Goal: Information Seeking & Learning: Learn about a topic

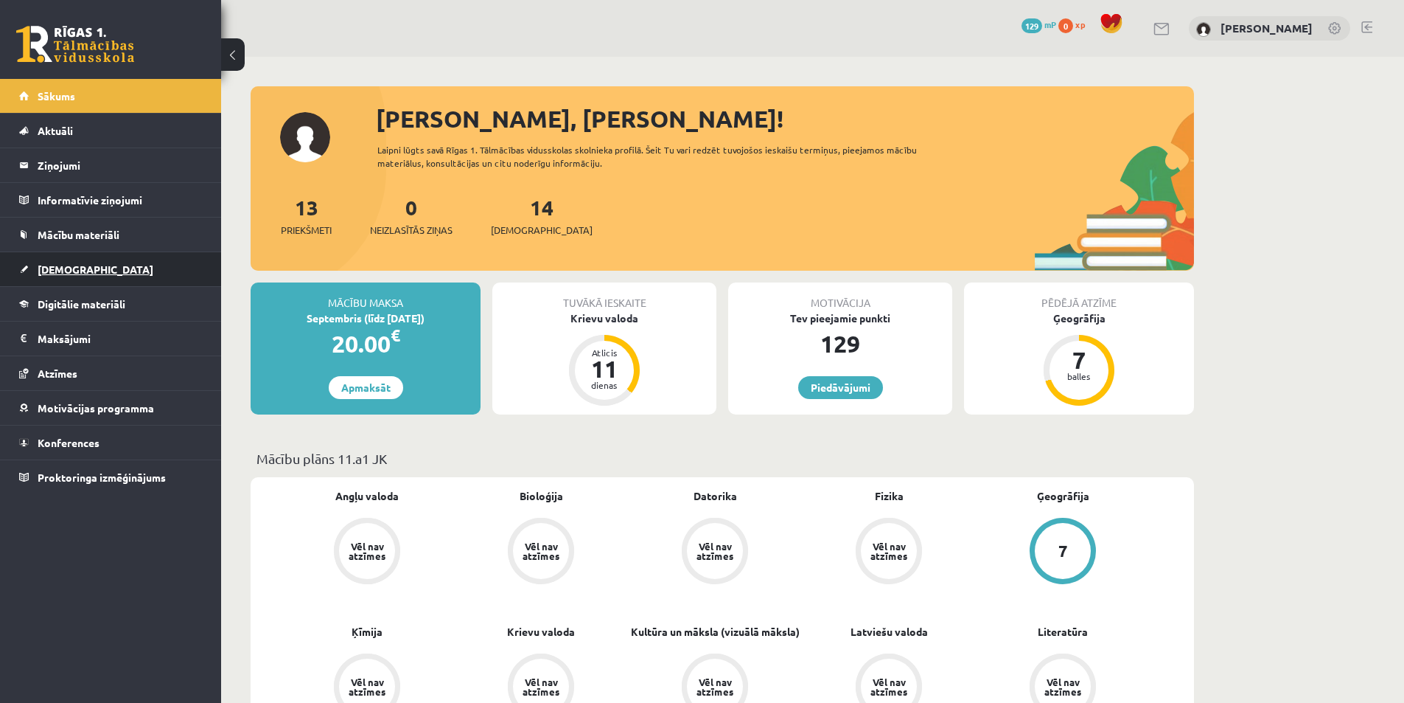
click at [81, 266] on span "[DEMOGRAPHIC_DATA]" at bounding box center [96, 268] width 116 height 13
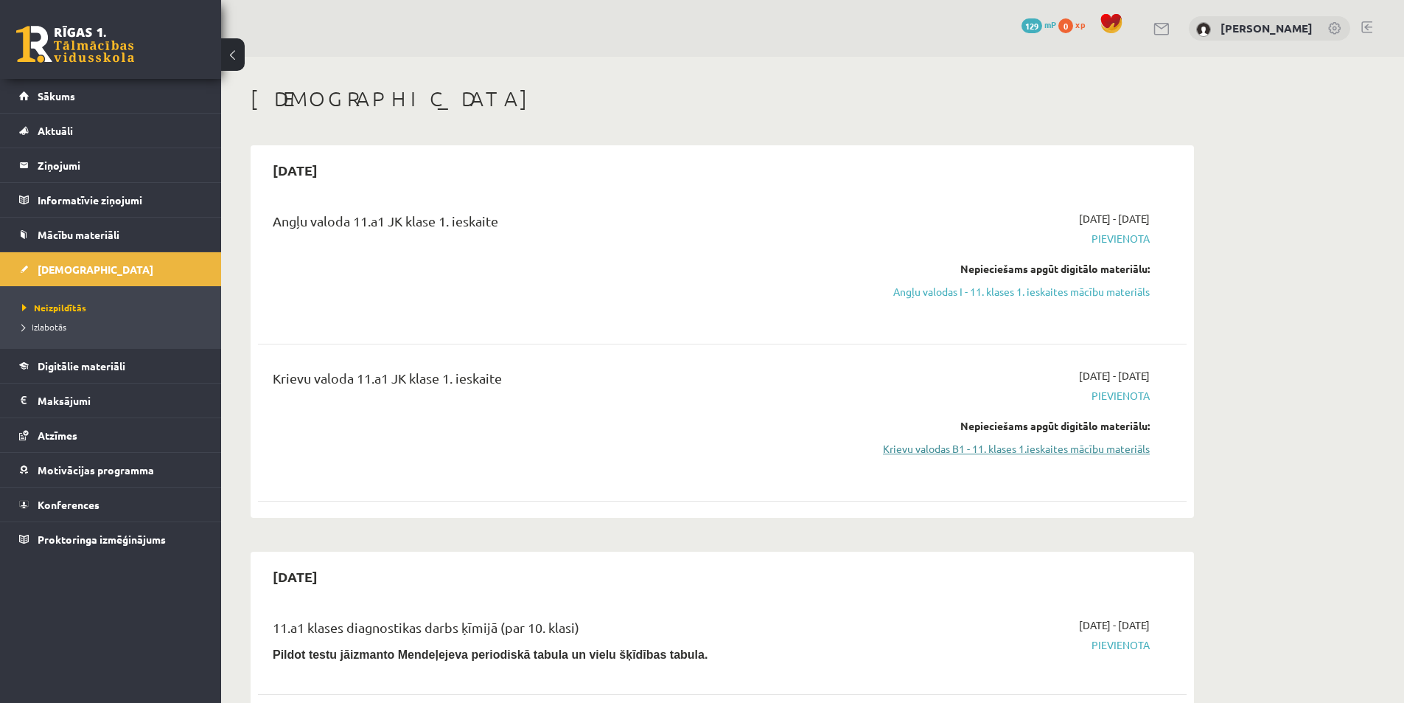
click at [1049, 453] on link "Krievu valodas B1 - 11. klases 1.ieskaites mācību materiāls" at bounding box center [1011, 448] width 278 height 15
click at [75, 369] on span "Digitālie materiāli" at bounding box center [82, 365] width 88 height 13
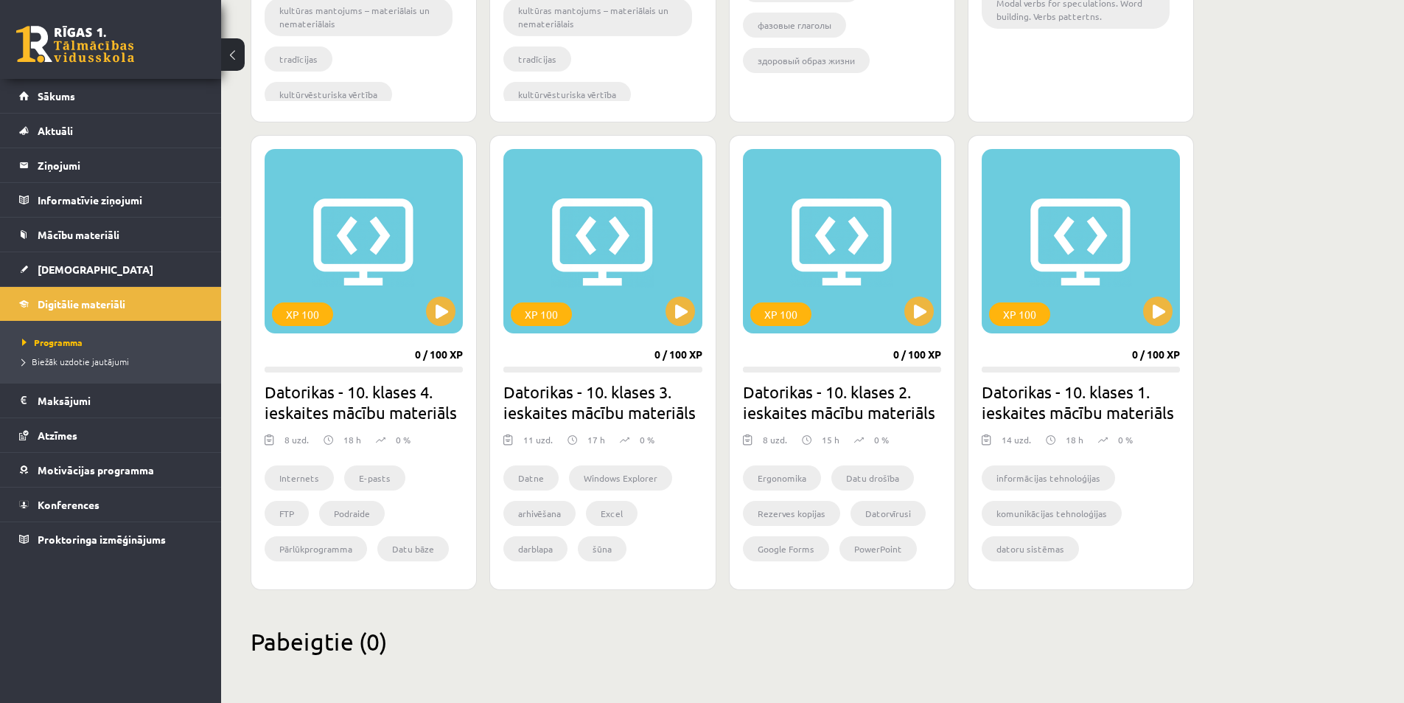
scroll to position [913, 0]
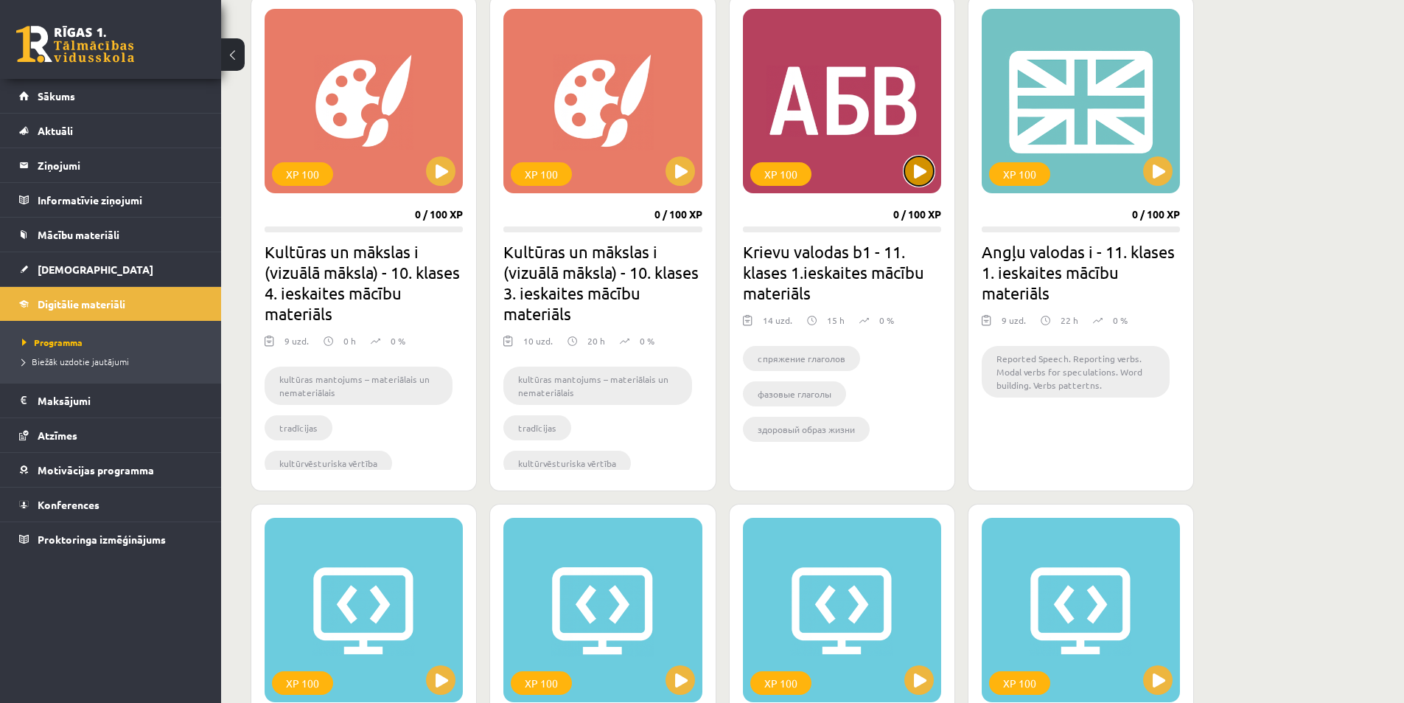
click at [924, 174] on button at bounding box center [919, 170] width 29 height 29
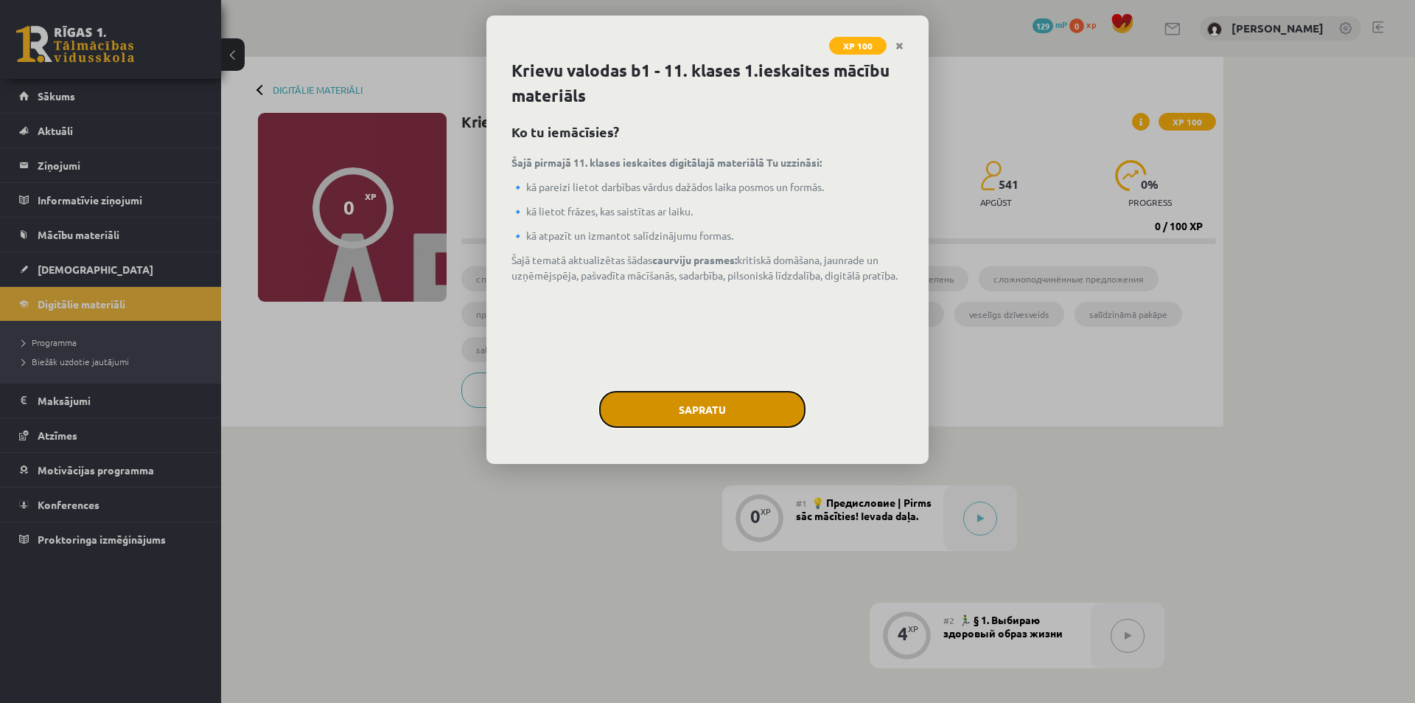
click at [700, 406] on button "Sapratu" at bounding box center [702, 409] width 206 height 37
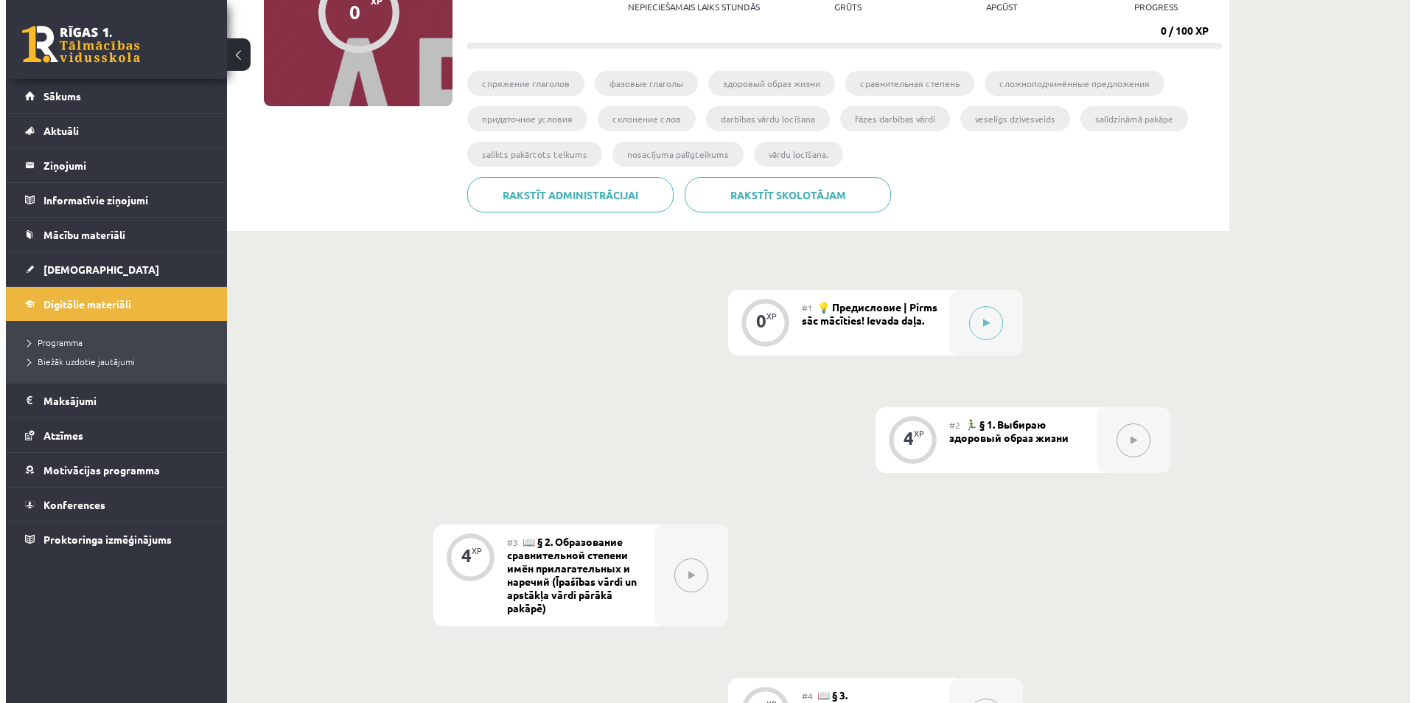
scroll to position [221, 0]
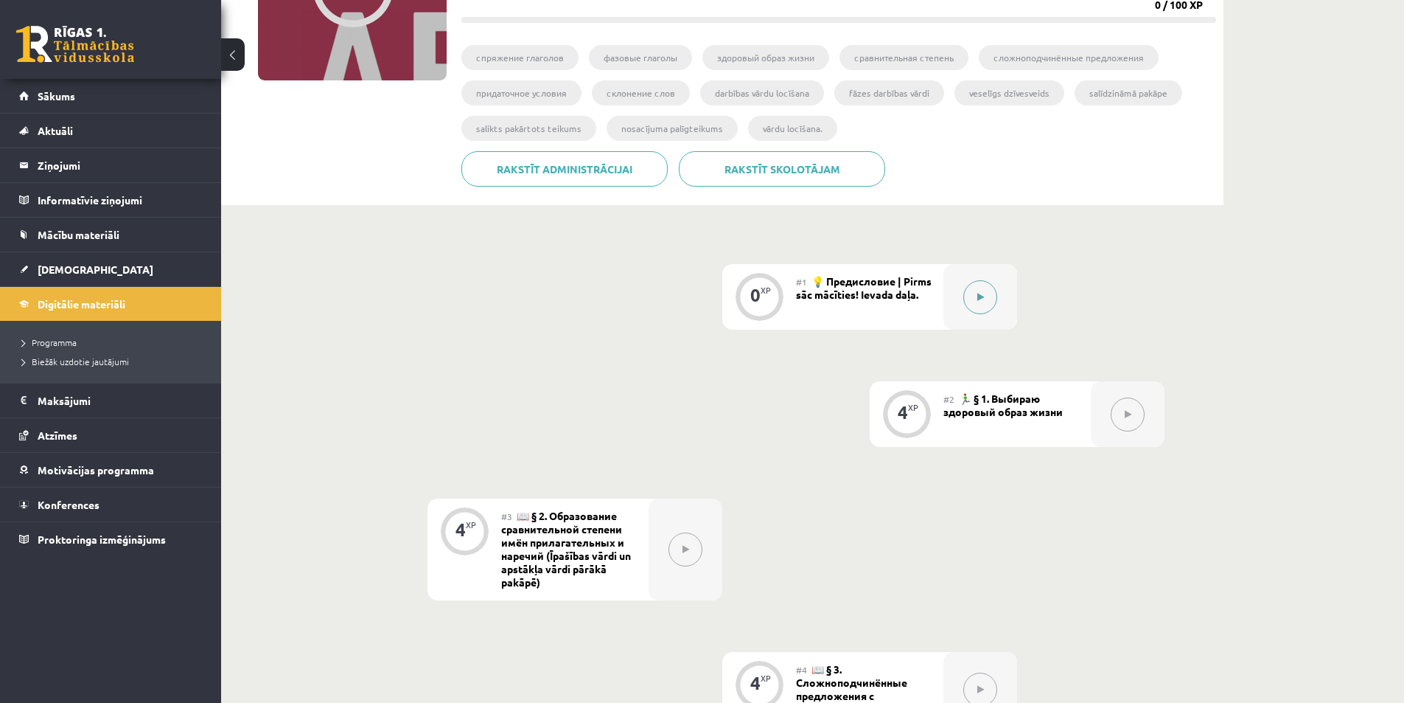
click at [986, 298] on button at bounding box center [980, 297] width 34 height 34
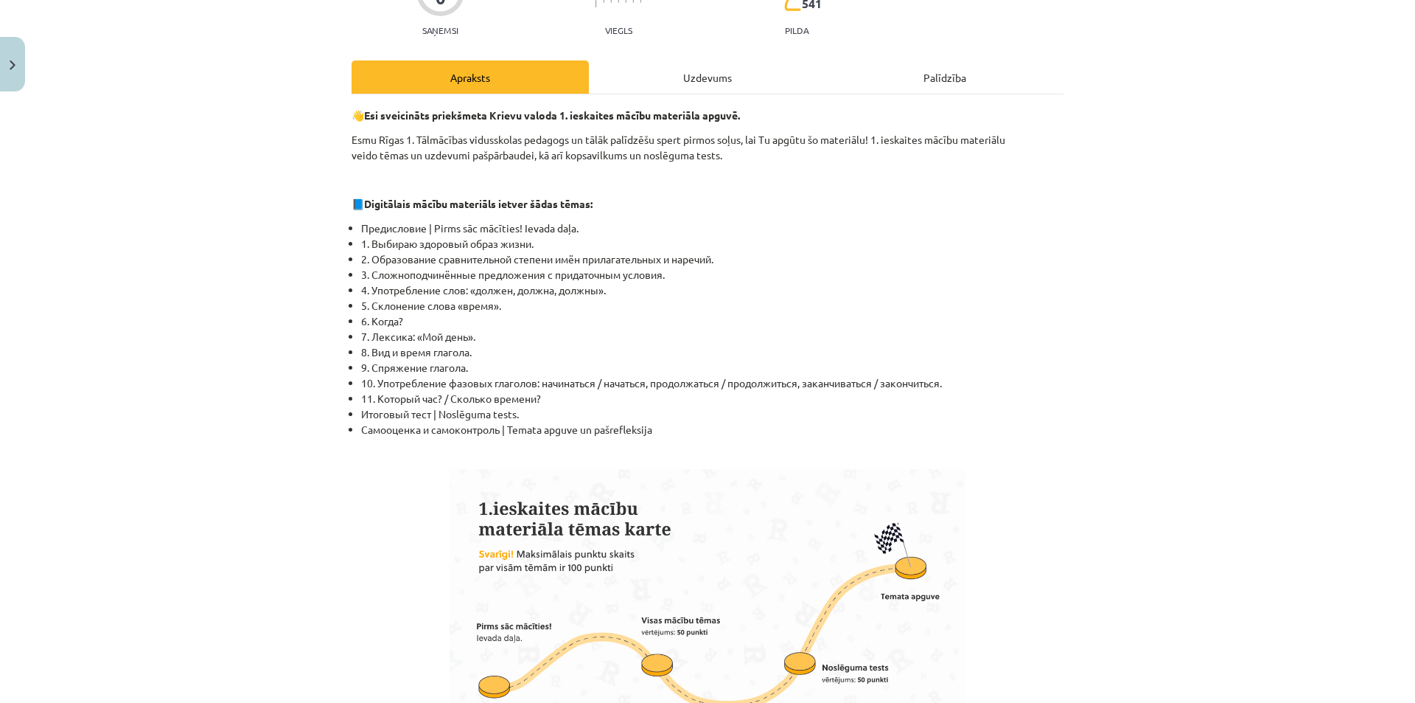
scroll to position [0, 0]
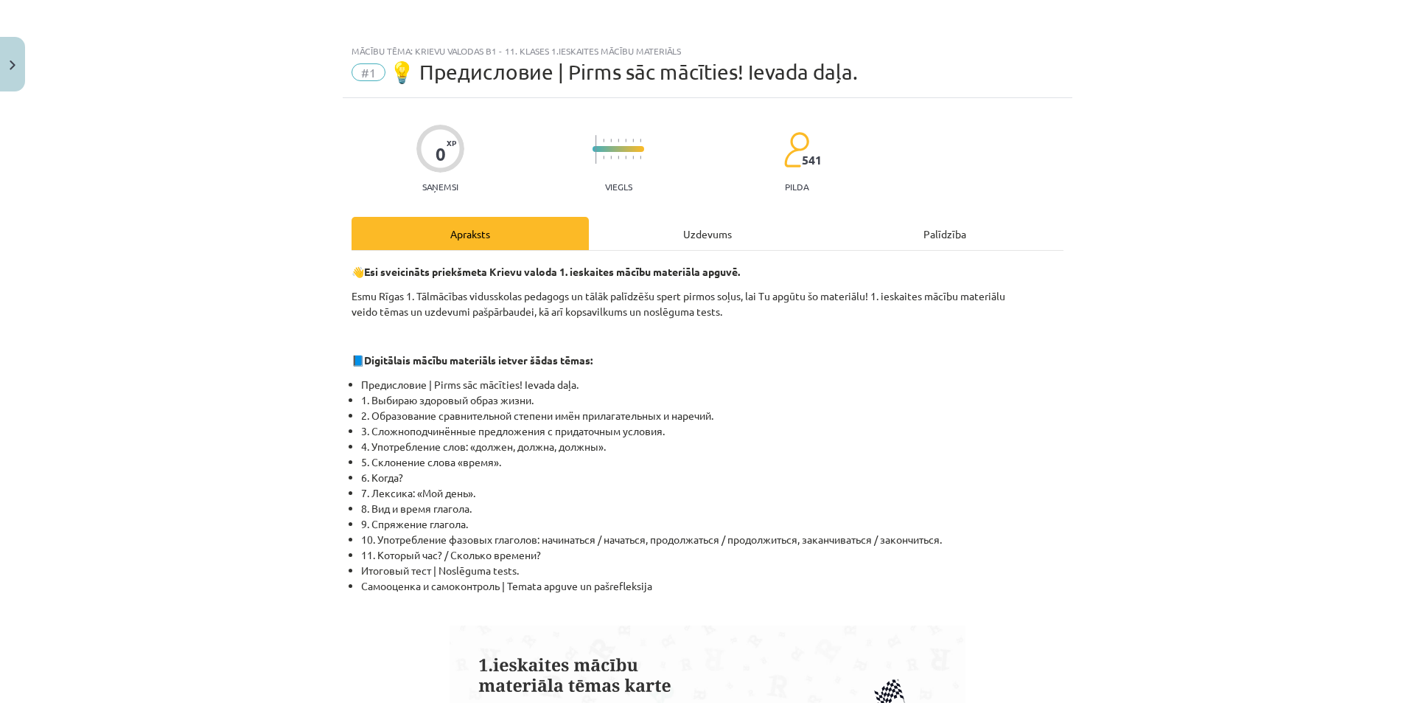
click at [685, 234] on div "Uzdevums" at bounding box center [707, 233] width 237 height 33
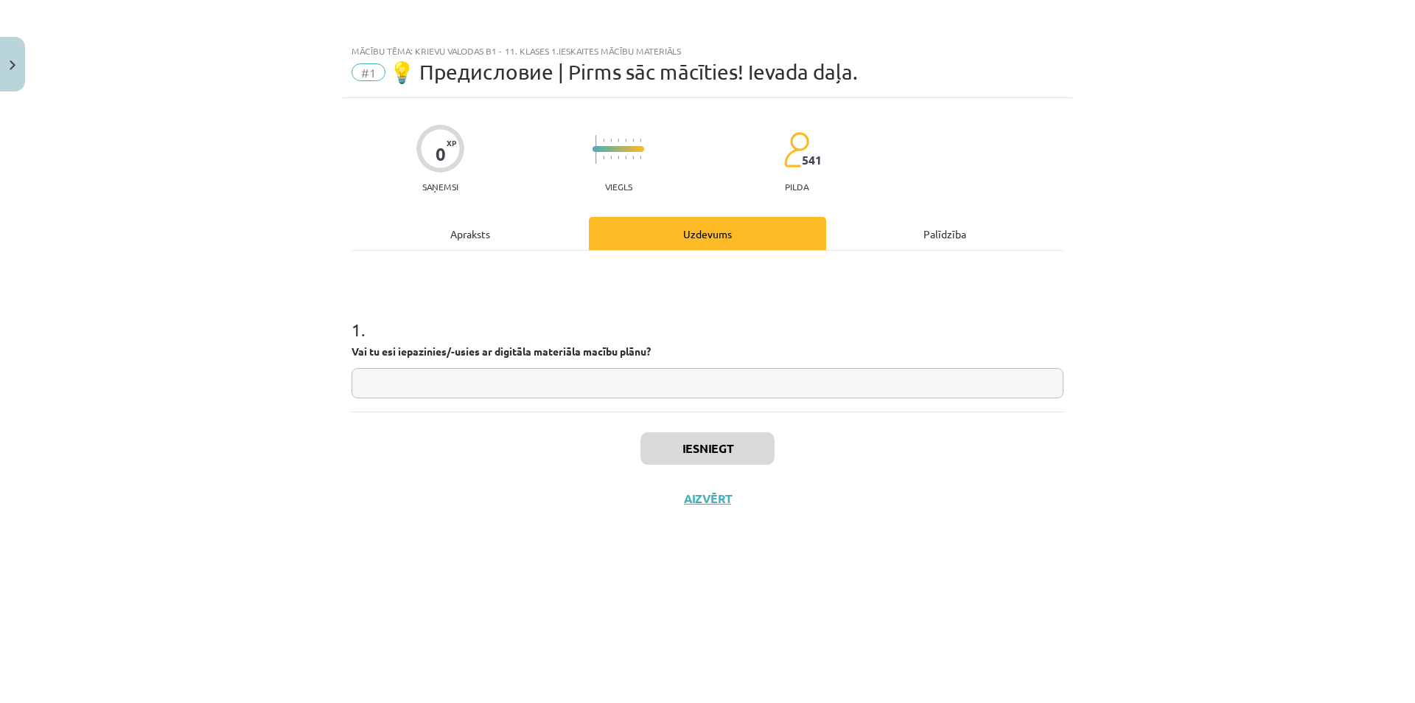
click at [945, 227] on div "Palīdzība" at bounding box center [944, 233] width 237 height 33
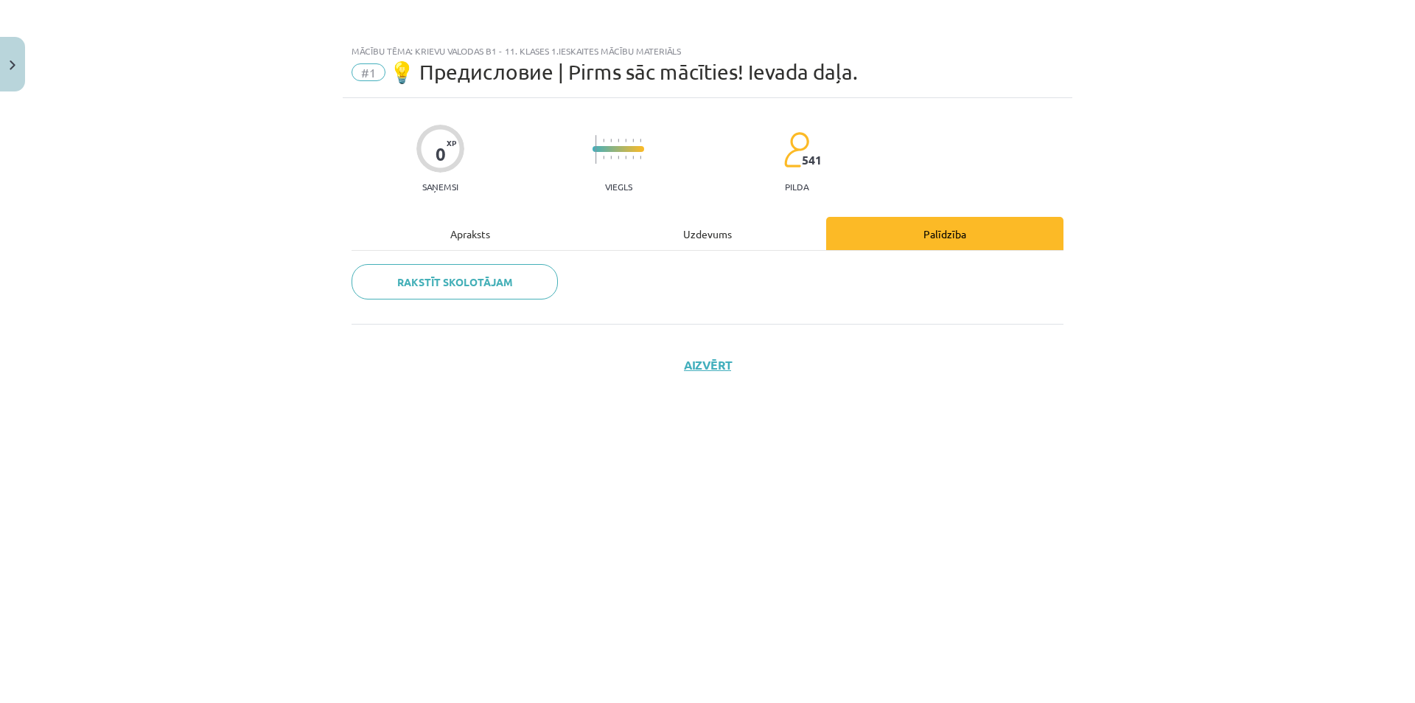
click at [470, 231] on div "Apraksts" at bounding box center [470, 233] width 237 height 33
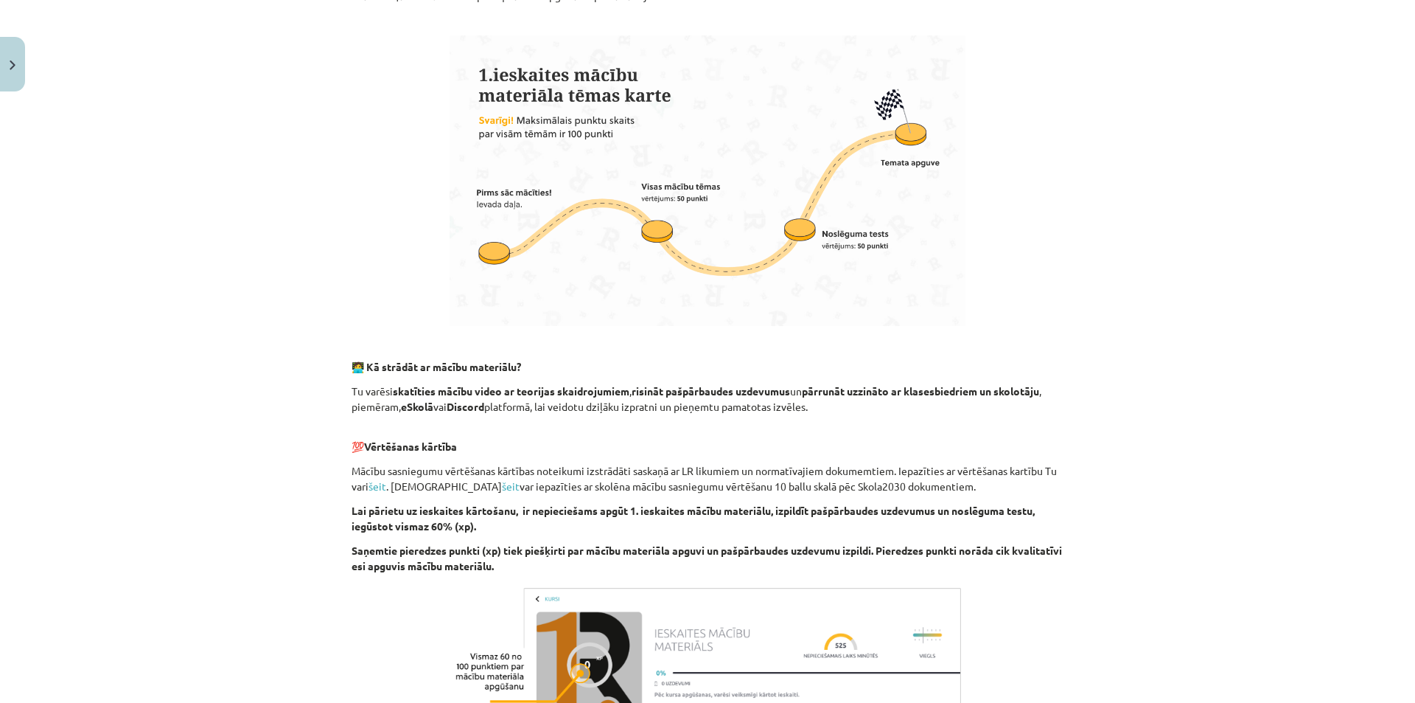
scroll to position [802, 0]
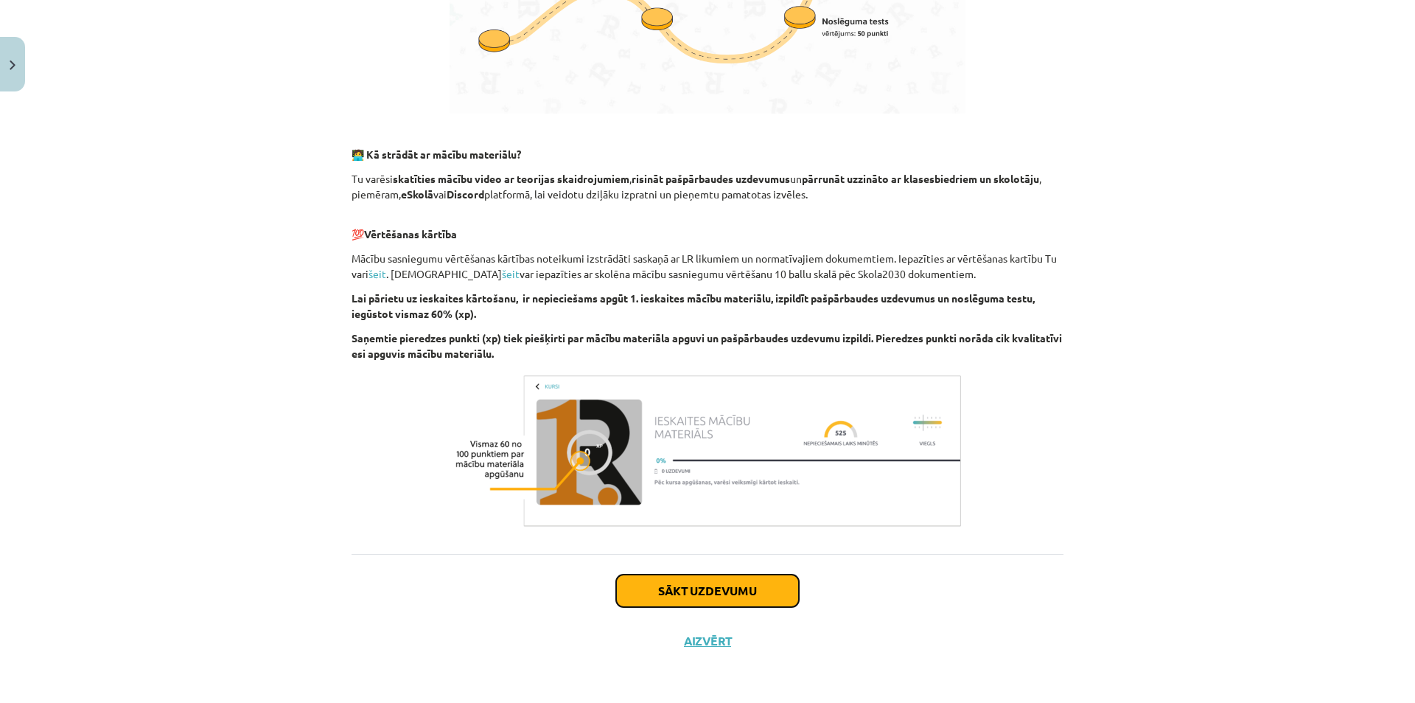
click at [680, 582] on button "Sākt uzdevumu" at bounding box center [707, 590] width 183 height 32
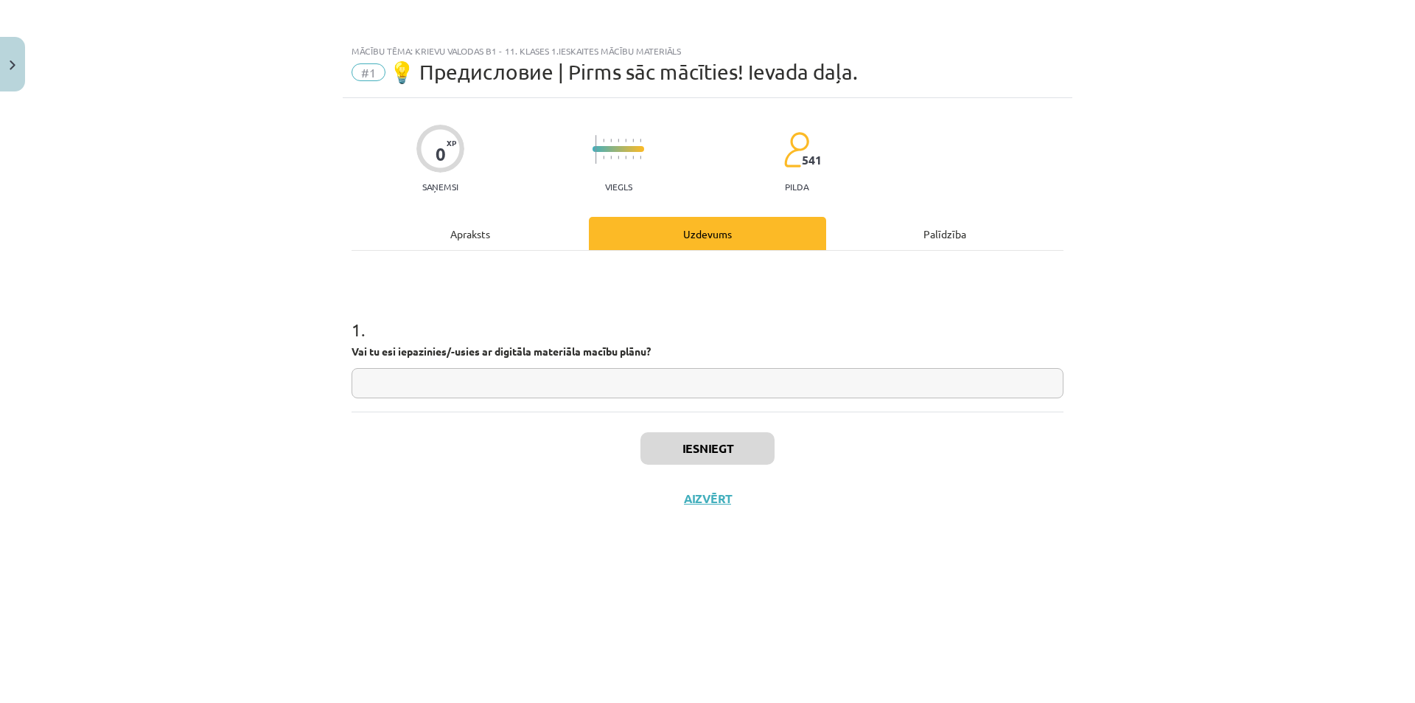
scroll to position [0, 0]
click at [489, 374] on input "text" at bounding box center [708, 383] width 712 height 30
type input "**"
click at [698, 441] on button "Iesniegt" at bounding box center [708, 448] width 134 height 32
click at [702, 502] on button "Nākamā nodarbība" at bounding box center [707, 508] width 144 height 34
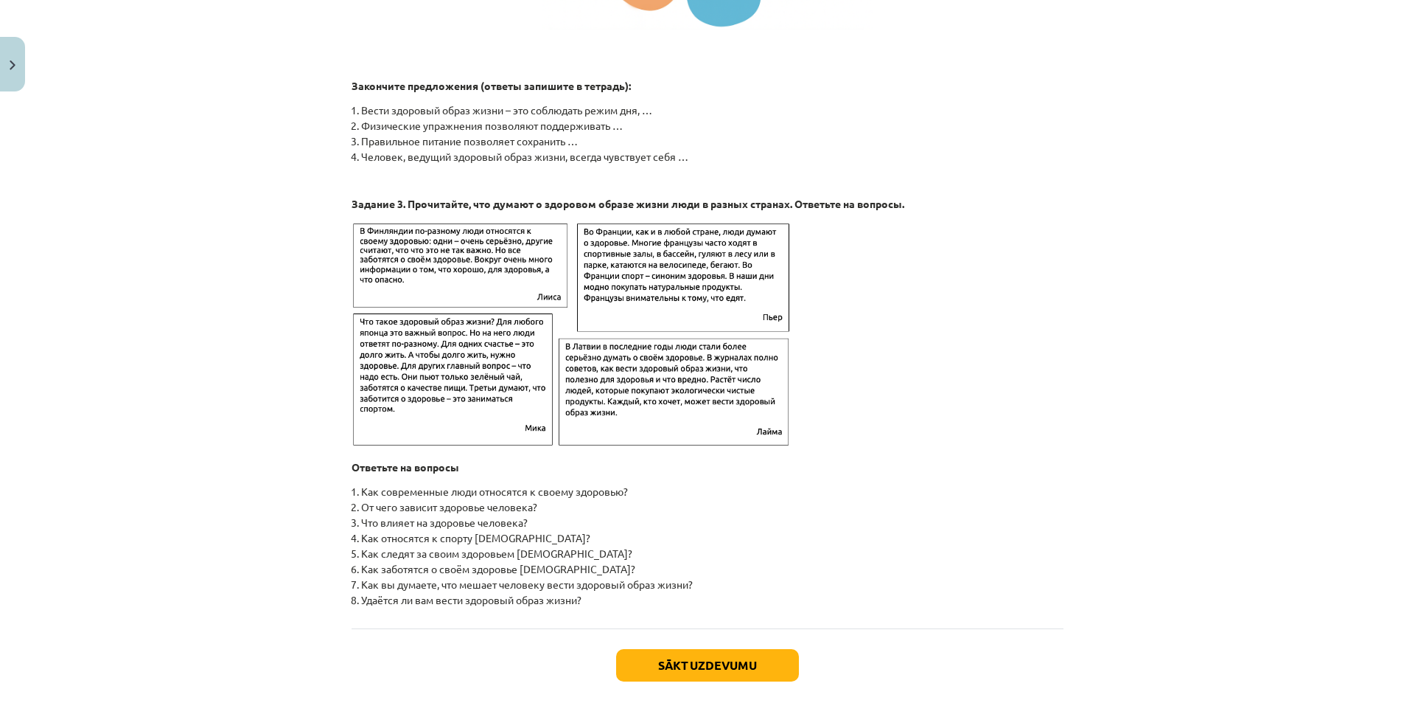
scroll to position [2204, 0]
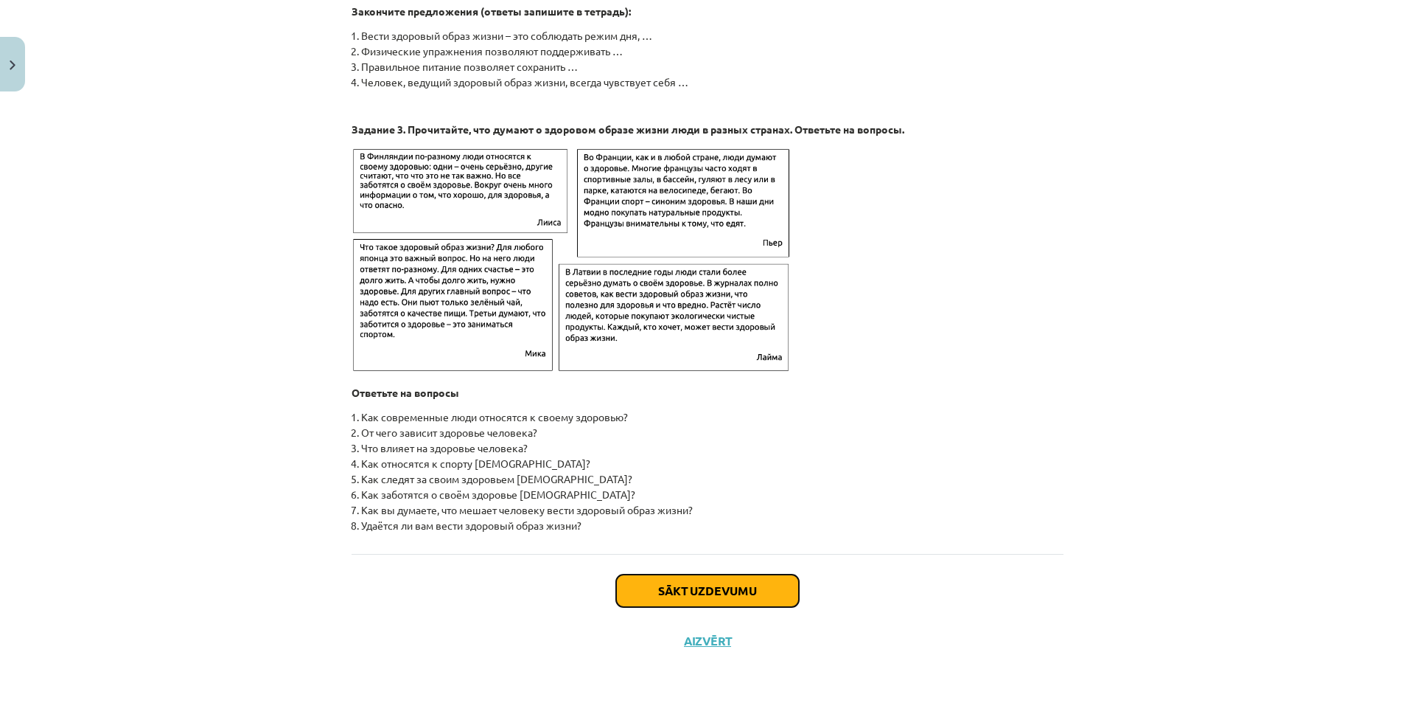
click at [727, 604] on button "Sākt uzdevumu" at bounding box center [707, 590] width 183 height 32
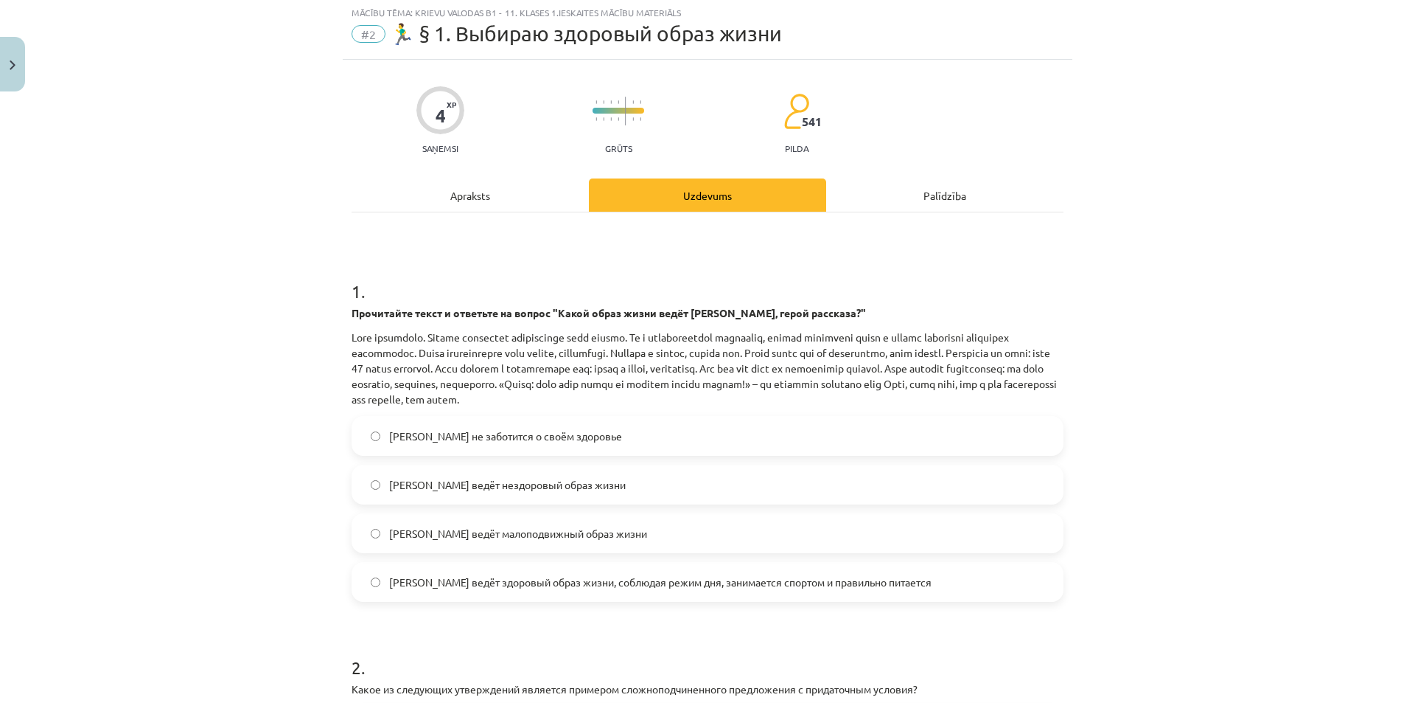
scroll to position [37, 0]
click at [656, 594] on label "Олег ведёт здоровый образ жизни, соблюдая режим дня, занимается спортом и прави…" at bounding box center [707, 583] width 709 height 37
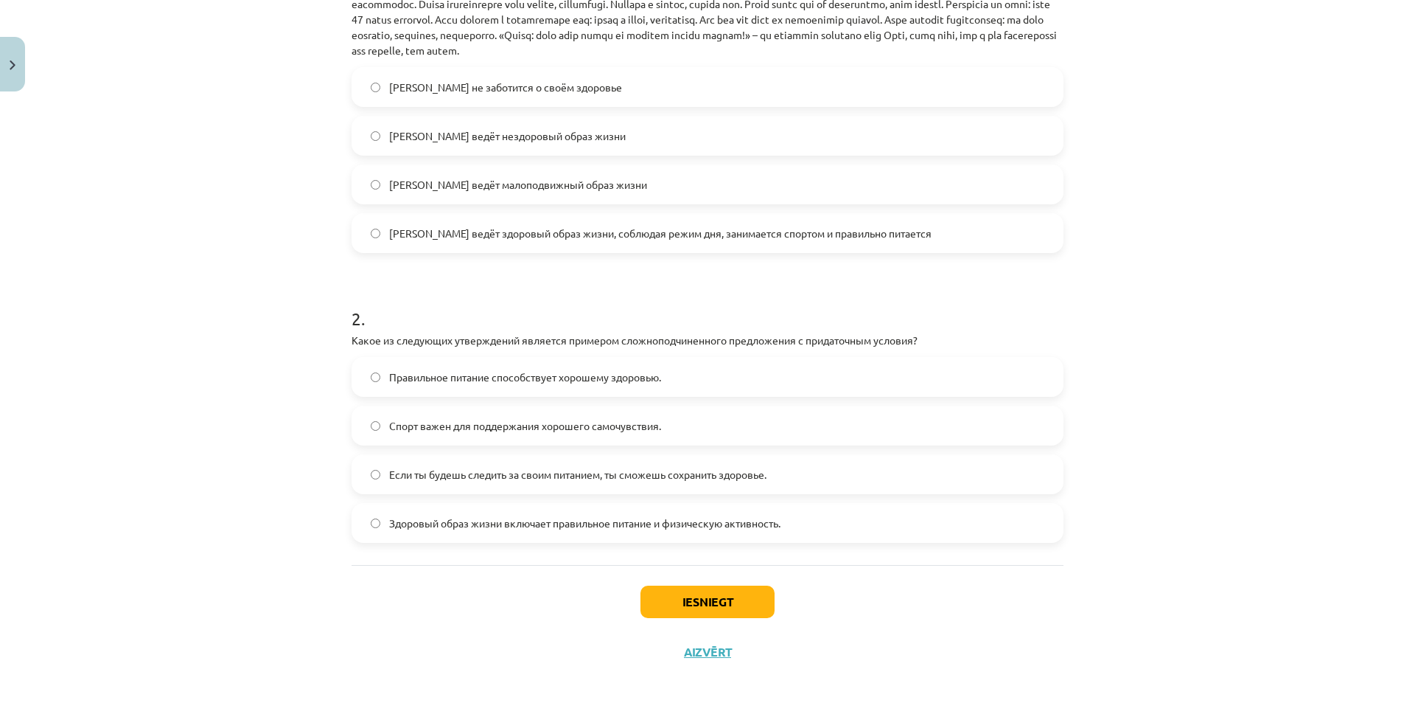
scroll to position [398, 0]
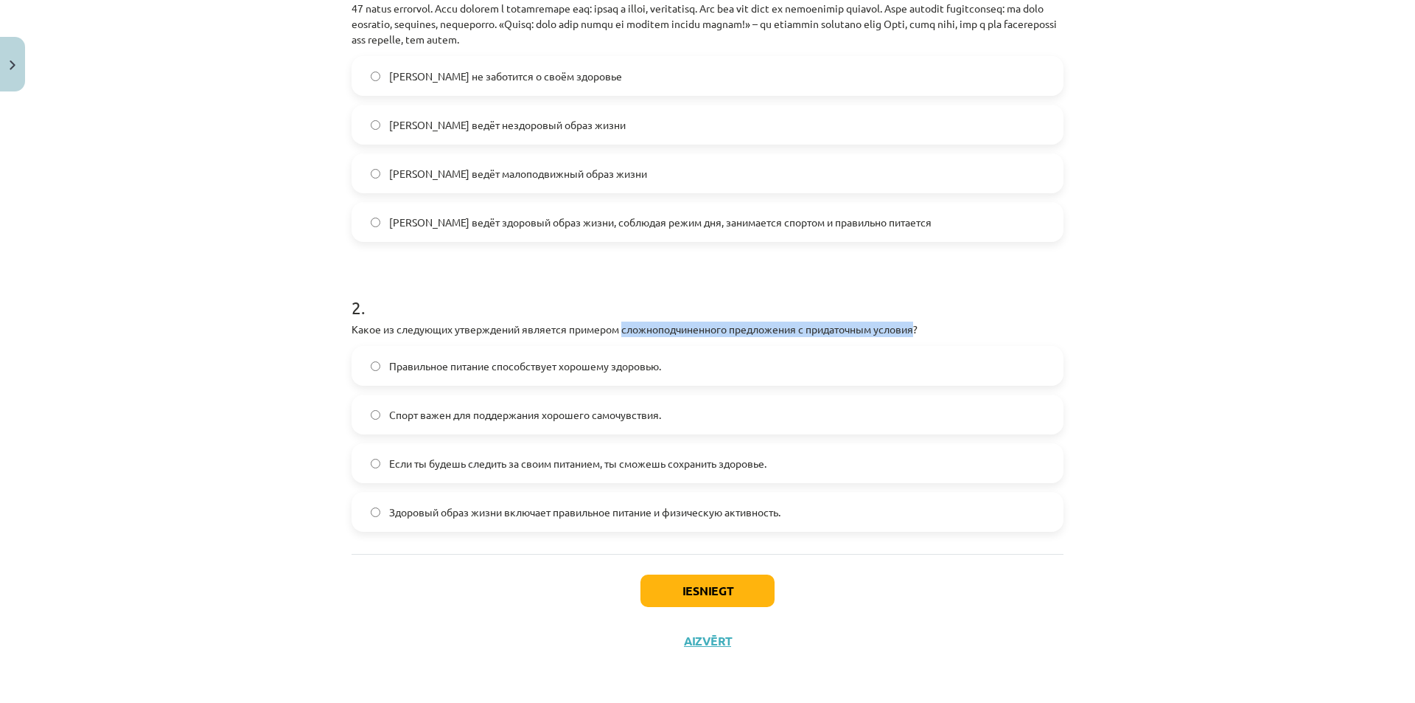
drag, startPoint x: 620, startPoint y: 328, endPoint x: 917, endPoint y: 326, distance: 297.1
click at [917, 326] on p "Какое из следующих утверждений является примером сложноподчиненного предложения…" at bounding box center [708, 328] width 712 height 15
copy p "сложноподчиненного предложения с придаточным условия"
click at [459, 287] on h1 "2 ." at bounding box center [708, 294] width 712 height 46
click at [563, 464] on span "Если ты будешь следить за своим питанием, ты сможешь сохранить здоровье." at bounding box center [577, 463] width 377 height 15
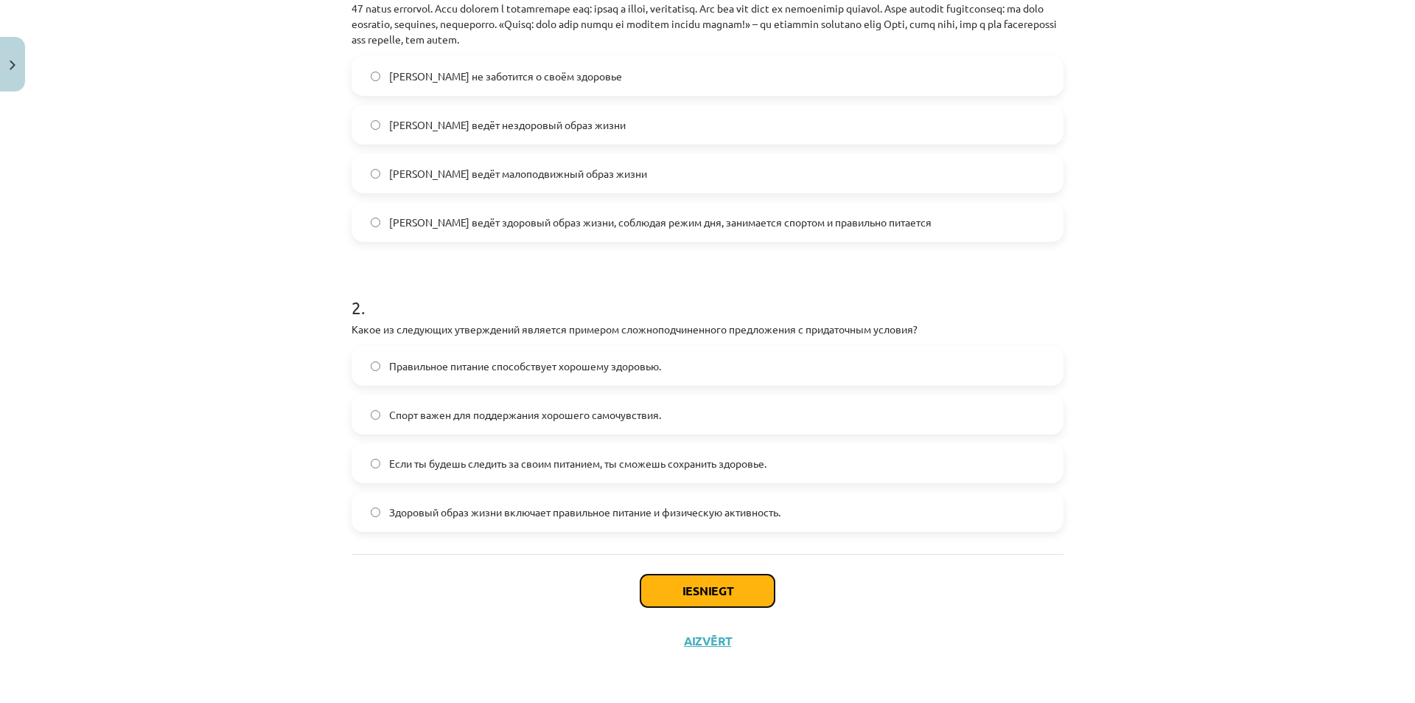
click at [686, 589] on button "Iesniegt" at bounding box center [708, 590] width 134 height 32
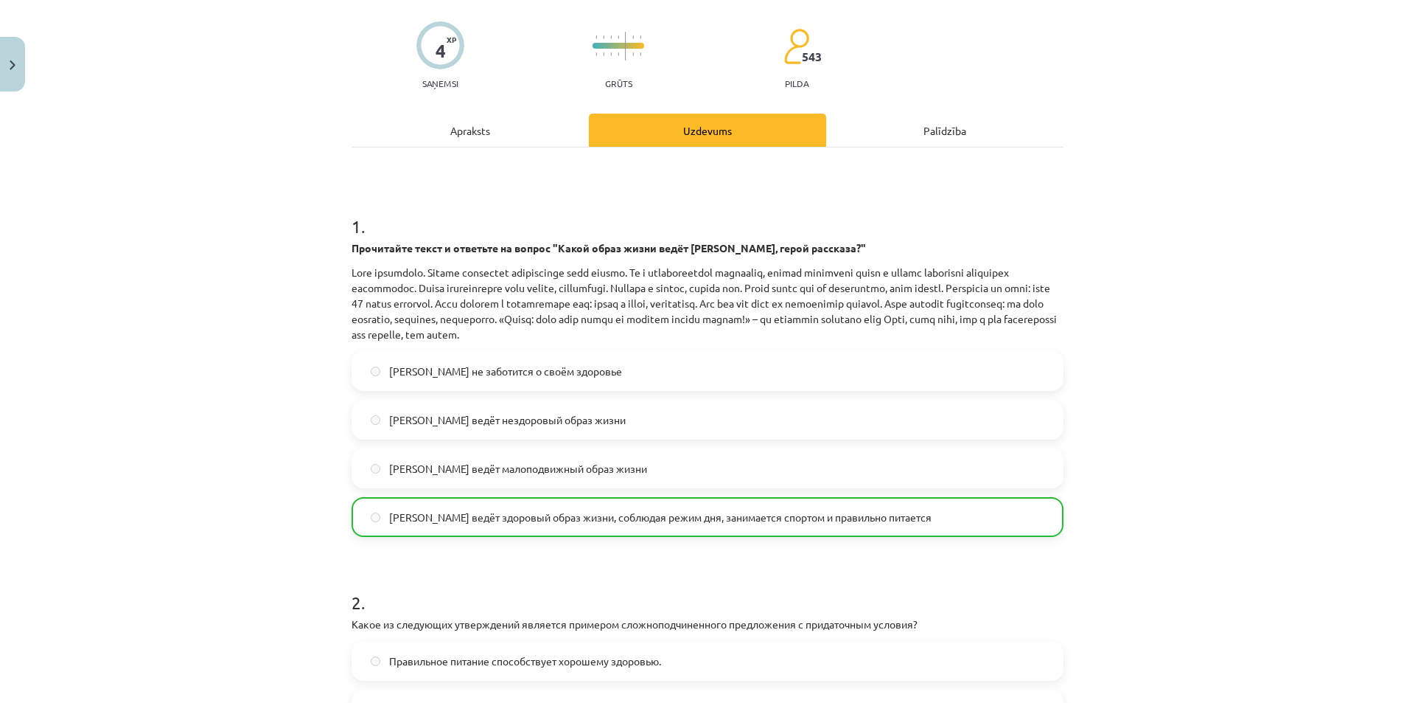
scroll to position [445, 0]
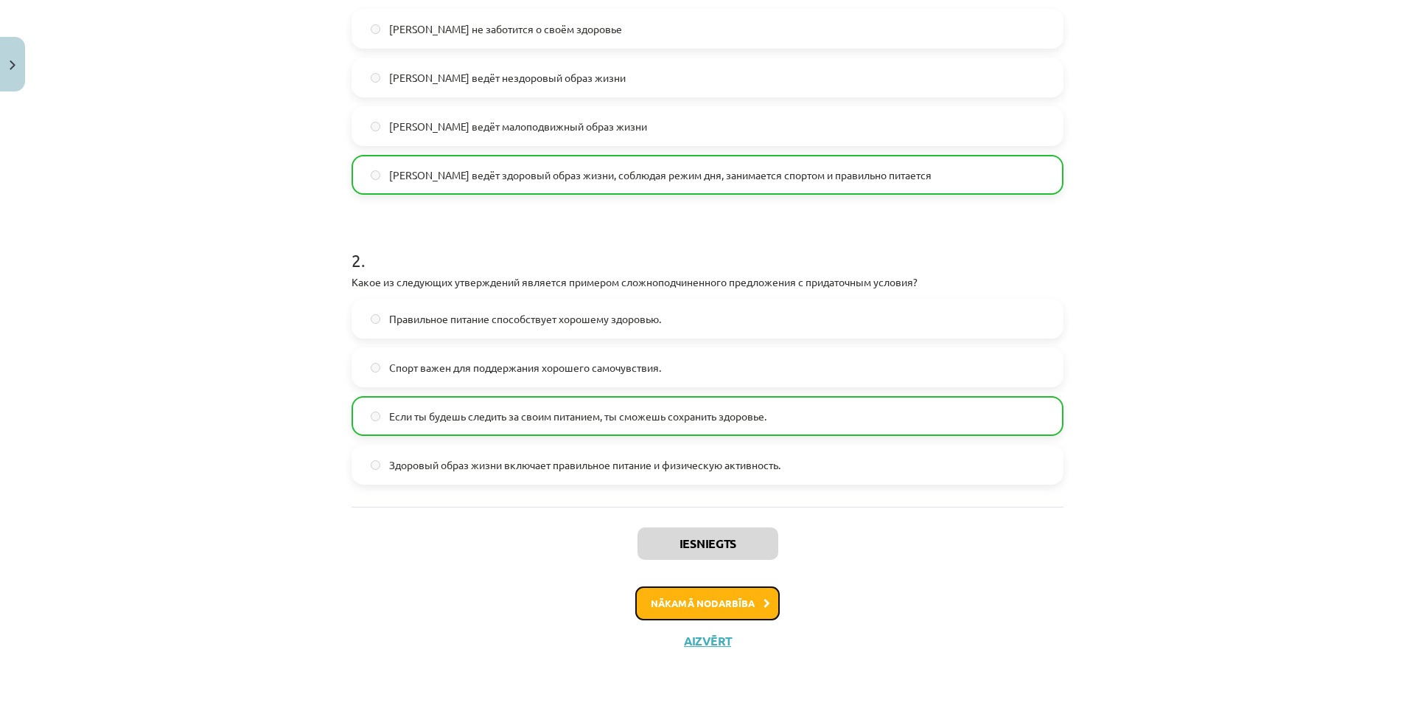
click at [723, 613] on button "Nākamā nodarbība" at bounding box center [707, 603] width 144 height 34
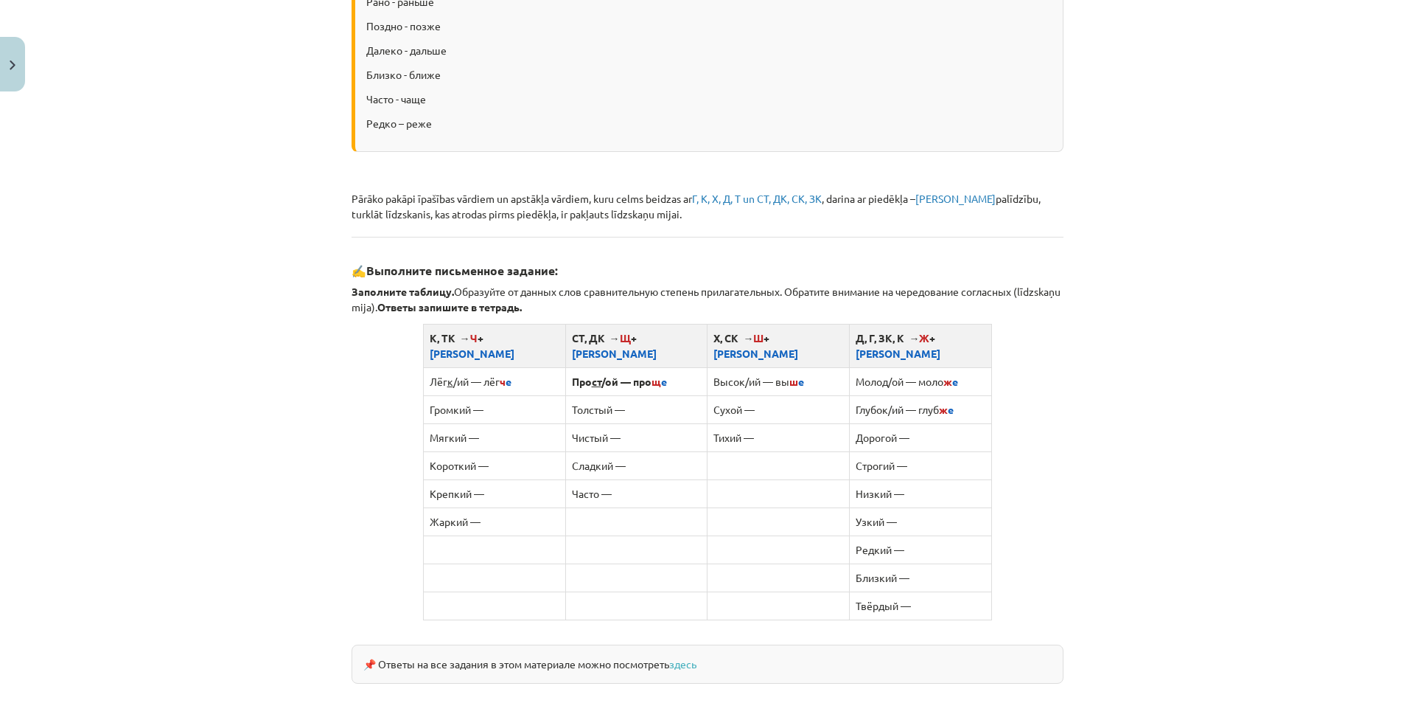
scroll to position [700, 0]
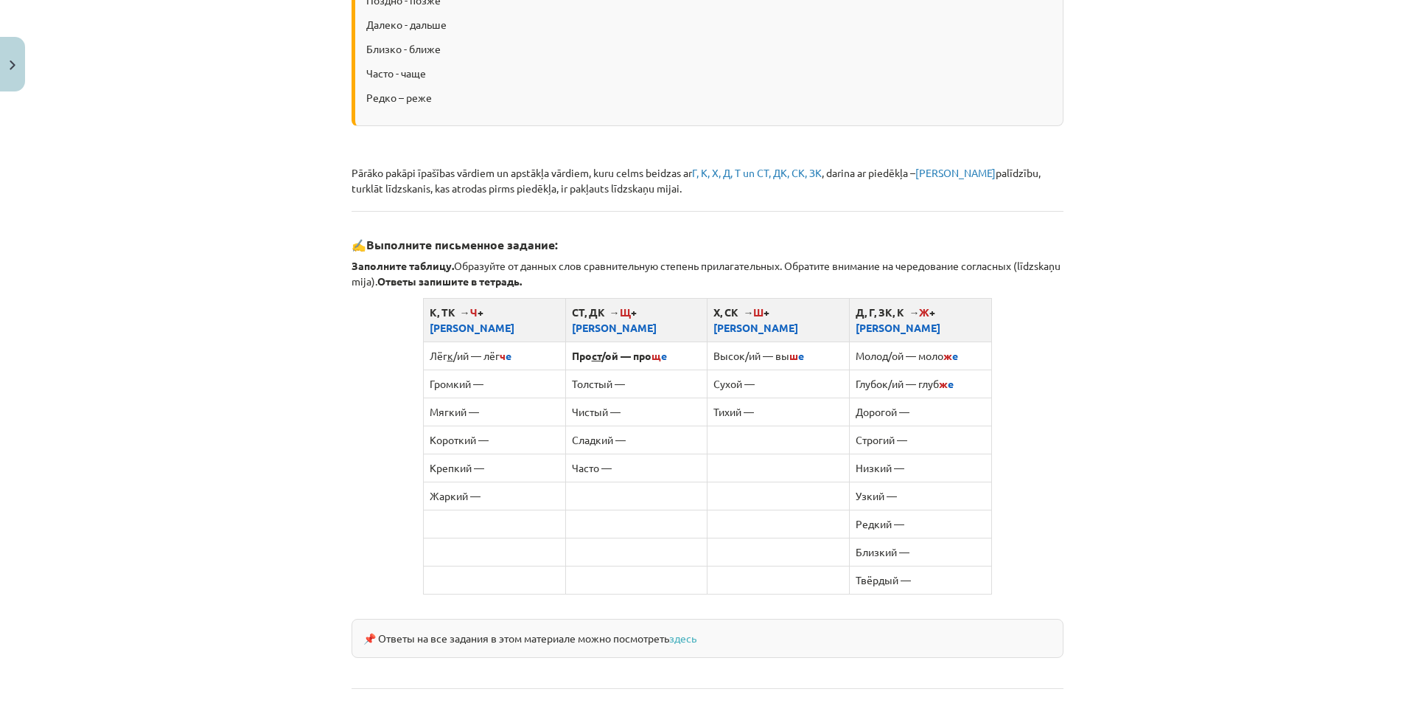
click at [493, 369] on td "Громкий —" at bounding box center [494, 383] width 142 height 28
click at [495, 374] on td "Громкий —" at bounding box center [494, 383] width 142 height 28
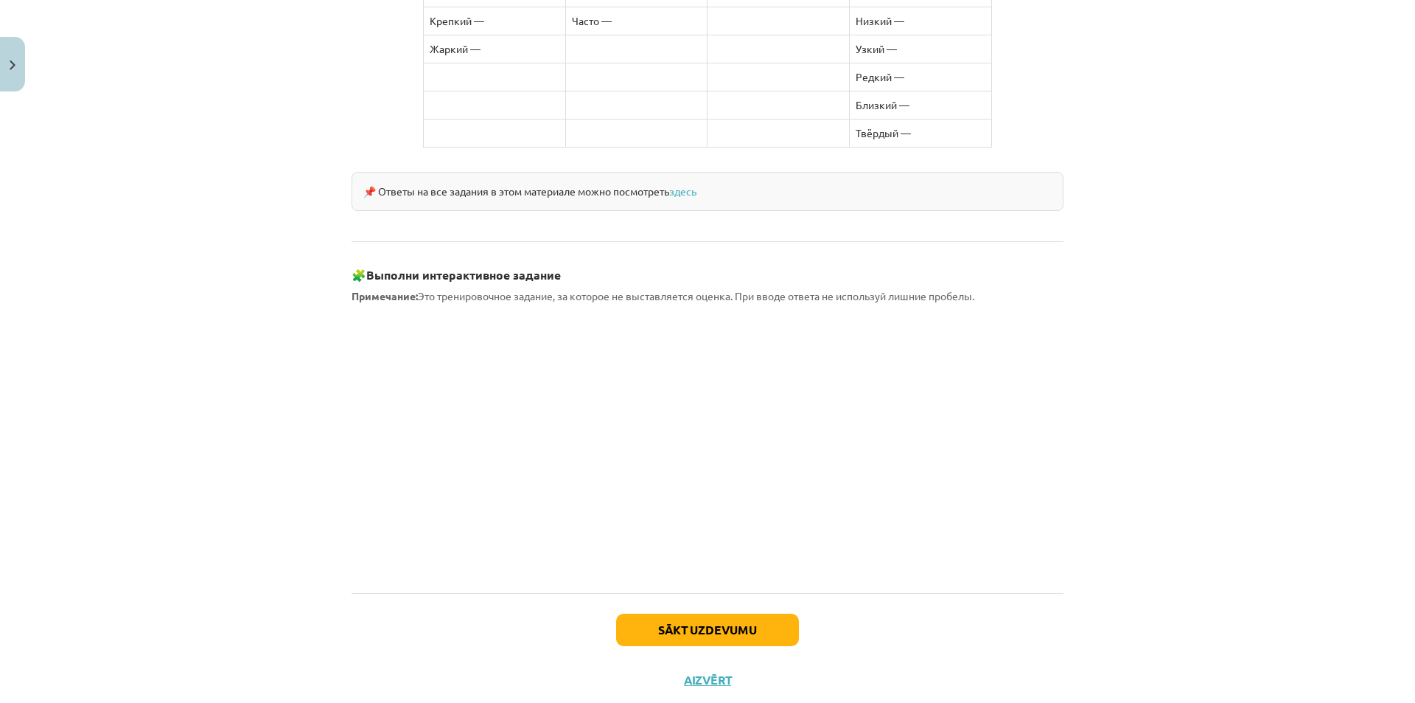
scroll to position [1167, 0]
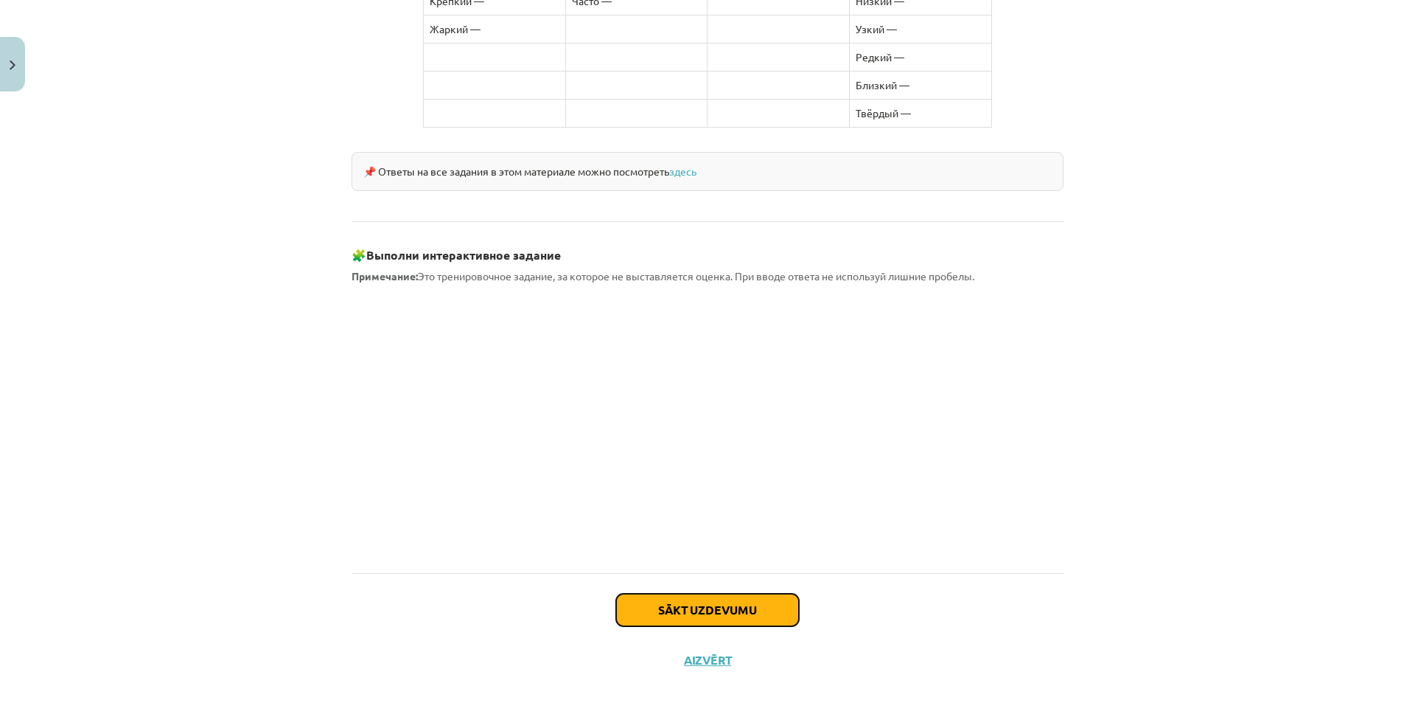
click at [687, 593] on button "Sākt uzdevumu" at bounding box center [707, 609] width 183 height 32
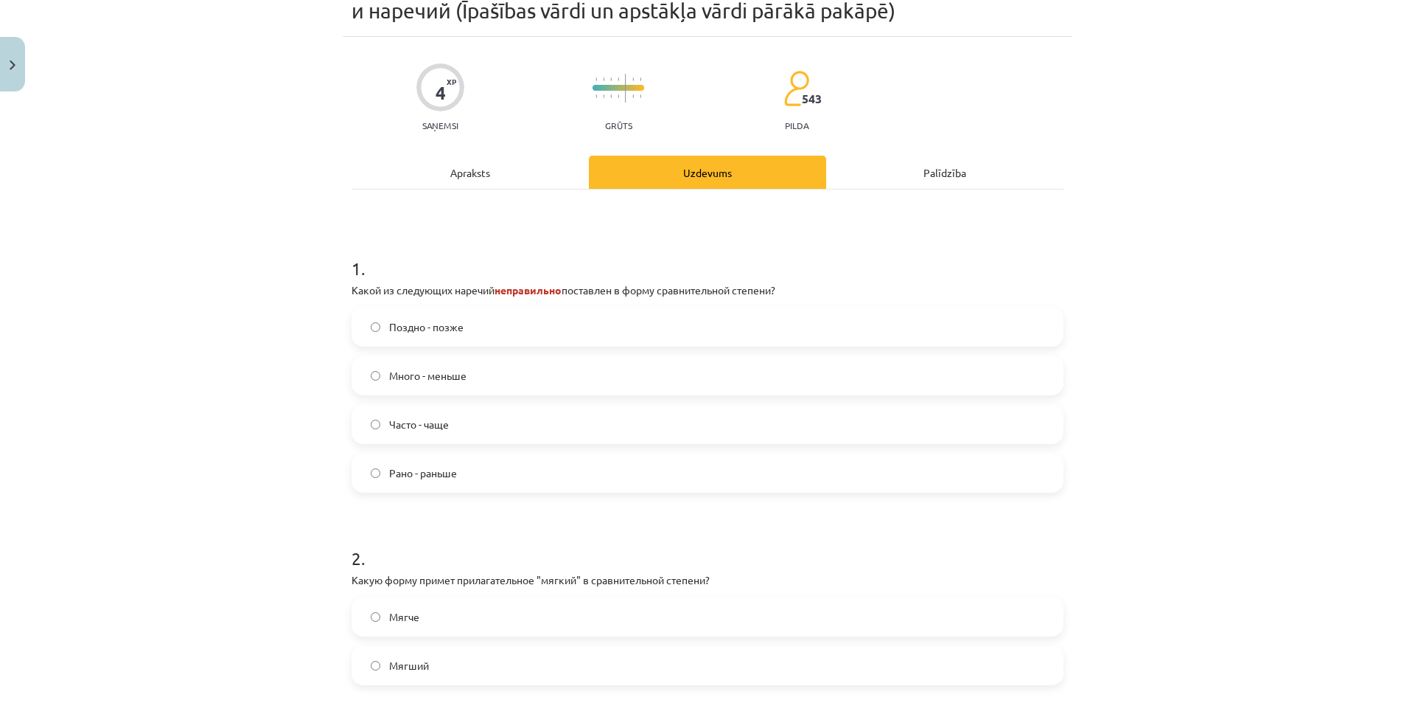
scroll to position [111, 0]
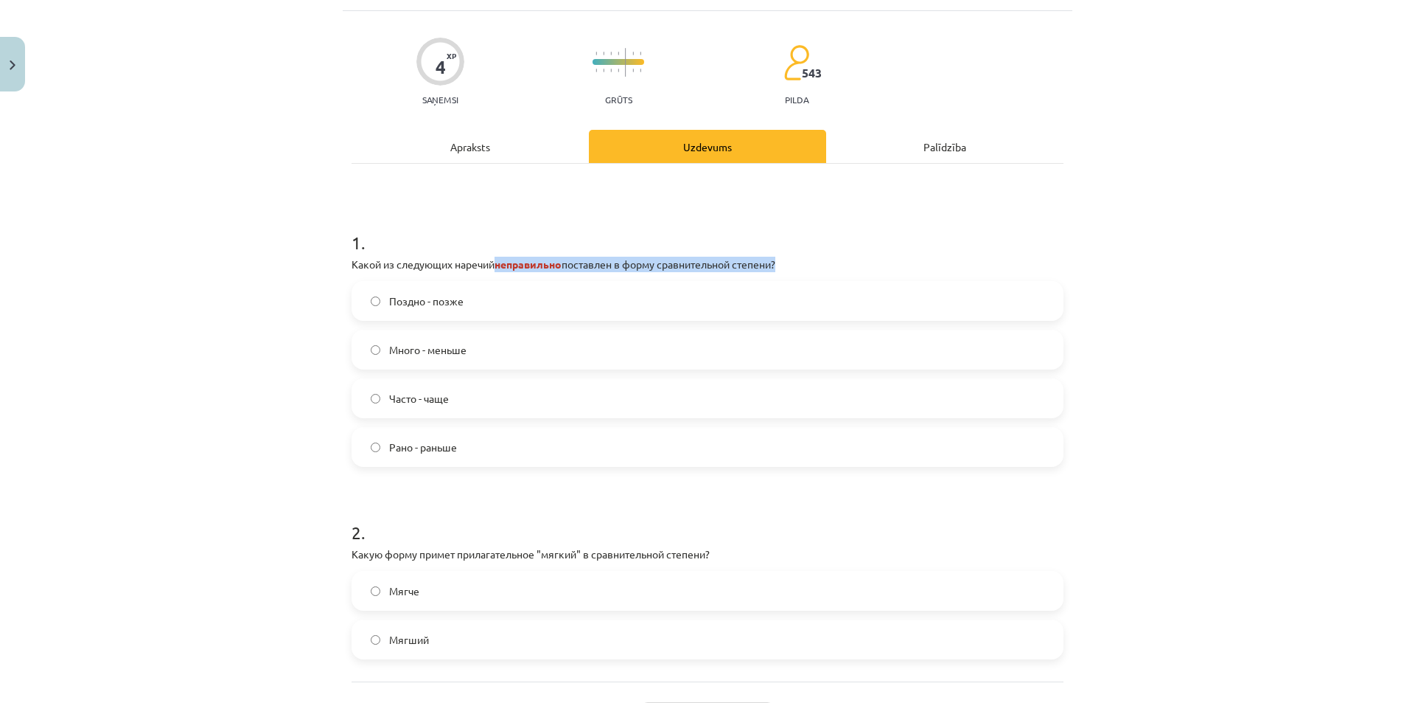
drag, startPoint x: 493, startPoint y: 259, endPoint x: 776, endPoint y: 265, distance: 283.1
click at [776, 265] on p "Какой из следующих наречий неправильно поставлен в форму сравнительной степени?" at bounding box center [708, 264] width 712 height 15
copy p "неправильно поставлен в форму сравнительной степени"
click at [485, 234] on h1 "1 ." at bounding box center [708, 229] width 712 height 46
click at [444, 347] on span "Много - меньше" at bounding box center [427, 349] width 77 height 15
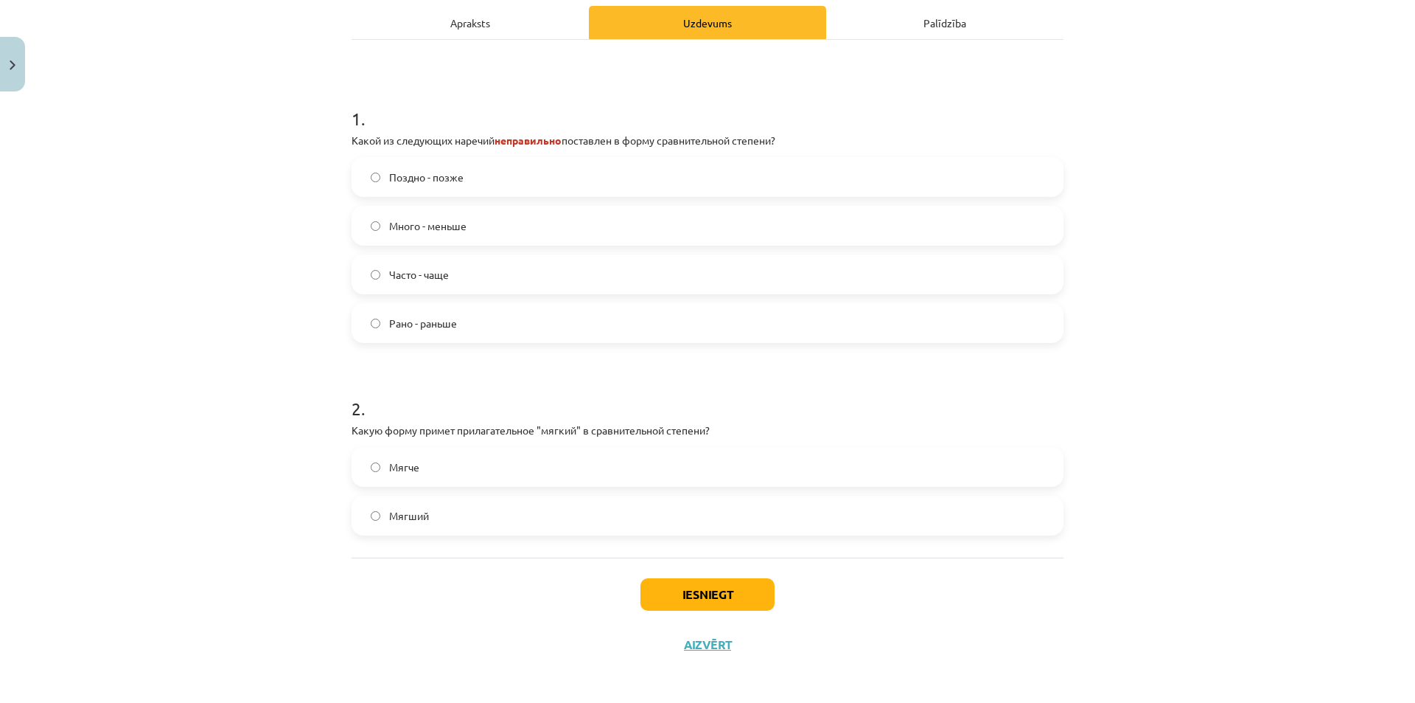
scroll to position [238, 0]
click at [467, 456] on label "Мягче" at bounding box center [707, 463] width 709 height 37
click at [714, 599] on button "Iesniegt" at bounding box center [708, 590] width 134 height 32
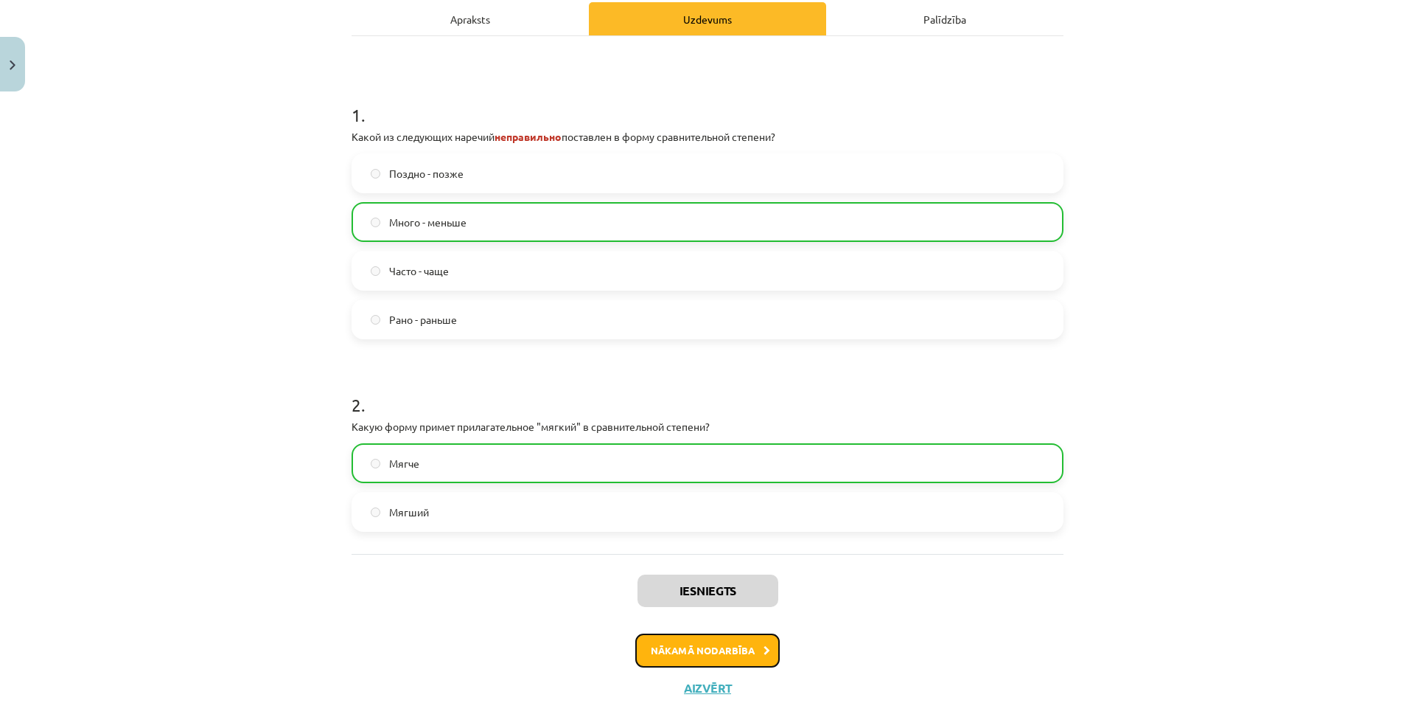
click at [741, 653] on button "Nākamā nodarbība" at bounding box center [707, 650] width 144 height 34
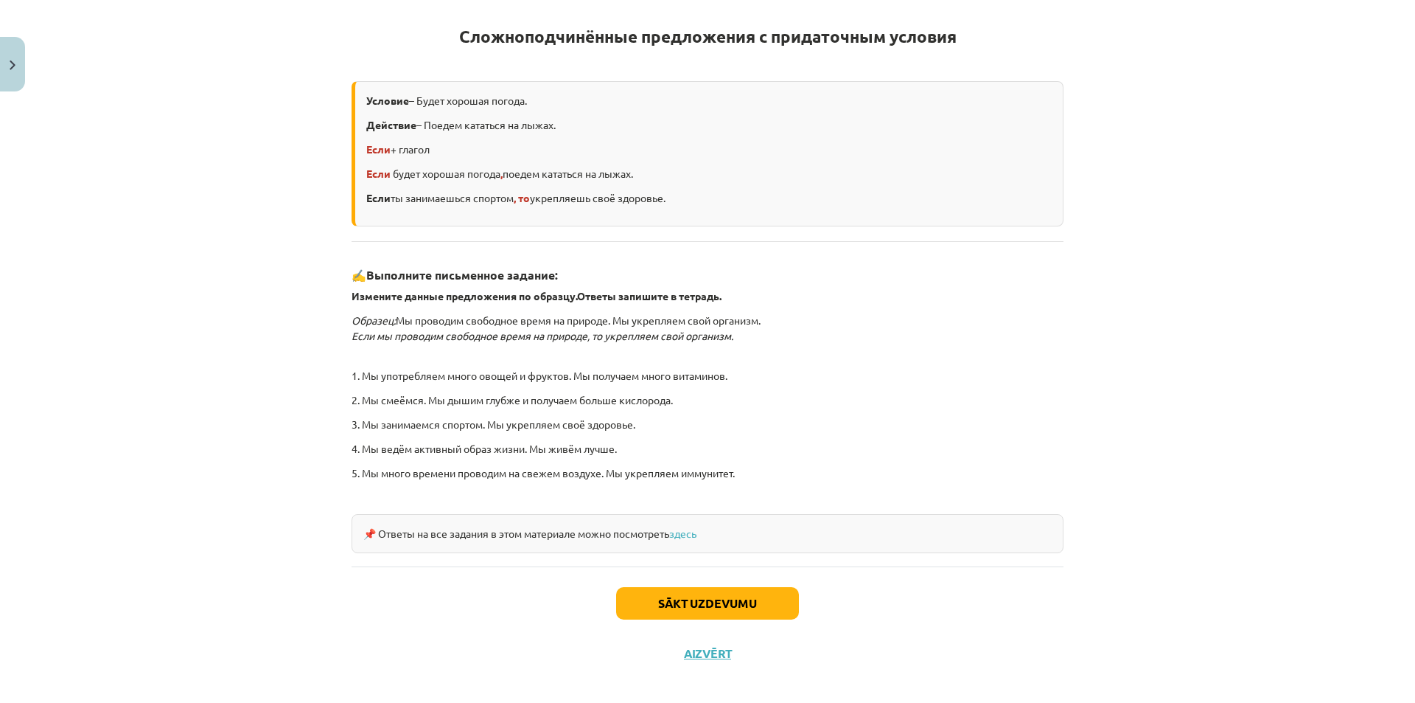
scroll to position [275, 0]
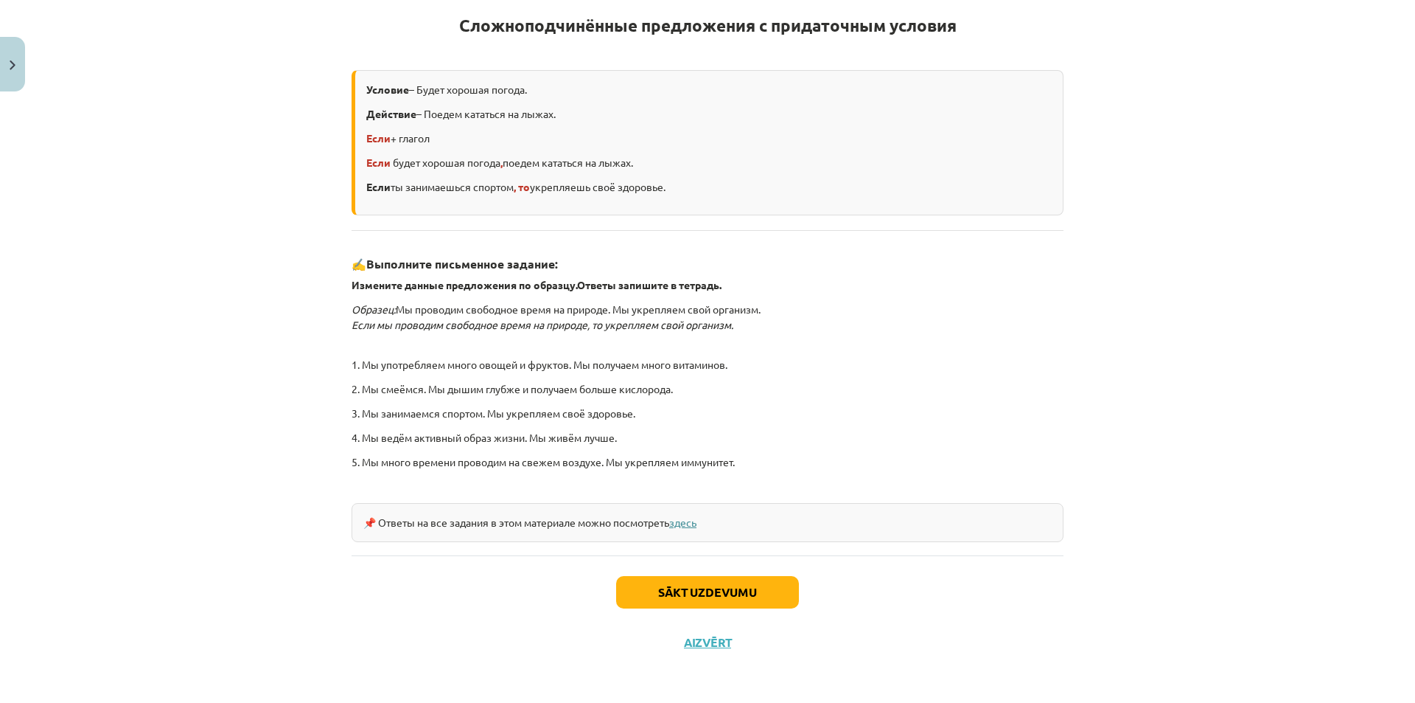
click at [691, 521] on link "здесь" at bounding box center [682, 521] width 27 height 13
click at [722, 593] on button "Sākt uzdevumu" at bounding box center [707, 592] width 183 height 32
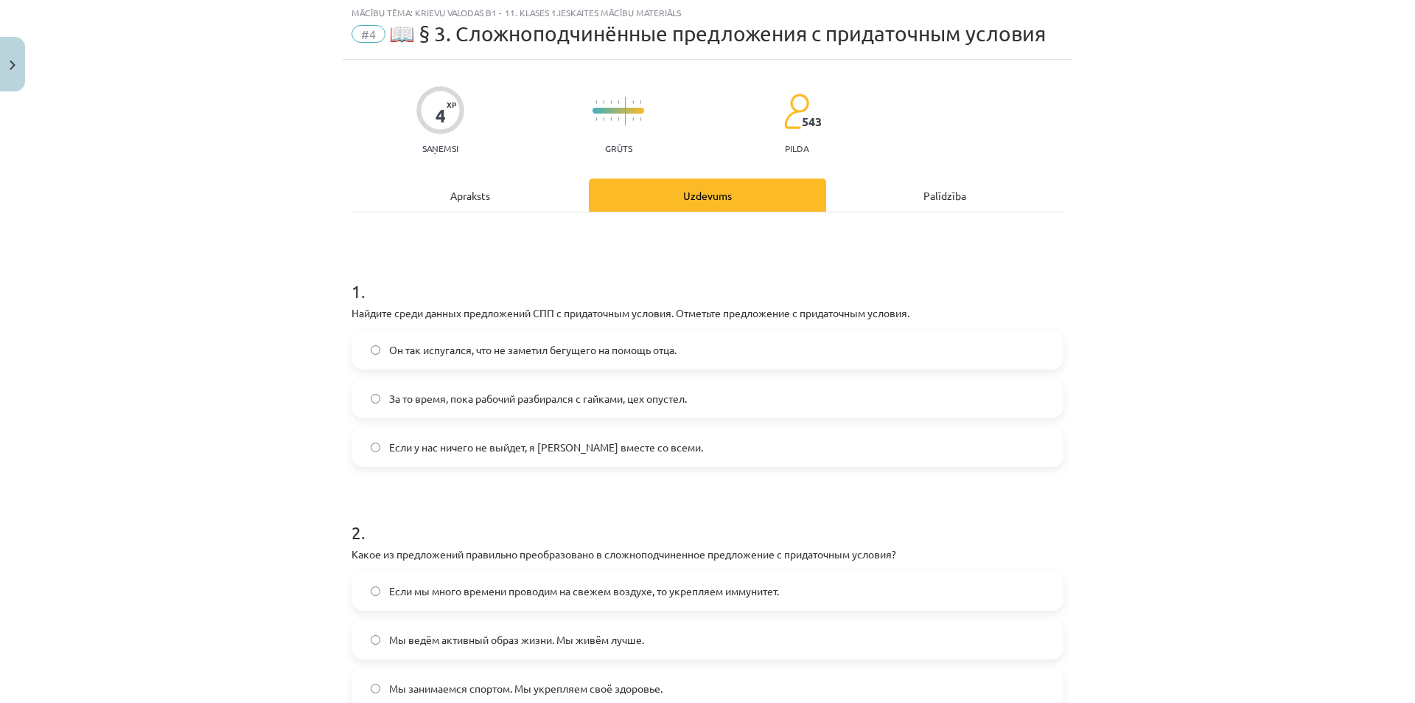
scroll to position [37, 0]
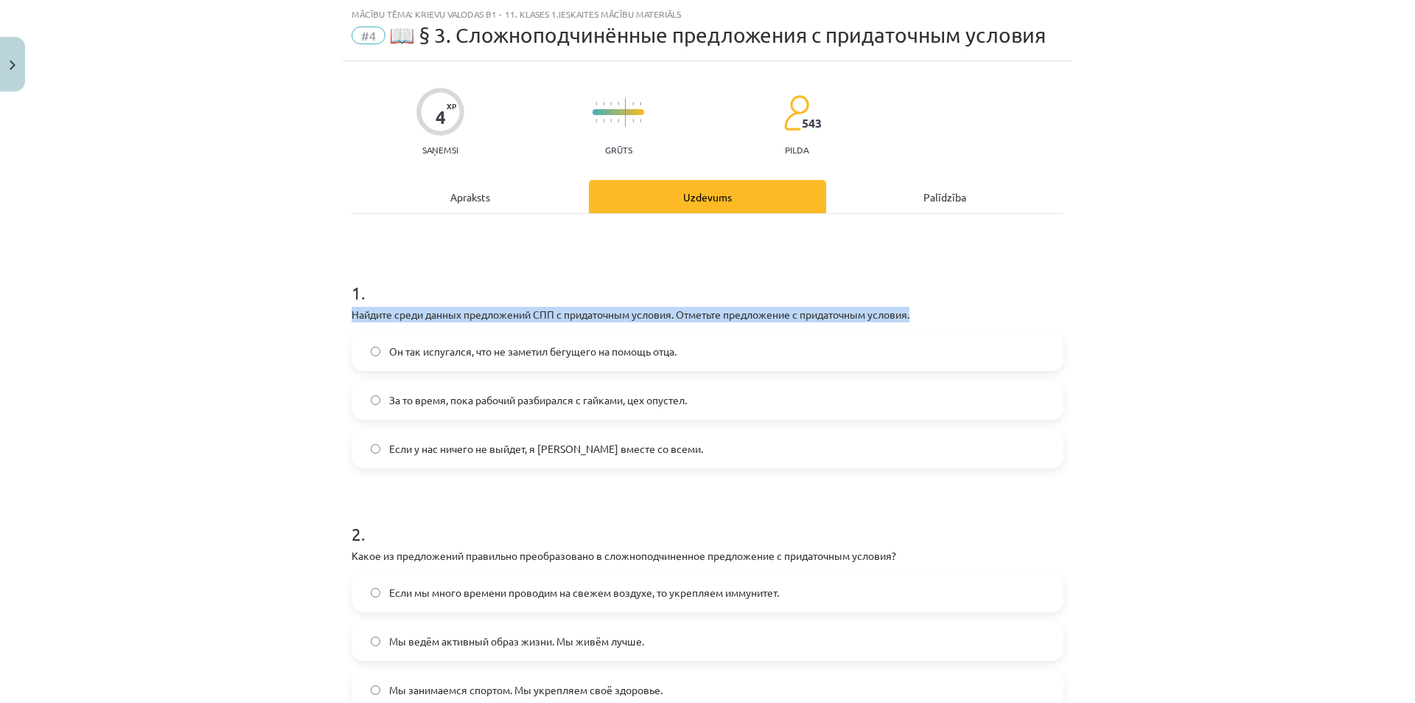
drag, startPoint x: 347, startPoint y: 313, endPoint x: 919, endPoint y: 318, distance: 571.3
click at [919, 318] on p "Найдите среди данных предложений СПП с придаточным условия. Отметьте предложени…" at bounding box center [708, 314] width 712 height 15
copy p "Найдите среди данных предложений СПП с придаточным условия. Отметьте предложени…"
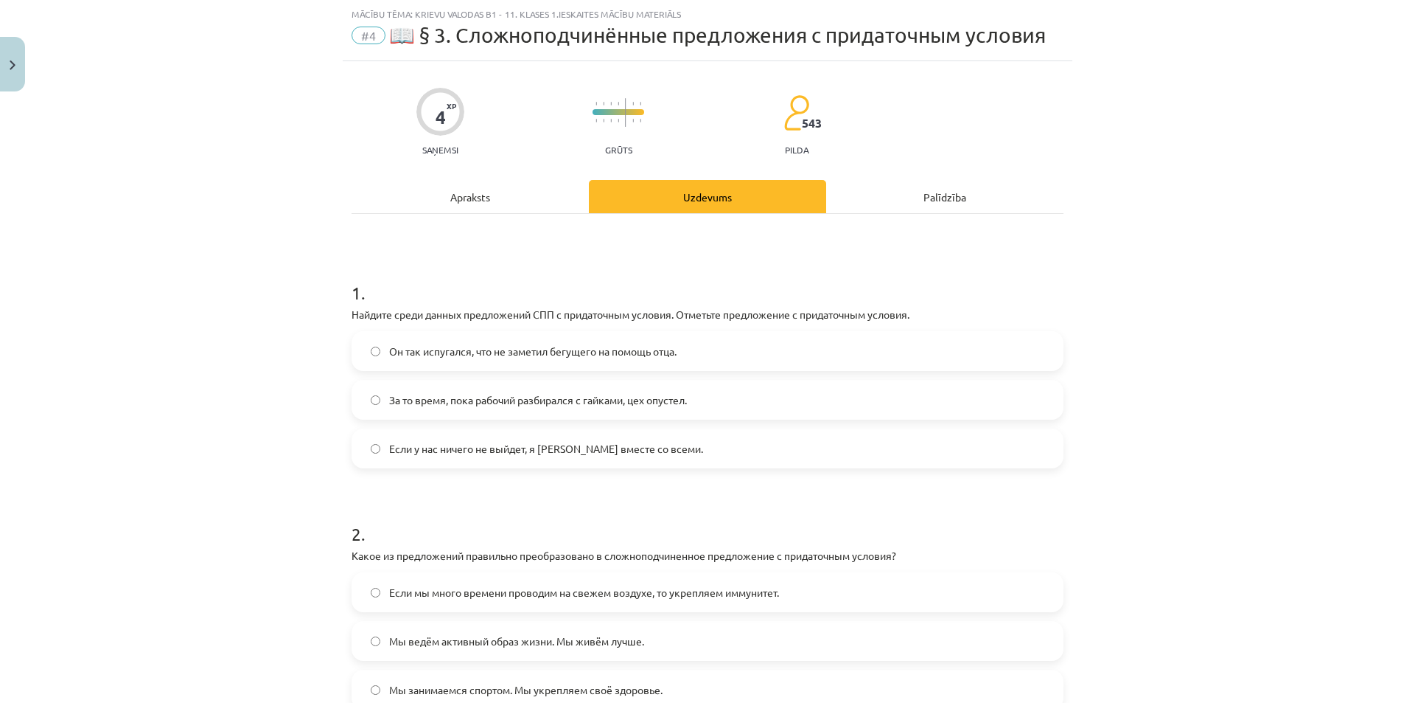
click at [737, 473] on form "1 . Найдите среди данных предложений СПП с придаточным условия. Отметьте предло…" at bounding box center [708, 483] width 712 height 453
click at [471, 439] on label "Если у нас ничего не выйдет, я уеду вместе со всеми." at bounding box center [707, 448] width 709 height 37
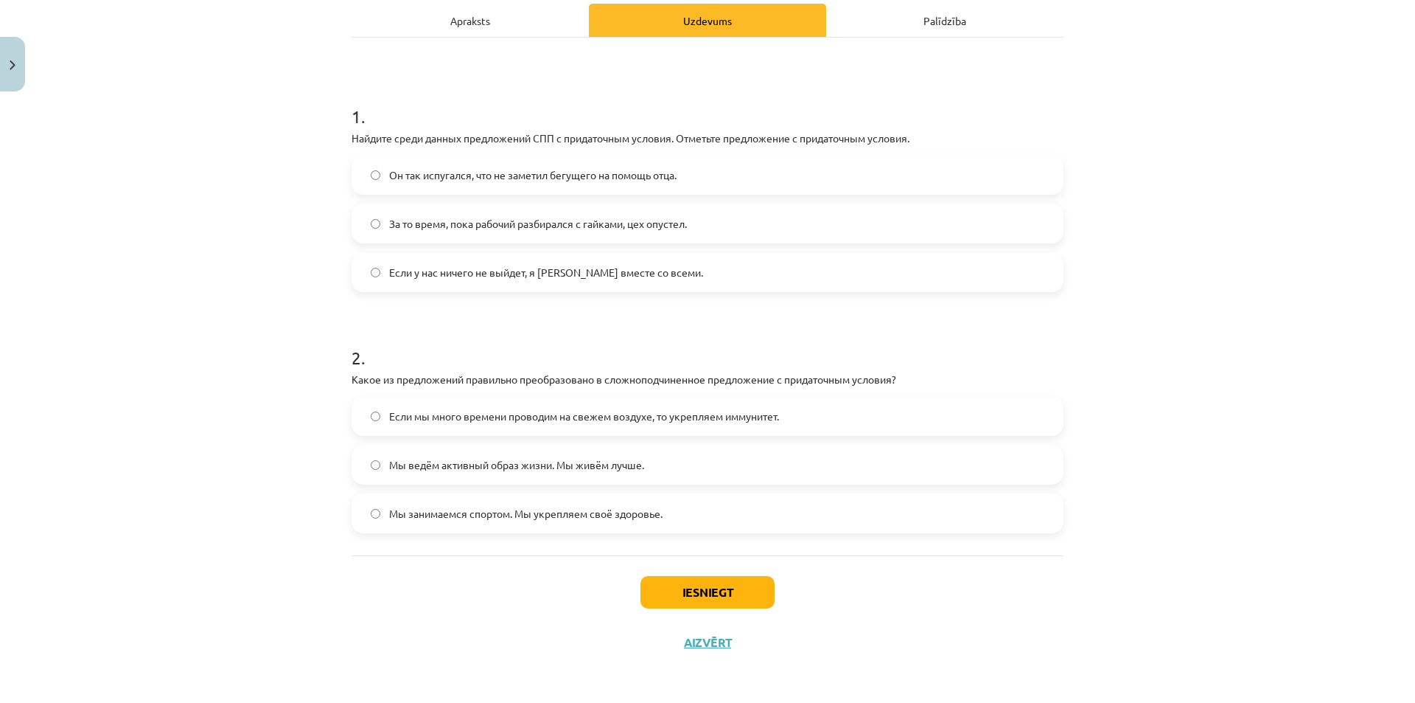
scroll to position [215, 0]
click at [750, 411] on span "Если мы много времени проводим на свежем воздухе, то укрепляем иммунитет." at bounding box center [584, 414] width 390 height 15
click at [733, 595] on button "Iesniegt" at bounding box center [708, 590] width 134 height 32
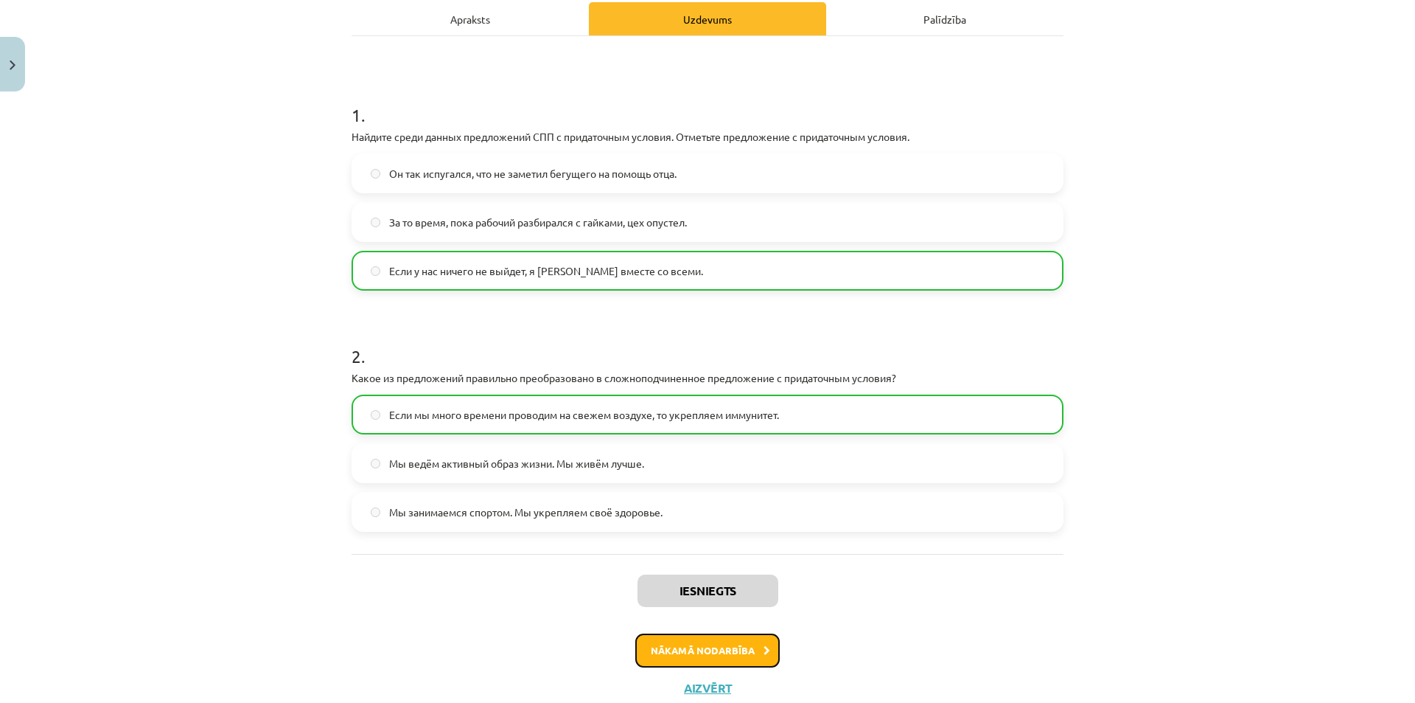
click at [711, 652] on button "Nākamā nodarbība" at bounding box center [707, 650] width 144 height 34
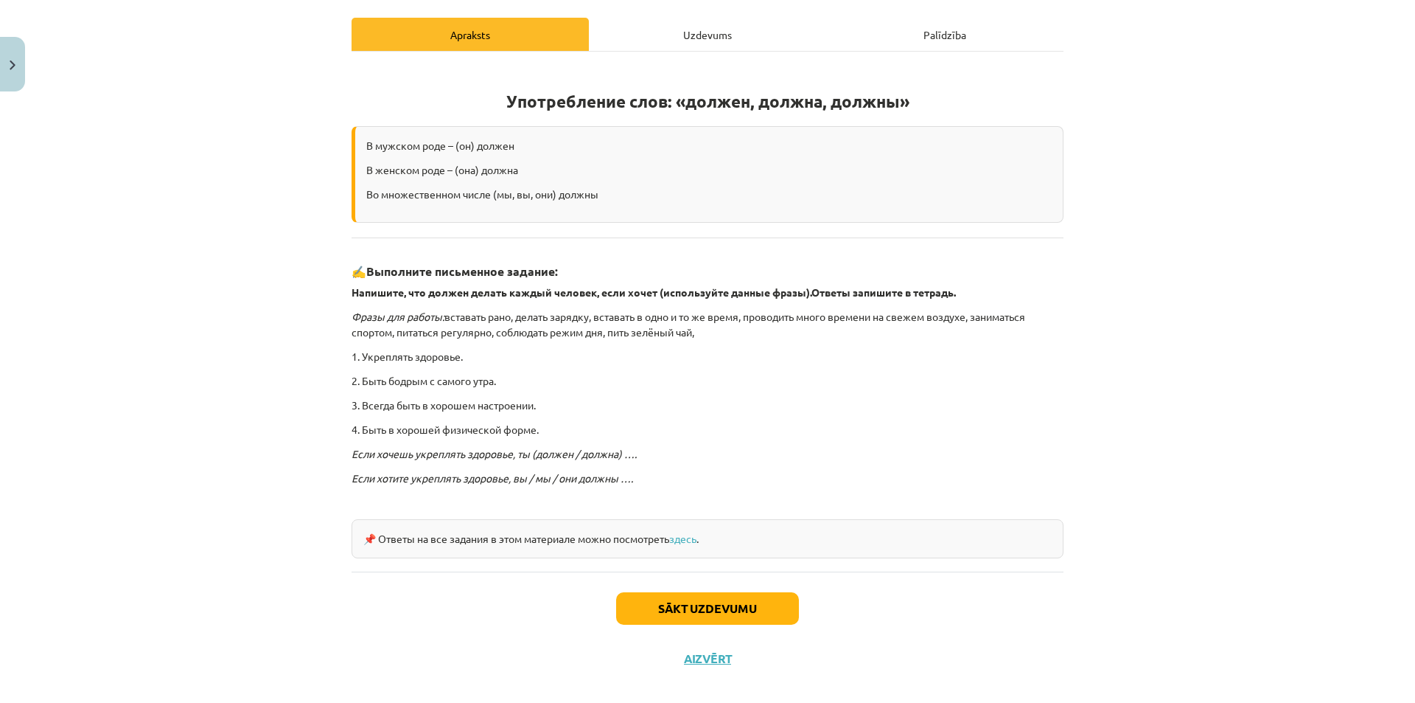
scroll to position [215, 0]
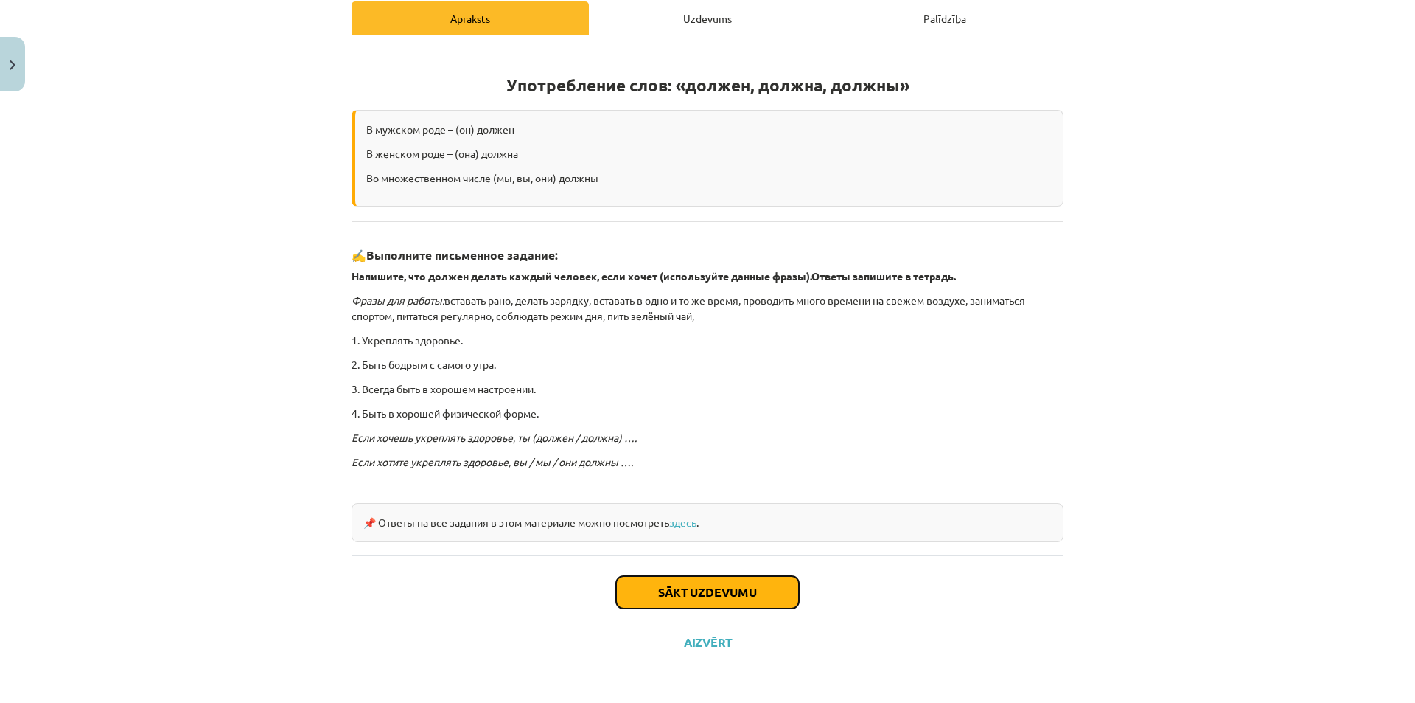
click at [736, 595] on button "Sākt uzdevumu" at bounding box center [707, 592] width 183 height 32
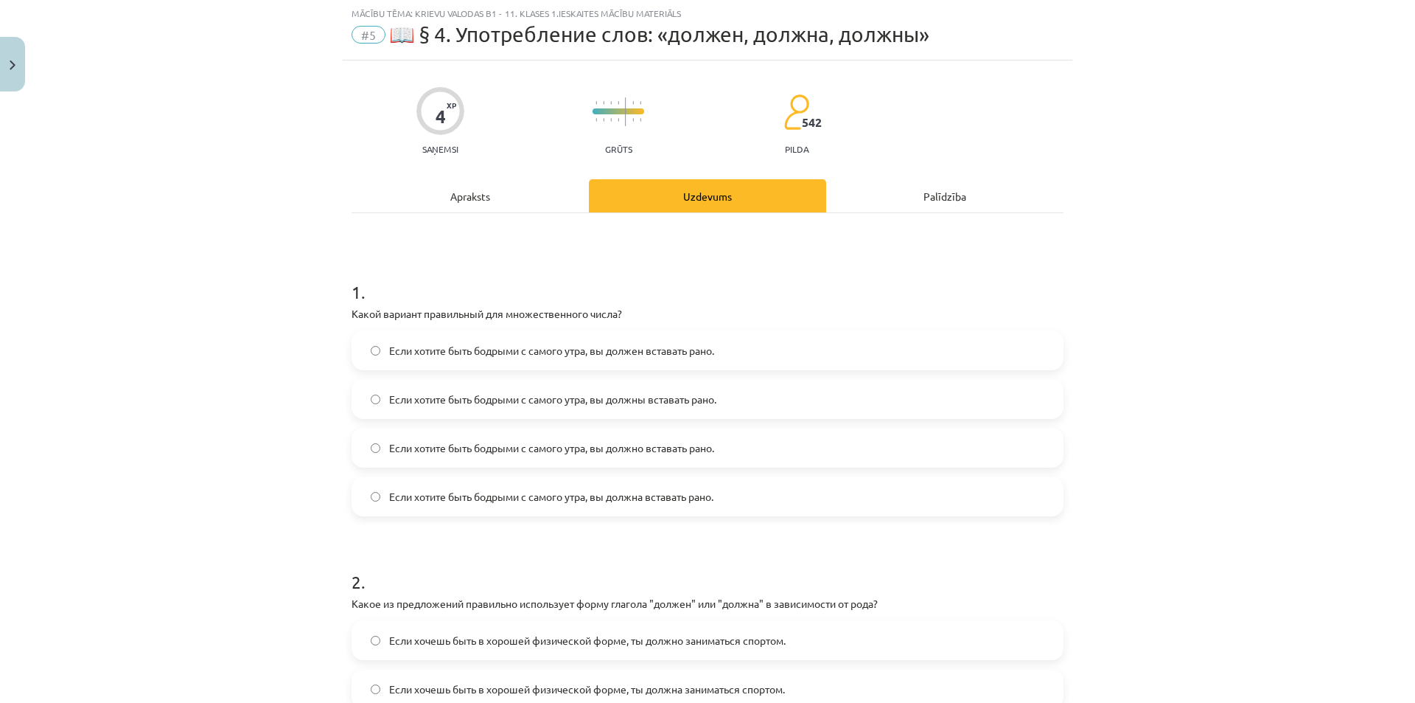
scroll to position [37, 0]
click at [669, 397] on span "Если хотите быть бодрыми с самого утра, вы должны вставать рано." at bounding box center [552, 399] width 327 height 15
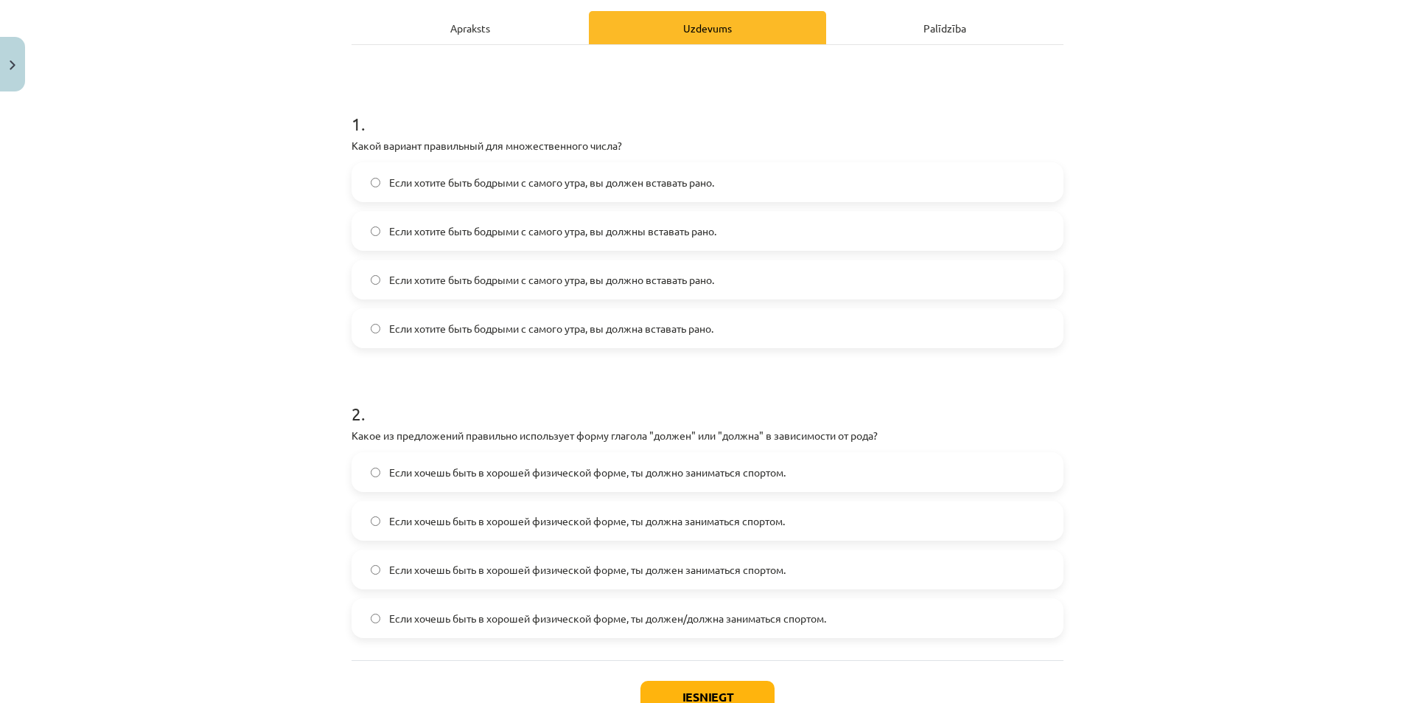
scroll to position [312, 0]
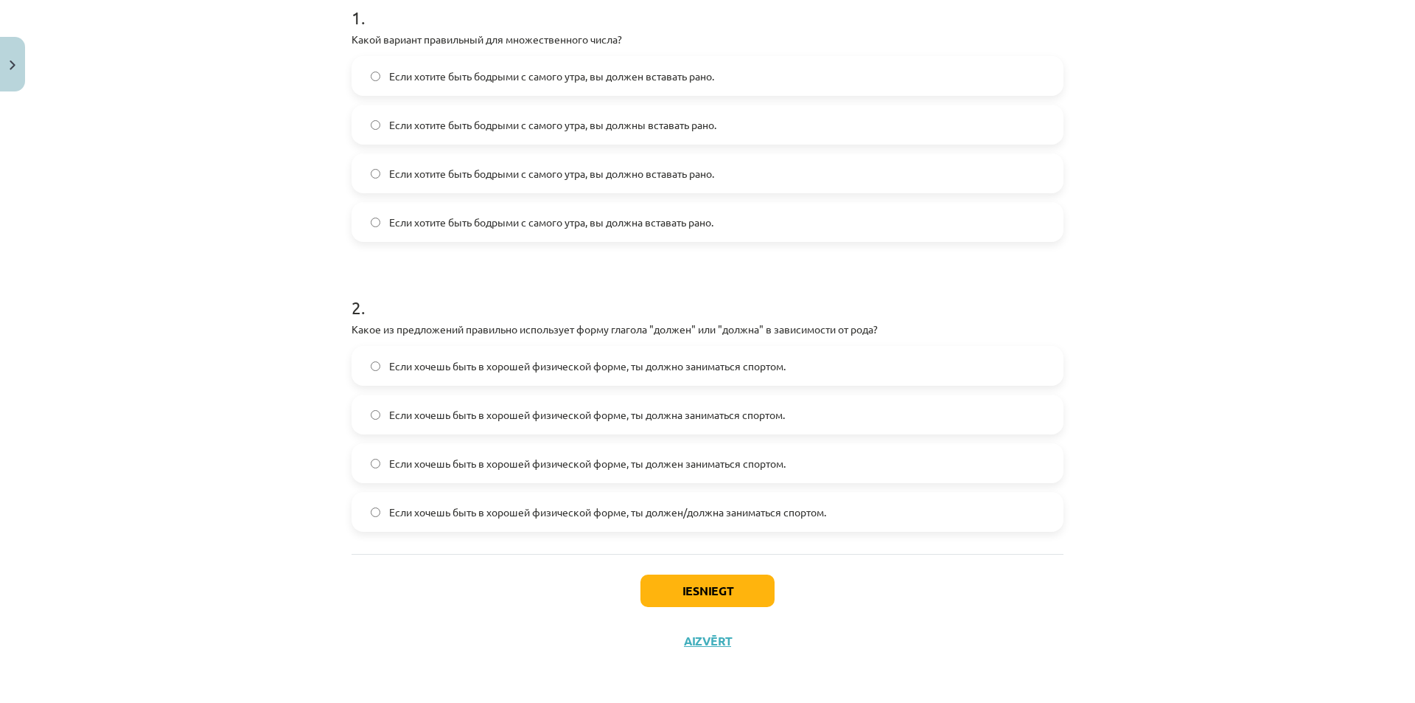
click at [649, 416] on span "Если хочешь быть в хорошей физической форме, ты должна заниматься спортом." at bounding box center [587, 414] width 396 height 15
click at [646, 456] on span "Если хочешь быть в хорошей физической форме, ты должен заниматься спортом." at bounding box center [587, 463] width 397 height 15
click at [633, 507] on span "Если хочешь быть в хорошей физической форме, ты должен/должна заниматься спорто…" at bounding box center [607, 511] width 437 height 15
click at [701, 596] on button "Iesniegt" at bounding box center [708, 590] width 134 height 32
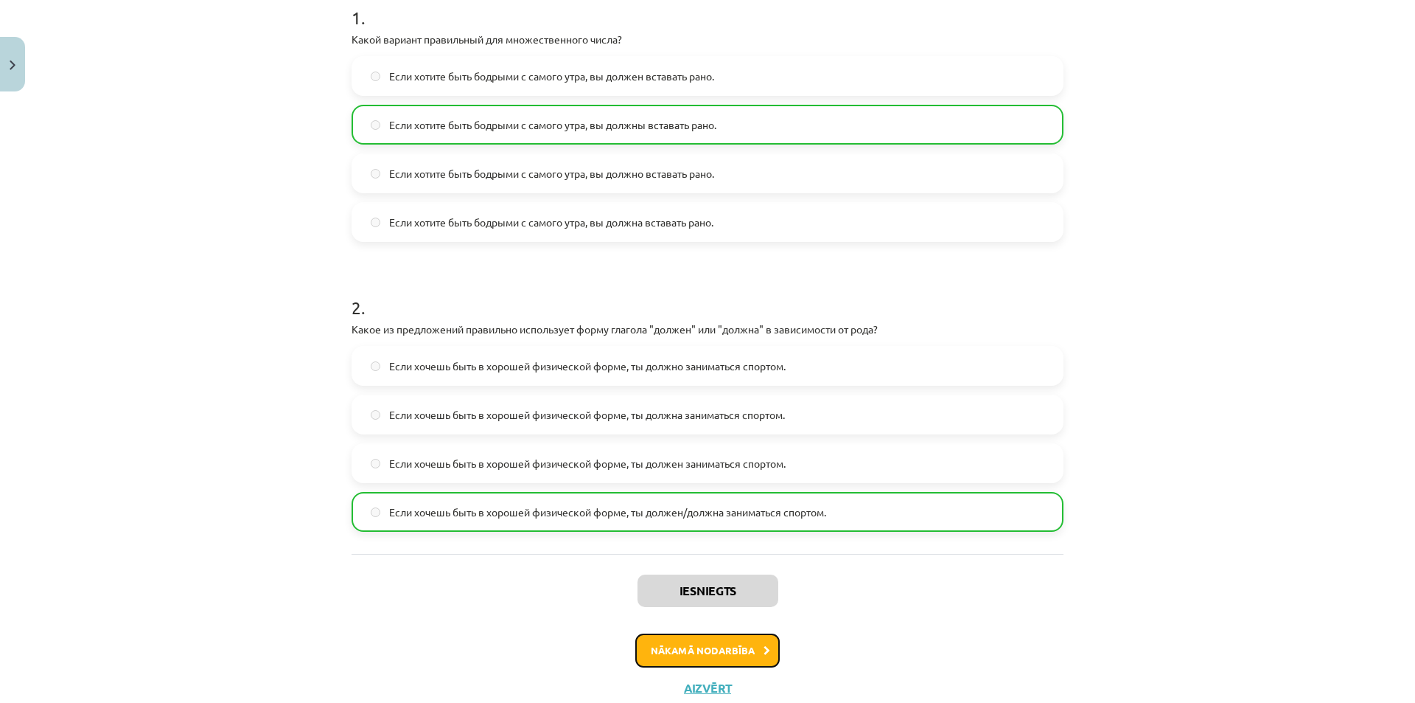
click at [727, 652] on button "Nākamā nodarbība" at bounding box center [707, 650] width 144 height 34
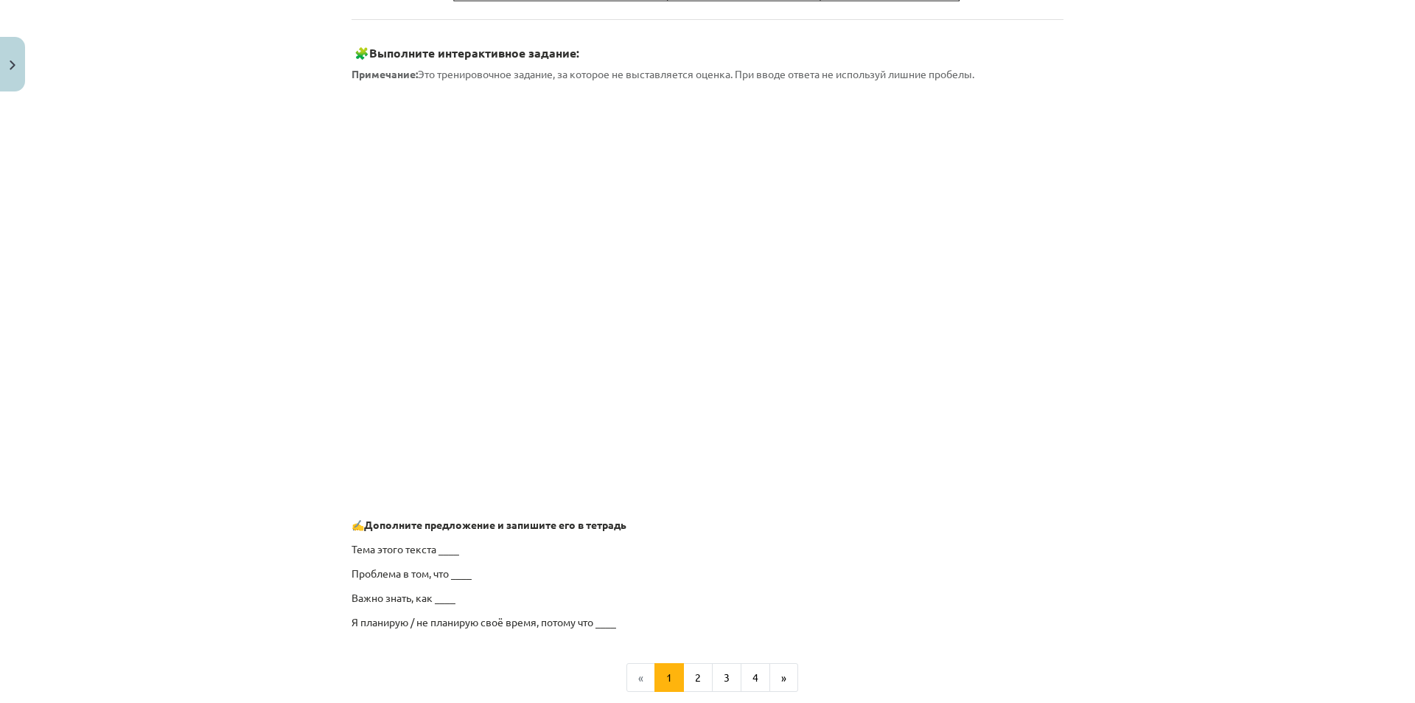
scroll to position [997, 0]
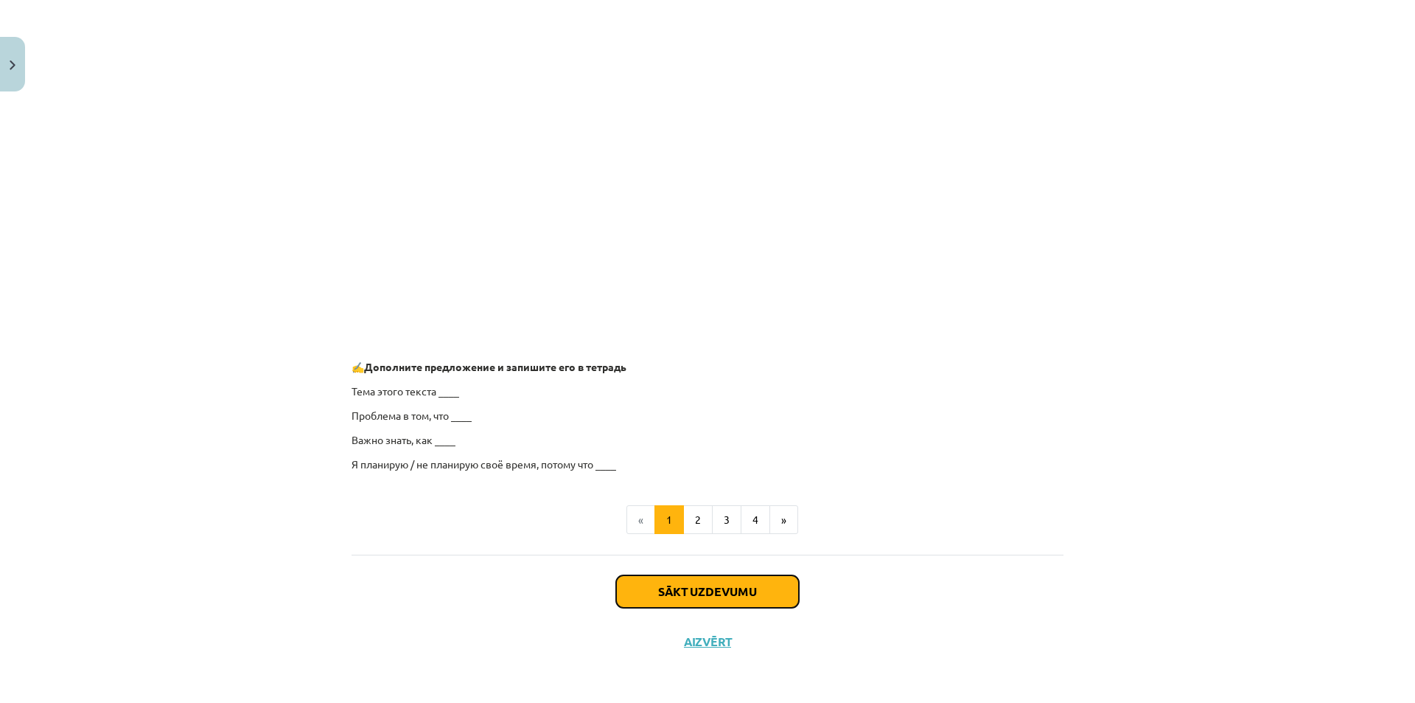
click at [734, 593] on button "Sākt uzdevumu" at bounding box center [707, 591] width 183 height 32
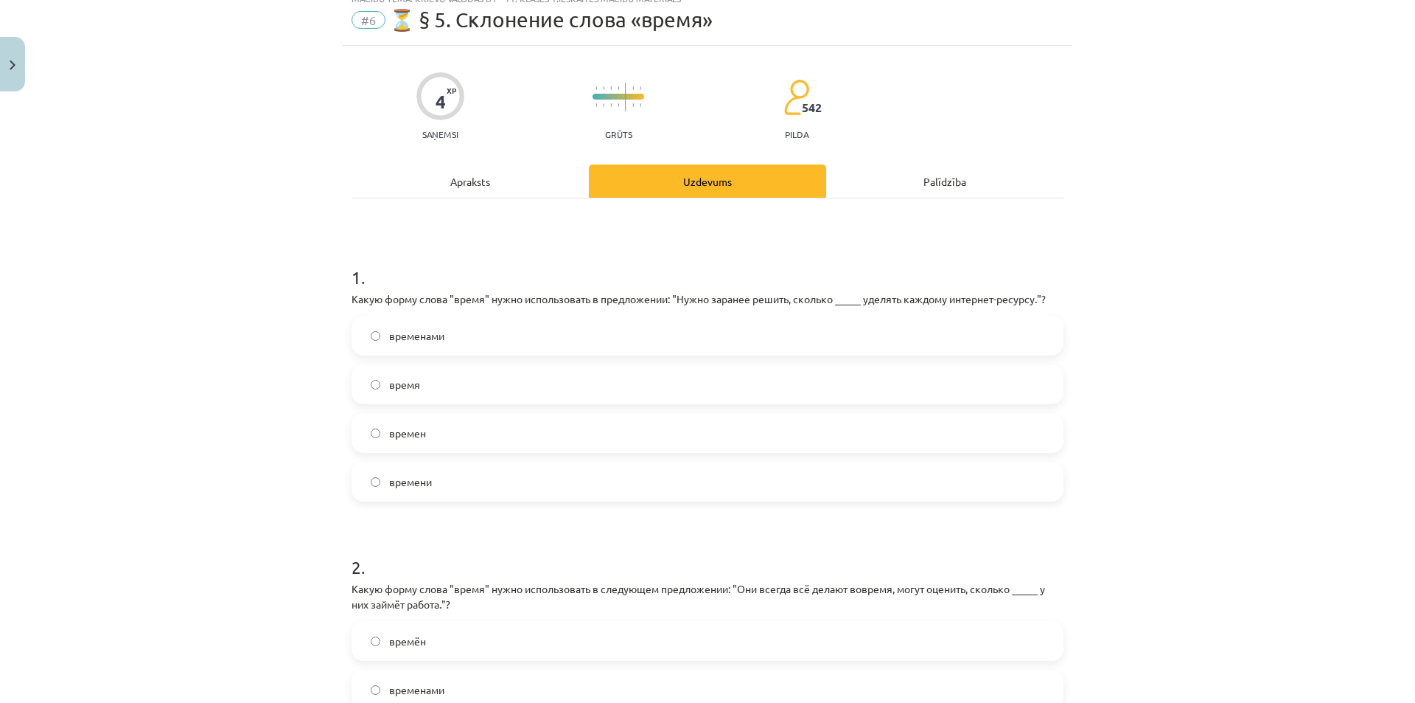
scroll to position [37, 0]
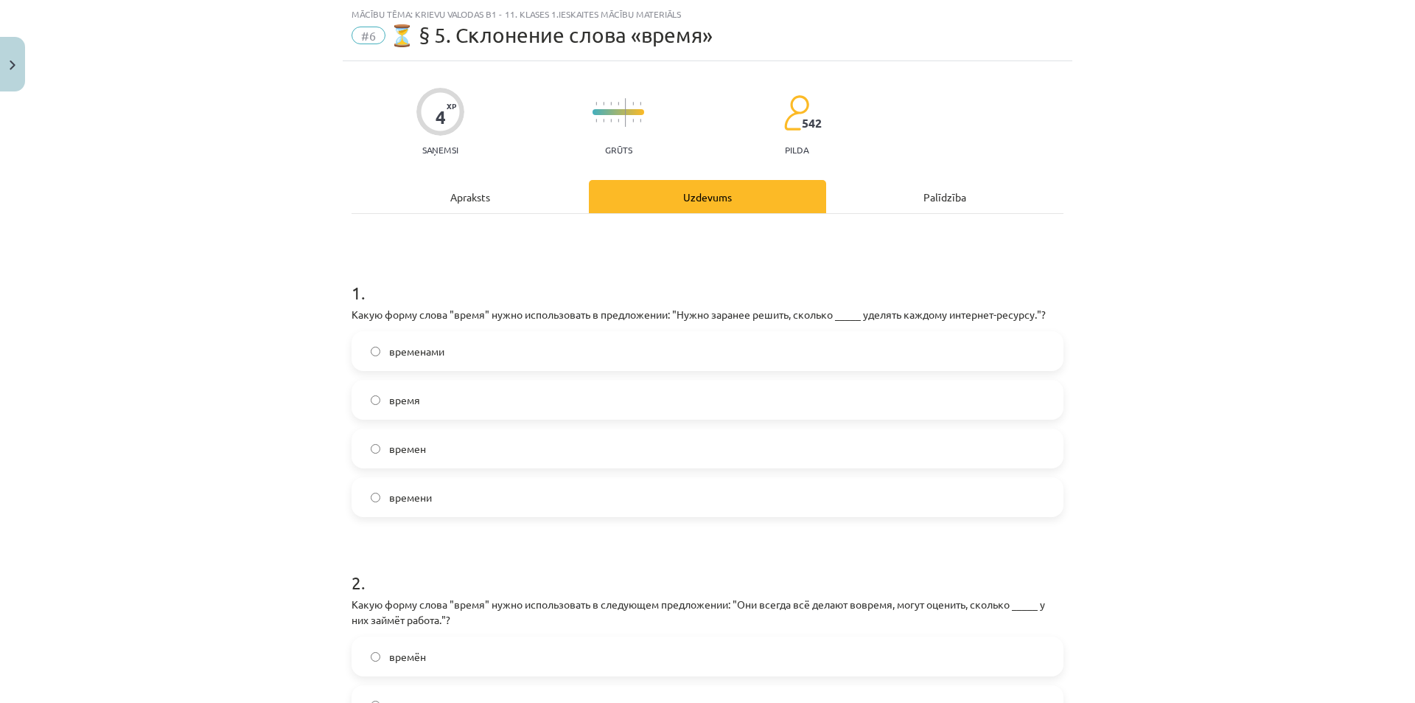
click at [432, 487] on label "времени" at bounding box center [707, 496] width 709 height 37
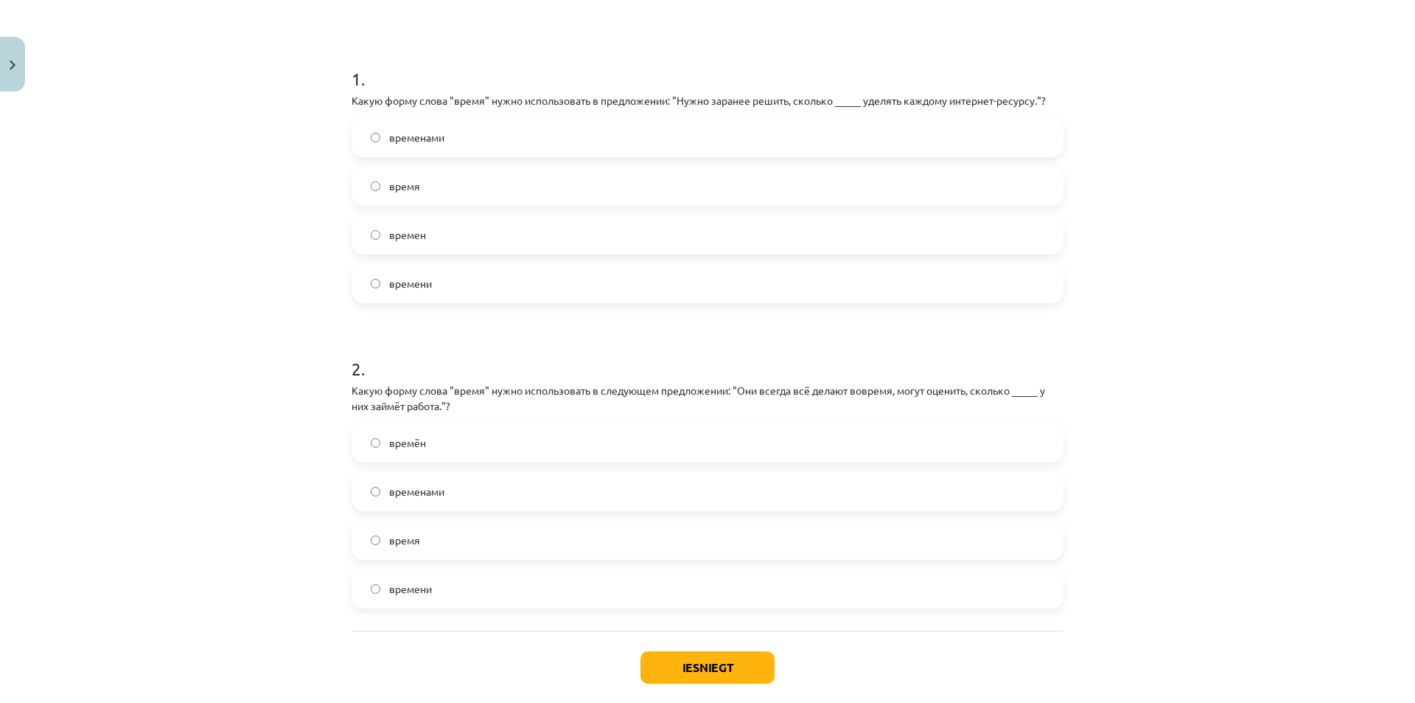
scroll to position [258, 0]
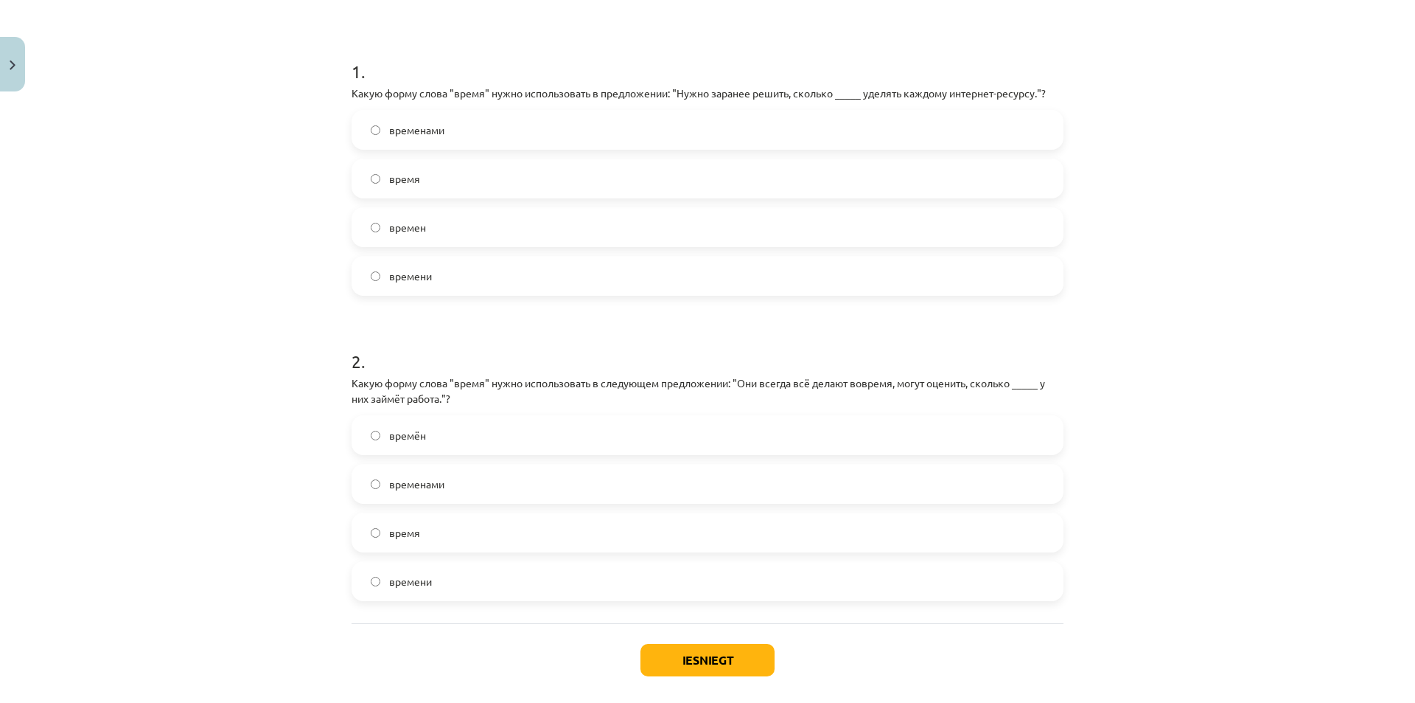
click at [437, 574] on label "времени" at bounding box center [707, 580] width 709 height 37
click at [730, 668] on button "Iesniegt" at bounding box center [708, 660] width 134 height 32
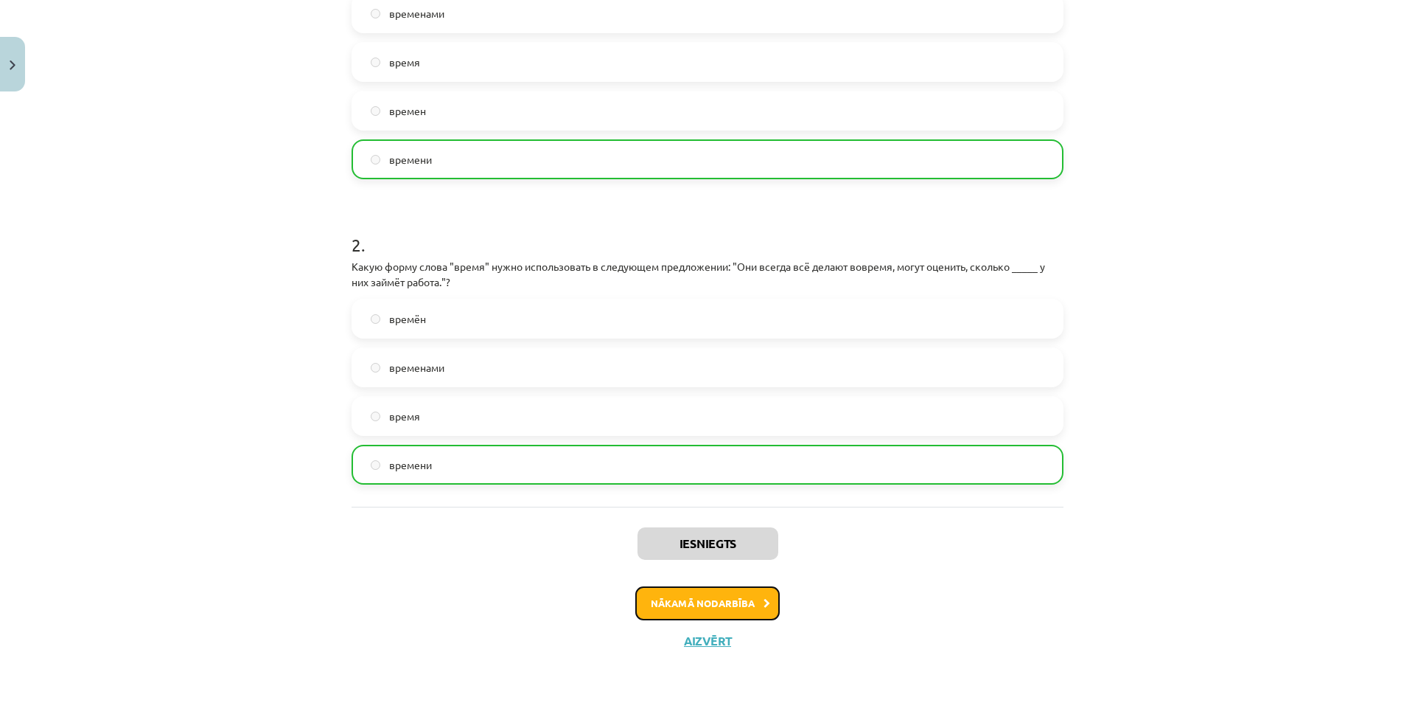
click at [728, 604] on button "Nākamā nodarbība" at bounding box center [707, 603] width 144 height 34
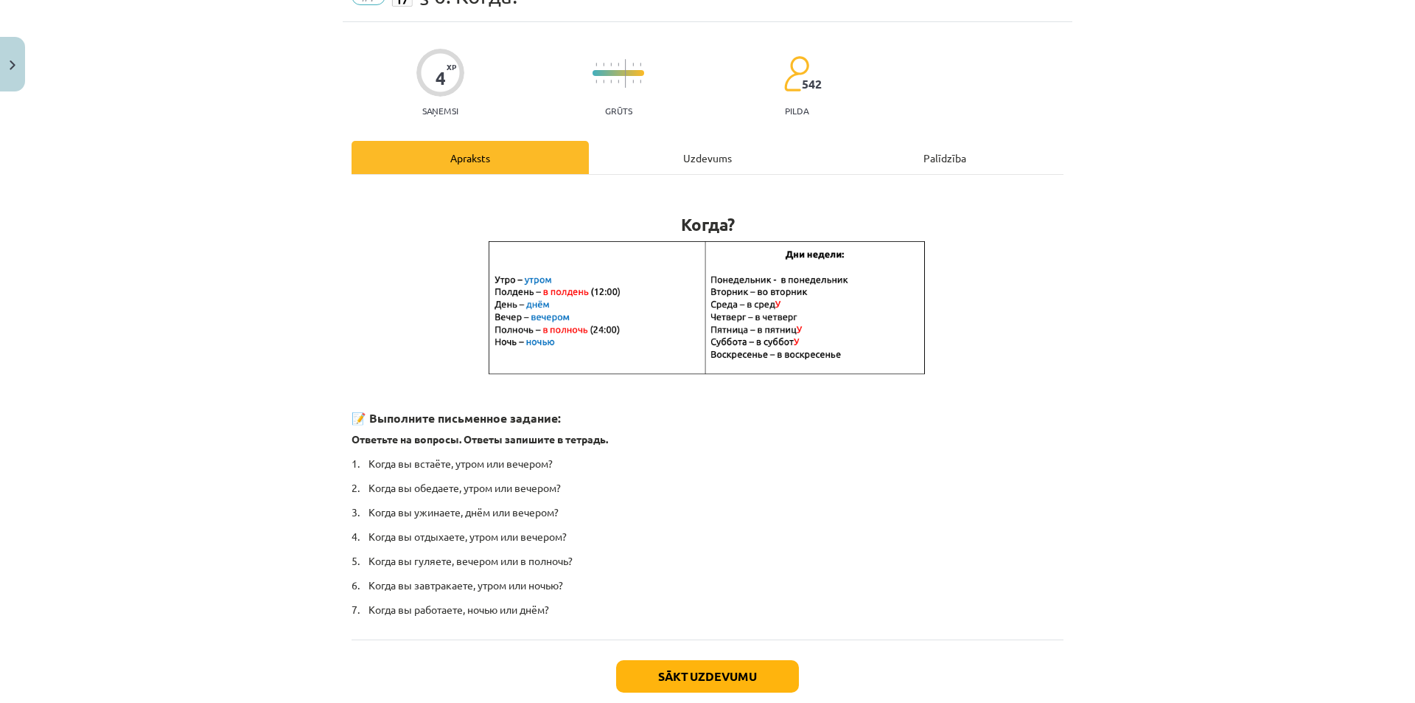
scroll to position [160, 0]
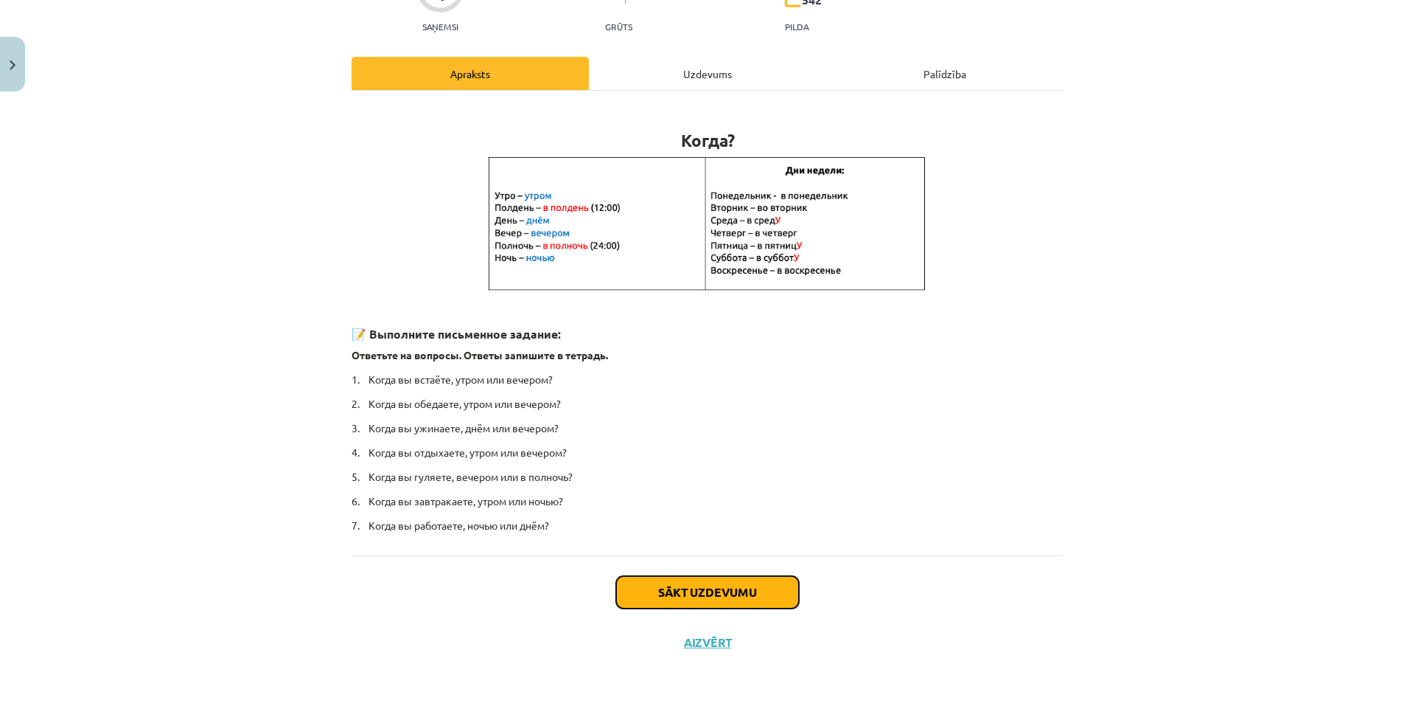
click at [671, 582] on button "Sākt uzdevumu" at bounding box center [707, 592] width 183 height 32
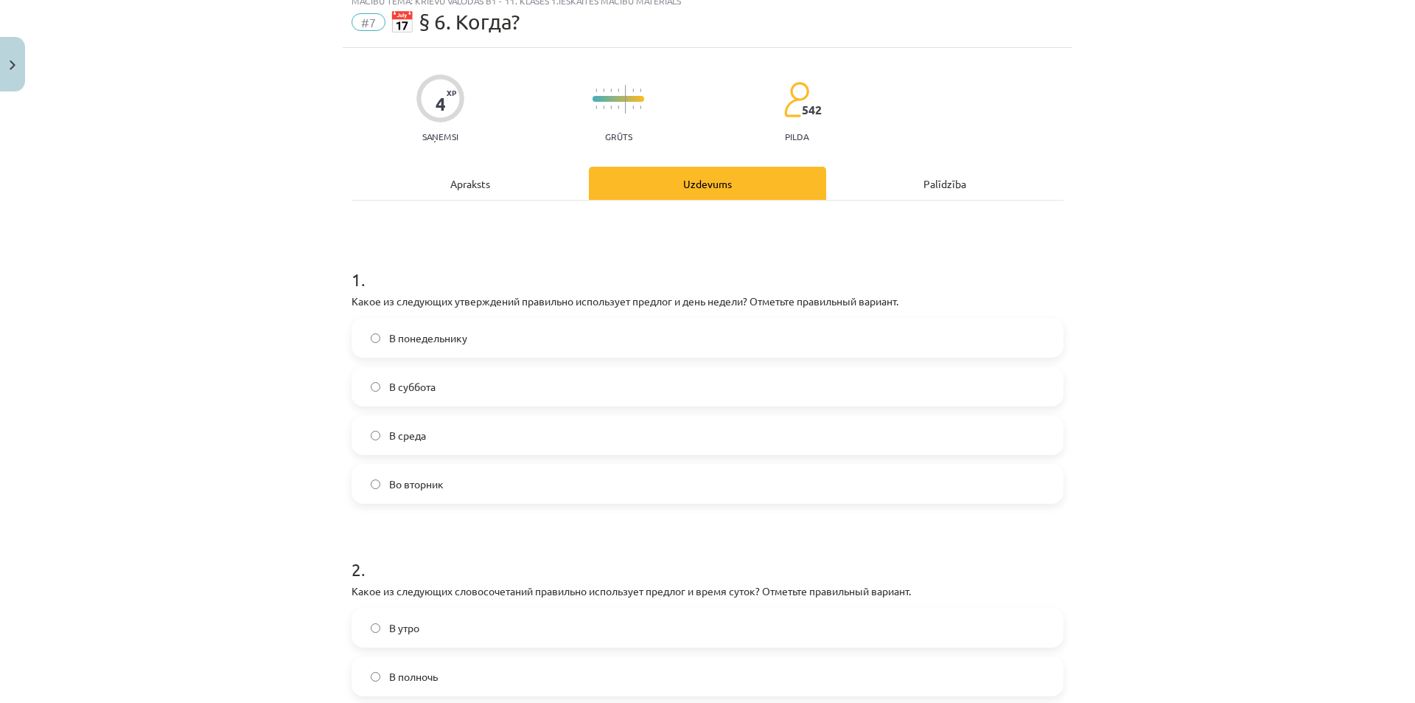
scroll to position [37, 0]
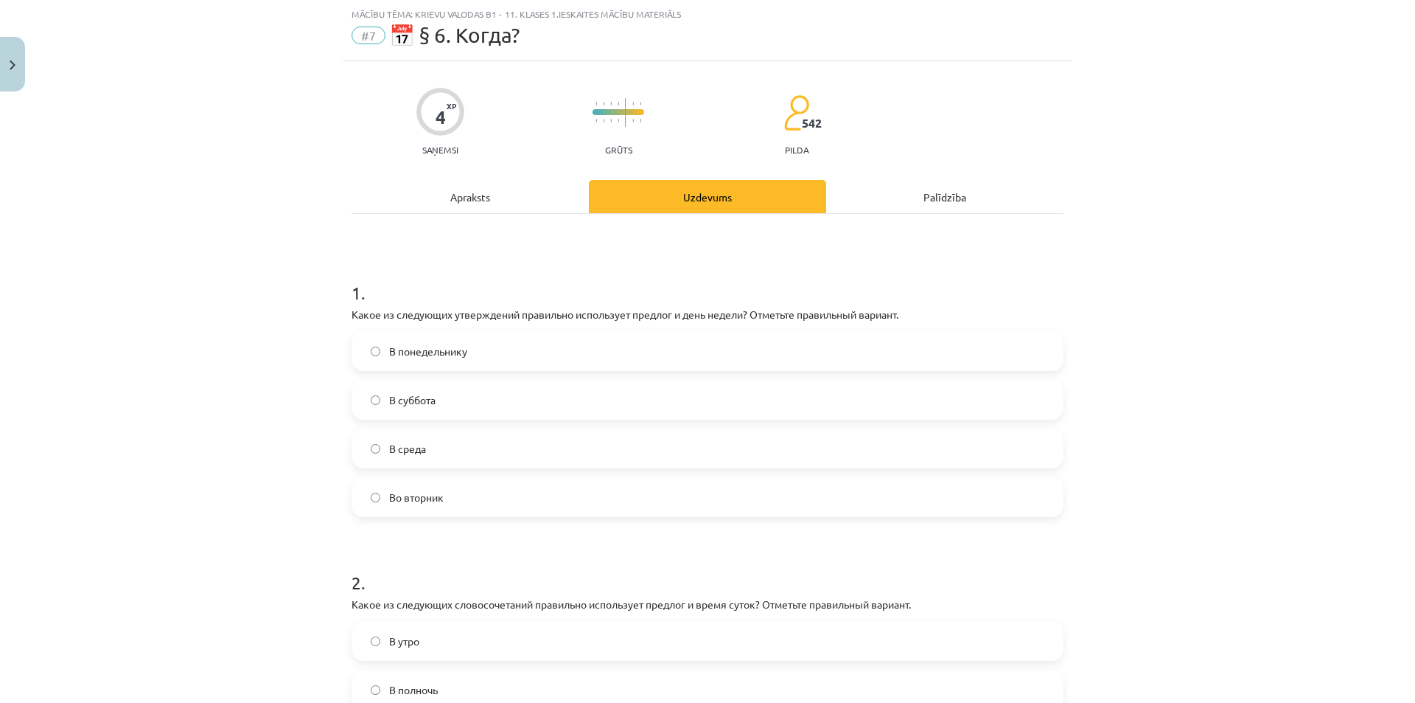
click at [428, 487] on label "Во вторник" at bounding box center [707, 496] width 709 height 37
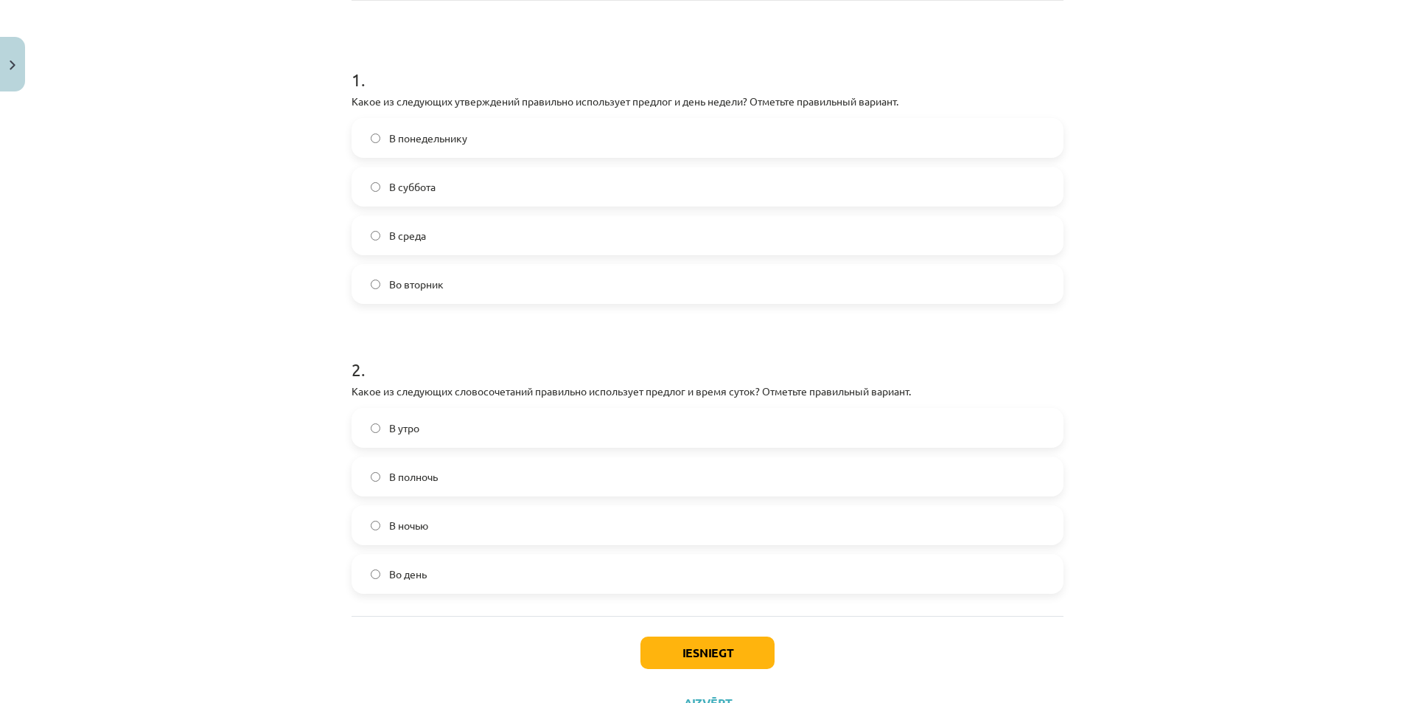
scroll to position [258, 0]
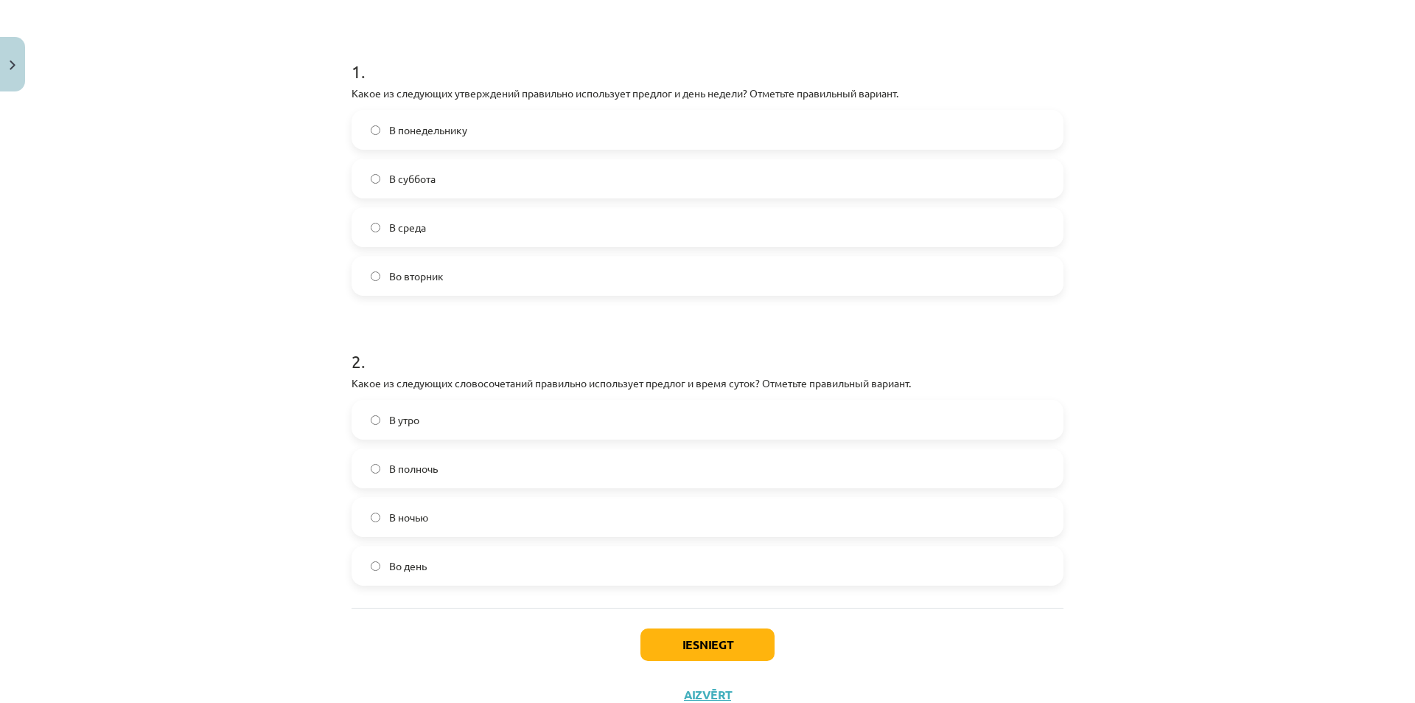
click at [408, 473] on span "В полночь" at bounding box center [413, 468] width 49 height 15
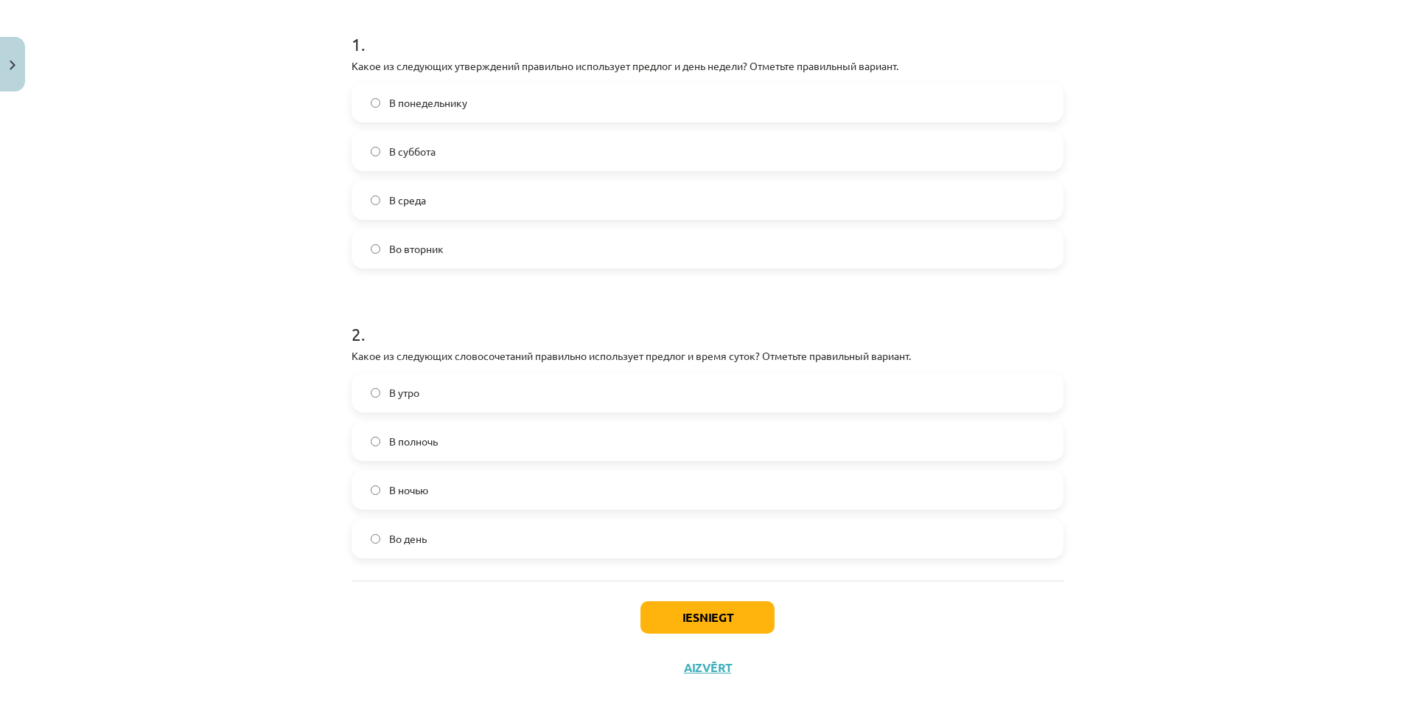
scroll to position [312, 0]
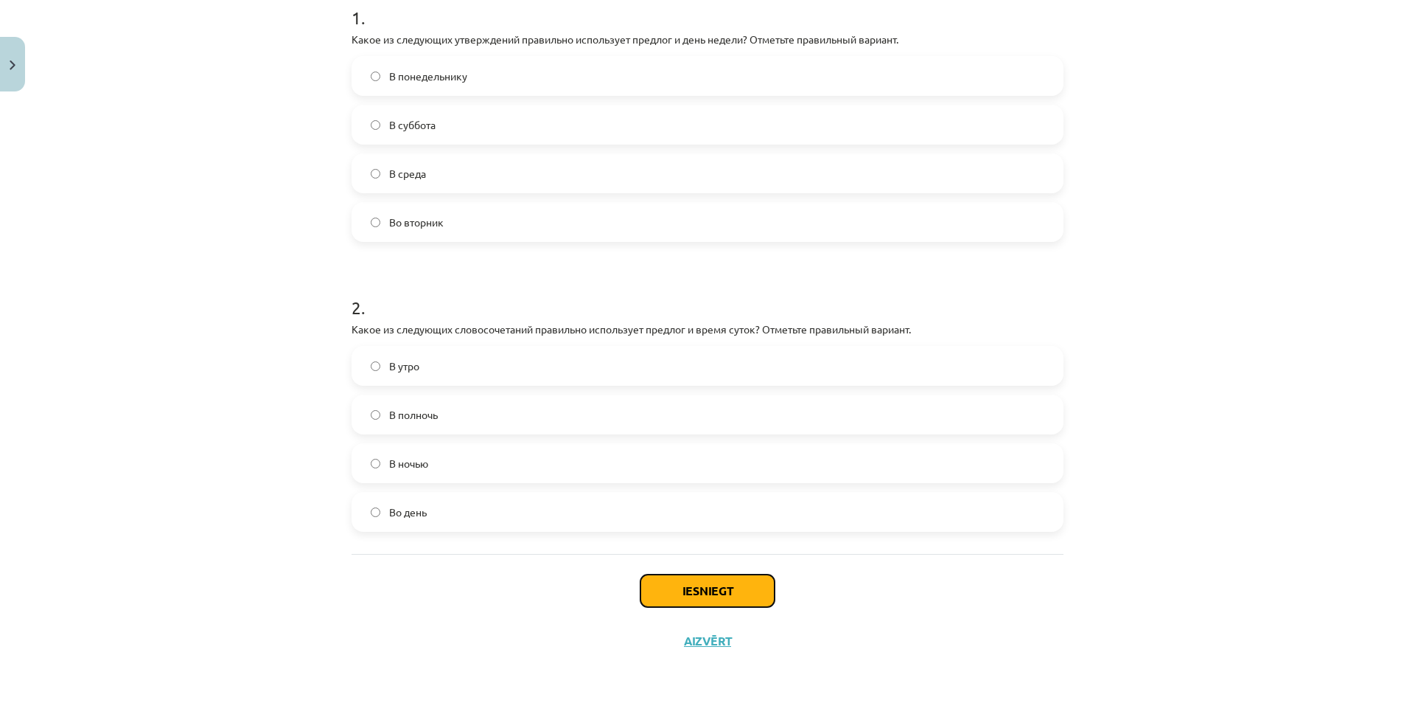
click at [691, 597] on button "Iesniegt" at bounding box center [708, 590] width 134 height 32
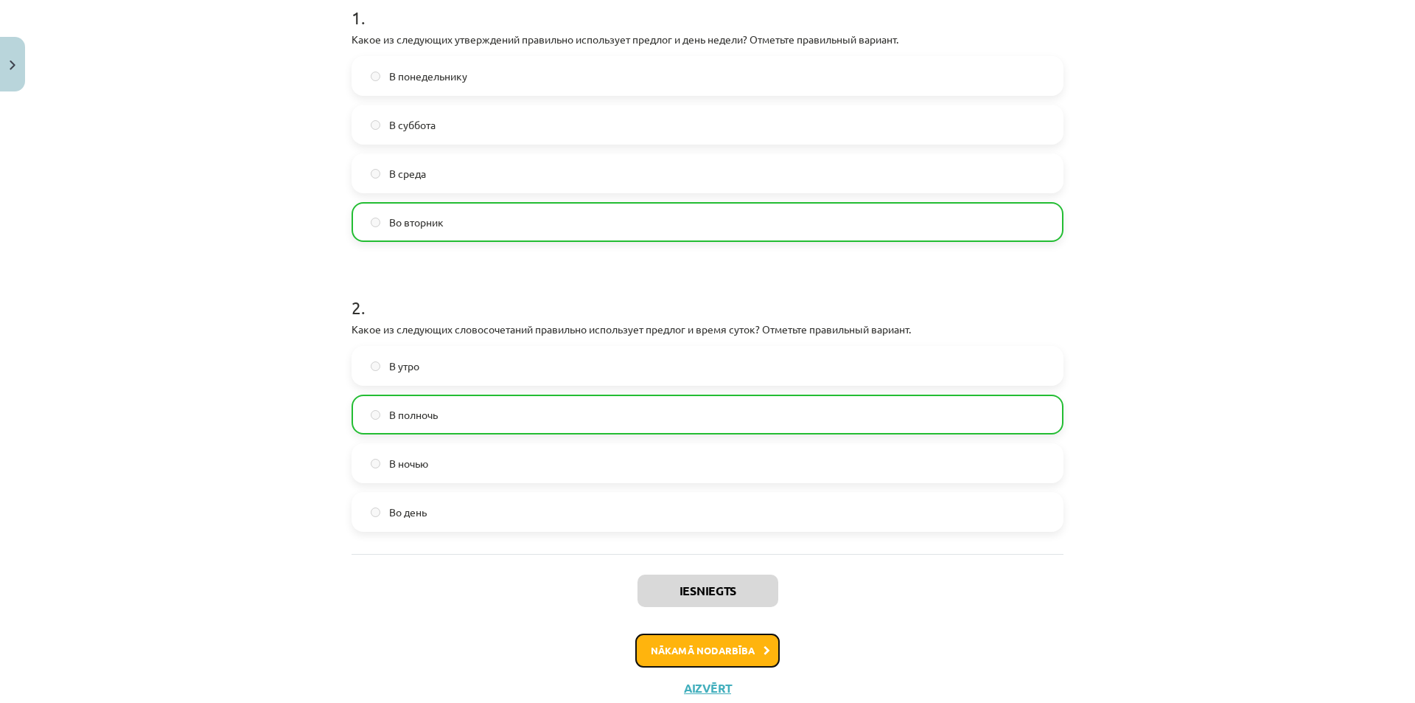
click at [710, 644] on button "Nākamā nodarbība" at bounding box center [707, 650] width 144 height 34
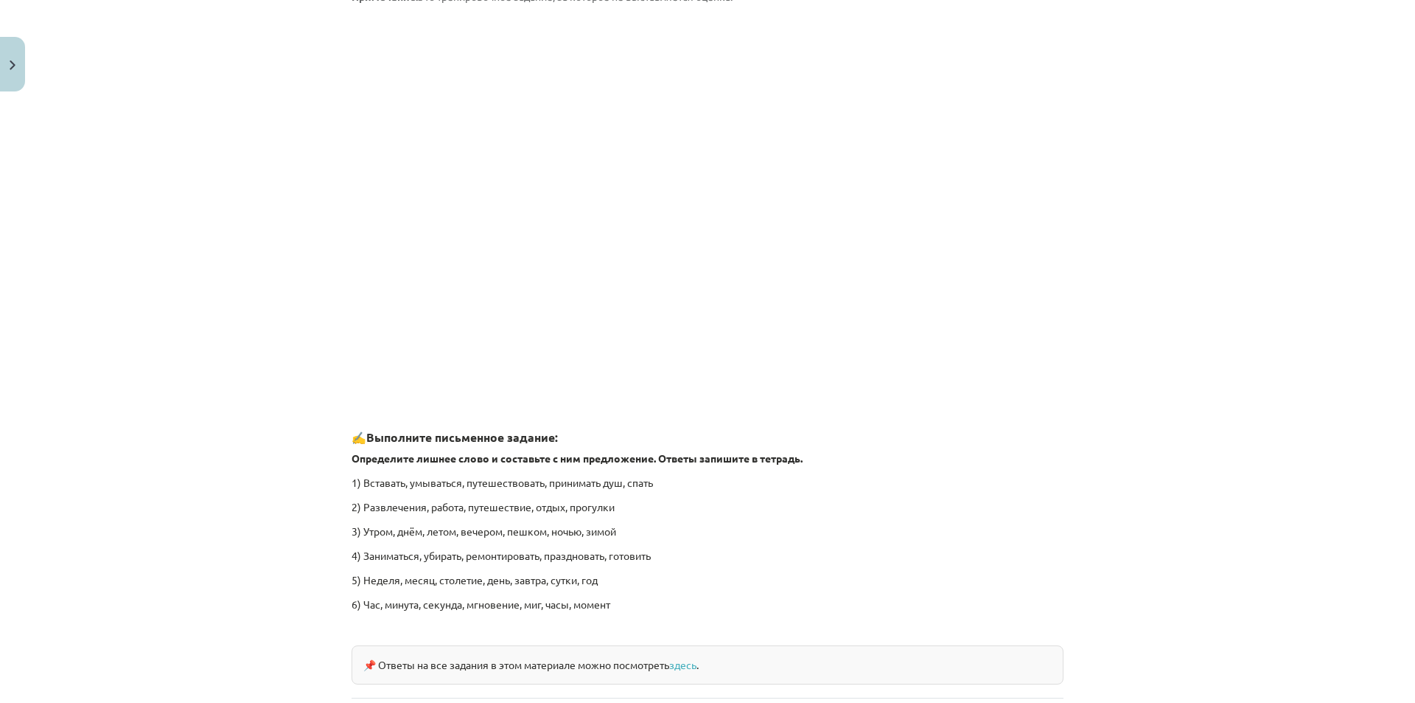
scroll to position [2050, 0]
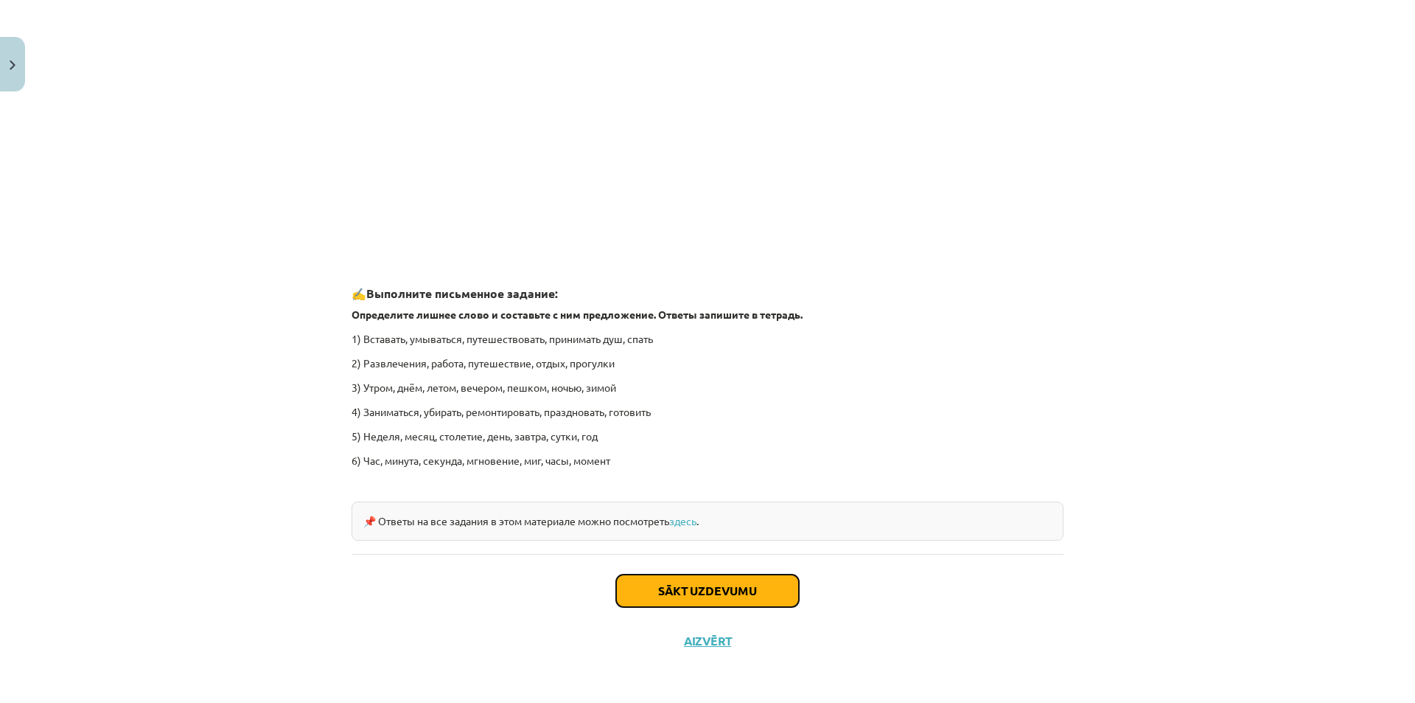
click at [742, 582] on button "Sākt uzdevumu" at bounding box center [707, 590] width 183 height 32
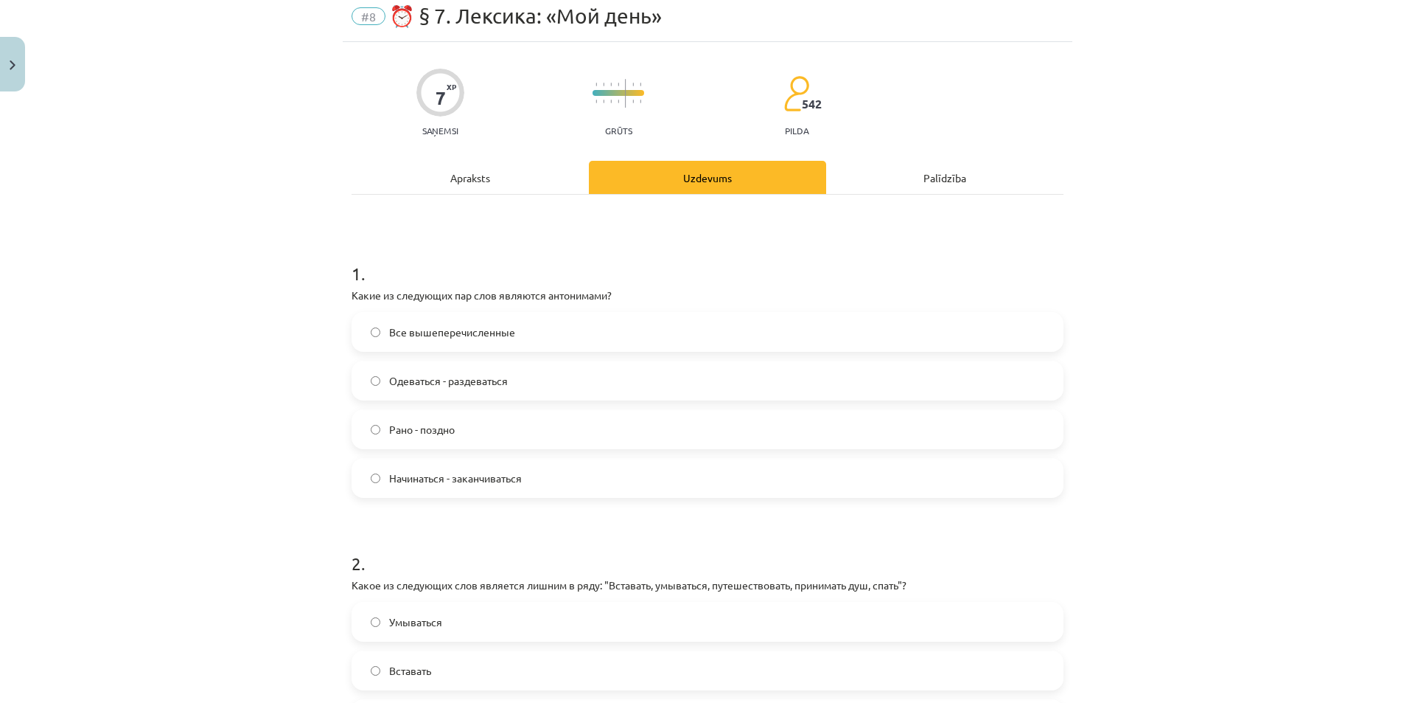
scroll to position [37, 0]
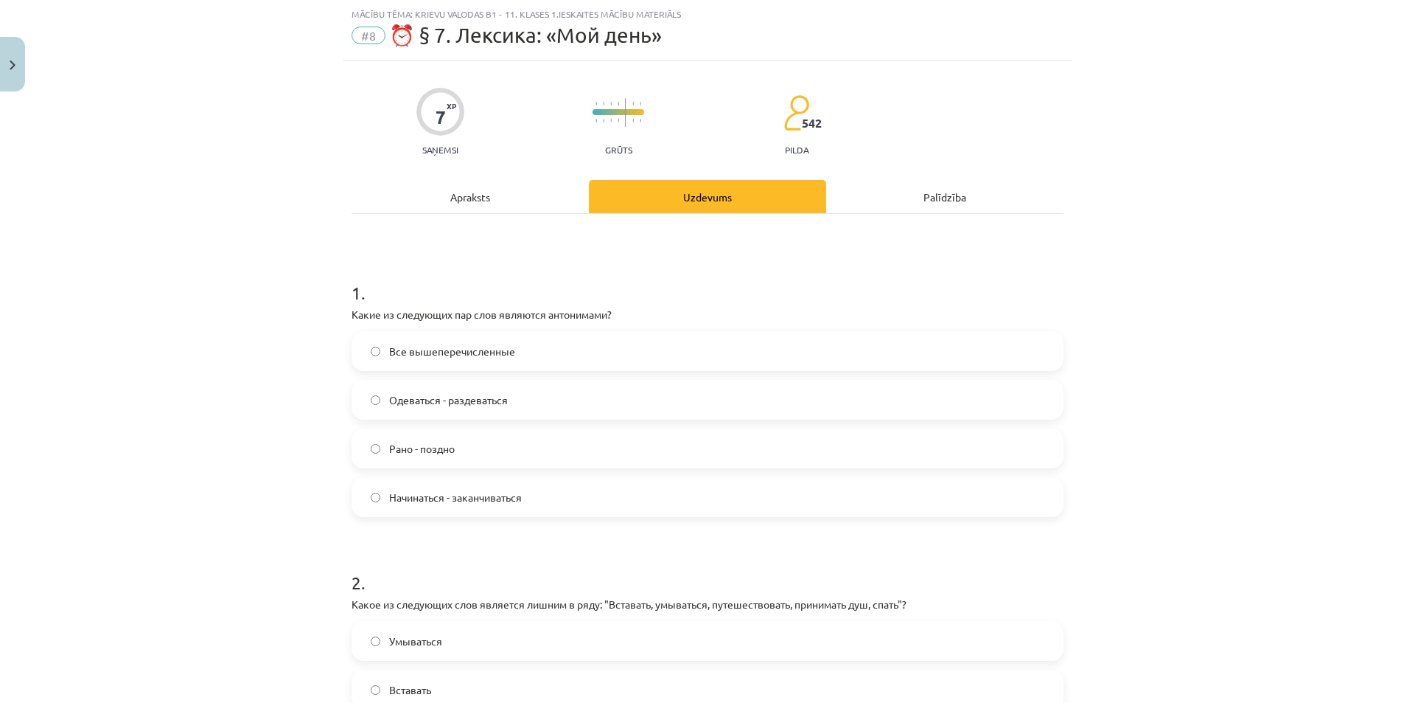
click at [405, 359] on label "Все вышеперечисленные" at bounding box center [707, 350] width 709 height 37
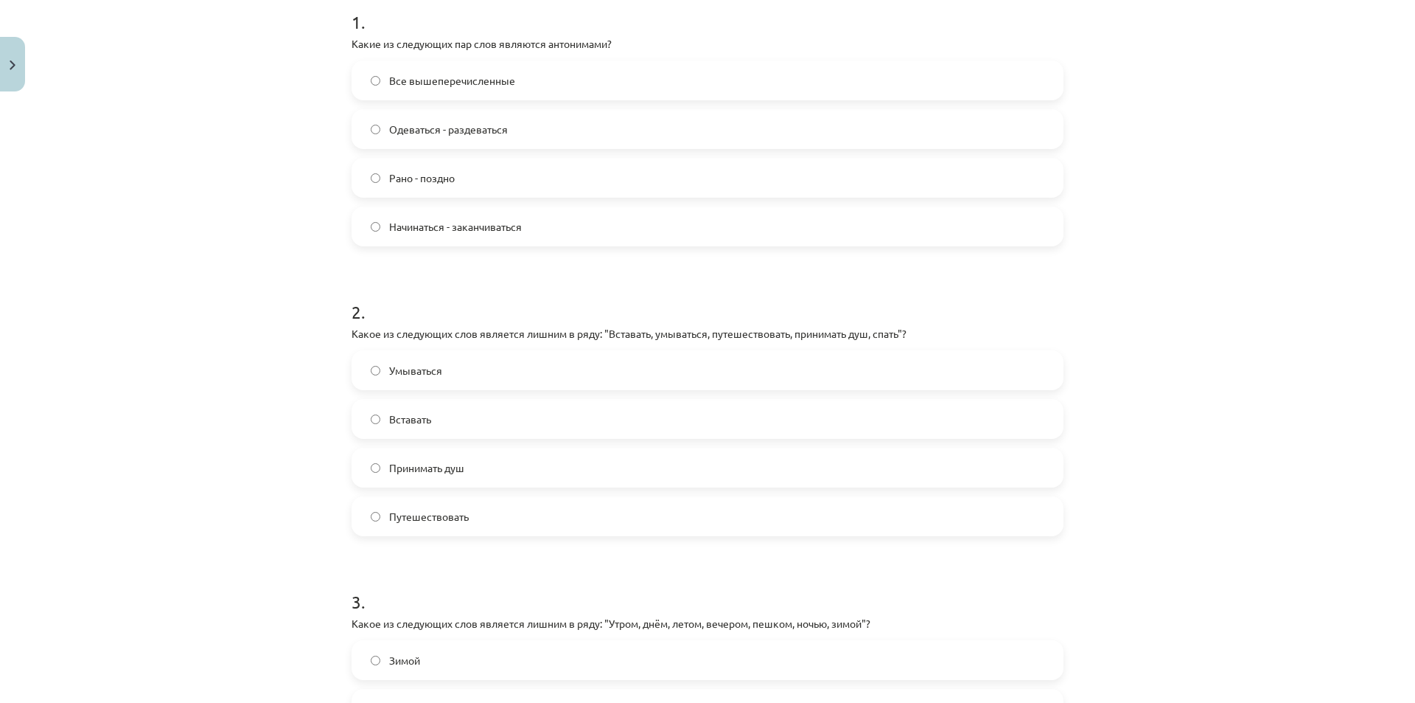
scroll to position [405, 0]
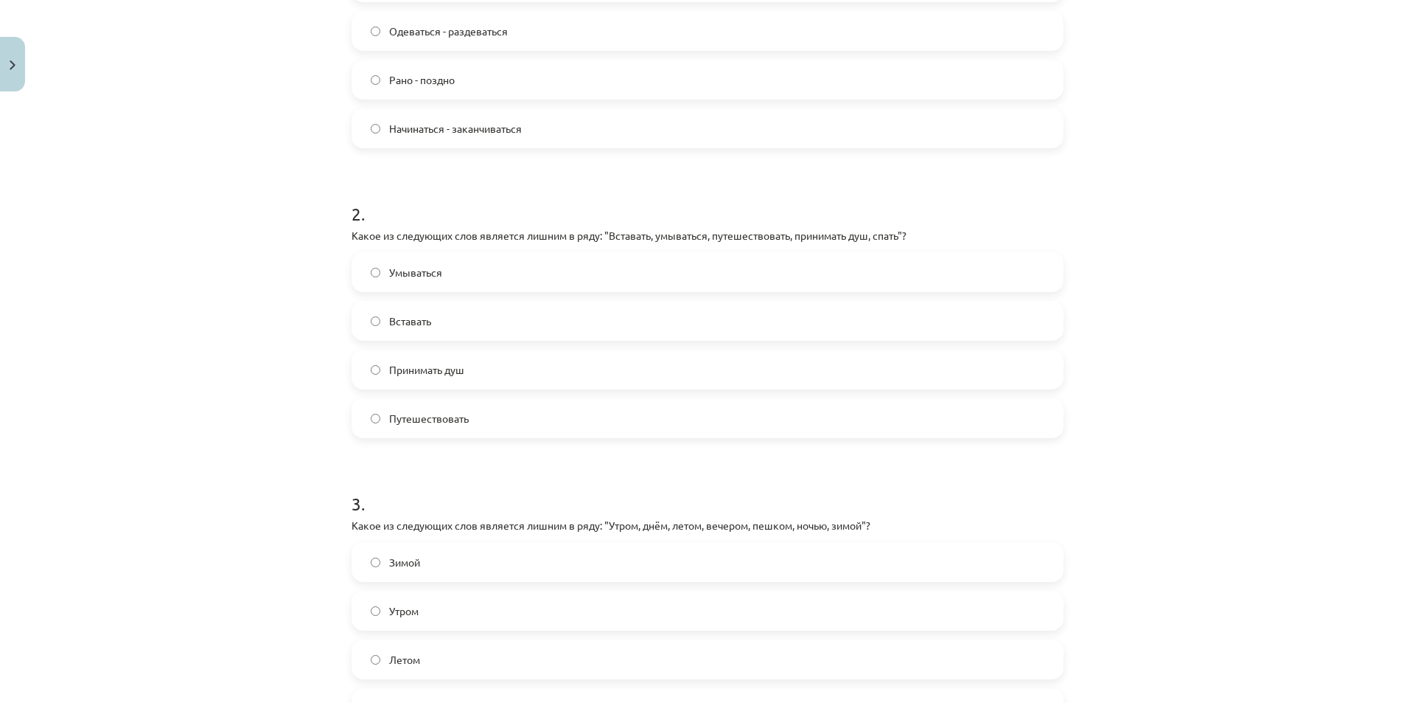
click at [465, 417] on label "Путешествовать" at bounding box center [707, 418] width 709 height 37
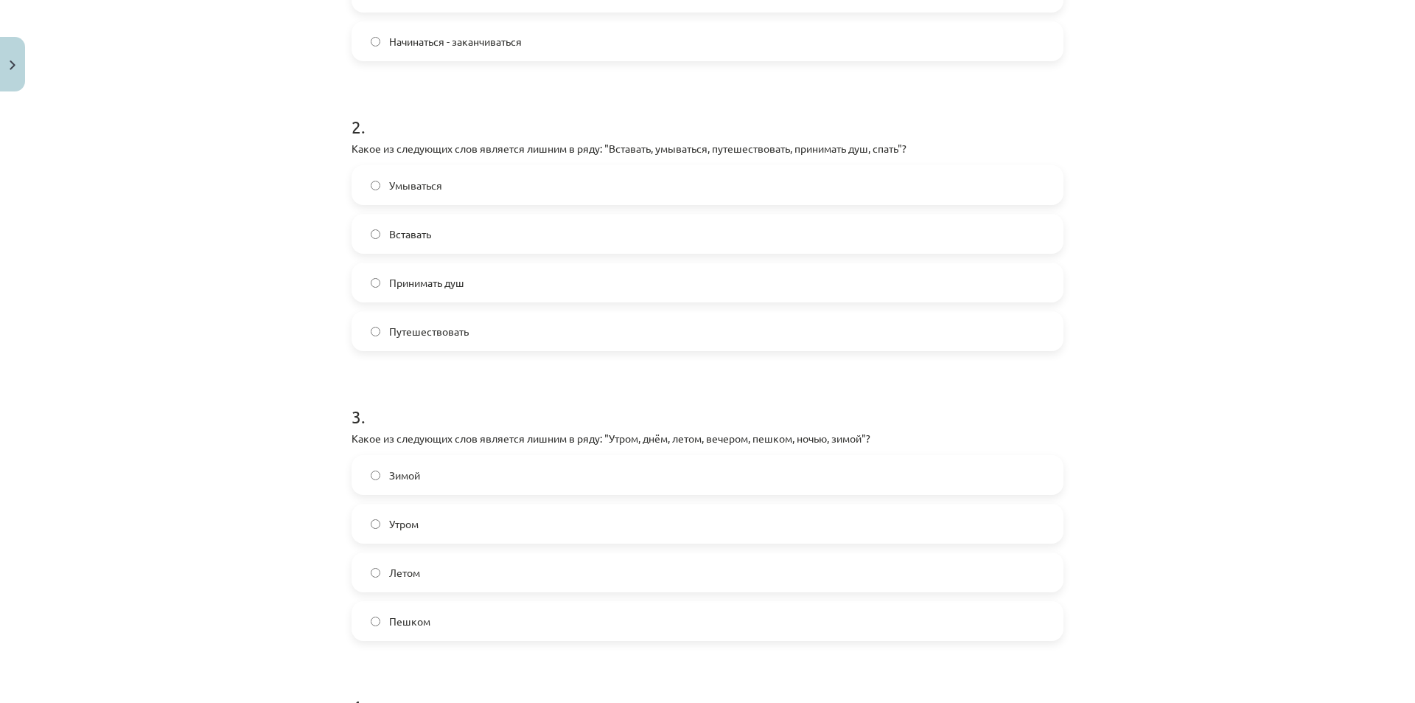
scroll to position [627, 0]
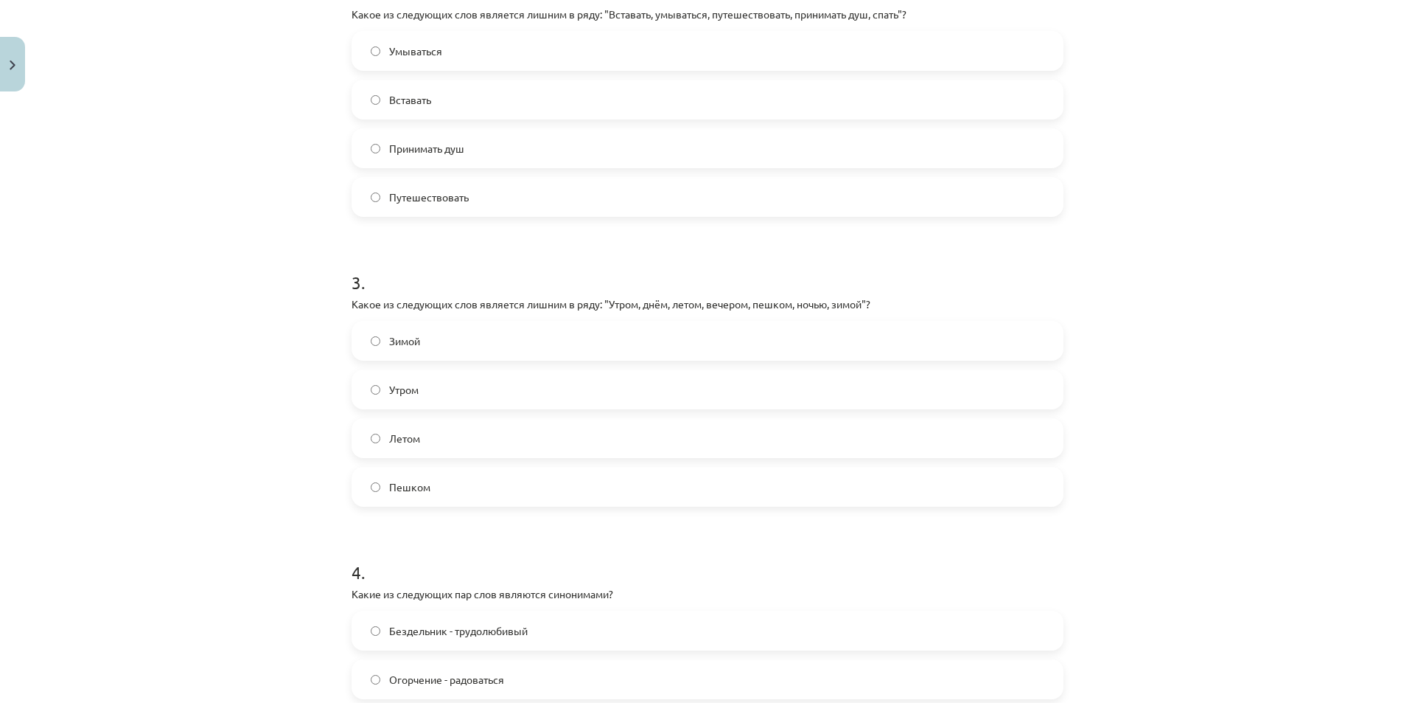
click at [444, 495] on label "Пешком" at bounding box center [707, 486] width 709 height 37
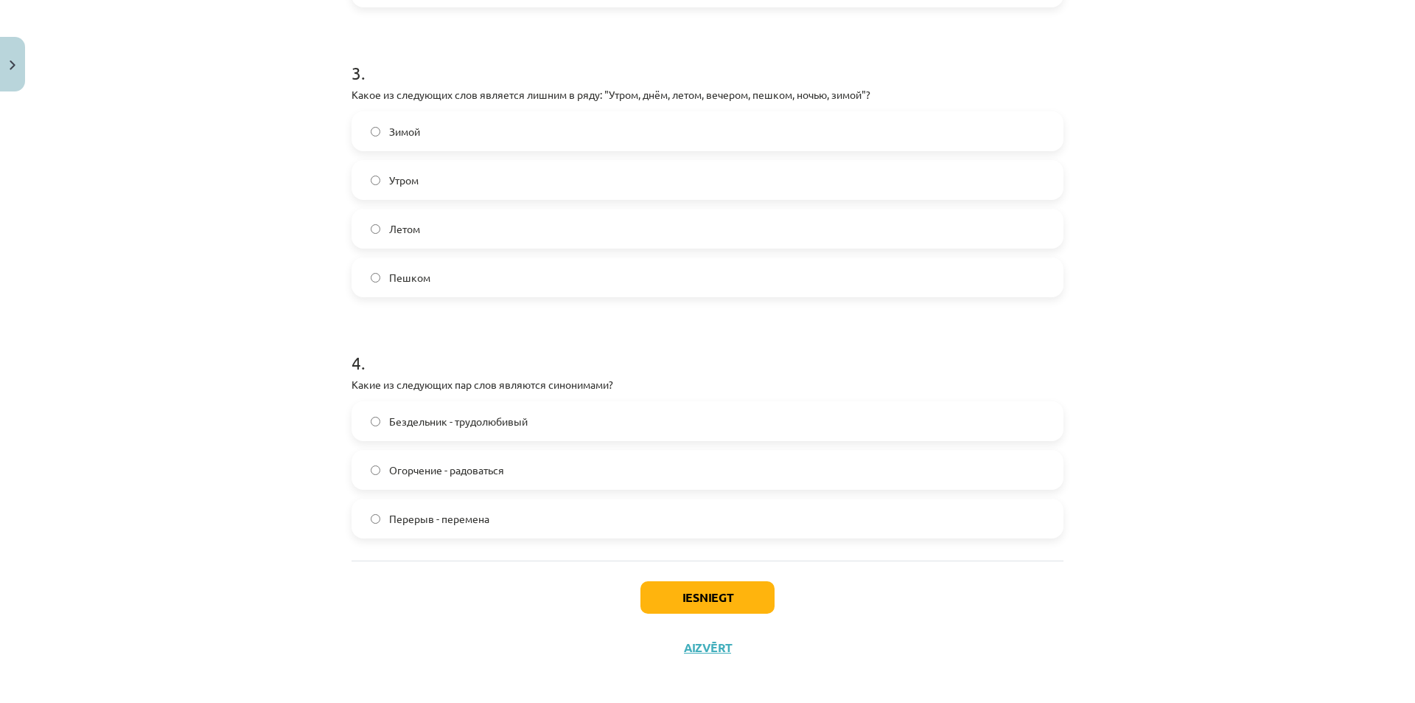
scroll to position [843, 0]
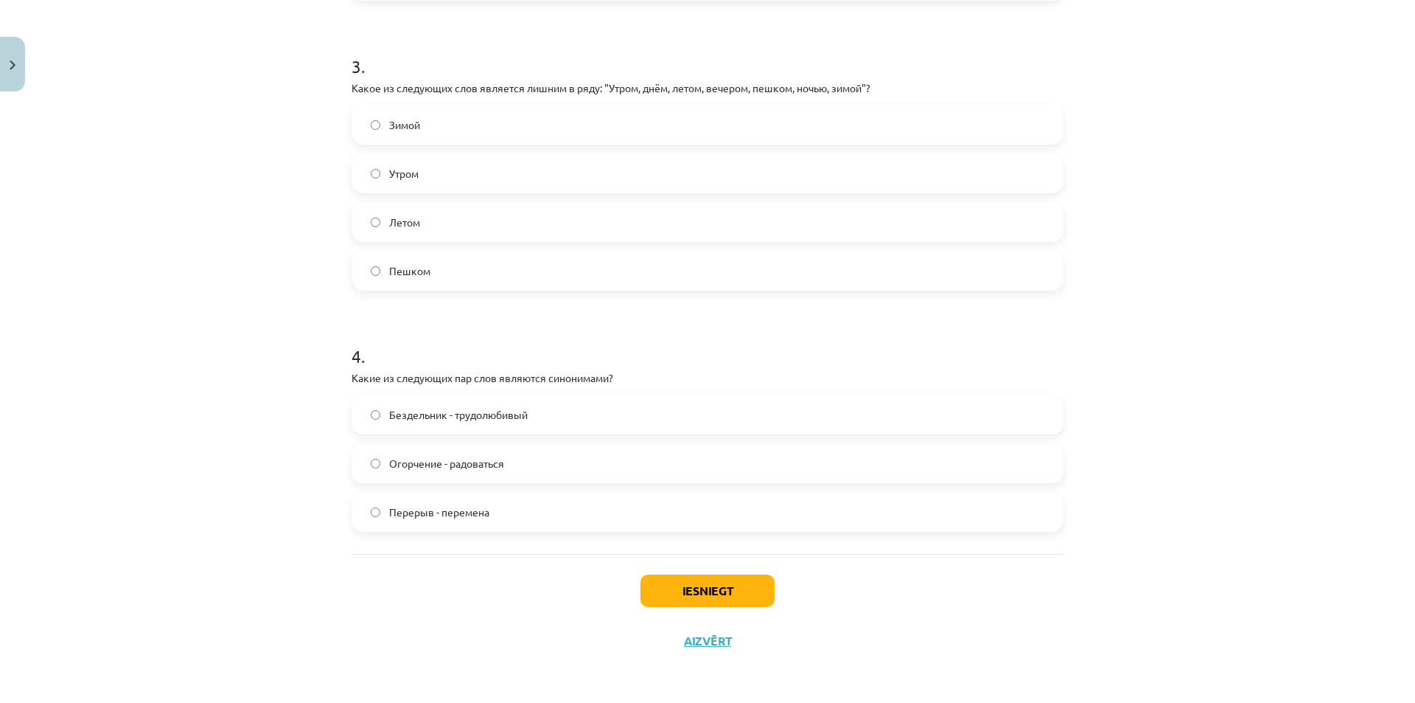
click at [485, 517] on label "Перерыв - перемена" at bounding box center [707, 511] width 709 height 37
click at [731, 590] on button "Iesniegt" at bounding box center [708, 590] width 134 height 32
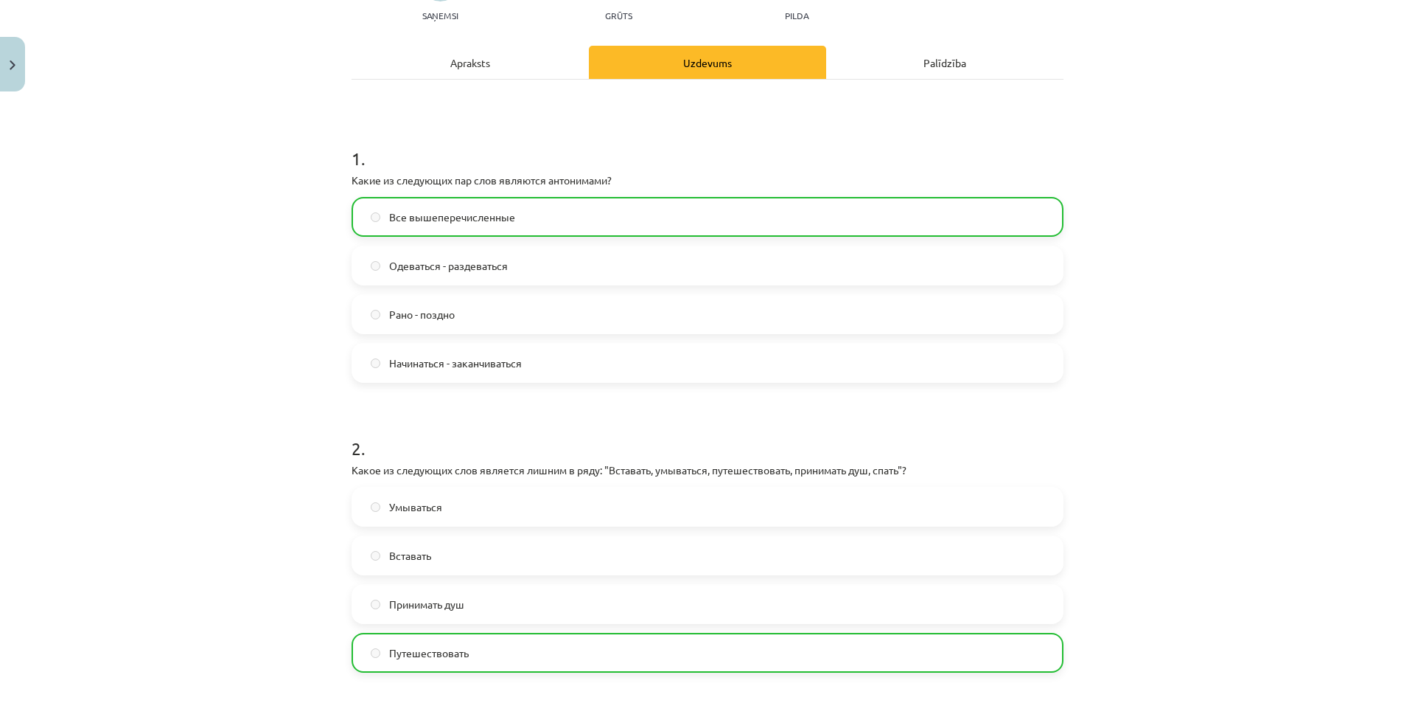
scroll to position [0, 0]
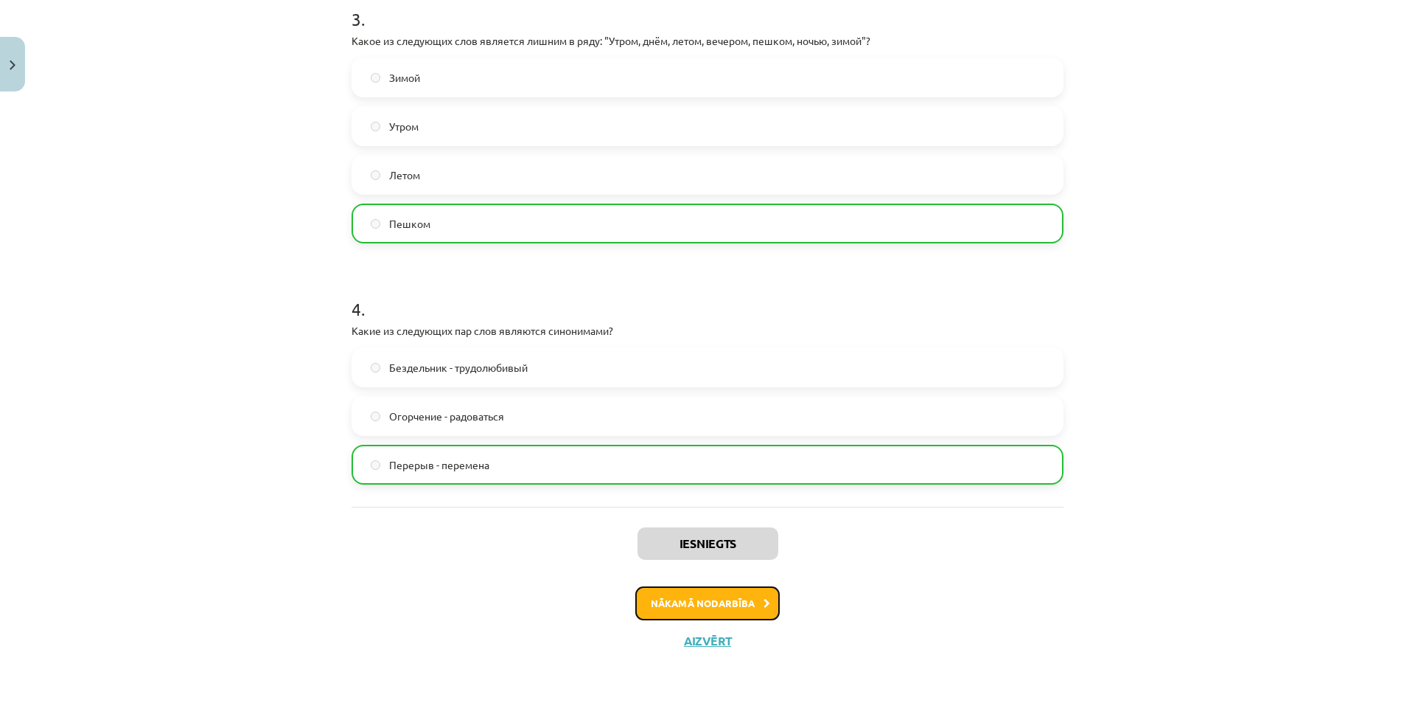
click at [682, 593] on button "Nākamā nodarbība" at bounding box center [707, 603] width 144 height 34
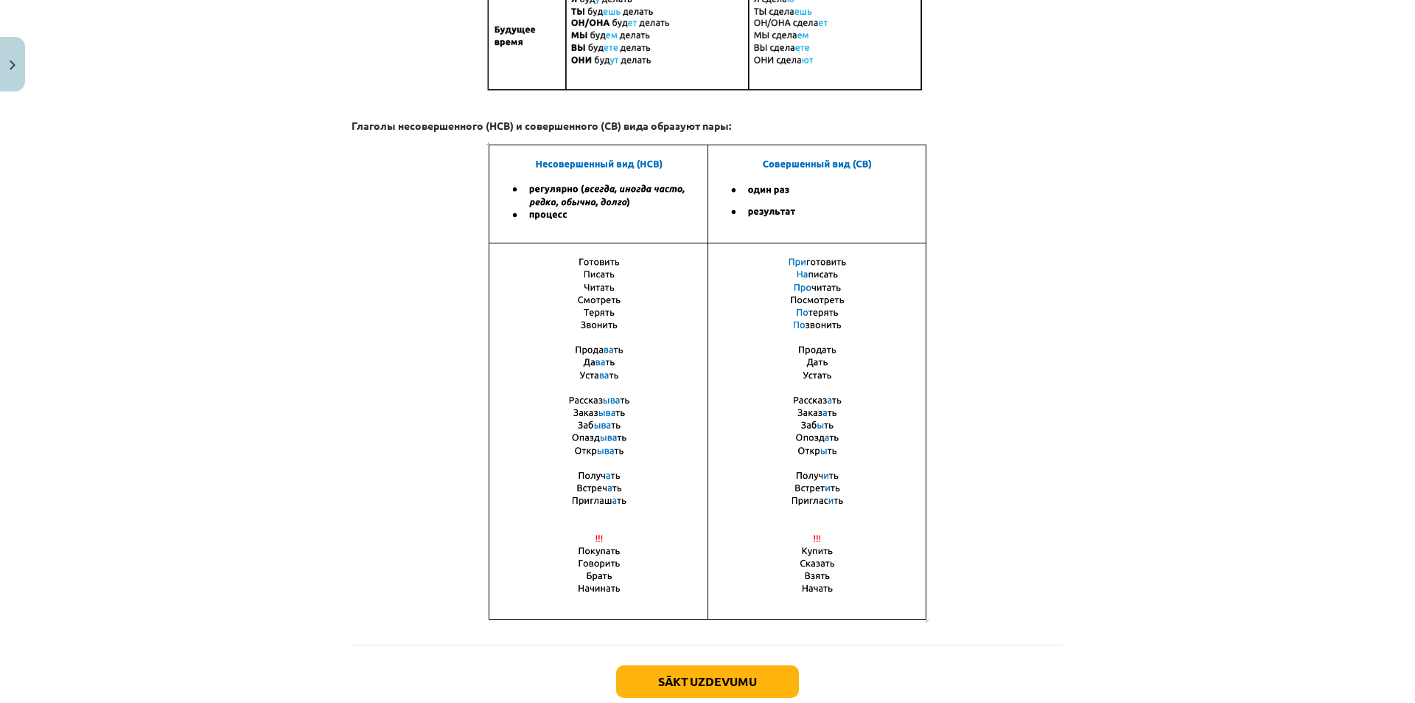
scroll to position [881, 0]
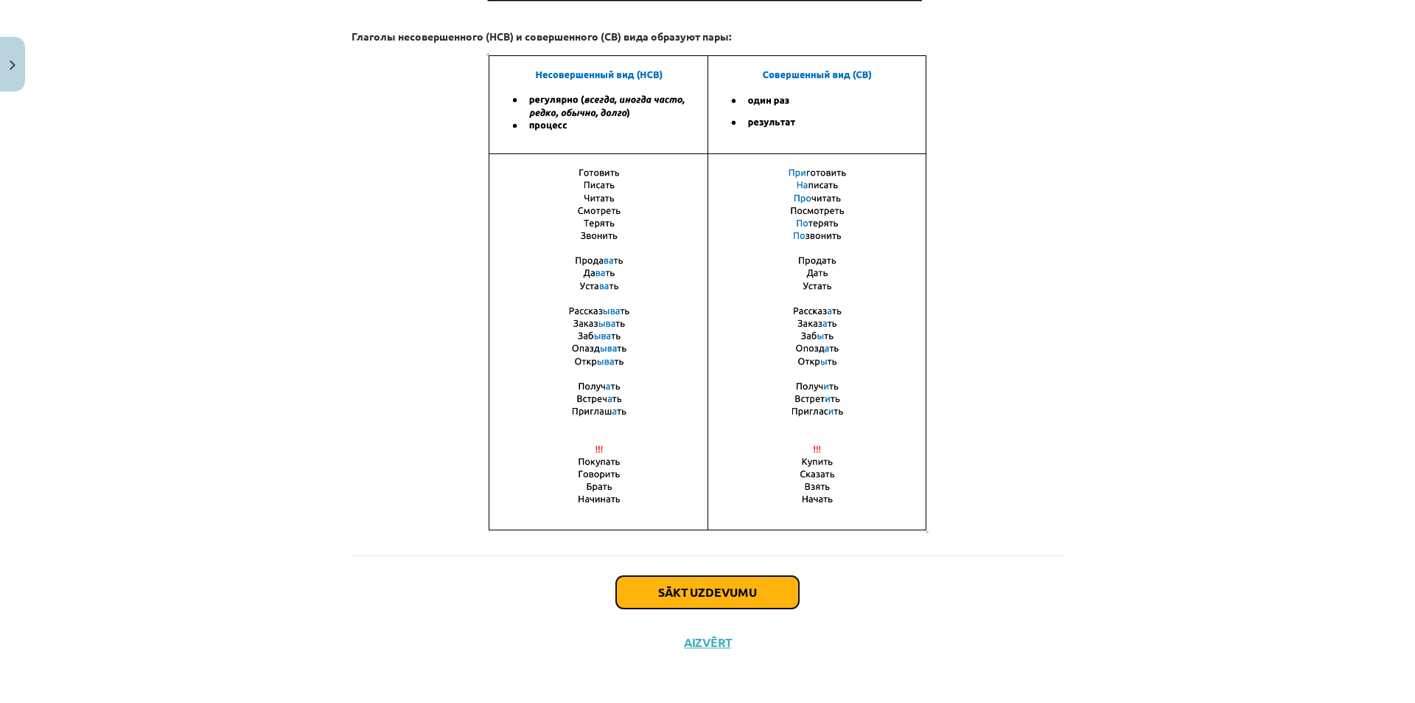
click at [754, 593] on button "Sākt uzdevumu" at bounding box center [707, 592] width 183 height 32
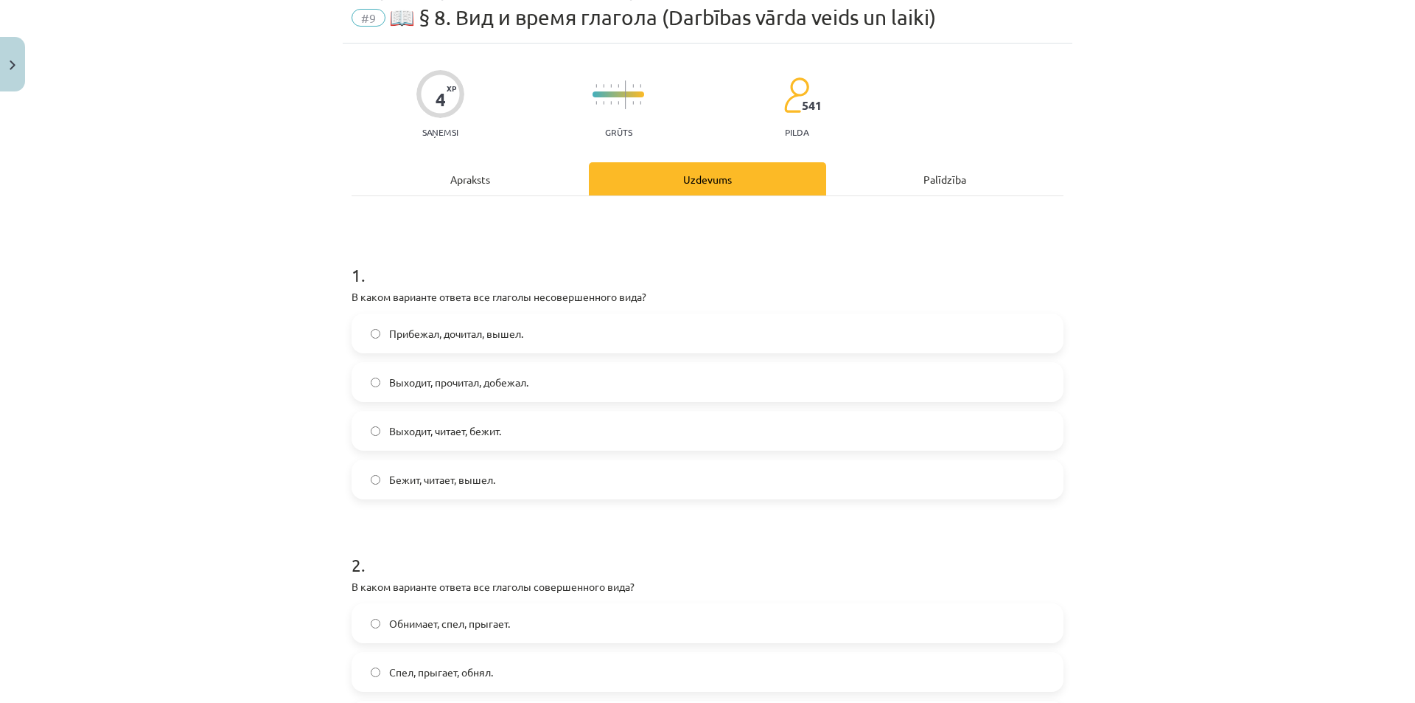
scroll to position [37, 0]
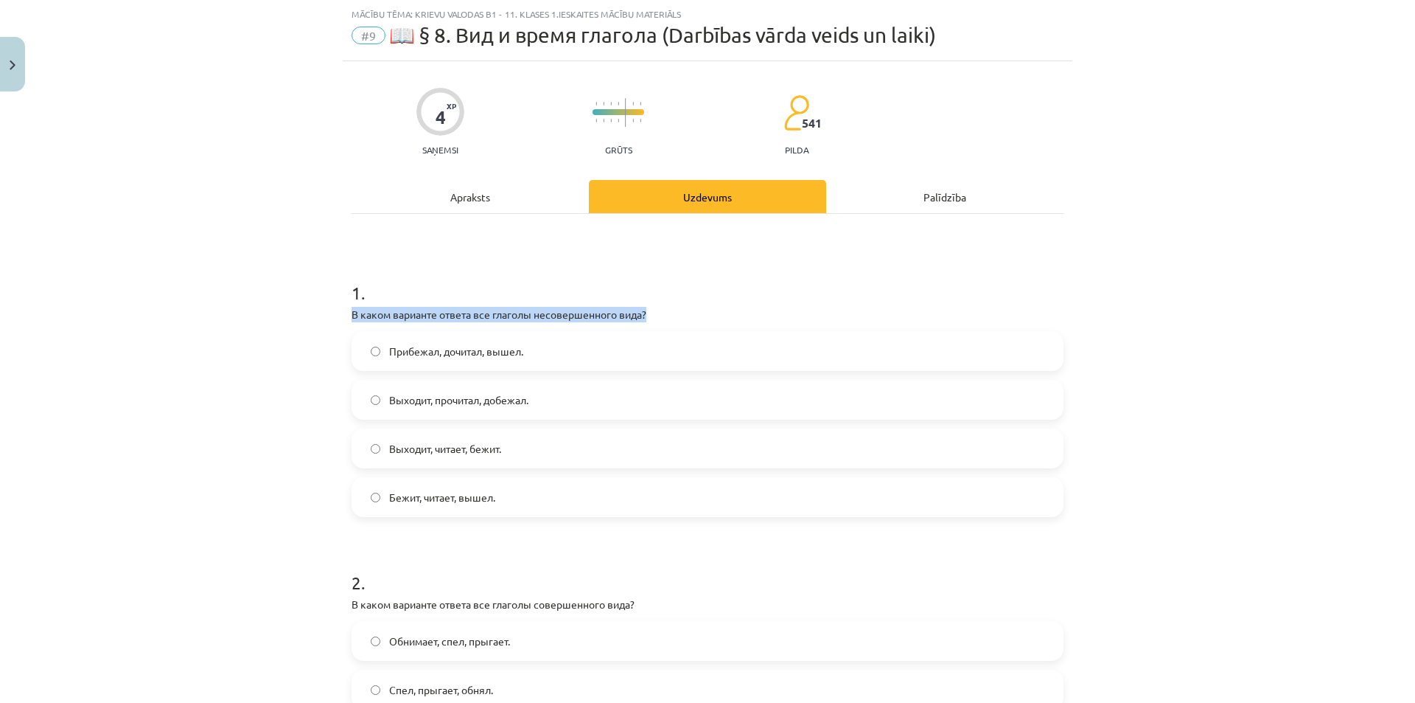
drag, startPoint x: 346, startPoint y: 317, endPoint x: 680, endPoint y: 314, distance: 333.2
click at [680, 314] on p "В каком варианте ответа все глаголы несовершенного вида?" at bounding box center [708, 314] width 712 height 15
copy p "В каком варианте ответа все глаголы несовершенного вида?"
click at [795, 280] on h1 "1 ." at bounding box center [708, 280] width 712 height 46
click at [547, 450] on label "Выходит, читает, бежит." at bounding box center [707, 448] width 709 height 37
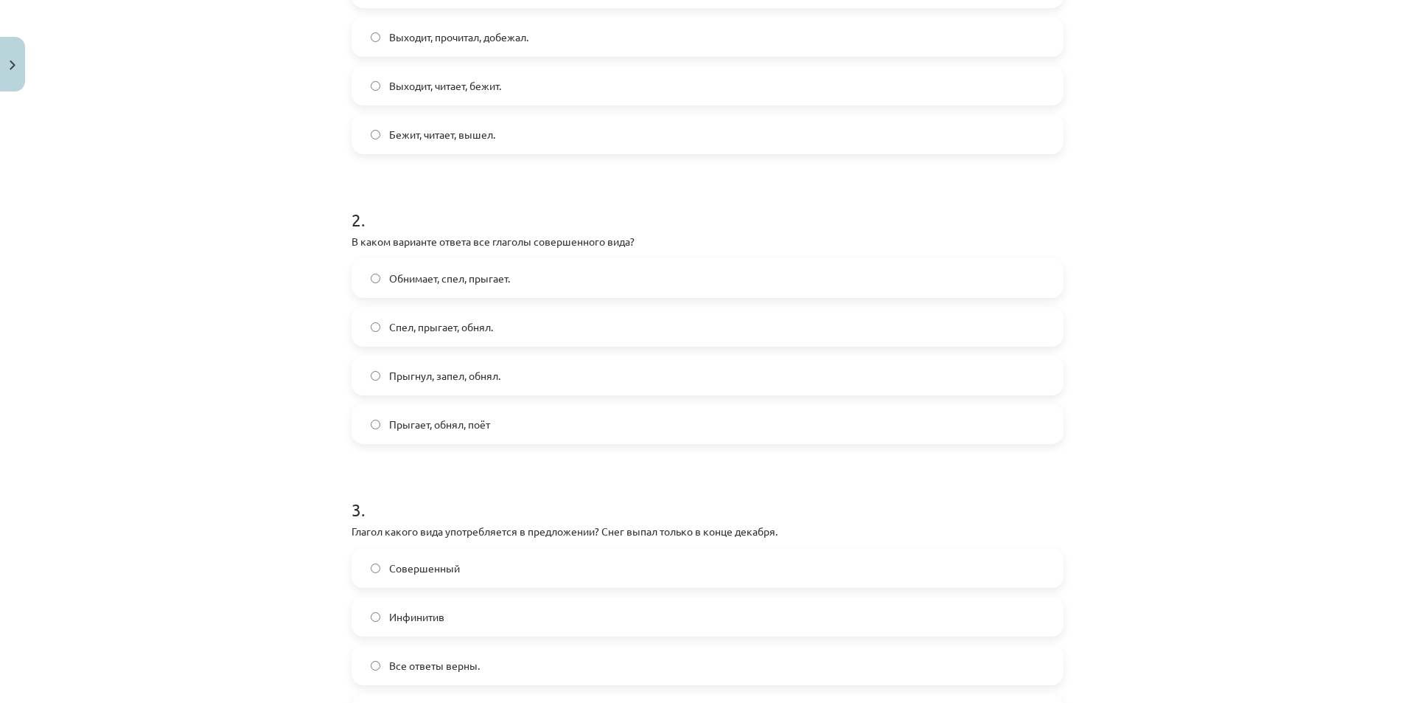
scroll to position [405, 0]
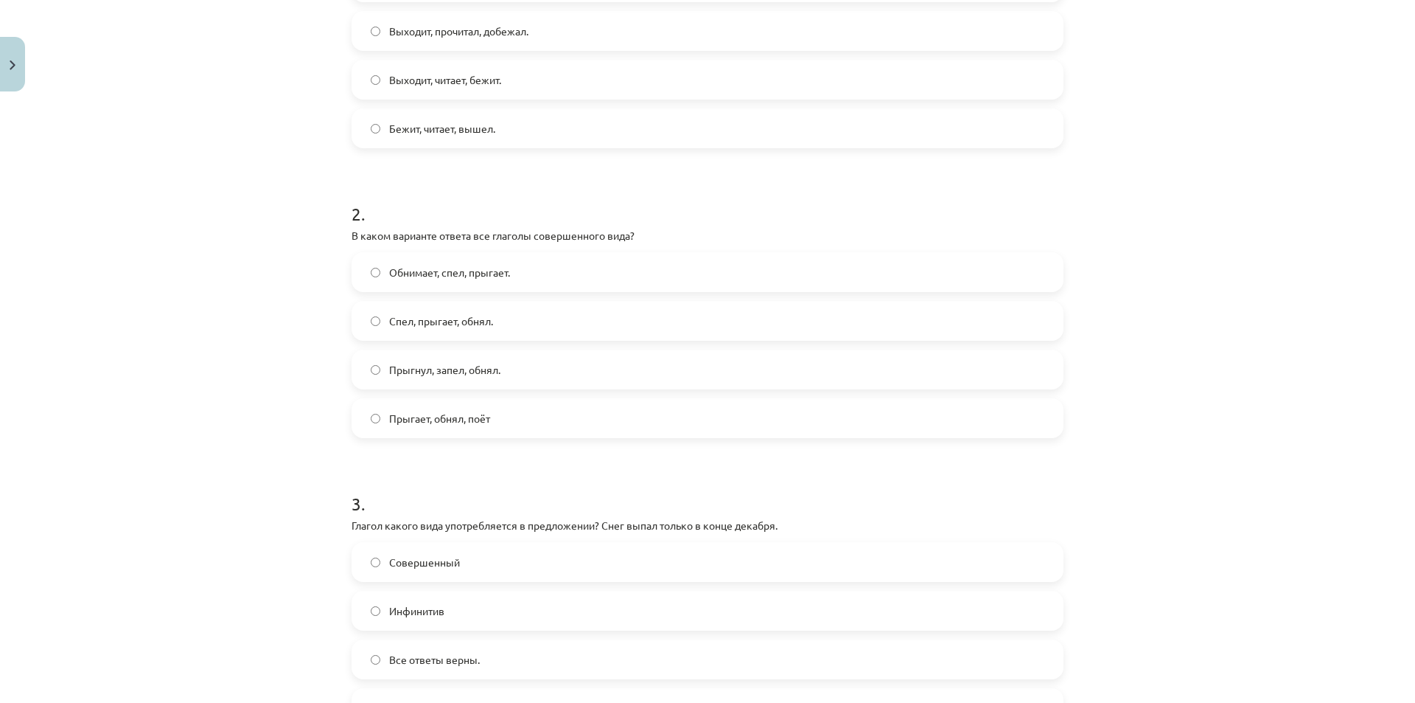
click at [464, 377] on span "Прыгнул, запел, обнял." at bounding box center [444, 369] width 111 height 15
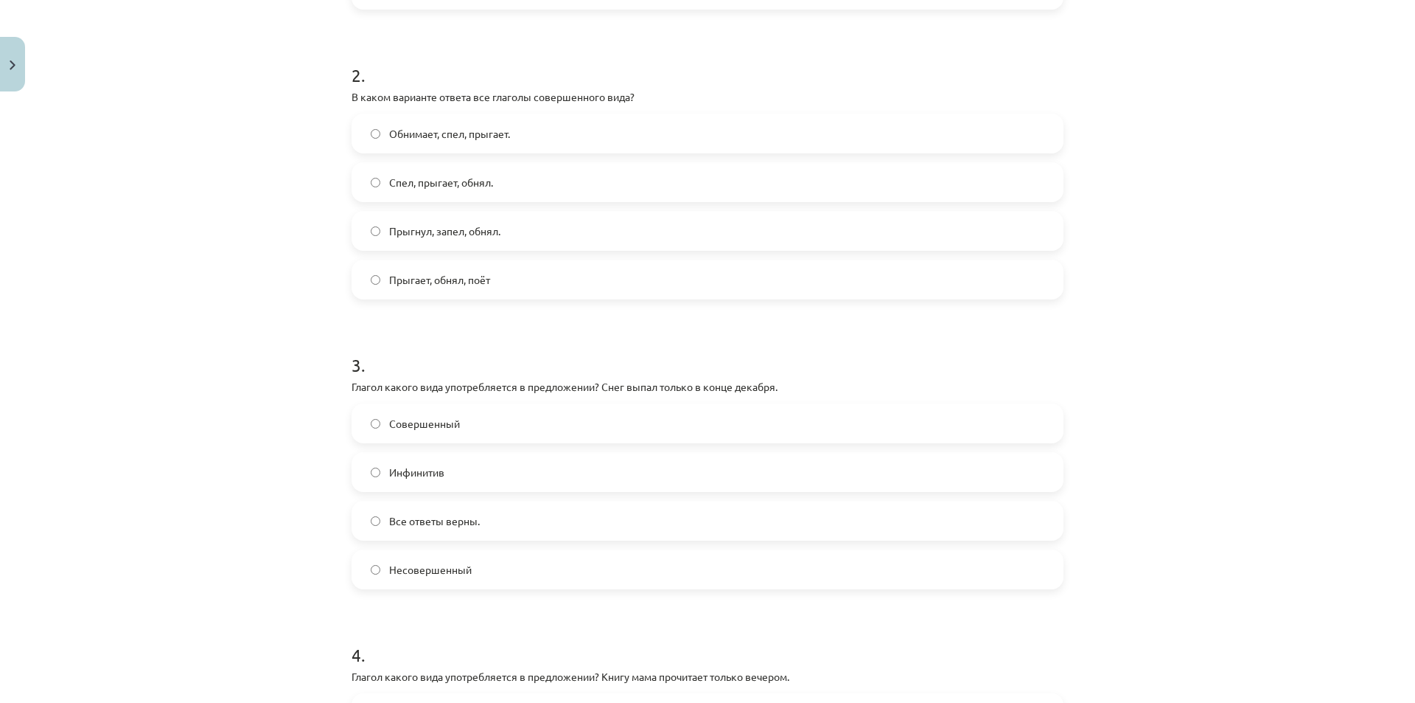
scroll to position [700, 0]
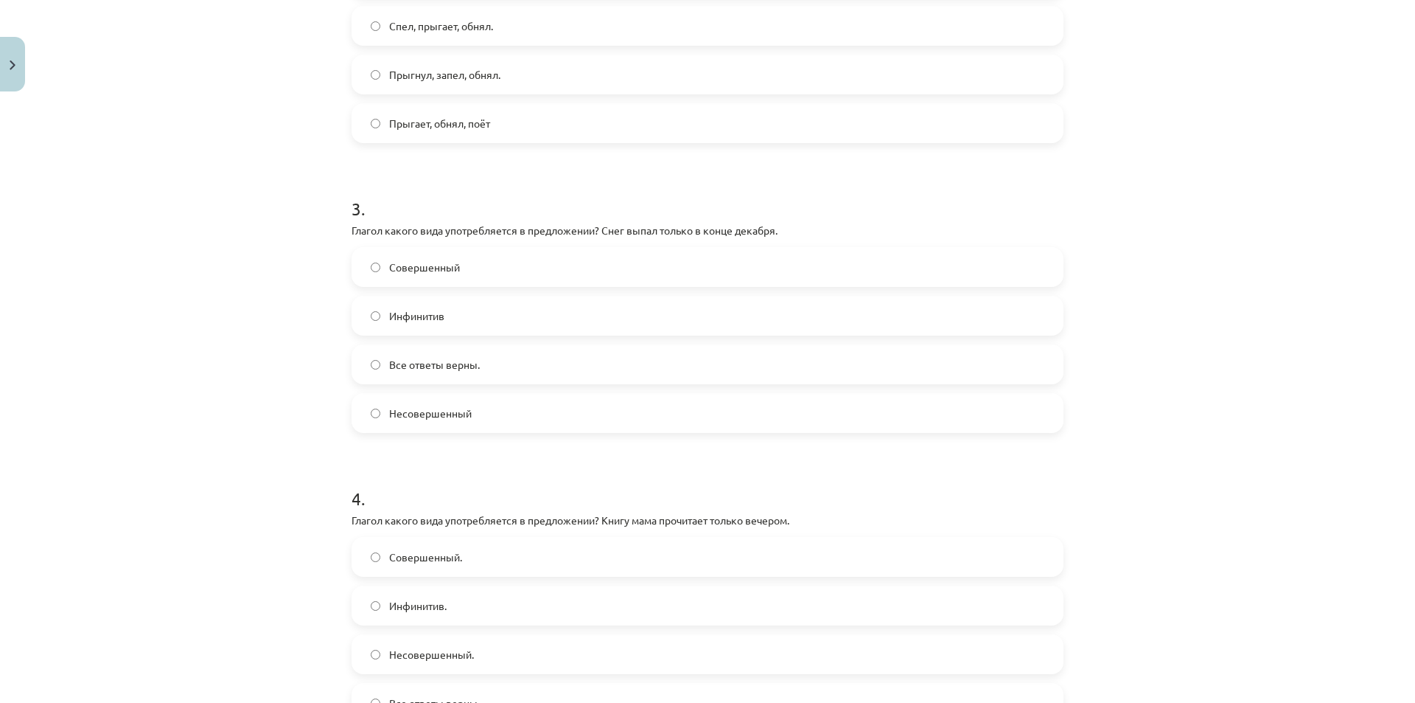
drag, startPoint x: 348, startPoint y: 227, endPoint x: 820, endPoint y: 208, distance: 472.9
click at [820, 208] on div "3 . Глагол какого вида употребляется в предложении? Снег выпал только в конце д…" at bounding box center [708, 302] width 712 height 260
click at [461, 422] on label "Несовершенный" at bounding box center [707, 412] width 709 height 37
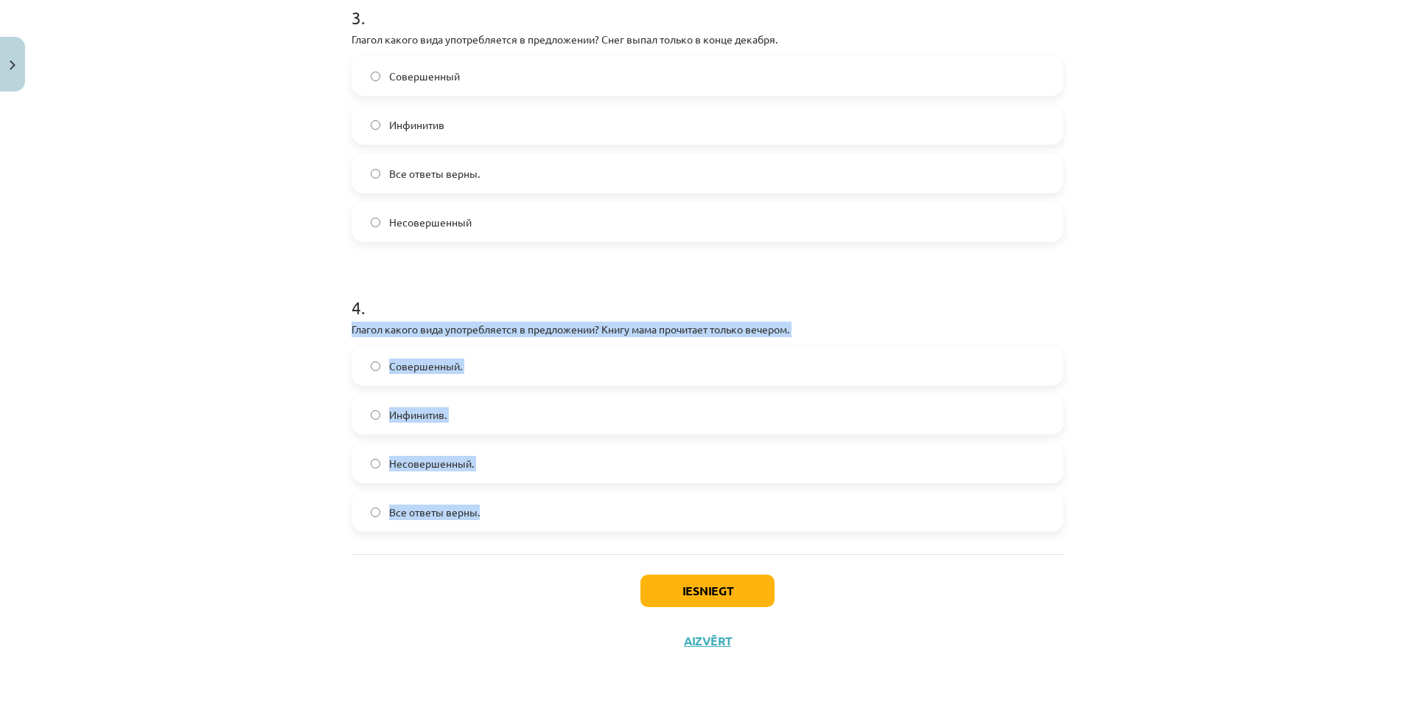
drag, startPoint x: 347, startPoint y: 330, endPoint x: 562, endPoint y: 520, distance: 286.7
click at [562, 520] on div "4 . Глагол какого вида употребляется в предложении? Книгу мама прочитает только…" at bounding box center [708, 401] width 712 height 260
copy div "Глагол какого вида употребляется в предложении? Книгу мама прочитает только веч…"
click at [168, 376] on div "Mācību tēma: Krievu valodas b1 - 11. klases 1.ieskaites mācību materiāls #9 📖 §…" at bounding box center [707, 351] width 1415 height 703
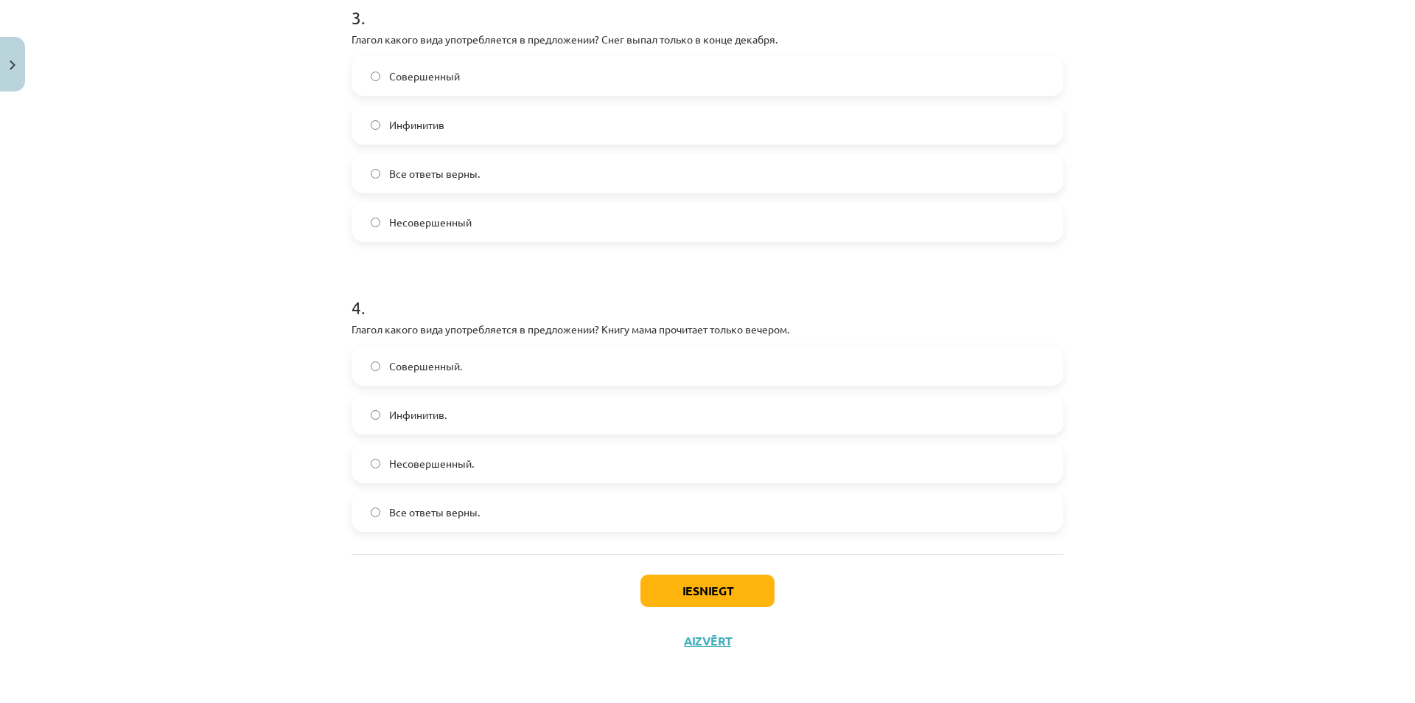
click at [416, 374] on label "Совершенный." at bounding box center [707, 365] width 709 height 37
click at [713, 588] on button "Iesniegt" at bounding box center [708, 590] width 134 height 32
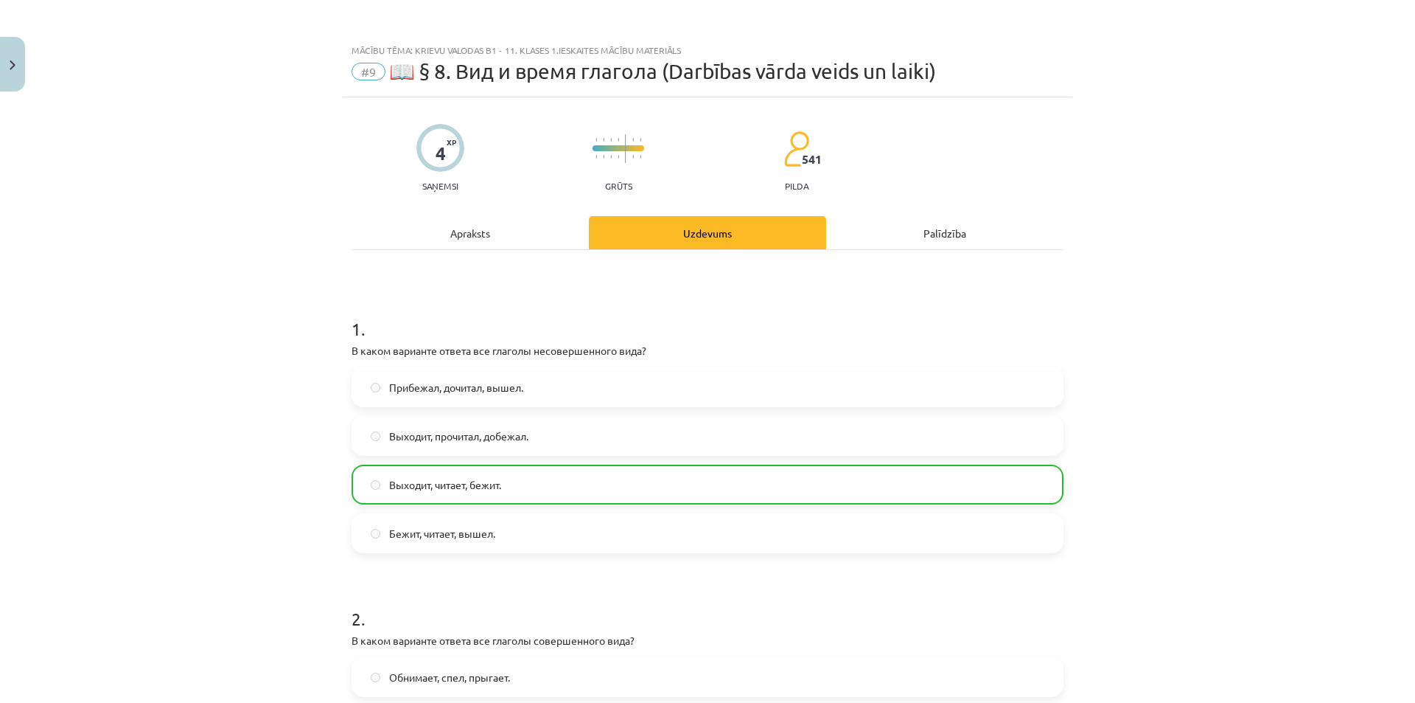
scroll to position [590, 0]
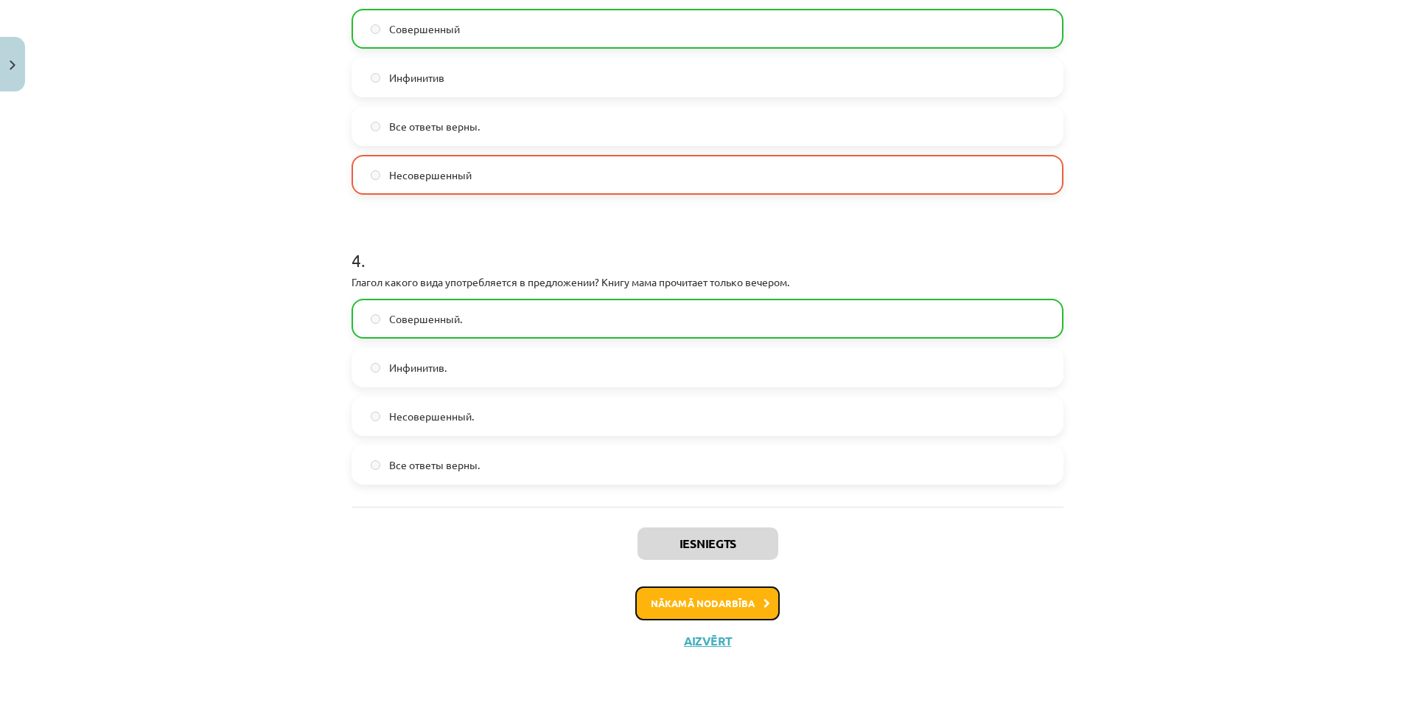
click at [750, 607] on button "Nākamā nodarbība" at bounding box center [707, 603] width 144 height 34
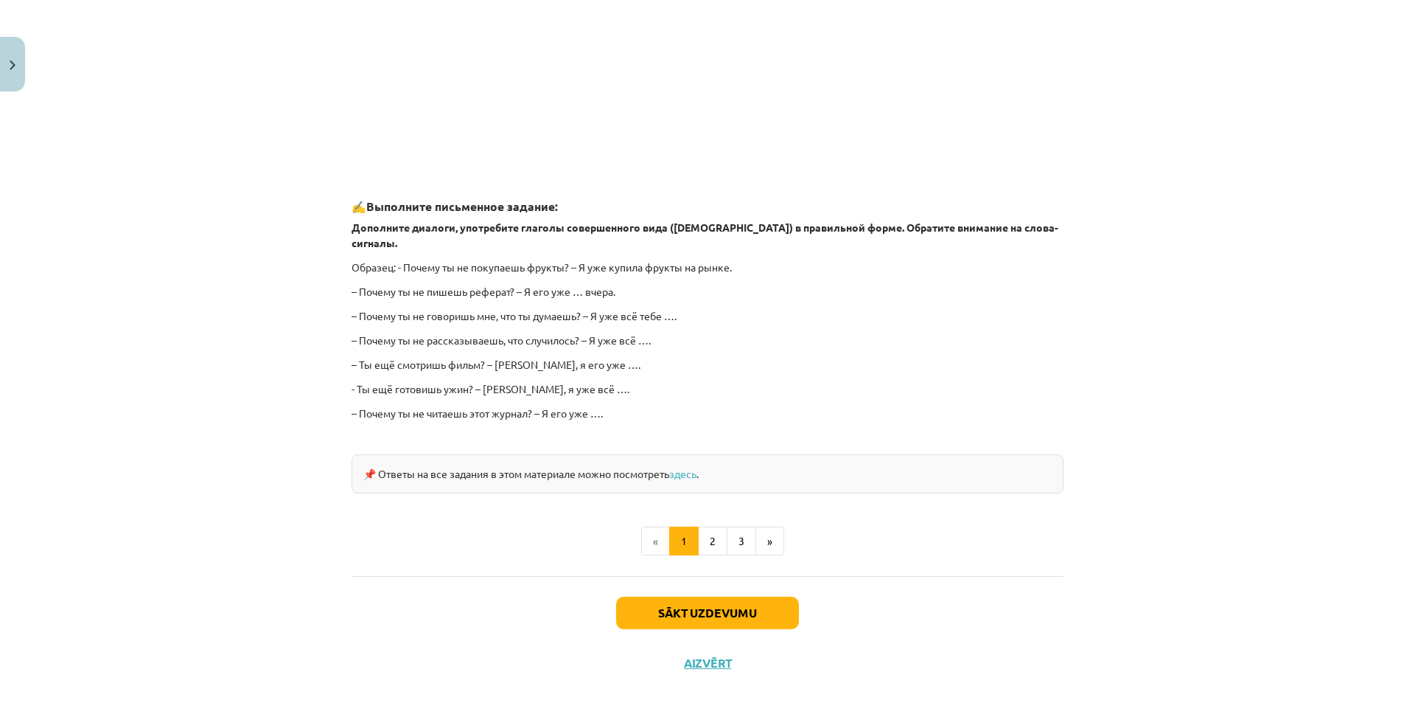
scroll to position [767, 0]
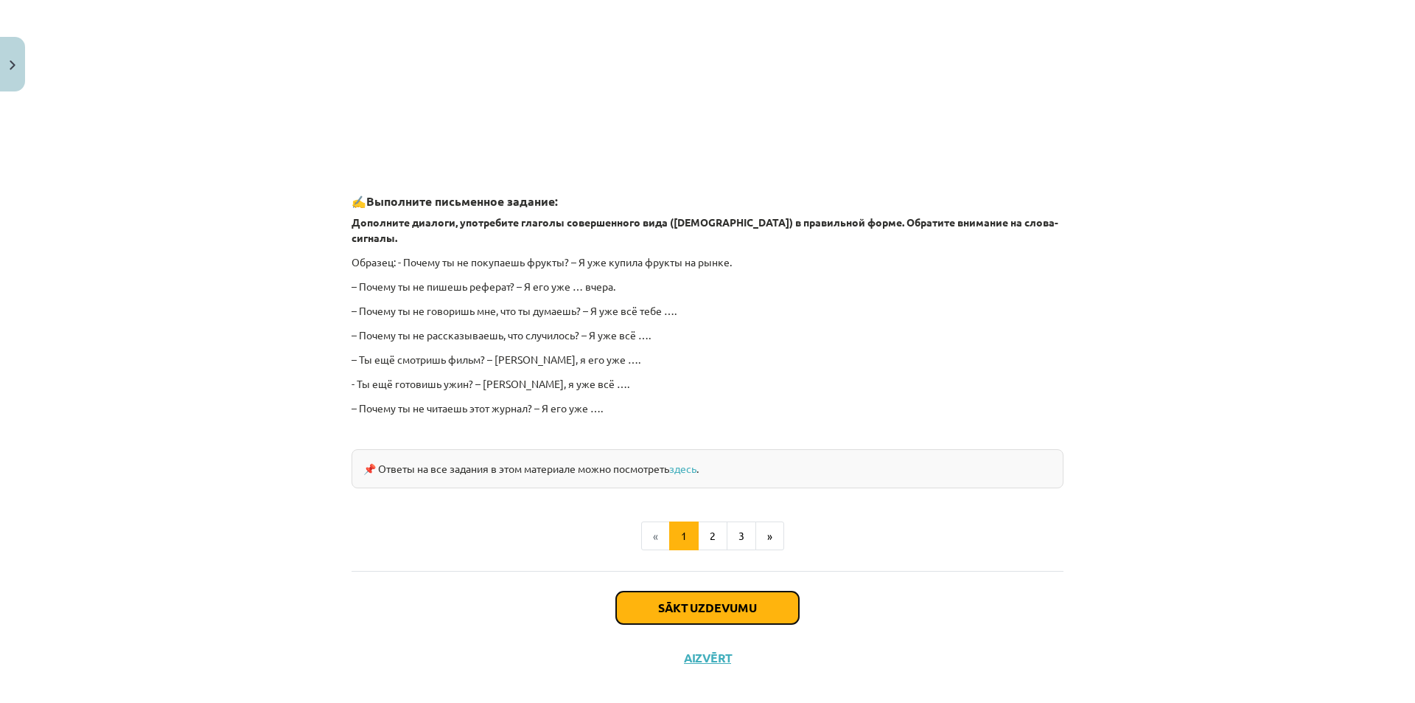
click at [728, 591] on button "Sākt uzdevumu" at bounding box center [707, 607] width 183 height 32
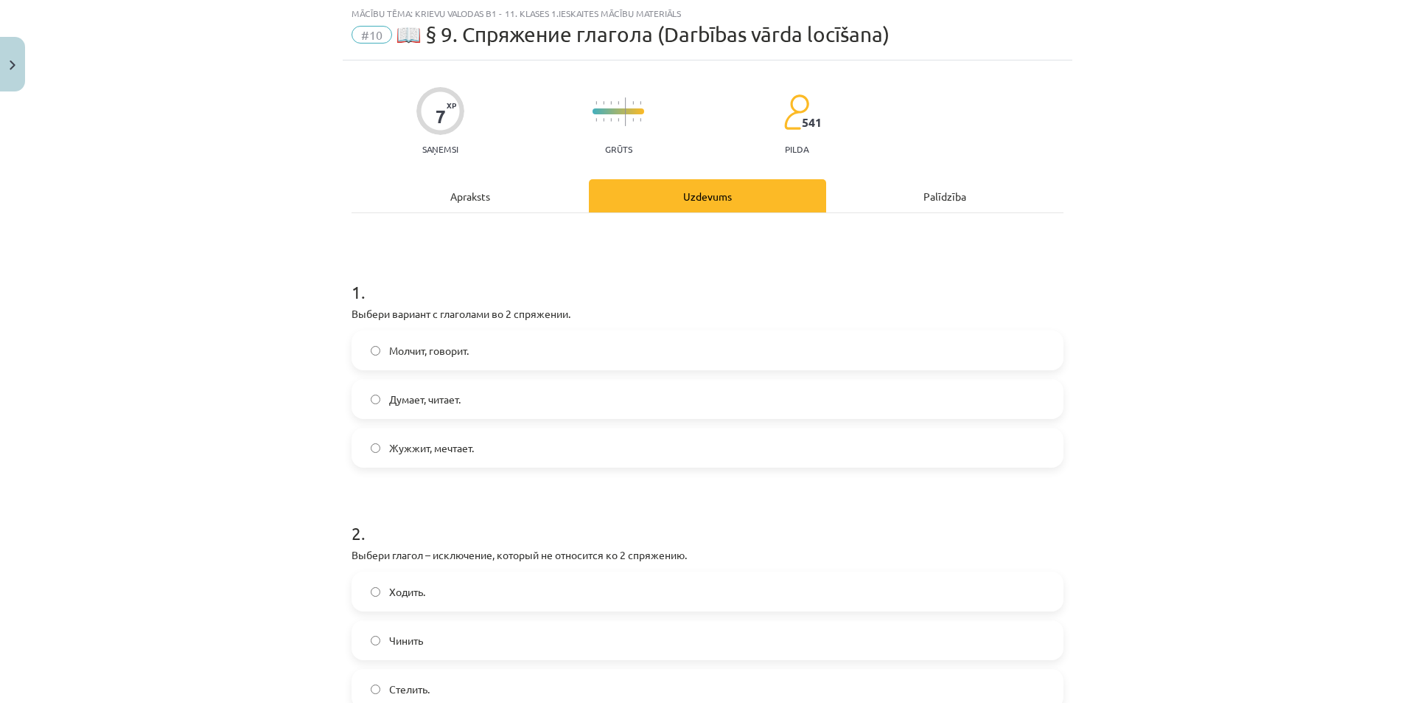
scroll to position [37, 0]
drag, startPoint x: 349, startPoint y: 313, endPoint x: 575, endPoint y: 313, distance: 226.3
click at [575, 313] on p "Выбери вариант с глаголами во 2 спряжении." at bounding box center [708, 314] width 712 height 15
copy p "Выбери вариант с глаголами во 2 спряжении."
click at [639, 299] on h1 "1 ." at bounding box center [708, 280] width 712 height 46
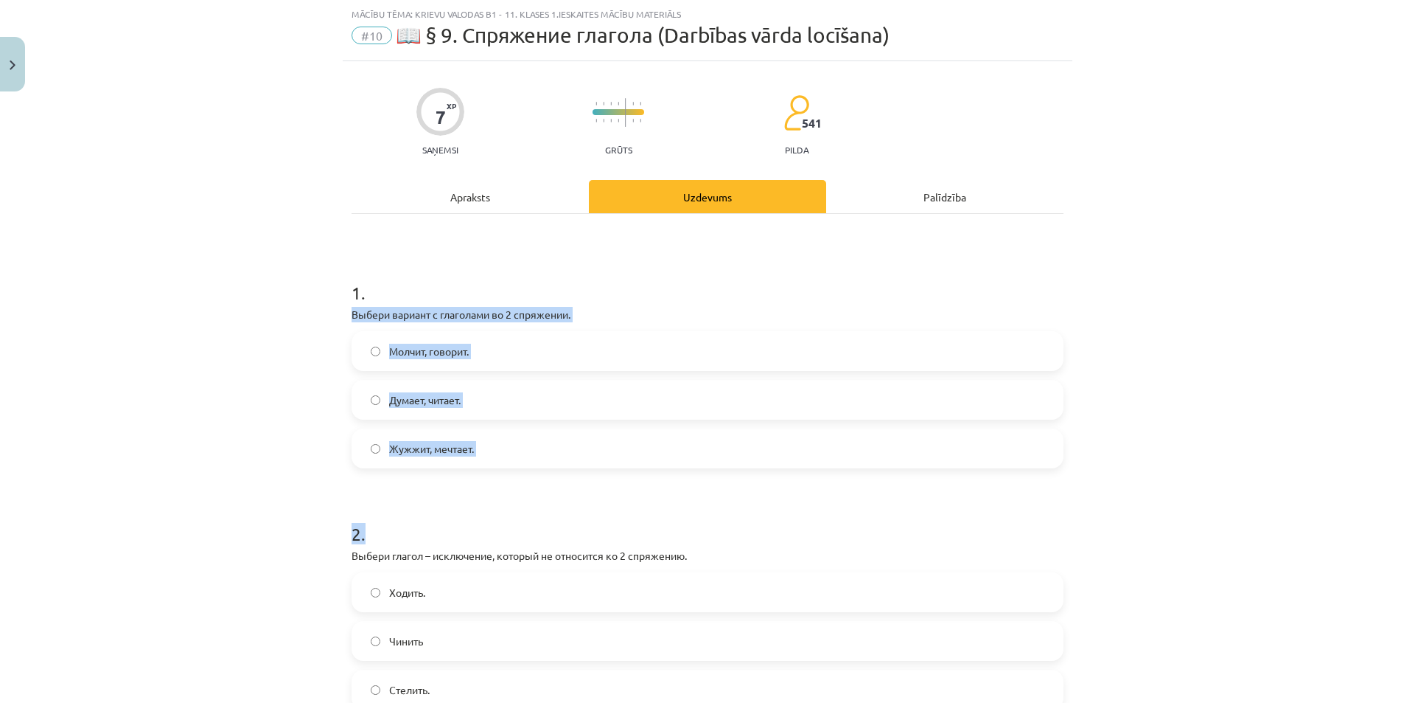
drag, startPoint x: 347, startPoint y: 311, endPoint x: 574, endPoint y: 489, distance: 288.2
click at [522, 505] on h1 "2 ." at bounding box center [708, 521] width 712 height 46
drag, startPoint x: 348, startPoint y: 313, endPoint x: 467, endPoint y: 458, distance: 187.0
click at [467, 458] on div "1 . Выбери вариант с глаголами во 2 спряжении. Молчит, говорит. Думает, читает.…" at bounding box center [708, 363] width 712 height 212
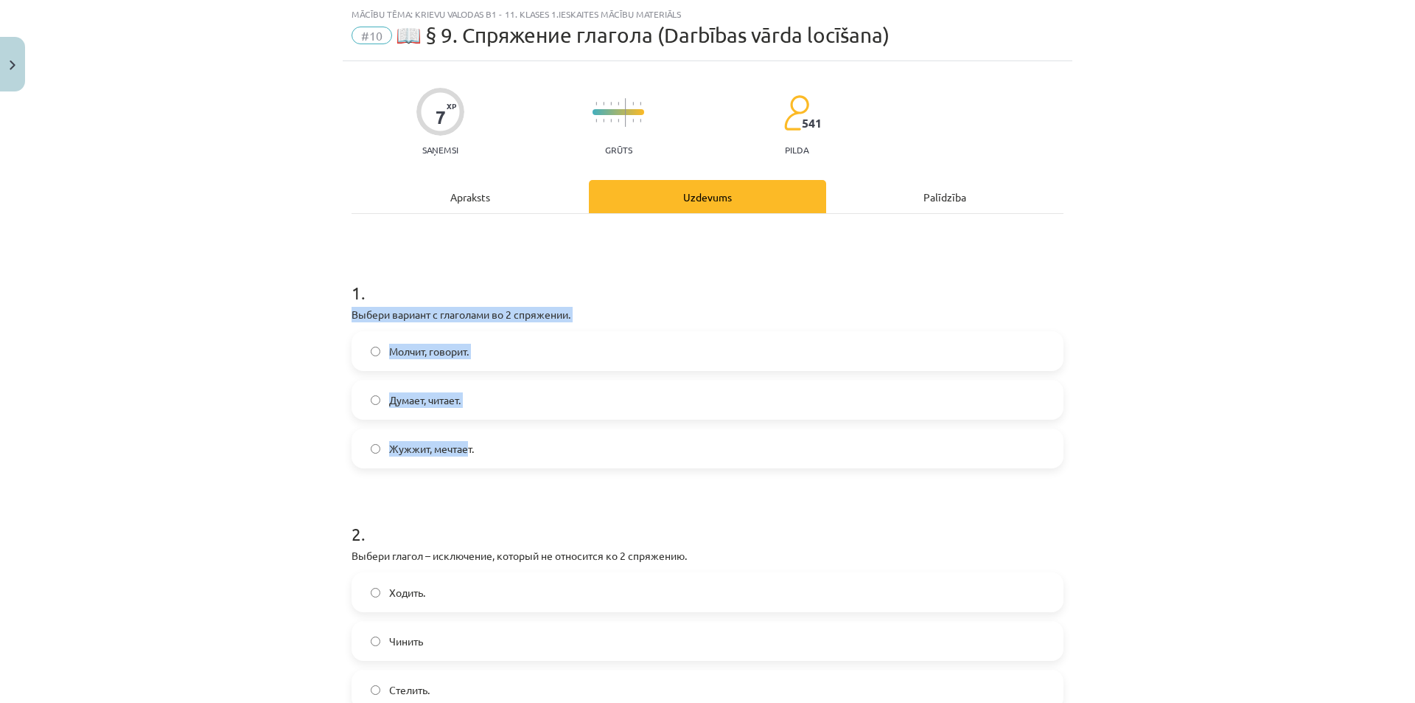
click at [332, 453] on div "Mācību tēma: Krievu valodas b1 - 11. klases 1.ieskaites mācību materiāls #10 📖 …" at bounding box center [707, 351] width 1415 height 703
drag, startPoint x: 350, startPoint y: 313, endPoint x: 475, endPoint y: 345, distance: 129.4
click at [475, 345] on div "1 . Выбери вариант с глаголами во 2 спряжении. Молчит, говорит. Думает, читает.…" at bounding box center [708, 363] width 712 height 212
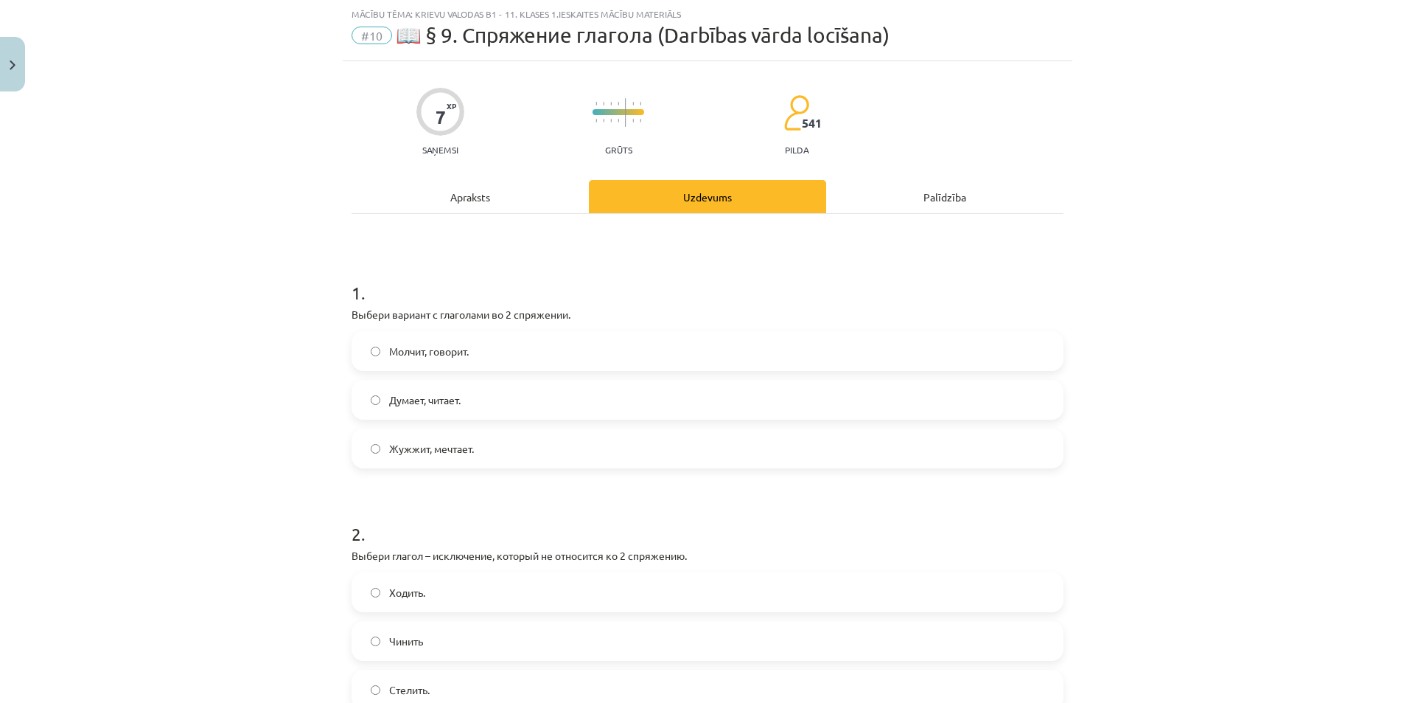
click at [299, 305] on div "Mācību tēma: Krievu valodas b1 - 11. klases 1.ieskaites mācību materiāls #10 📖 …" at bounding box center [707, 351] width 1415 height 703
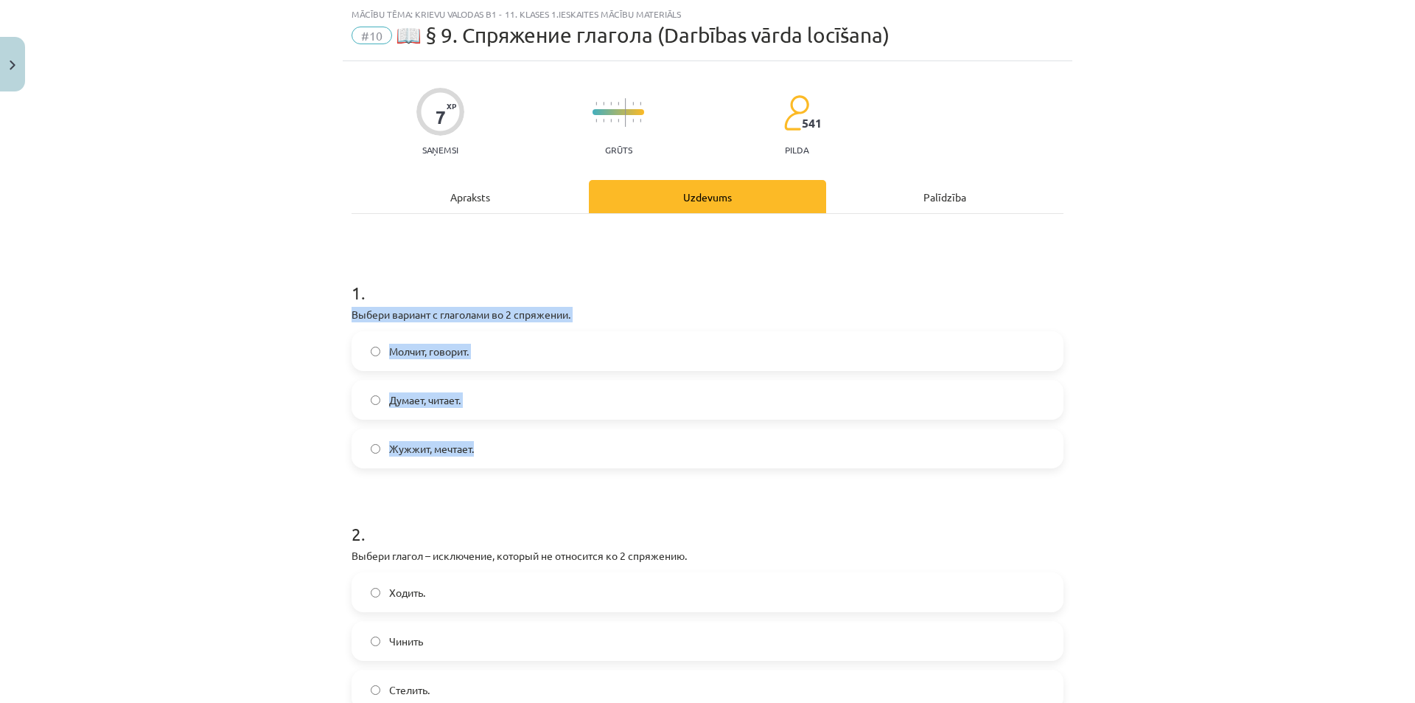
drag, startPoint x: 348, startPoint y: 313, endPoint x: 519, endPoint y: 435, distance: 209.9
click at [519, 435] on div "1 . Выбери вариант с глаголами во 2 спряжении. Молчит, говорит. Думает, читает.…" at bounding box center [708, 363] width 712 height 212
drag, startPoint x: 447, startPoint y: 401, endPoint x: 518, endPoint y: 309, distance: 116.2
copy div "Выбери вариант с глаголами во 2 спряжении. Молчит, говорит. Думает, читает. Жуж…"
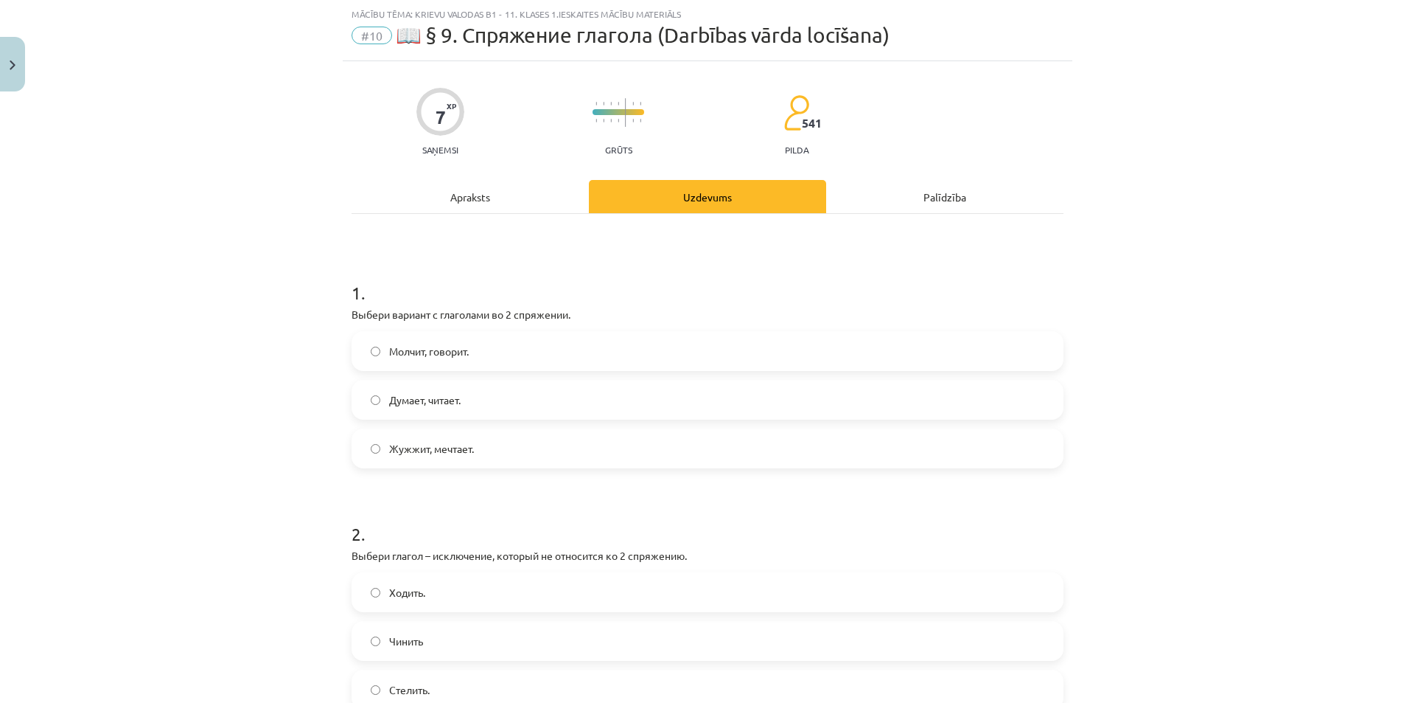
click at [299, 470] on div "Mācību tēma: Krievu valodas b1 - 11. klases 1.ieskaites mācību materiāls #10 📖 …" at bounding box center [707, 351] width 1415 height 703
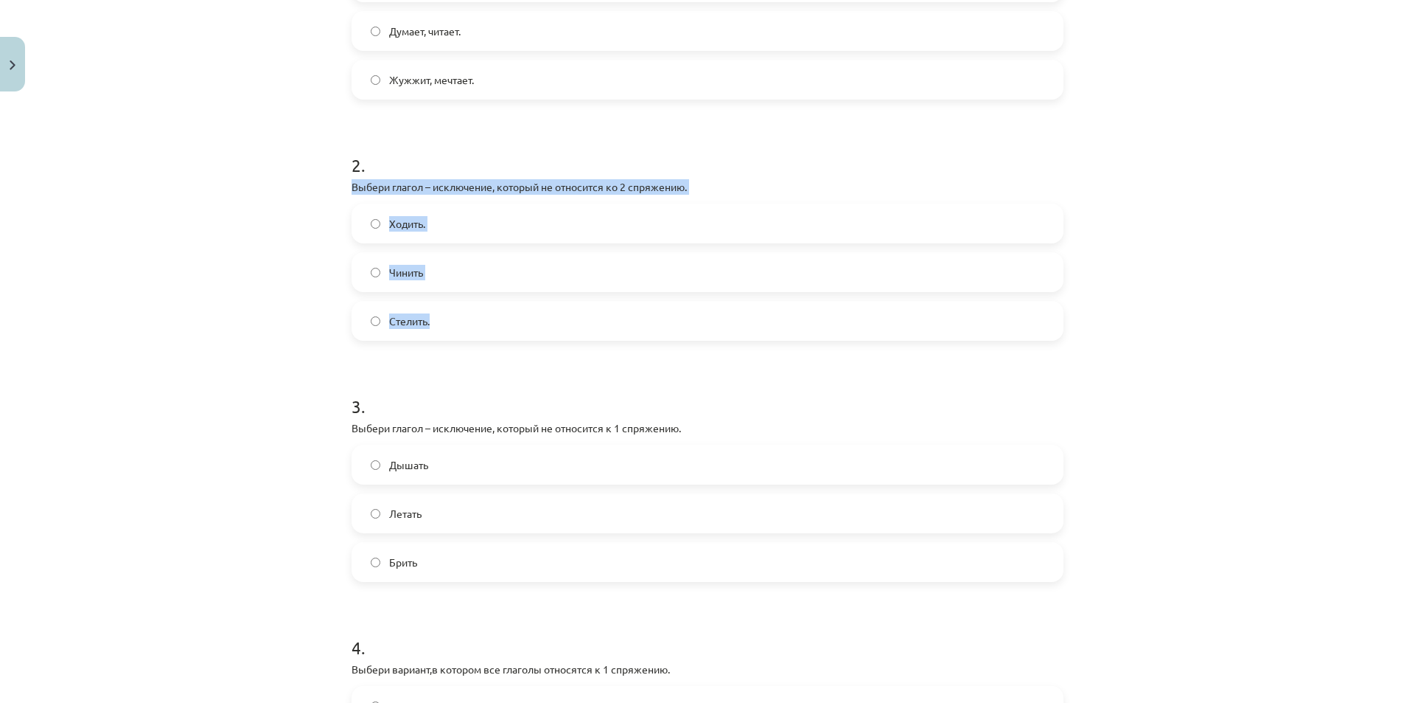
drag, startPoint x: 346, startPoint y: 189, endPoint x: 432, endPoint y: 335, distance: 168.5
click at [432, 335] on div "2 . Выбери глагол – исключение, который не относится ко 2 спряжению. Ходить. Чи…" at bounding box center [708, 235] width 712 height 212
copy div "Выбери глагол – исключение, который не относится ко 2 спряжению. Ходить. Чинить…"
click at [178, 346] on div "Mācību tēma: Krievu valodas b1 - 11. klases 1.ieskaites mācību materiāls #10 📖 …" at bounding box center [707, 351] width 1415 height 703
click at [354, 324] on label "Стелить." at bounding box center [707, 320] width 709 height 37
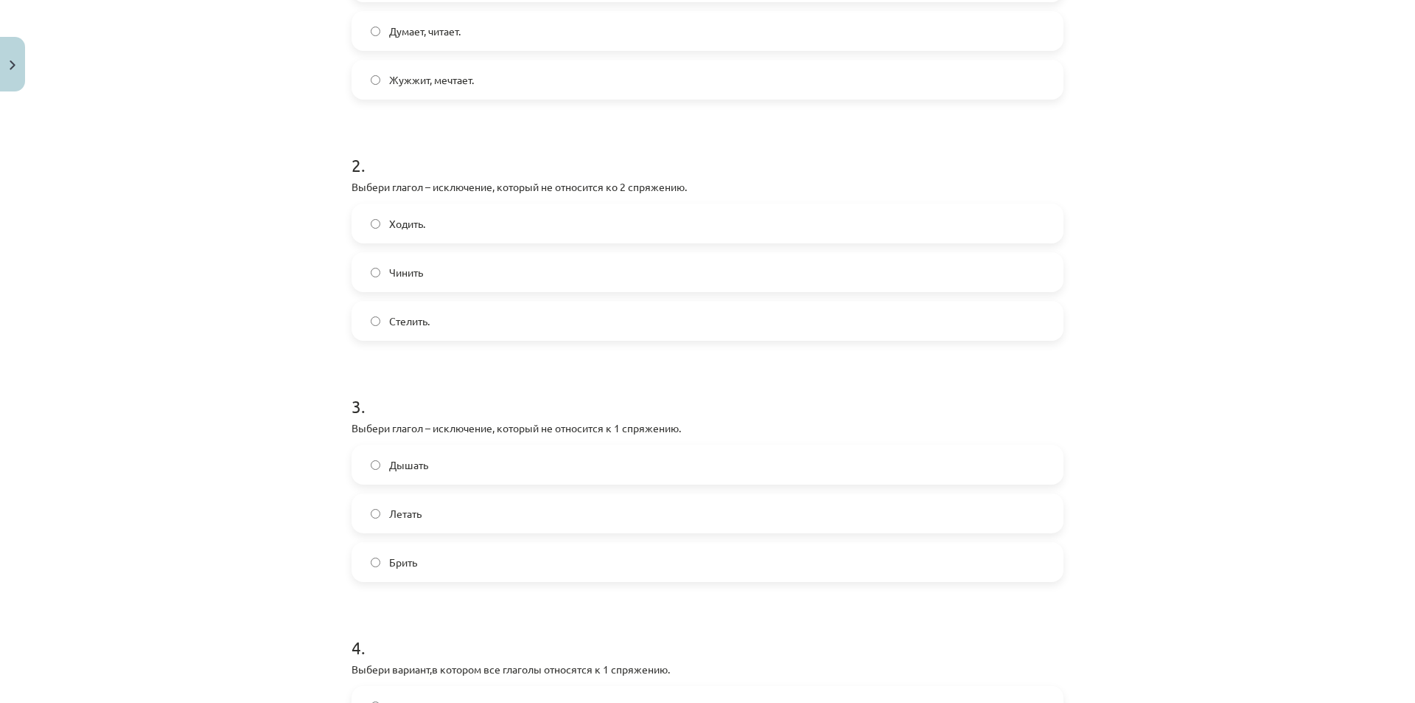
scroll to position [627, 0]
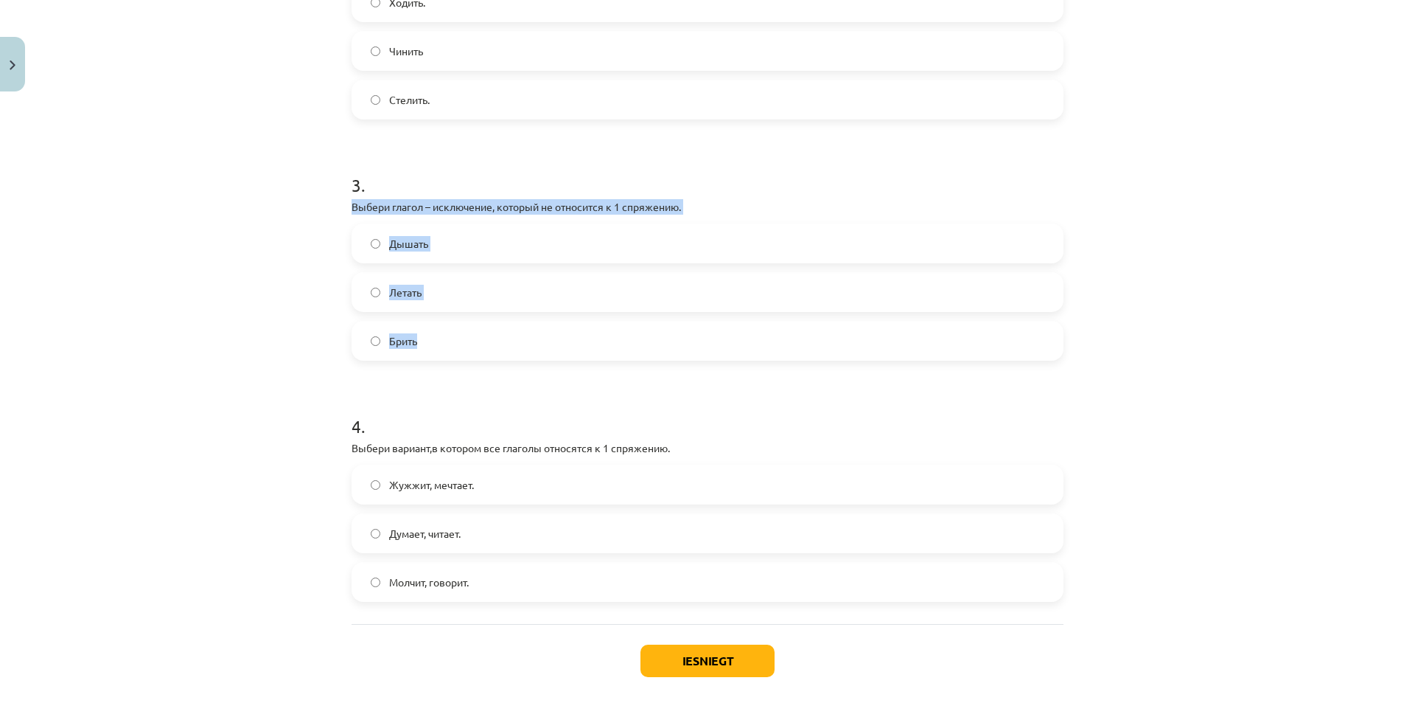
drag, startPoint x: 346, startPoint y: 208, endPoint x: 473, endPoint y: 341, distance: 183.6
click at [473, 341] on div "3 . Выбери глагол – исключение, который не относится к 1 спряжению. Дышать Лета…" at bounding box center [708, 255] width 712 height 212
copy div "Выбери глагол – исключение, который не относится к 1 спряжению. Дышать Летать Б…"
click at [379, 247] on label "Дышать" at bounding box center [707, 243] width 709 height 37
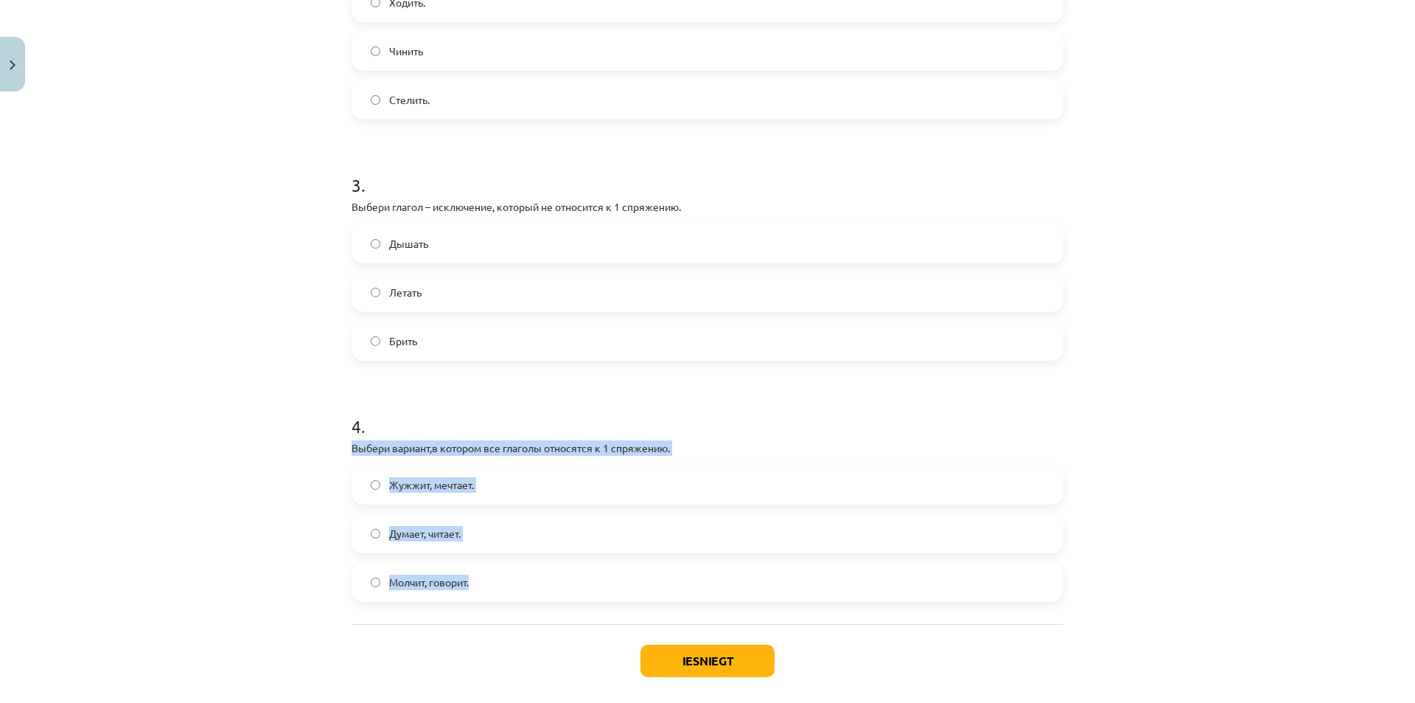
drag, startPoint x: 348, startPoint y: 447, endPoint x: 525, endPoint y: 574, distance: 218.1
click at [525, 574] on div "4 . Выбери вариант,в котором все глаголы относятся к 1 спряжению. Жужжит, мечта…" at bounding box center [708, 496] width 712 height 212
copy div "Выбери вариант,в котором все глаголы относятся к 1 спряжению. Жужжит, мечтает. …"
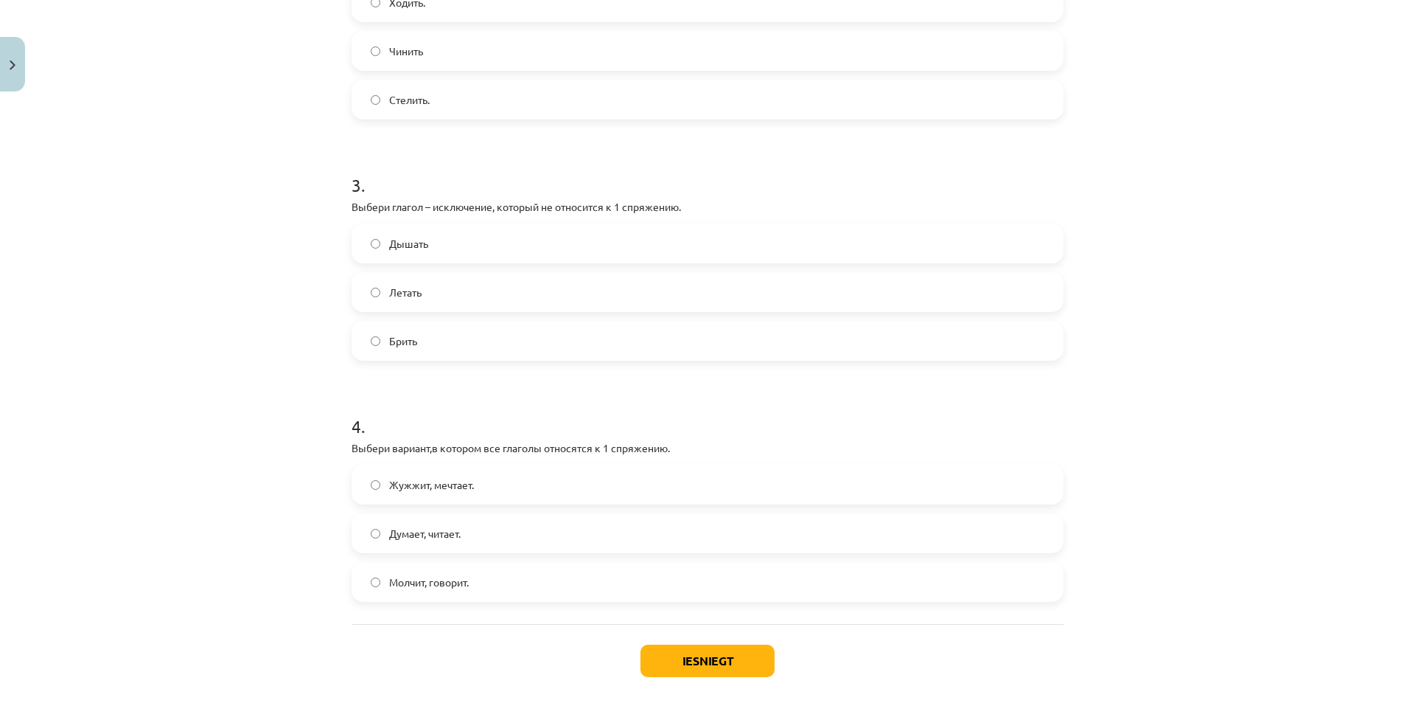
click at [228, 429] on div "Mācību tēma: Krievu valodas b1 - 11. klases 1.ieskaites mācību materiāls #10 📖 …" at bounding box center [707, 351] width 1415 height 703
click at [377, 532] on label "Думает, читает." at bounding box center [707, 533] width 709 height 37
click at [680, 666] on button "Iesniegt" at bounding box center [708, 660] width 134 height 32
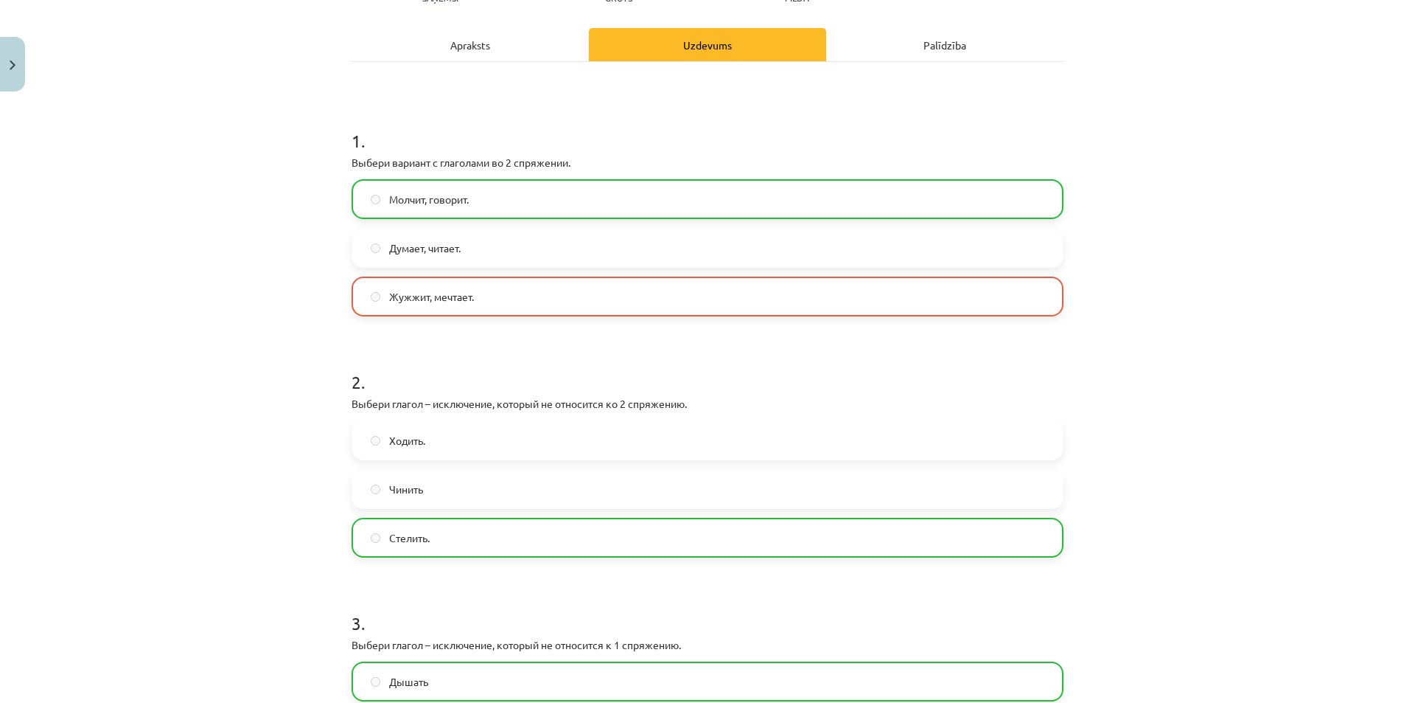
scroll to position [184, 0]
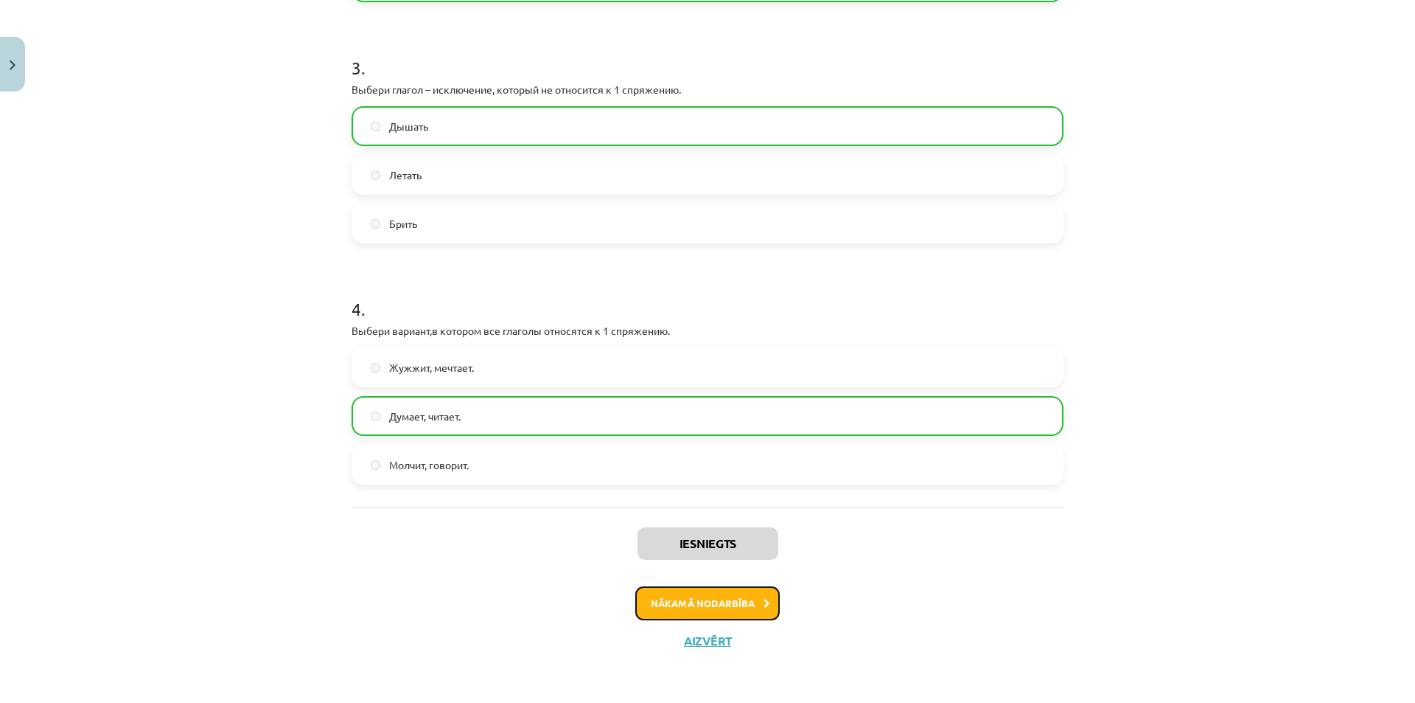
click at [677, 602] on button "Nākamā nodarbība" at bounding box center [707, 603] width 144 height 34
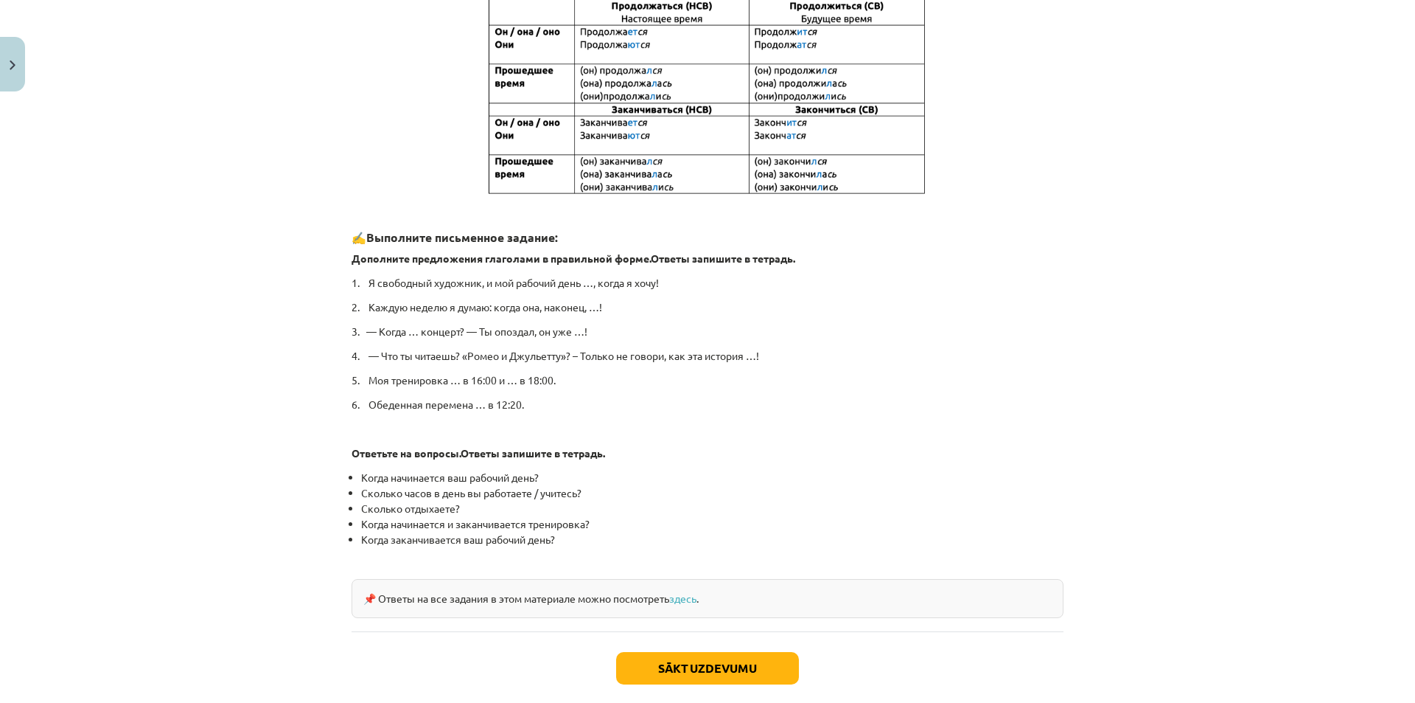
scroll to position [607, 0]
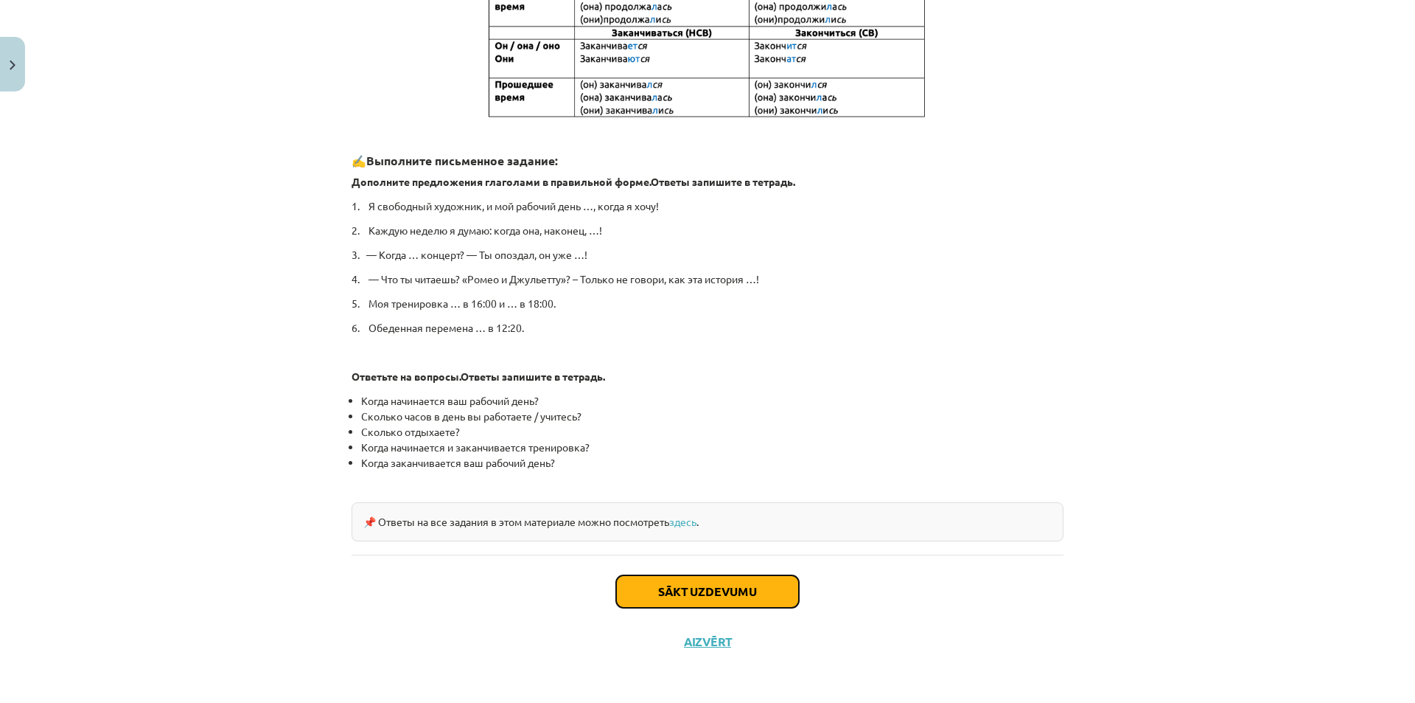
click at [687, 599] on button "Sākt uzdevumu" at bounding box center [707, 591] width 183 height 32
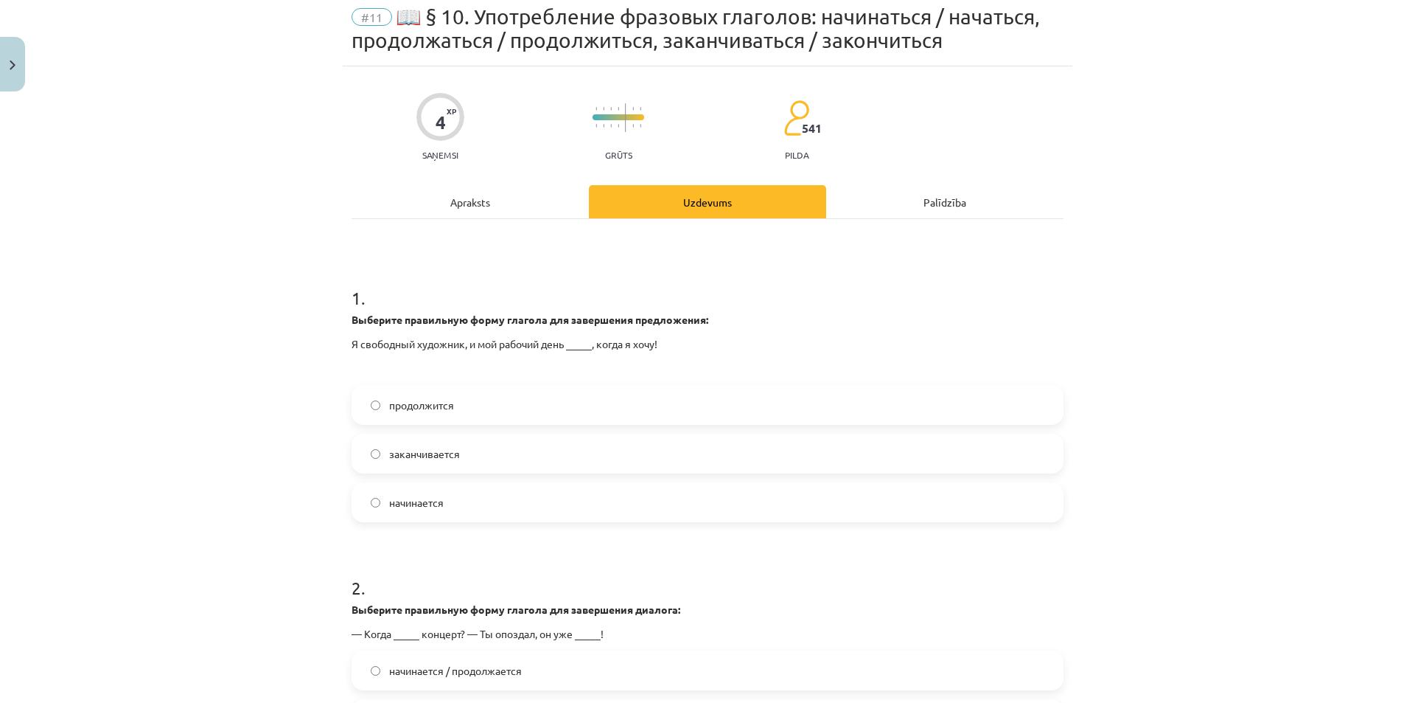
scroll to position [37, 0]
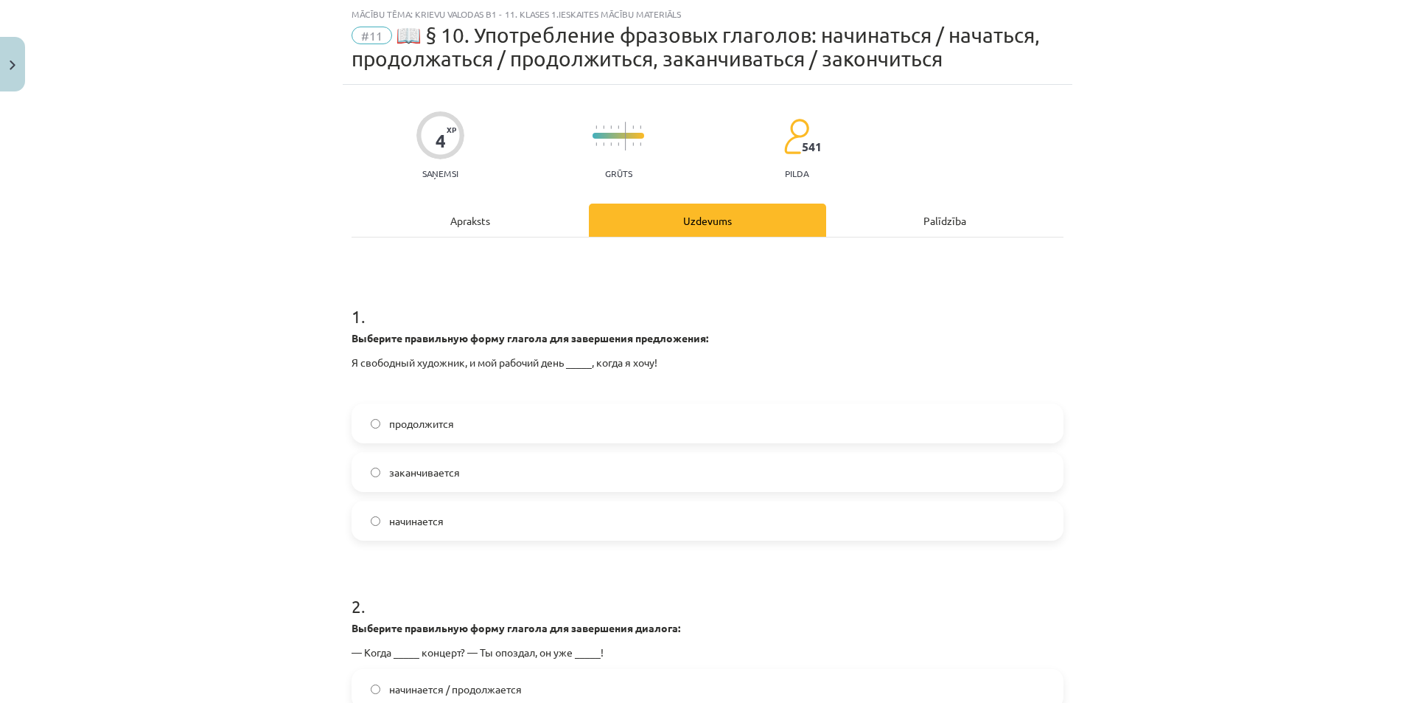
click at [492, 514] on label "начинается" at bounding box center [707, 520] width 709 height 37
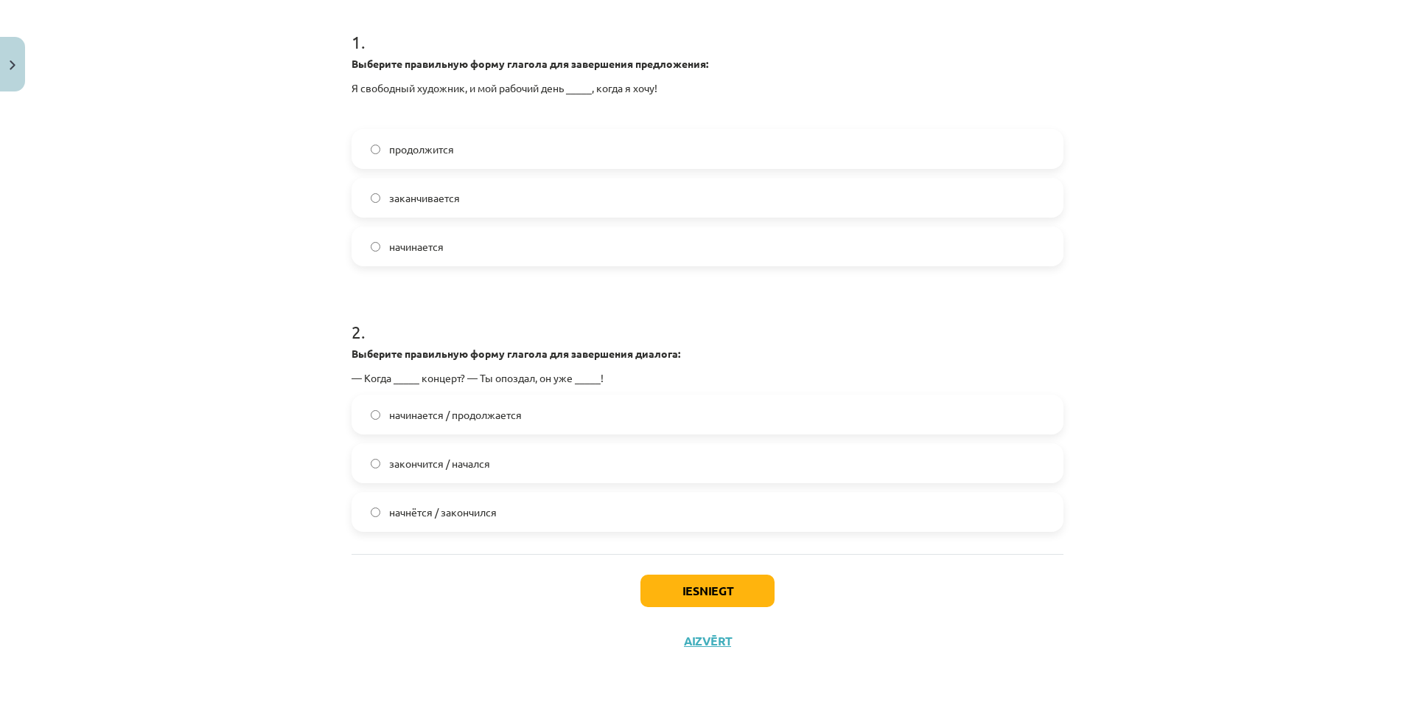
click at [438, 509] on span "начнётся / закончился" at bounding box center [443, 511] width 108 height 15
click at [698, 585] on button "Iesniegt" at bounding box center [708, 590] width 134 height 32
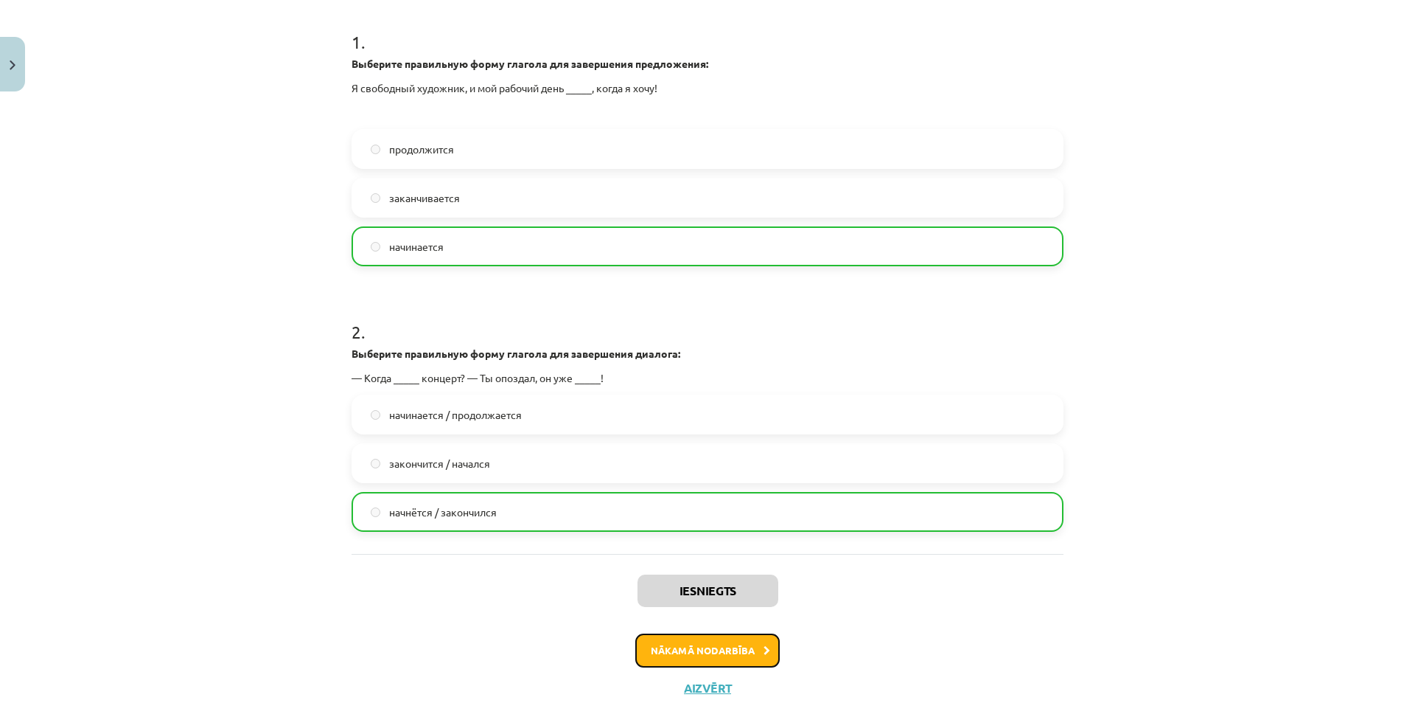
click at [715, 655] on button "Nākamā nodarbība" at bounding box center [707, 650] width 144 height 34
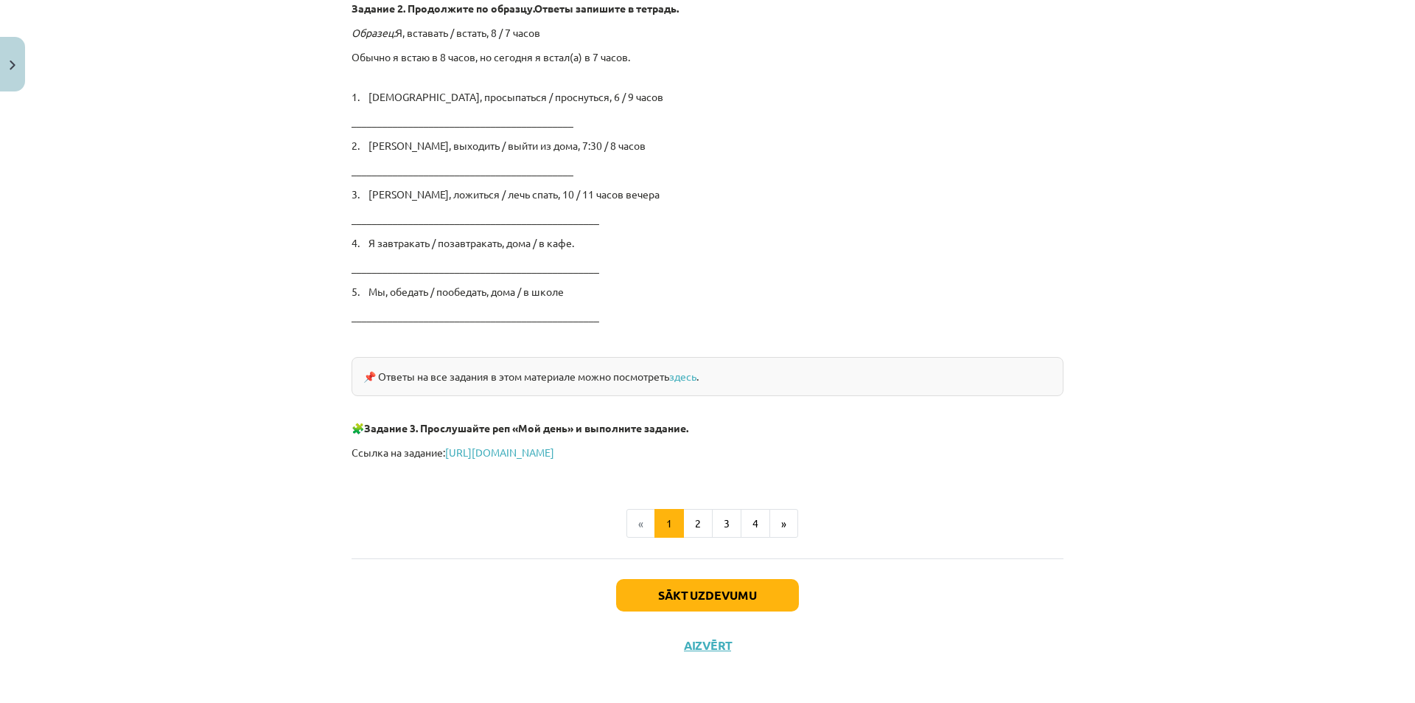
scroll to position [2338, 0]
click at [554, 450] on link "https://www.liveworksheets.com/hd957071mh" at bounding box center [499, 448] width 109 height 13
click at [725, 602] on button "Sākt uzdevumu" at bounding box center [707, 592] width 183 height 32
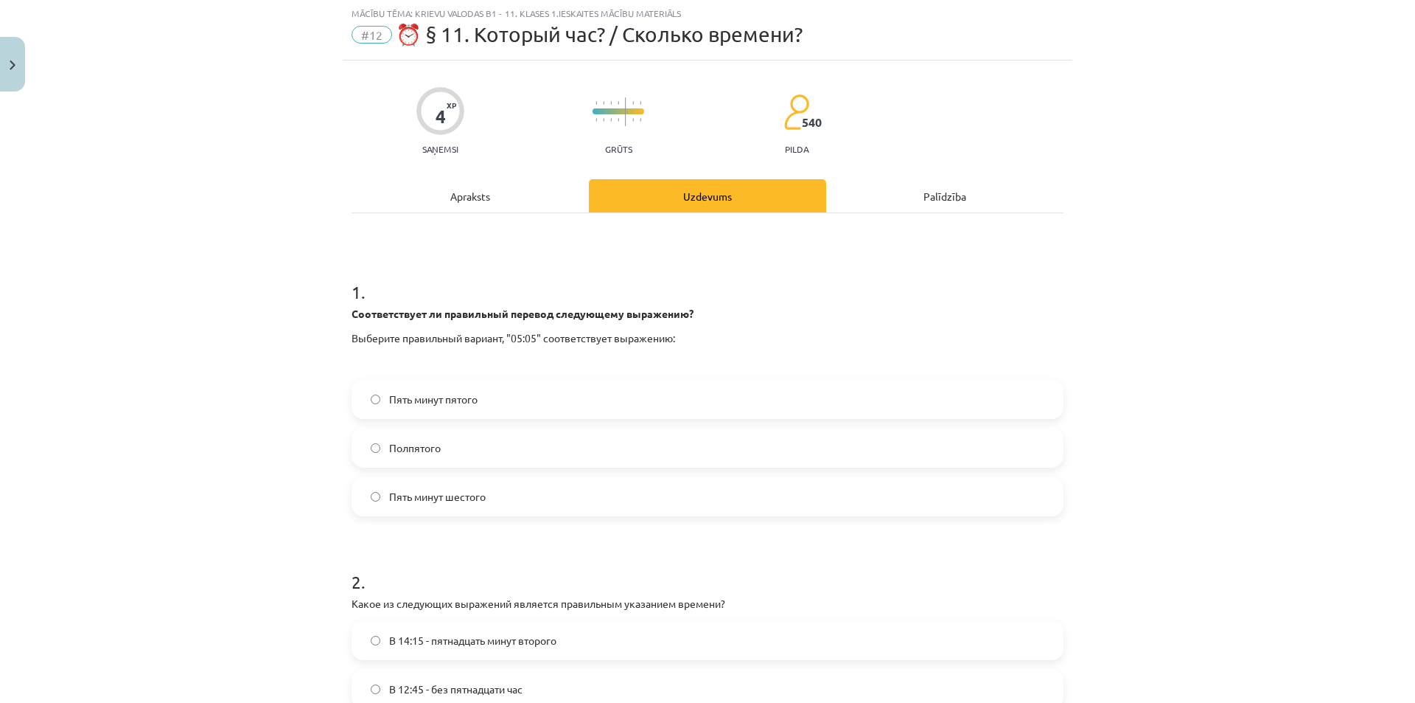
scroll to position [37, 0]
click at [455, 405] on span "Пять минут пятого" at bounding box center [433, 399] width 88 height 15
click at [461, 500] on span "Пять минут шестого" at bounding box center [437, 496] width 97 height 15
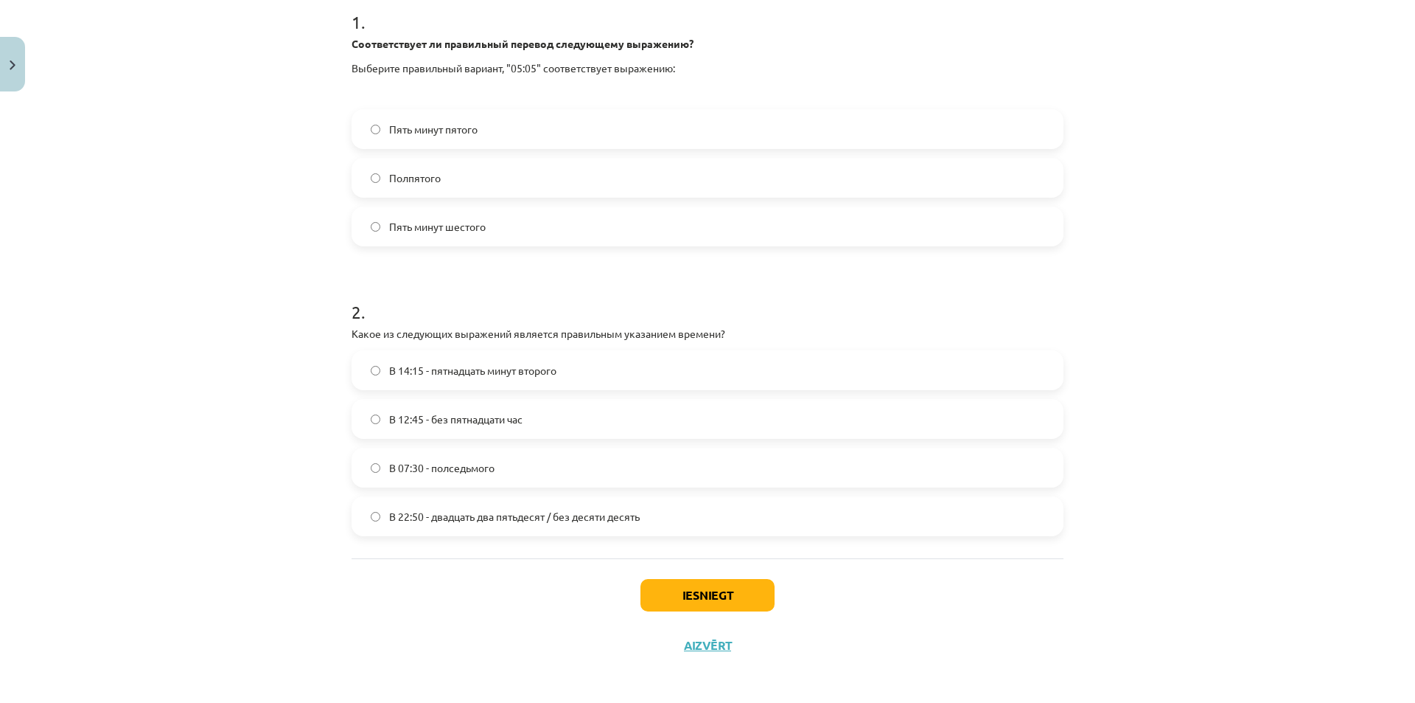
scroll to position [312, 0]
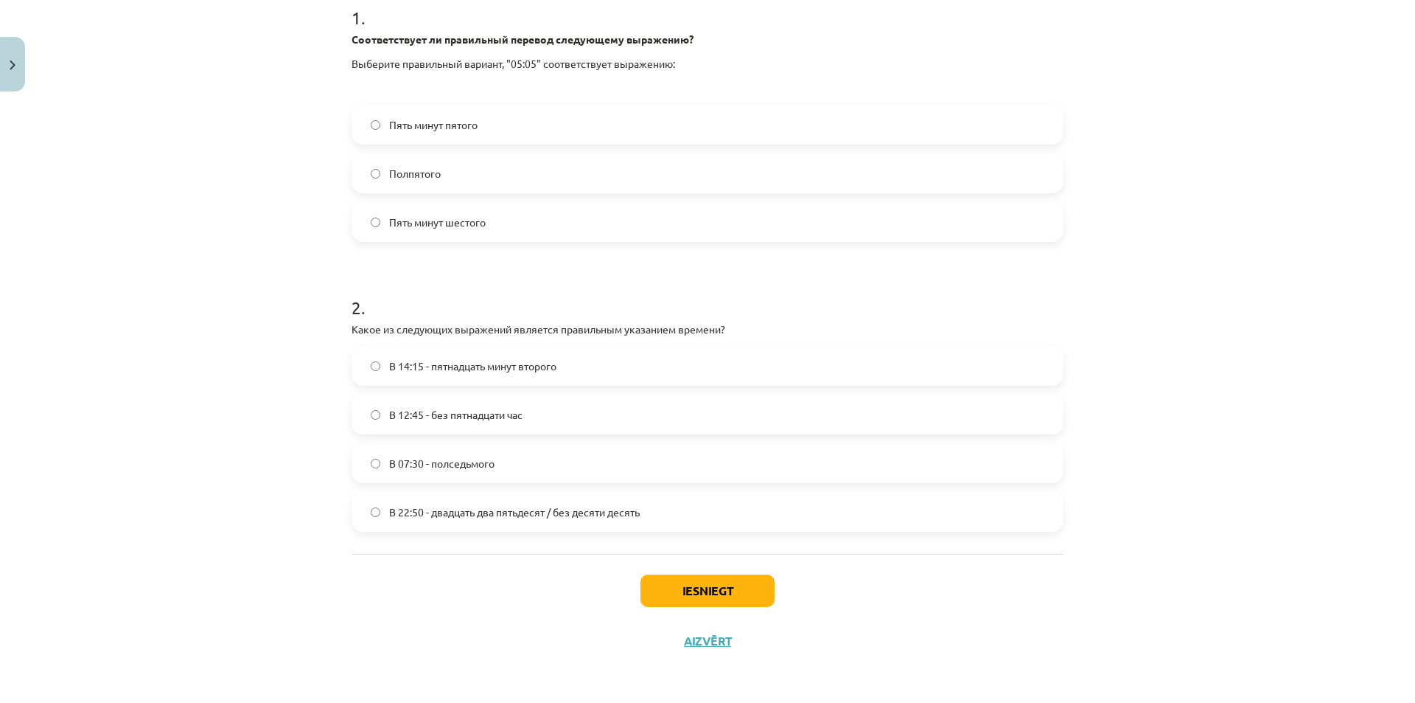
click at [427, 414] on span "В 12:45 - без пятнадцати час" at bounding box center [455, 414] width 133 height 15
click at [692, 596] on button "Iesniegt" at bounding box center [708, 590] width 134 height 32
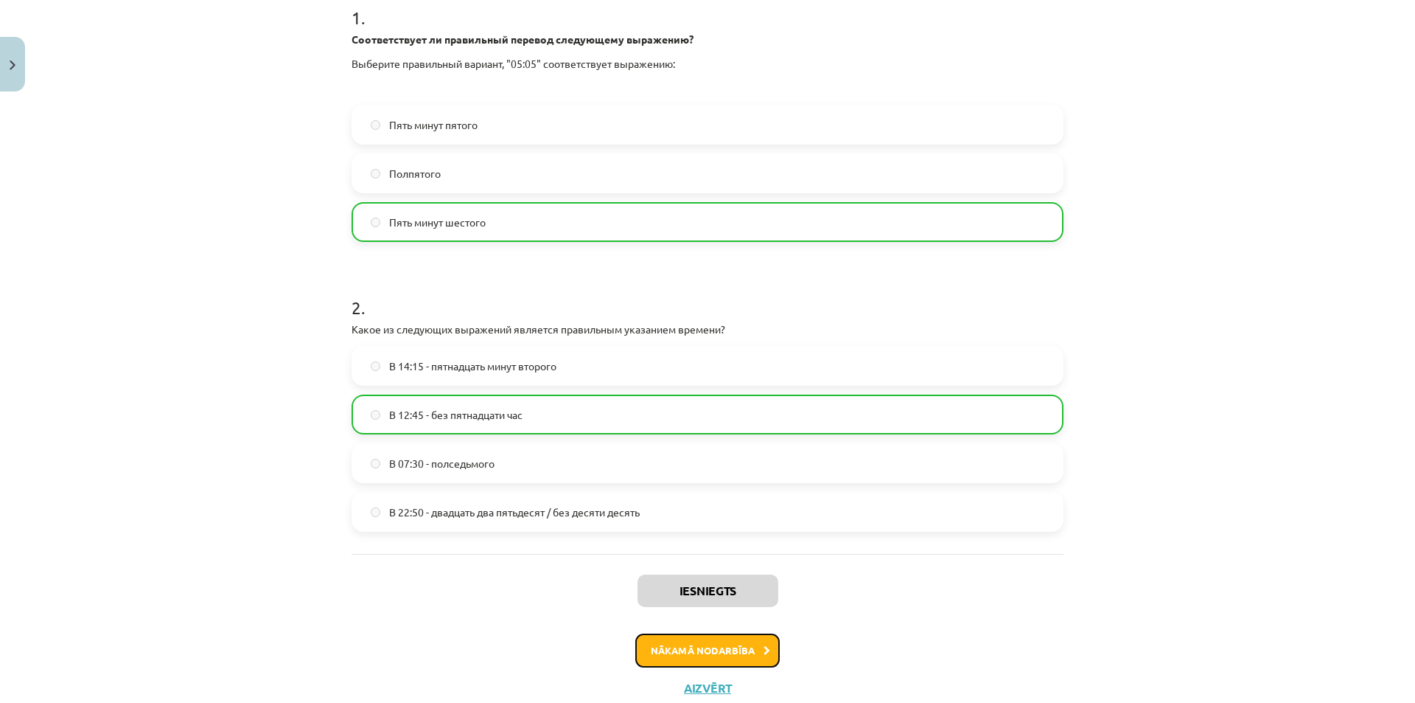
click at [676, 649] on button "Nākamā nodarbība" at bounding box center [707, 650] width 144 height 34
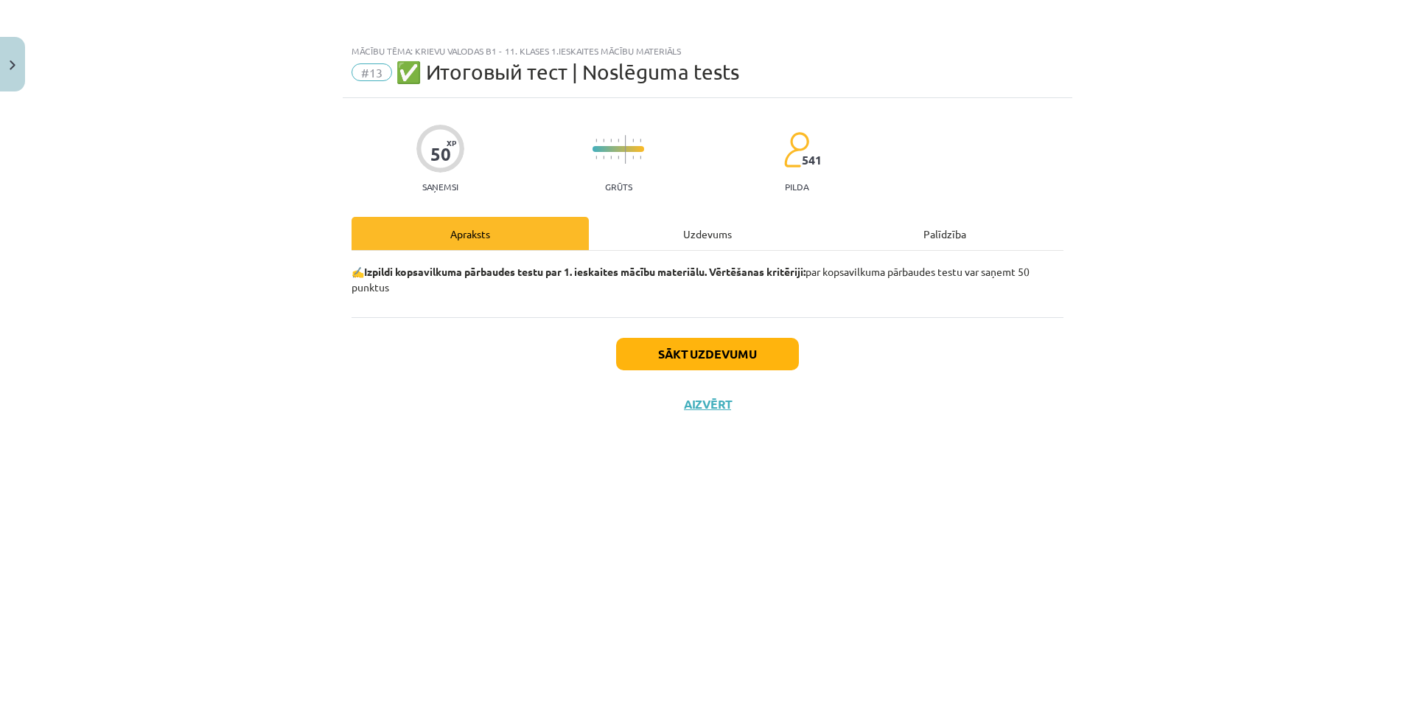
scroll to position [0, 0]
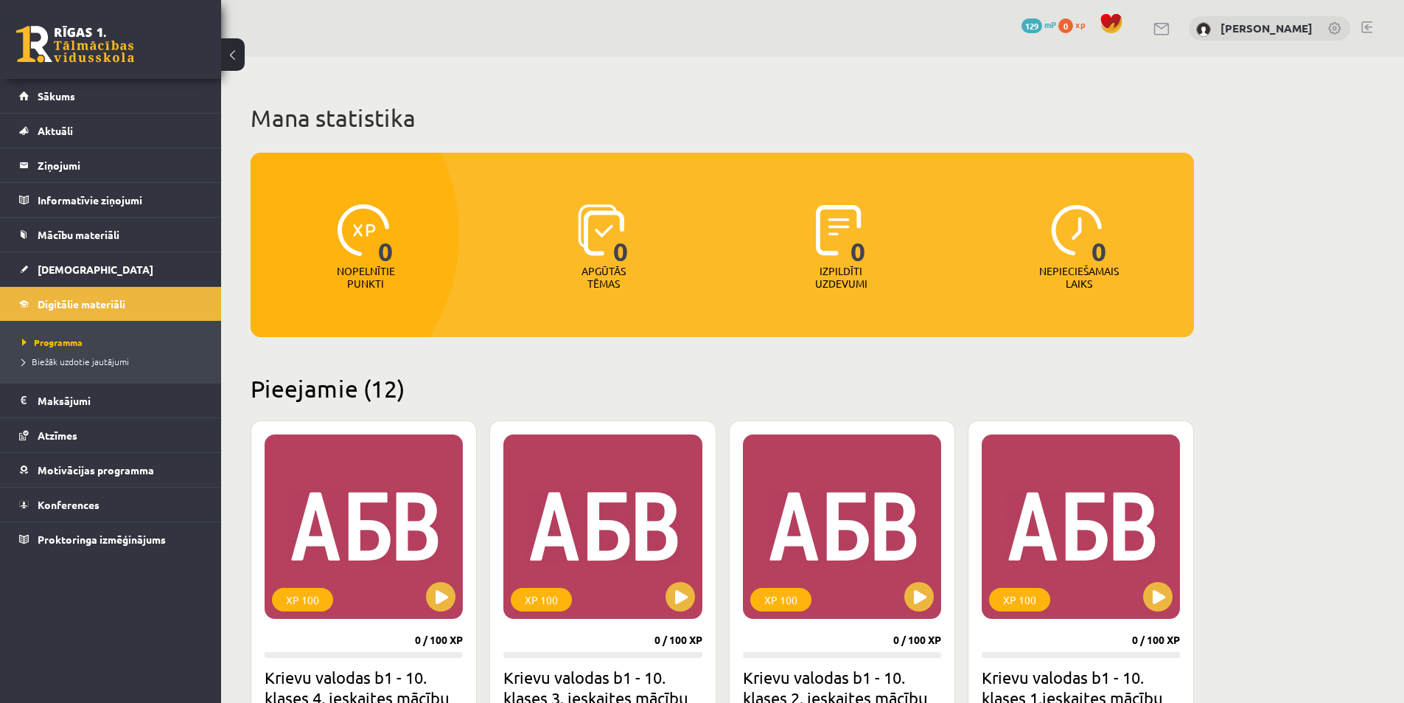
scroll to position [913, 0]
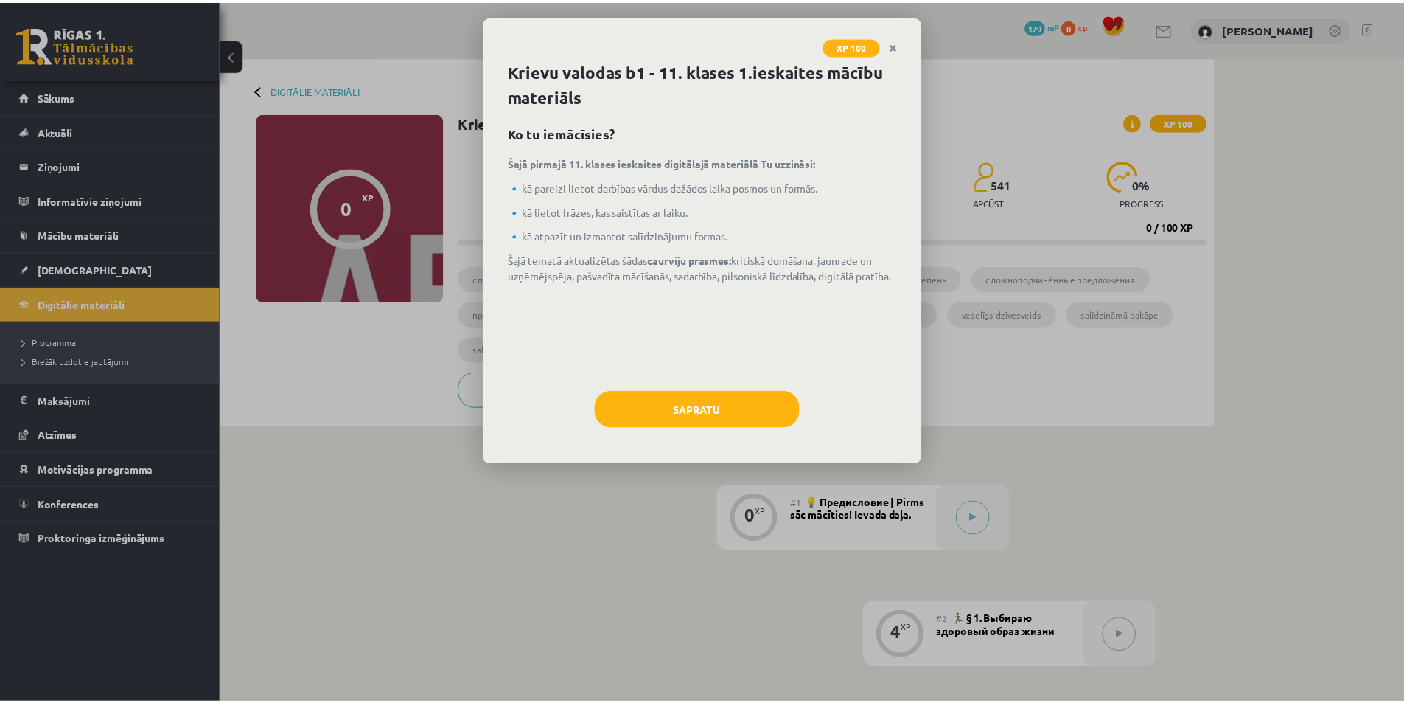
scroll to position [221, 0]
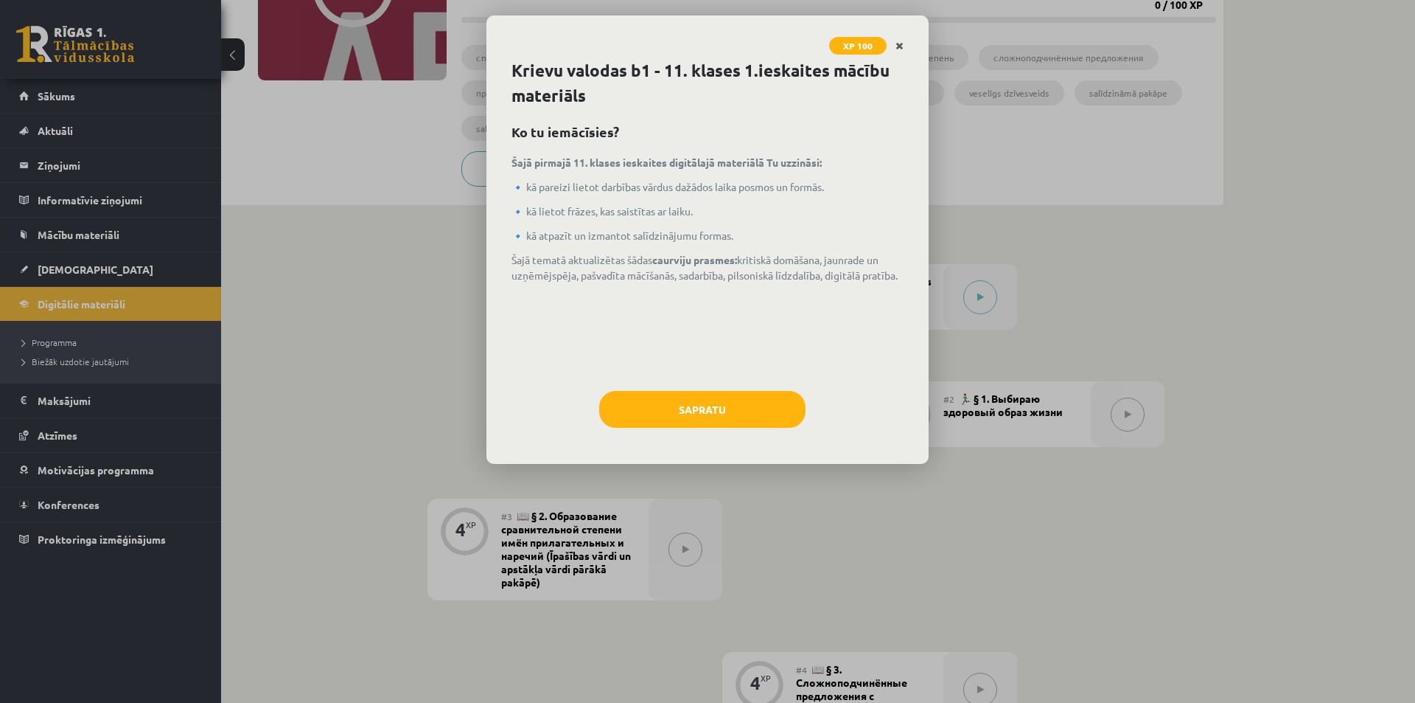
click at [900, 41] on icon "Close" at bounding box center [900, 46] width 8 height 10
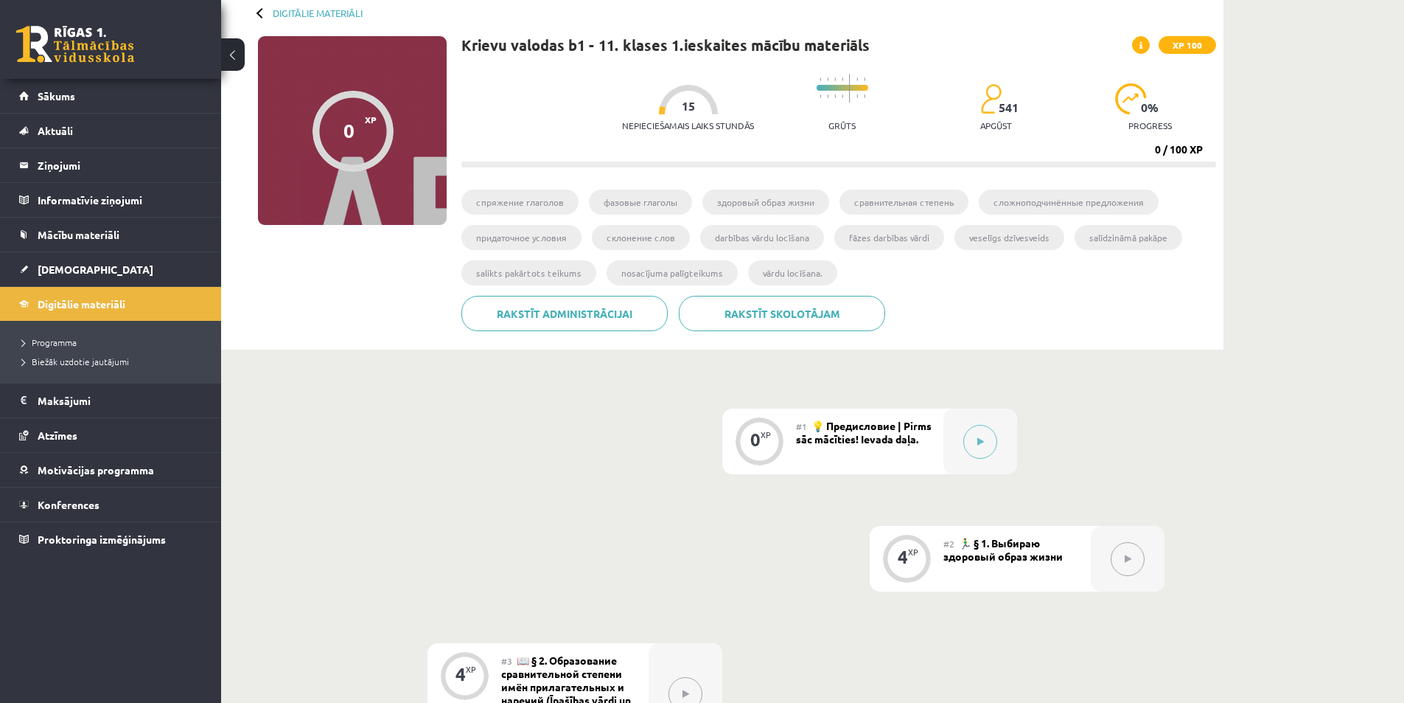
scroll to position [0, 0]
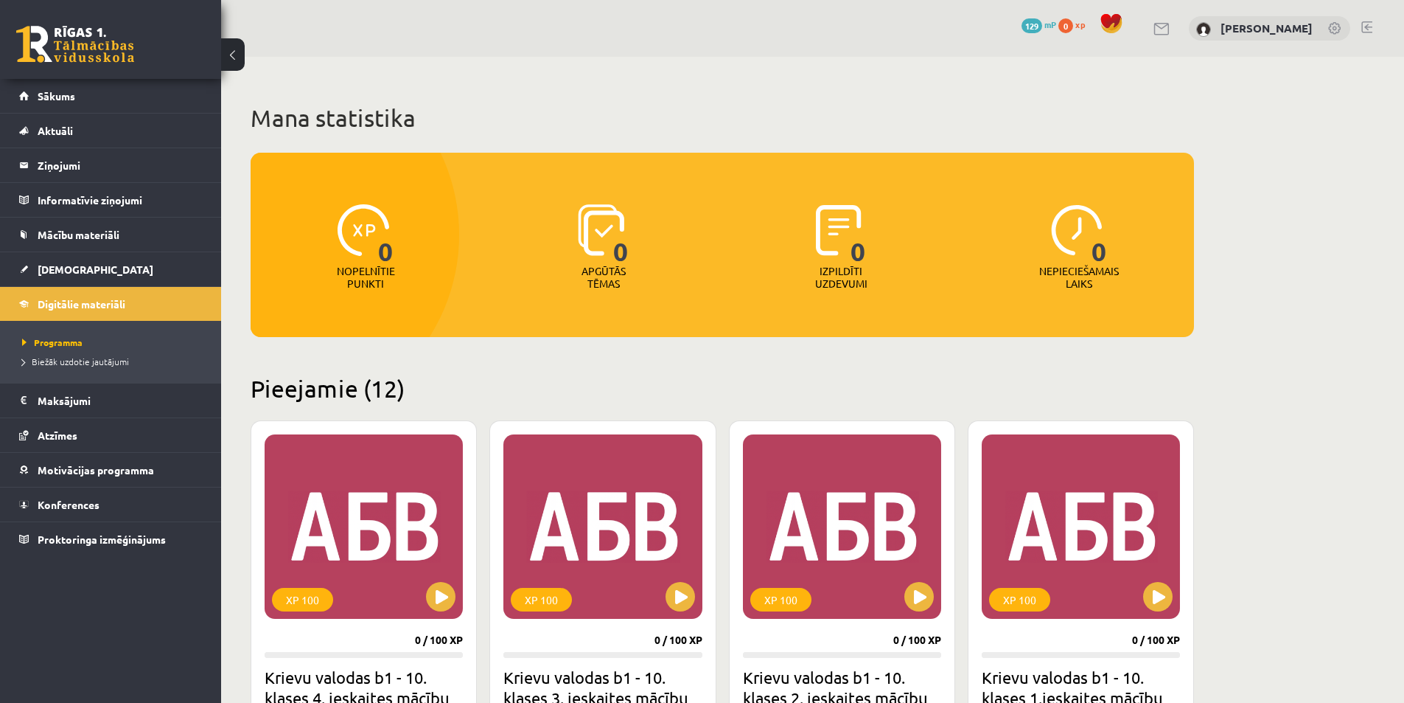
scroll to position [913, 0]
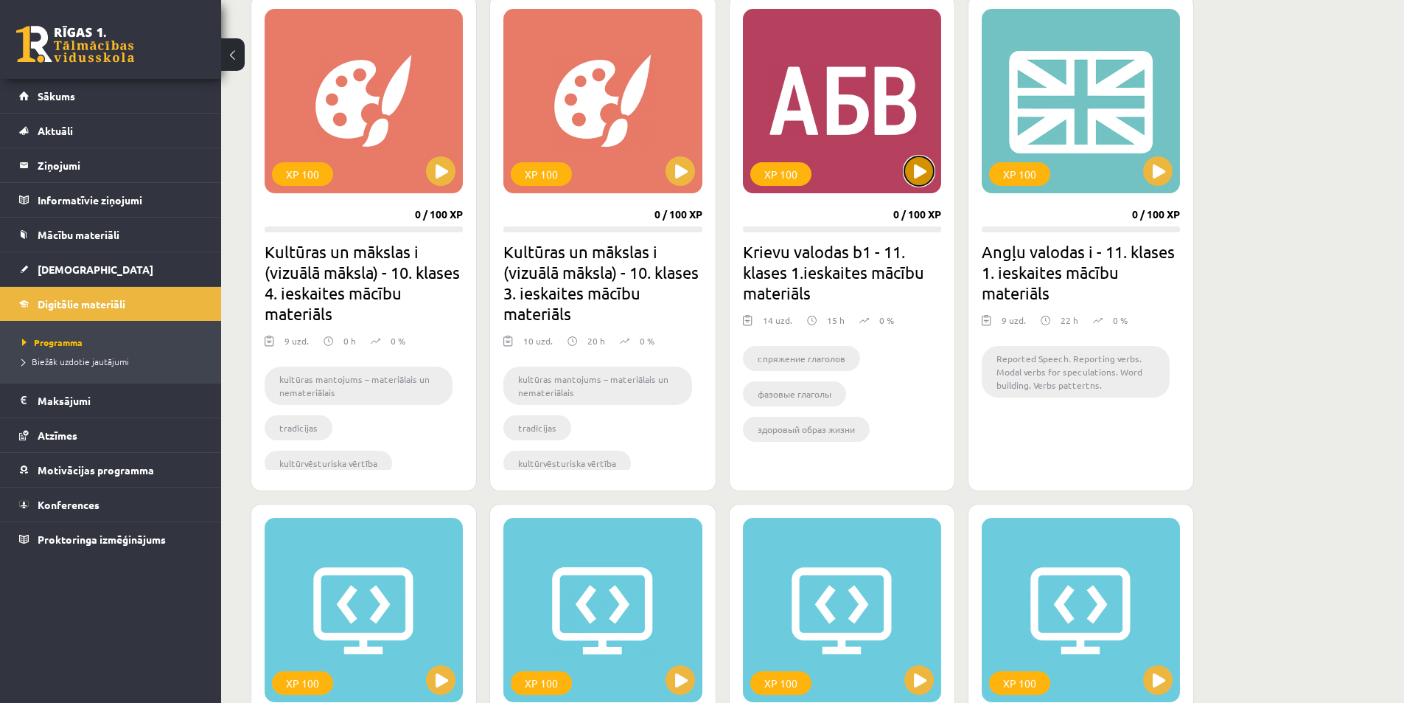
click at [910, 180] on button at bounding box center [919, 170] width 29 height 29
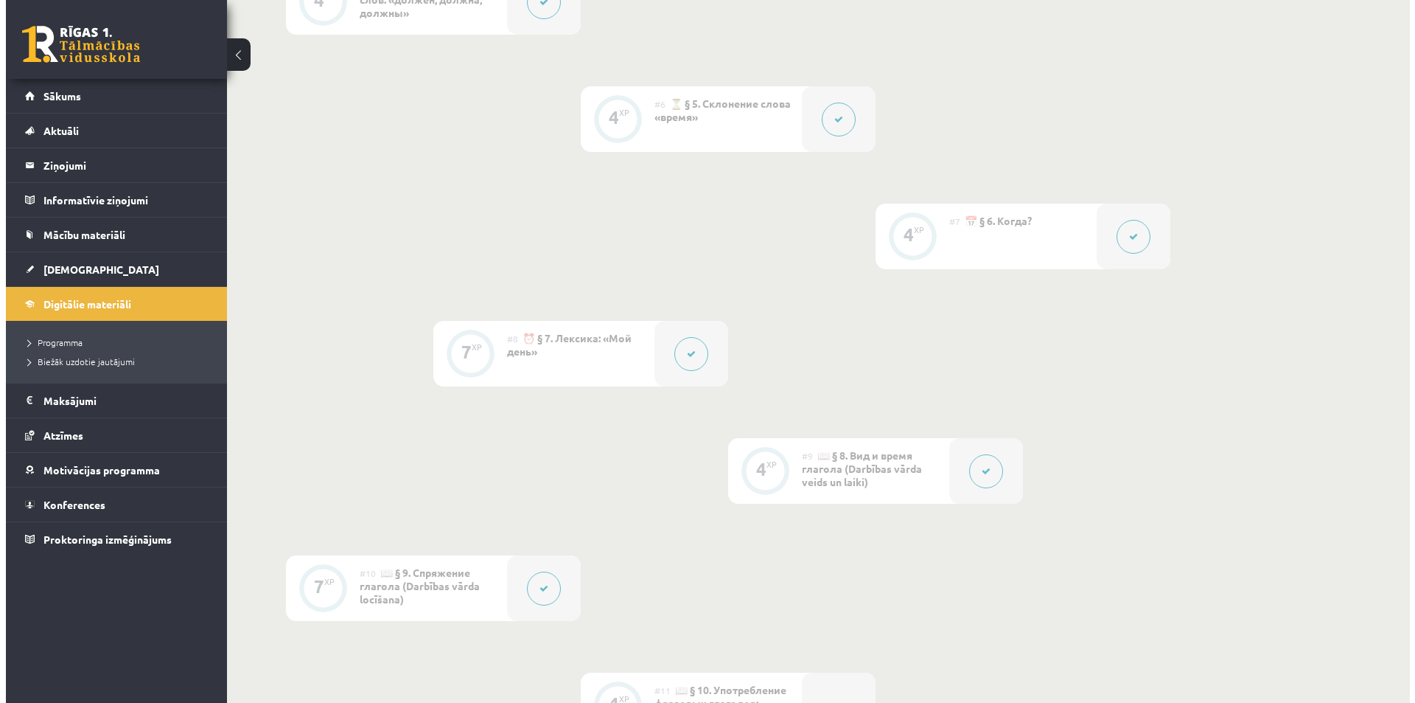
scroll to position [1548, 0]
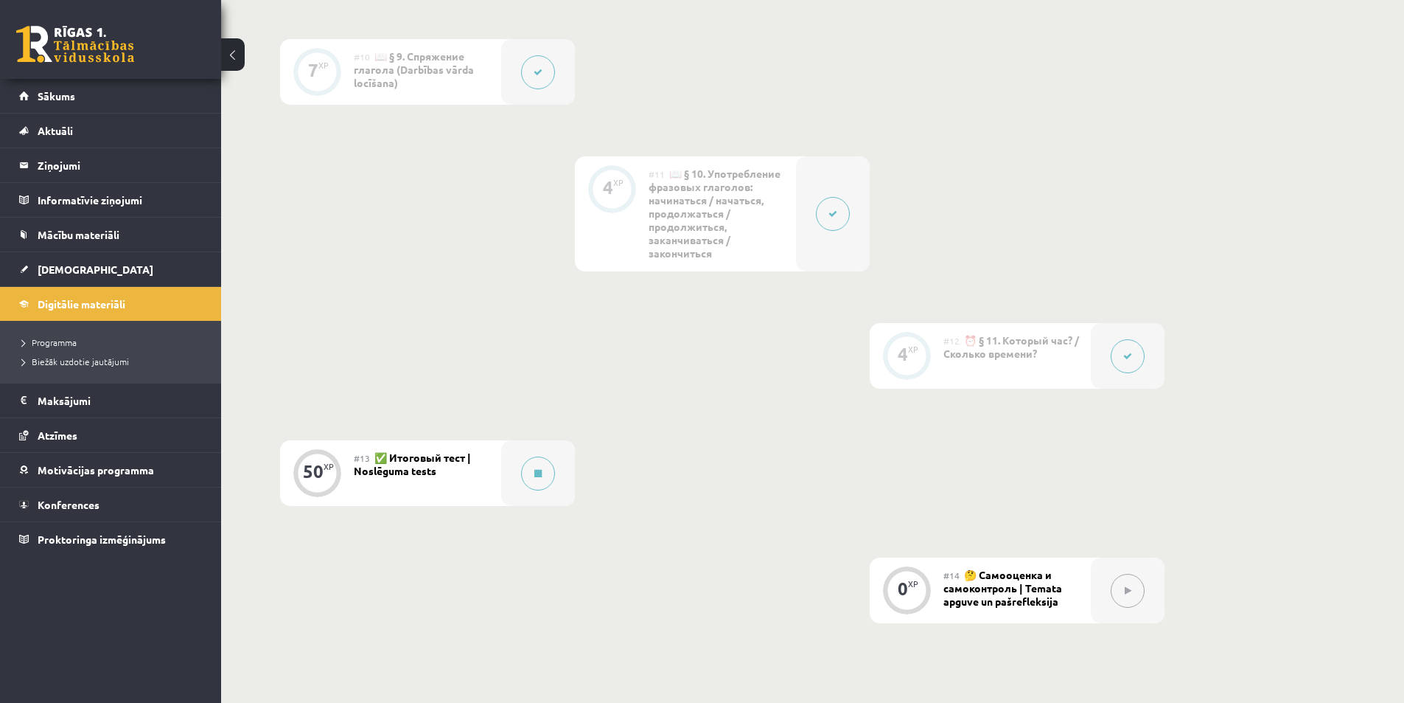
click at [1129, 355] on icon at bounding box center [1127, 356] width 9 height 9
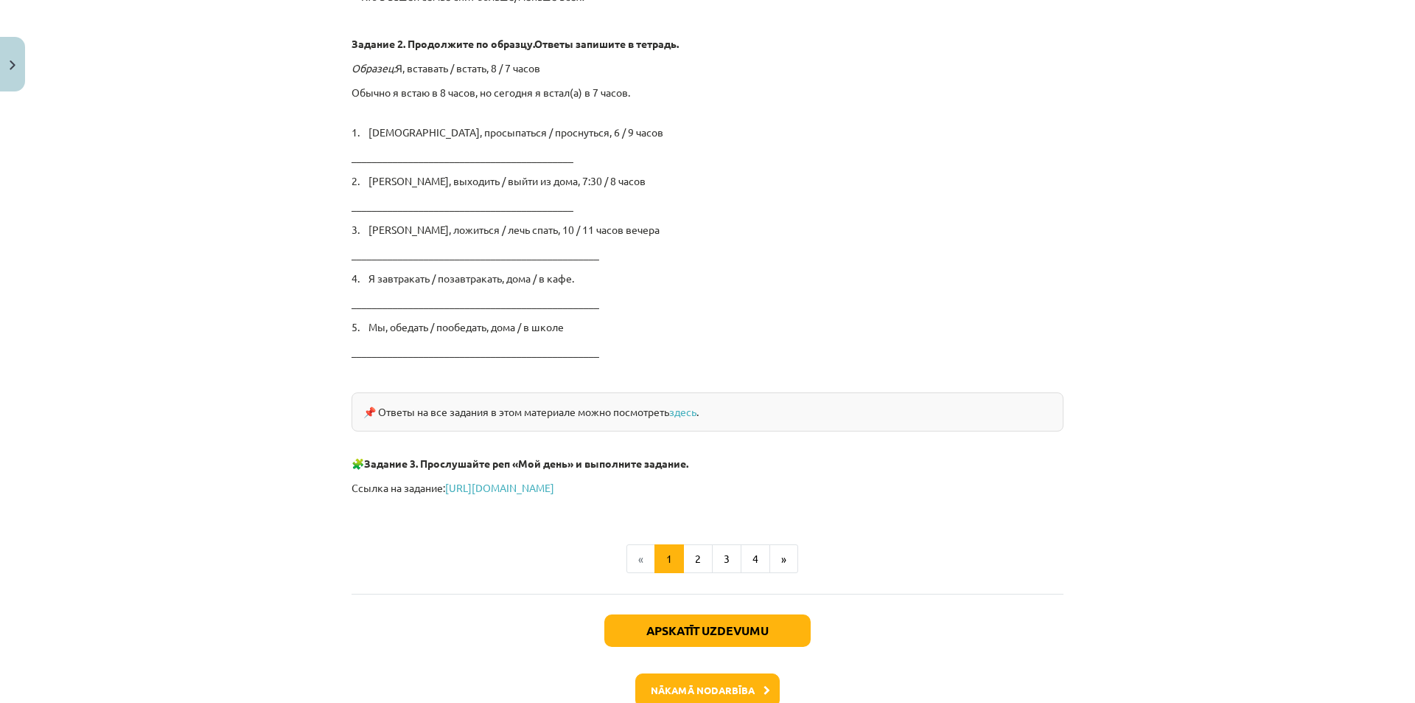
scroll to position [2164, 0]
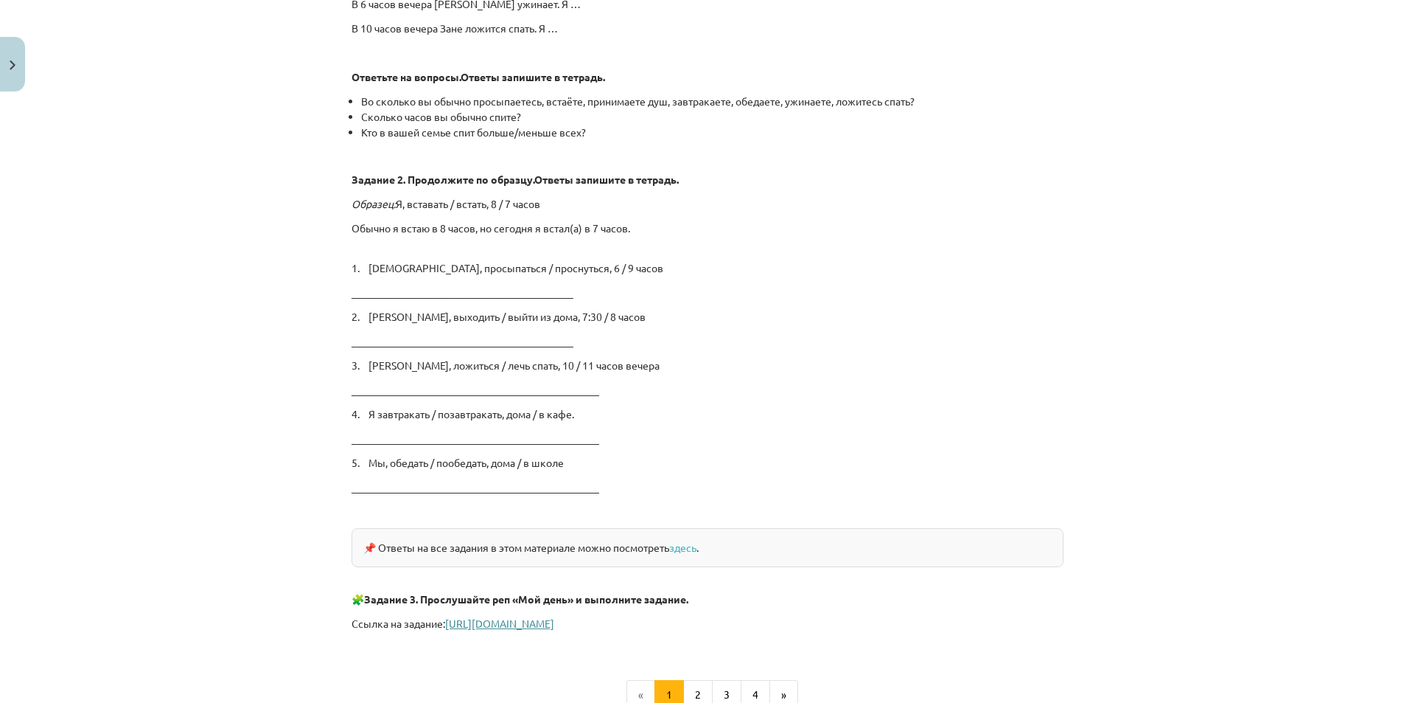
click at [450, 622] on link "https://www.liveworksheets.com/hd957071mh" at bounding box center [499, 622] width 109 height 13
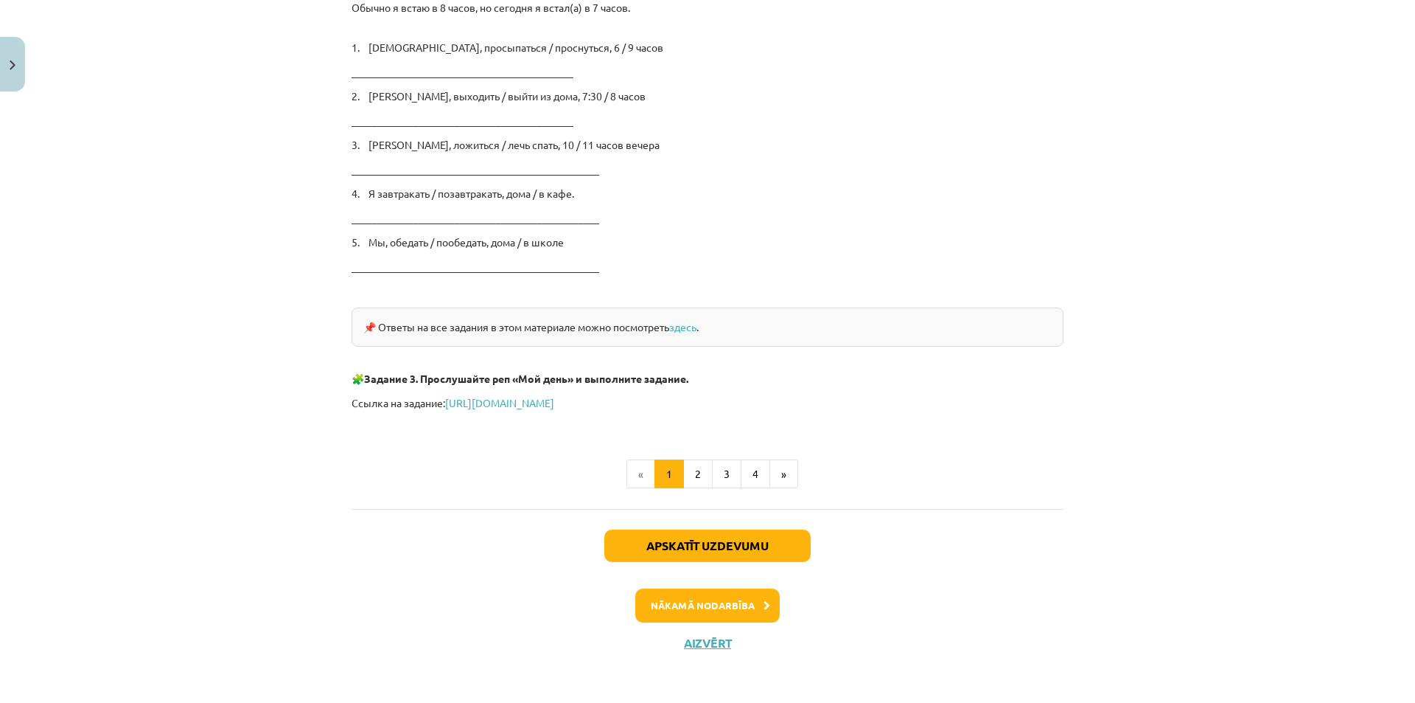
scroll to position [2385, 0]
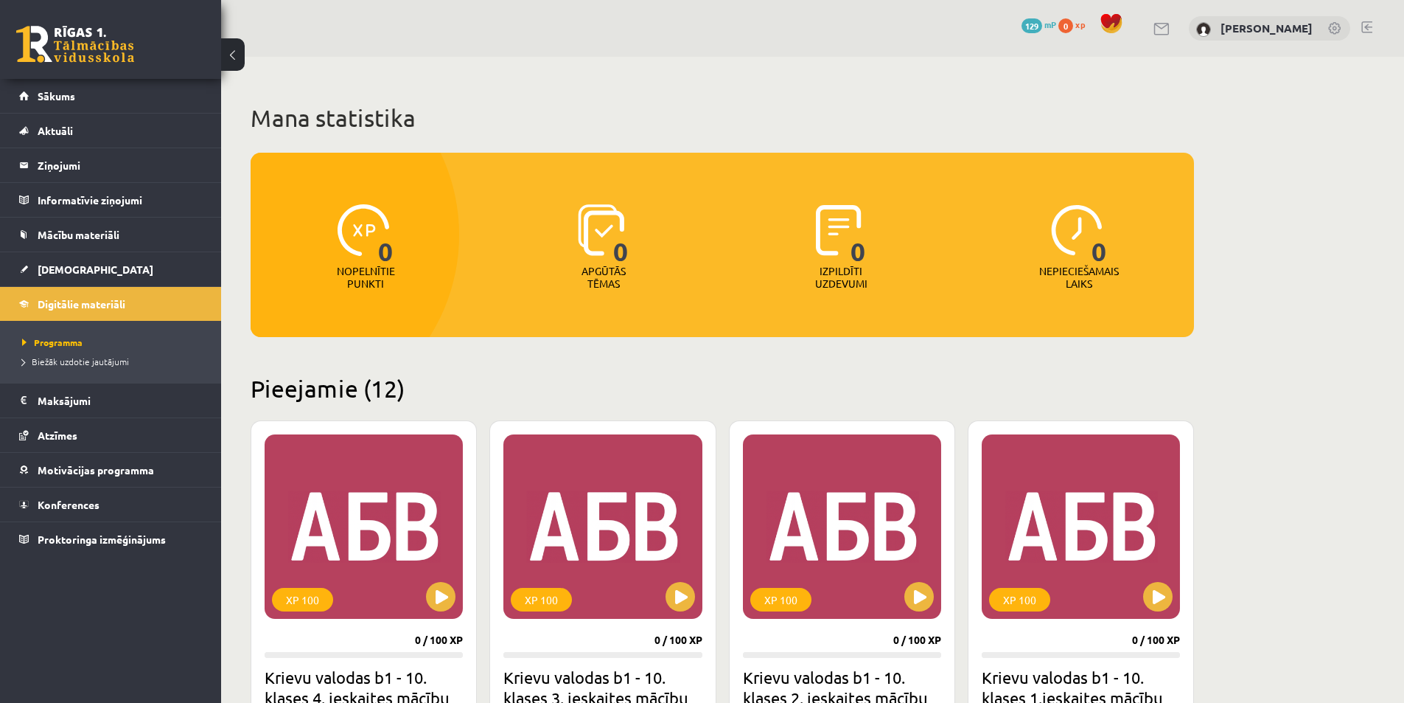
scroll to position [913, 0]
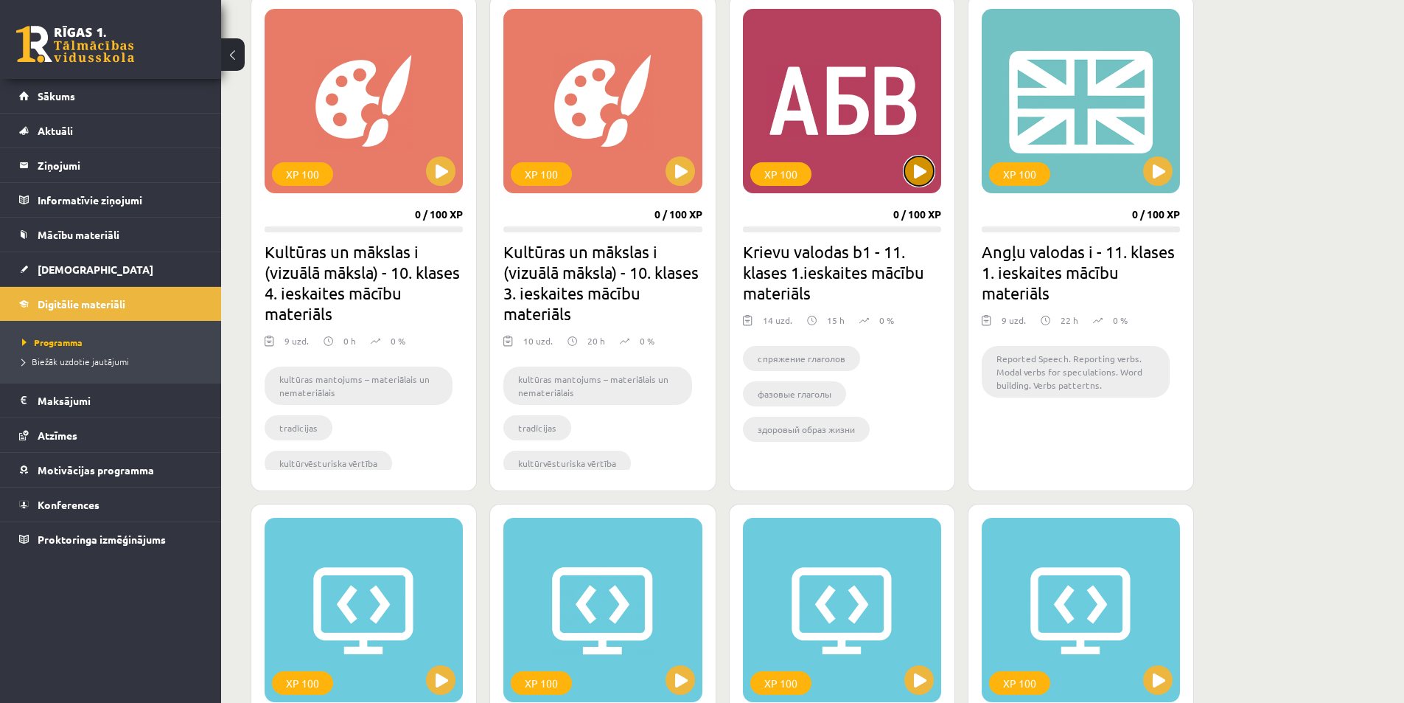
click at [921, 170] on button at bounding box center [919, 170] width 29 height 29
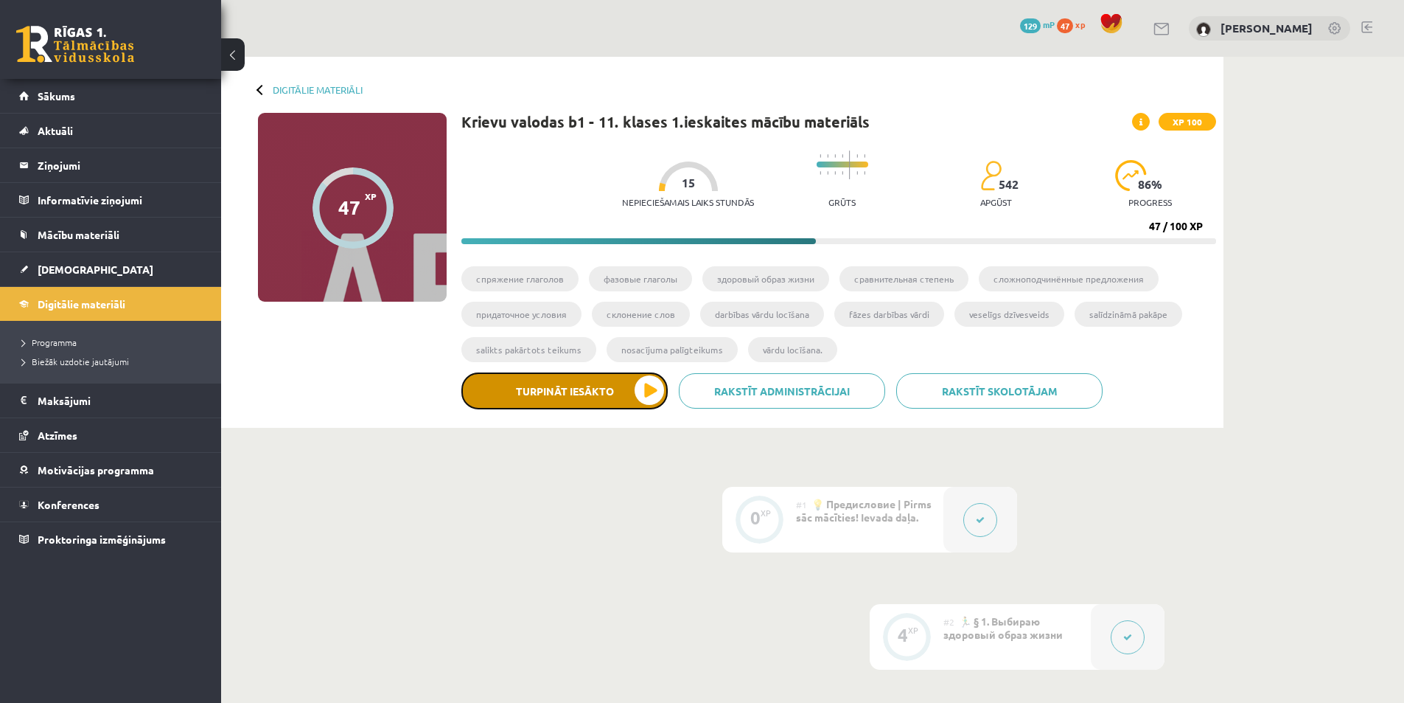
click at [612, 381] on button "Turpināt iesākto" at bounding box center [564, 390] width 206 height 37
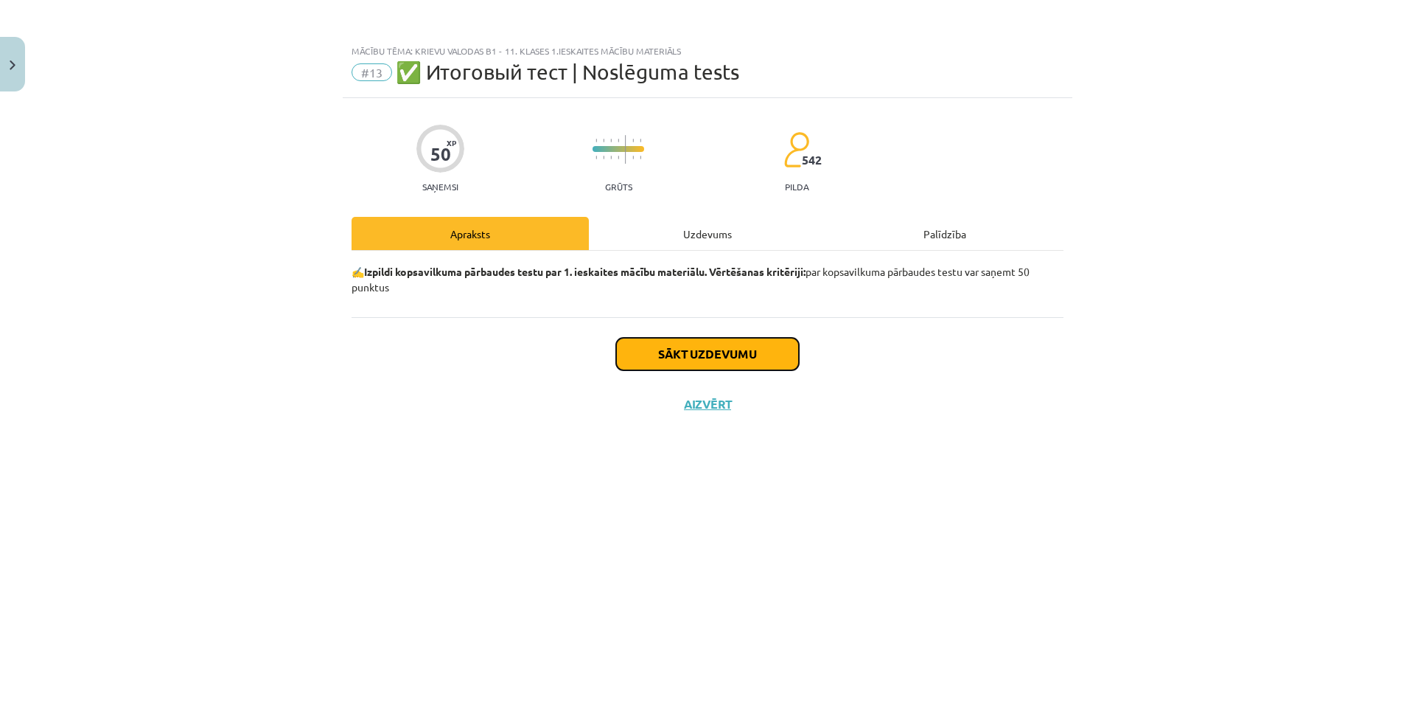
click at [708, 349] on button "Sākt uzdevumu" at bounding box center [707, 354] width 183 height 32
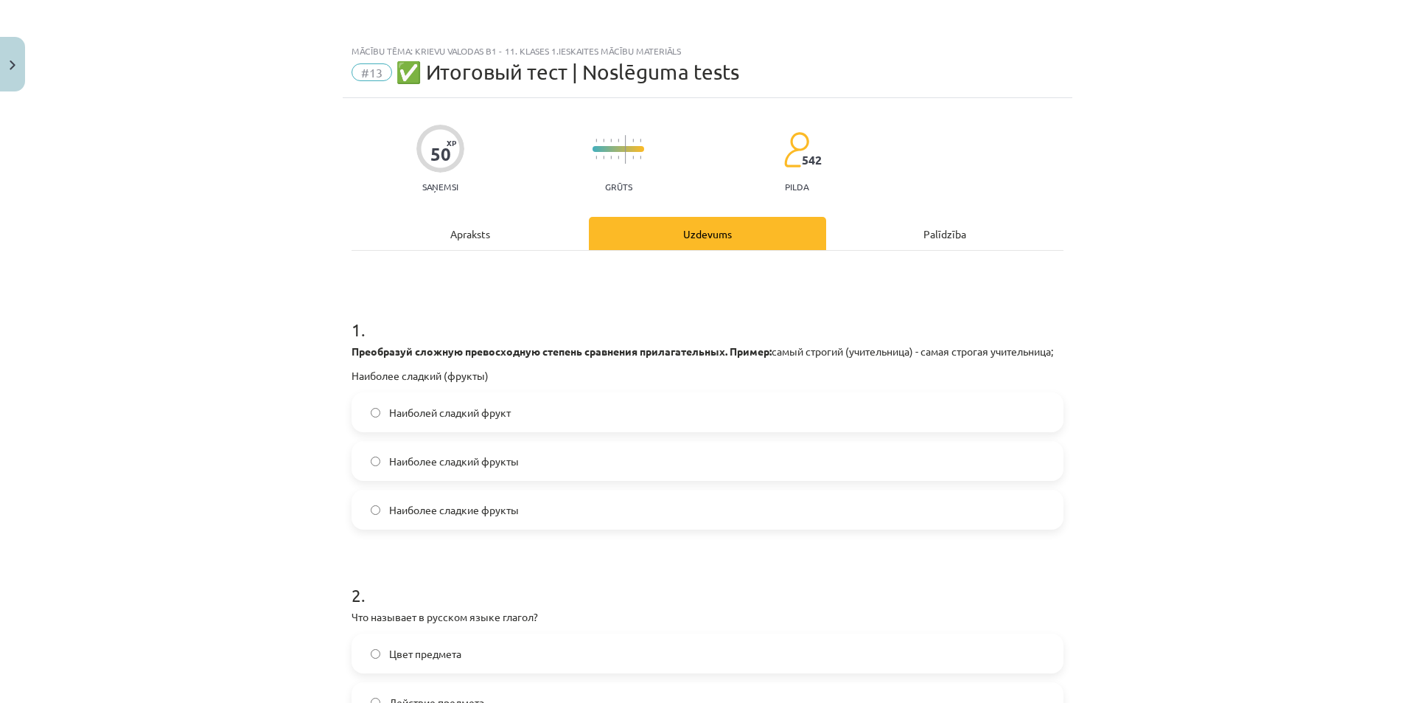
click at [423, 517] on span "Наиболее сладкие фрукты" at bounding box center [454, 509] width 130 height 15
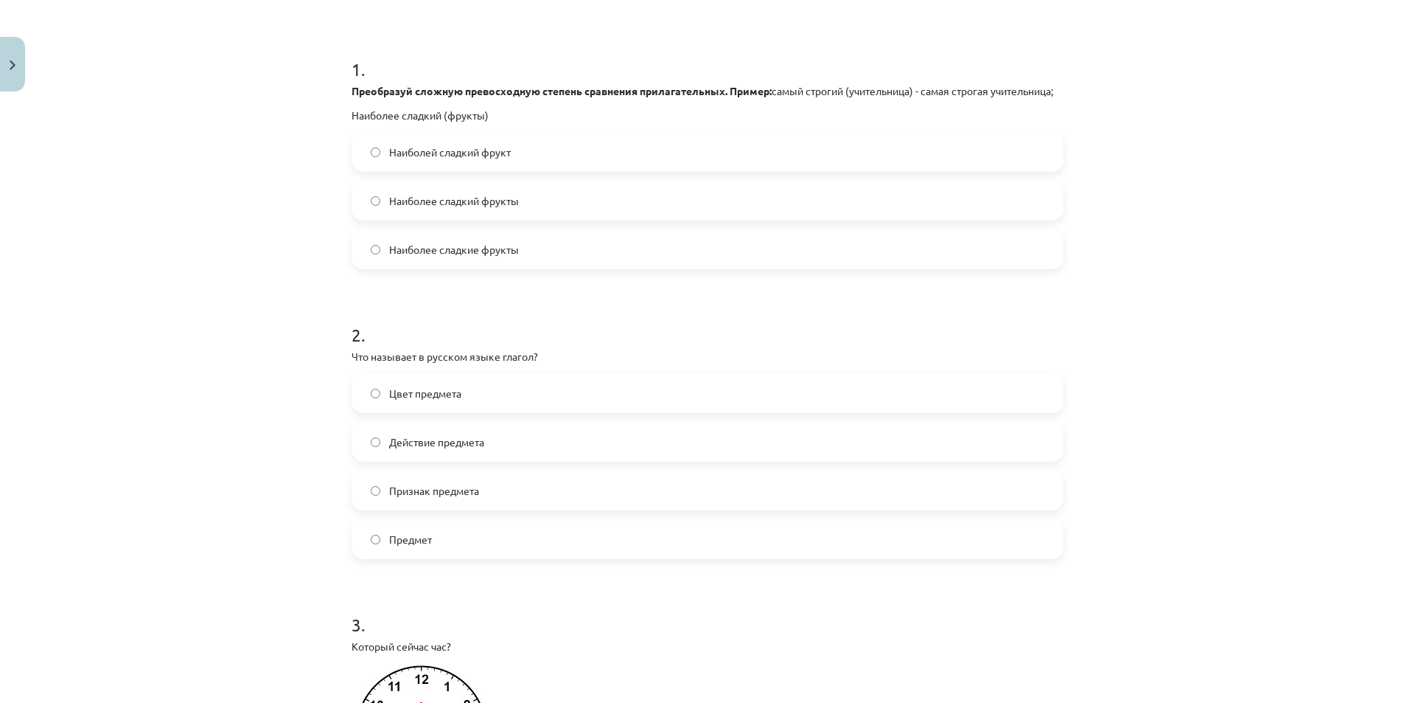
scroll to position [295, 0]
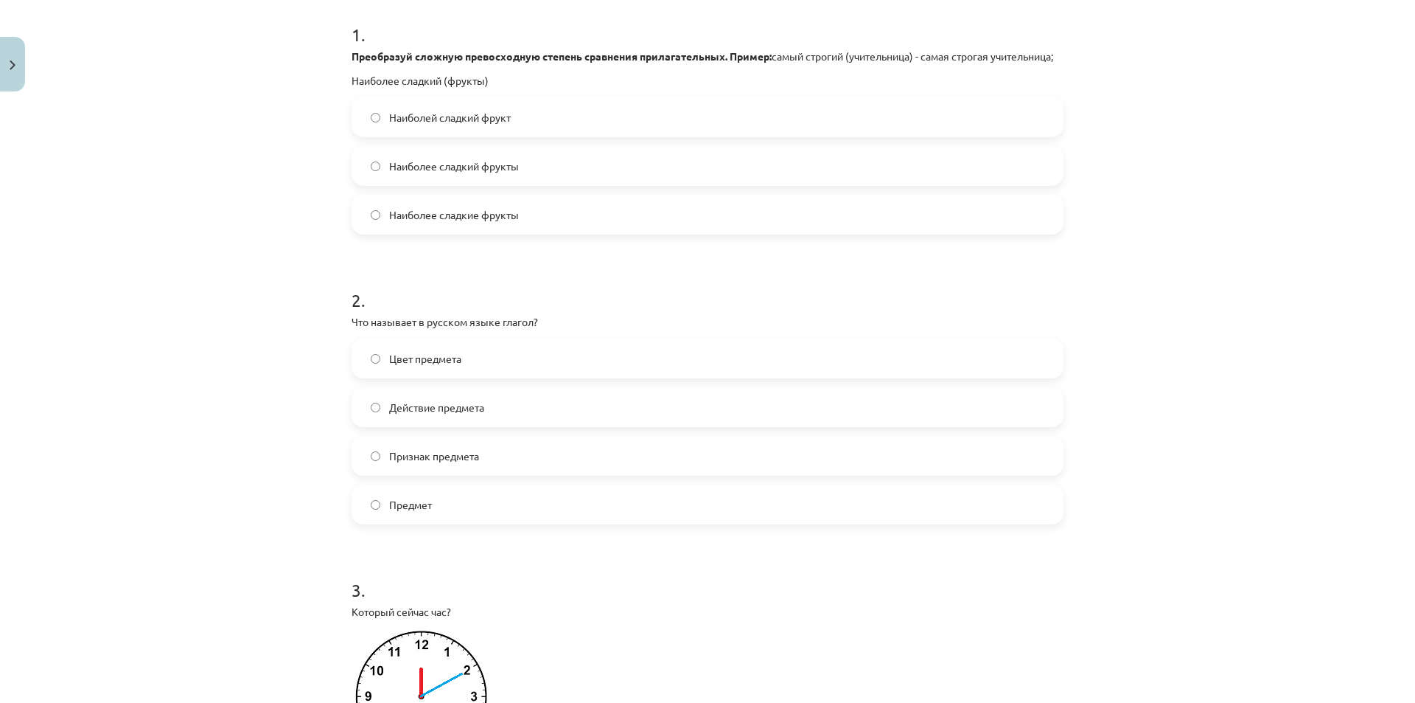
click at [390, 415] on span "Действие предмета" at bounding box center [436, 407] width 95 height 15
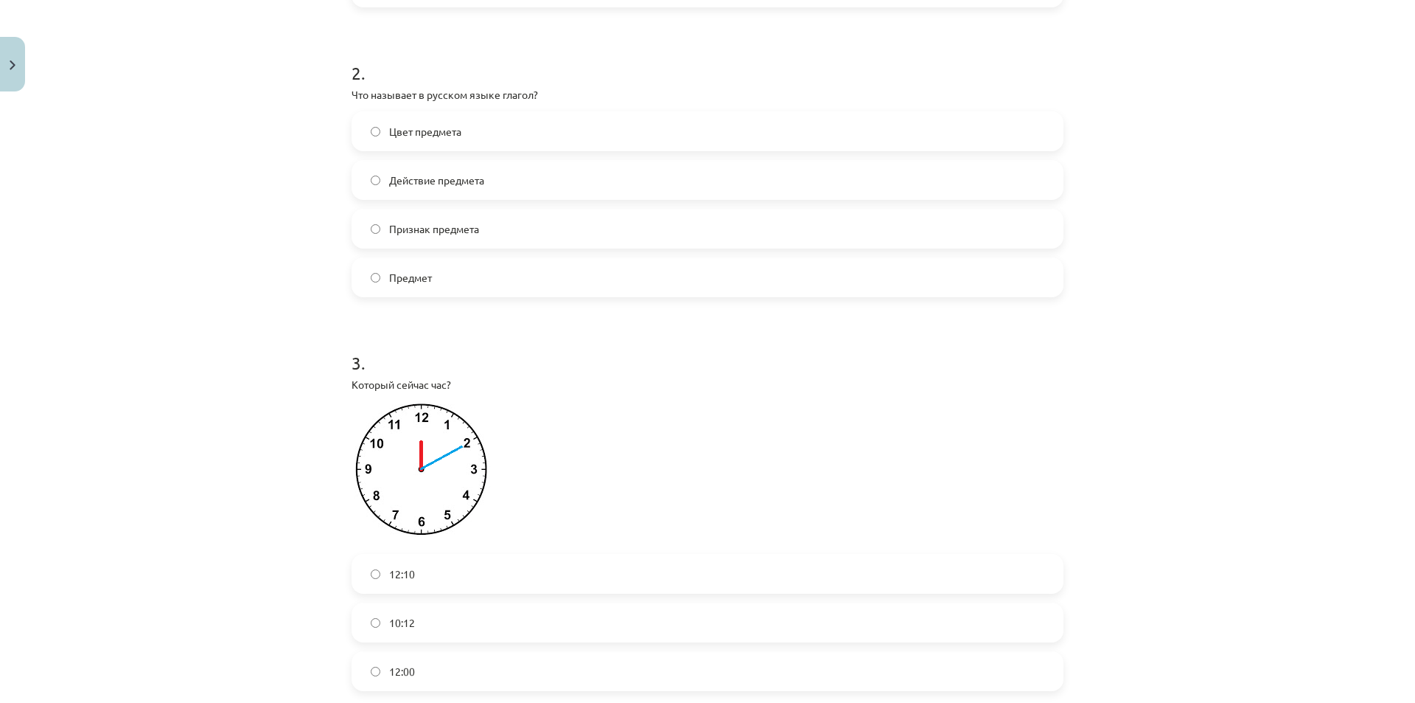
scroll to position [442, 0]
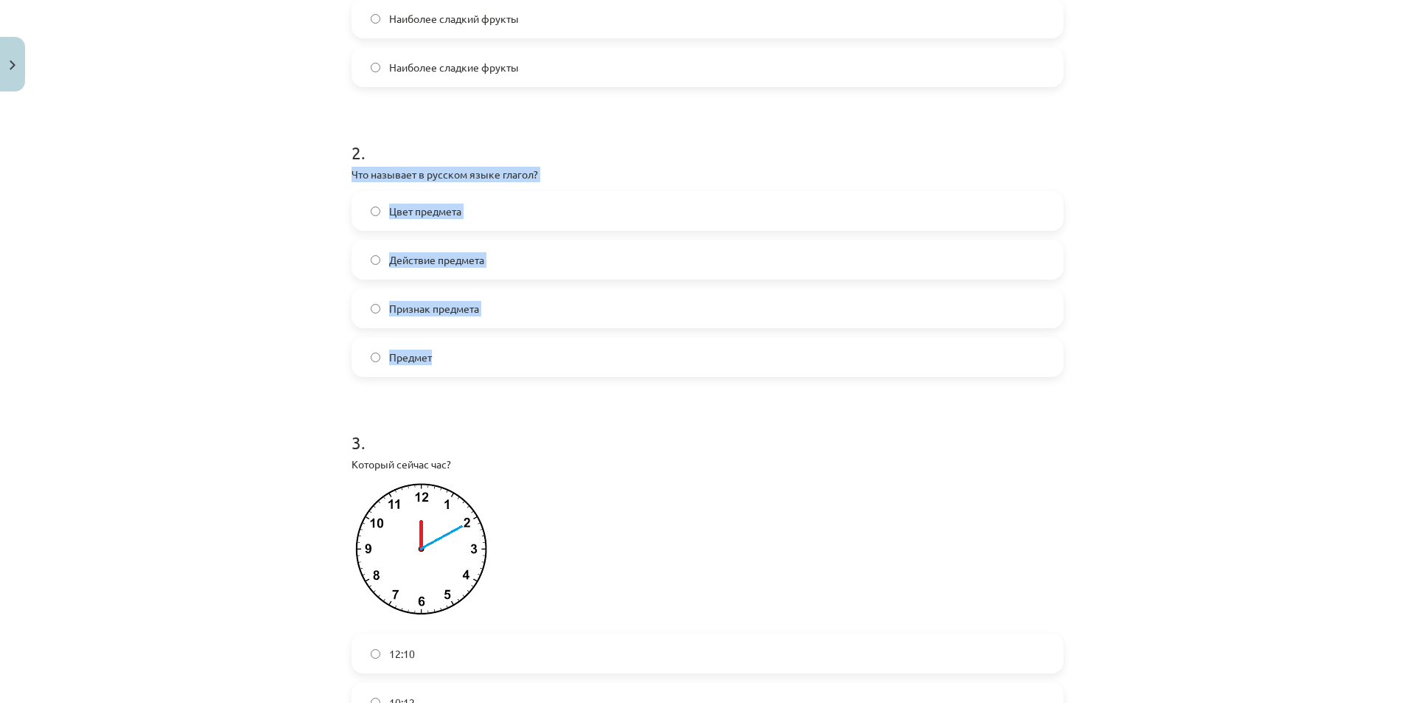
drag, startPoint x: 348, startPoint y: 189, endPoint x: 546, endPoint y: 367, distance: 266.2
click at [546, 367] on div "2 . Что называет в русском языке глагол? Цвет предмета Действие предмета Призна…" at bounding box center [708, 246] width 712 height 260
copy div "Что называет в русском языке глагол? Цвет предмета Действие предмета Признак пр…"
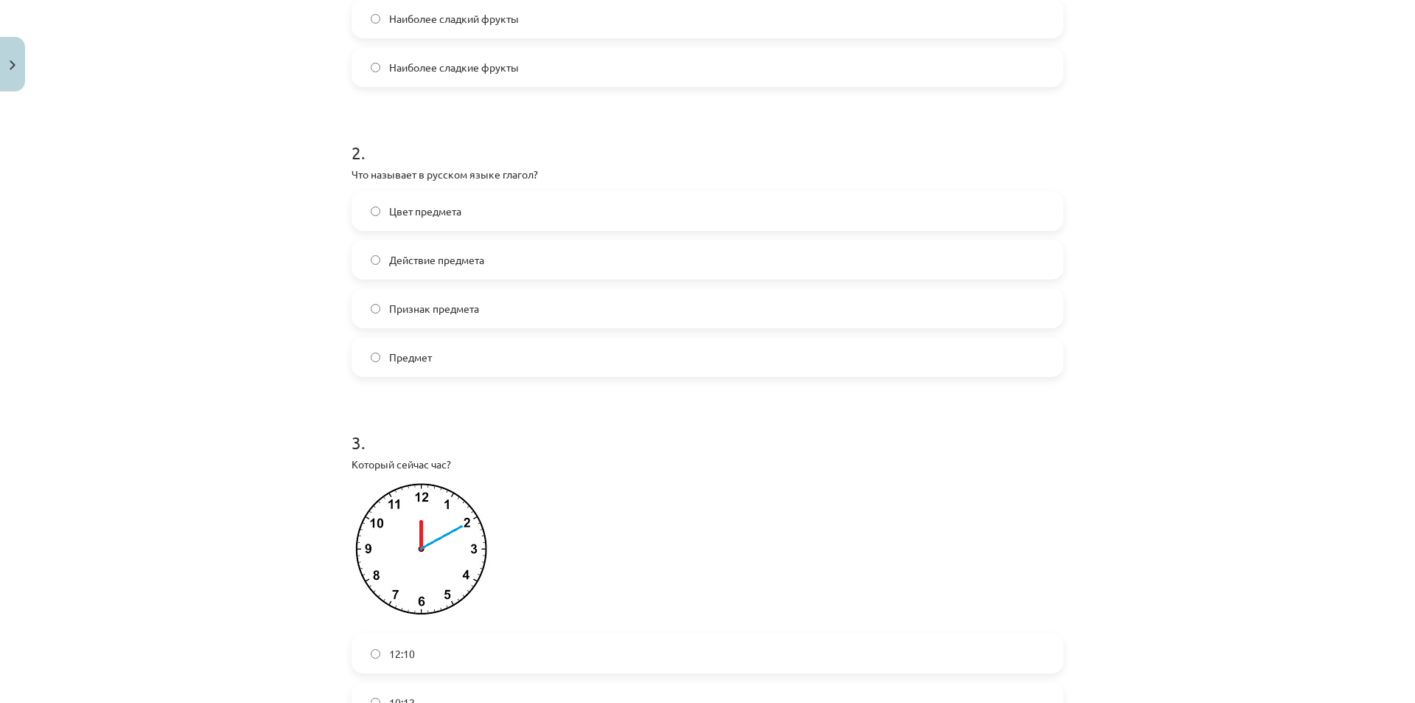
click at [618, 162] on h1 "2 ." at bounding box center [708, 139] width 712 height 46
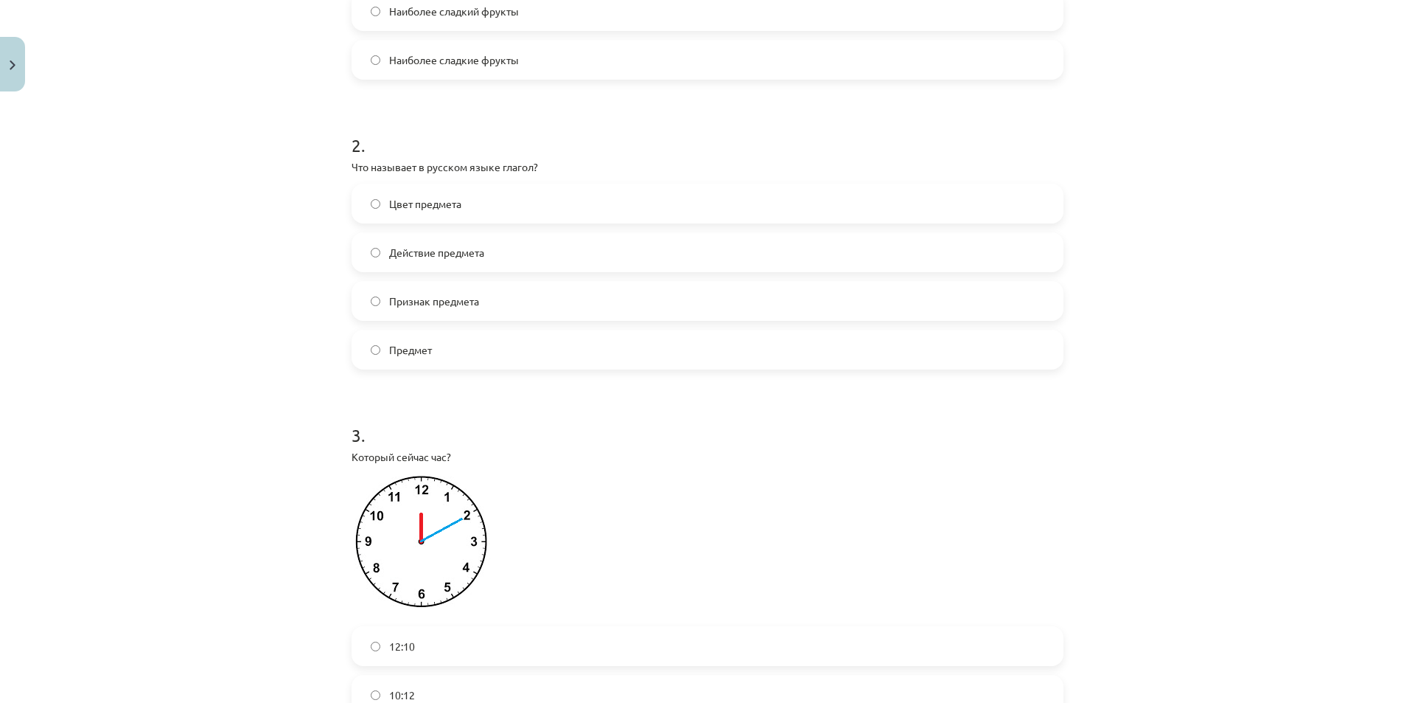
scroll to position [663, 0]
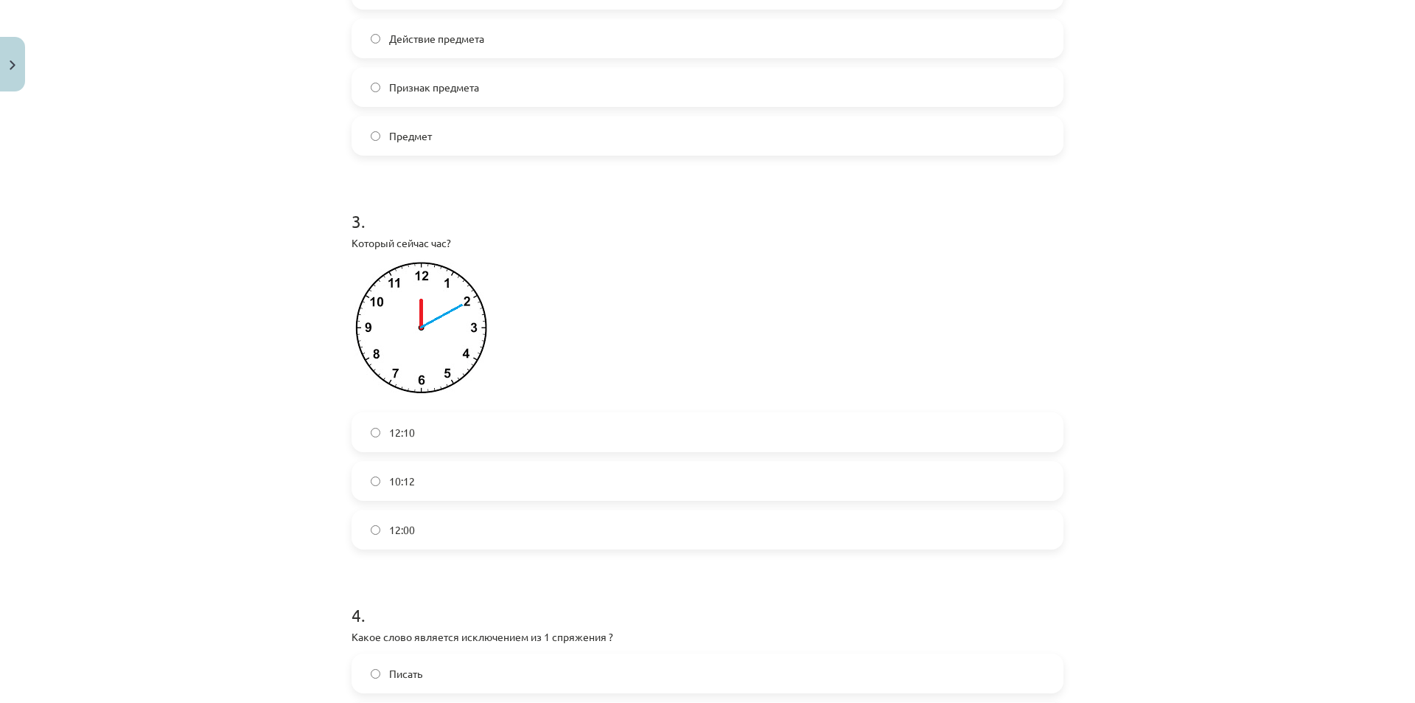
click at [456, 450] on label "12:10" at bounding box center [707, 432] width 709 height 37
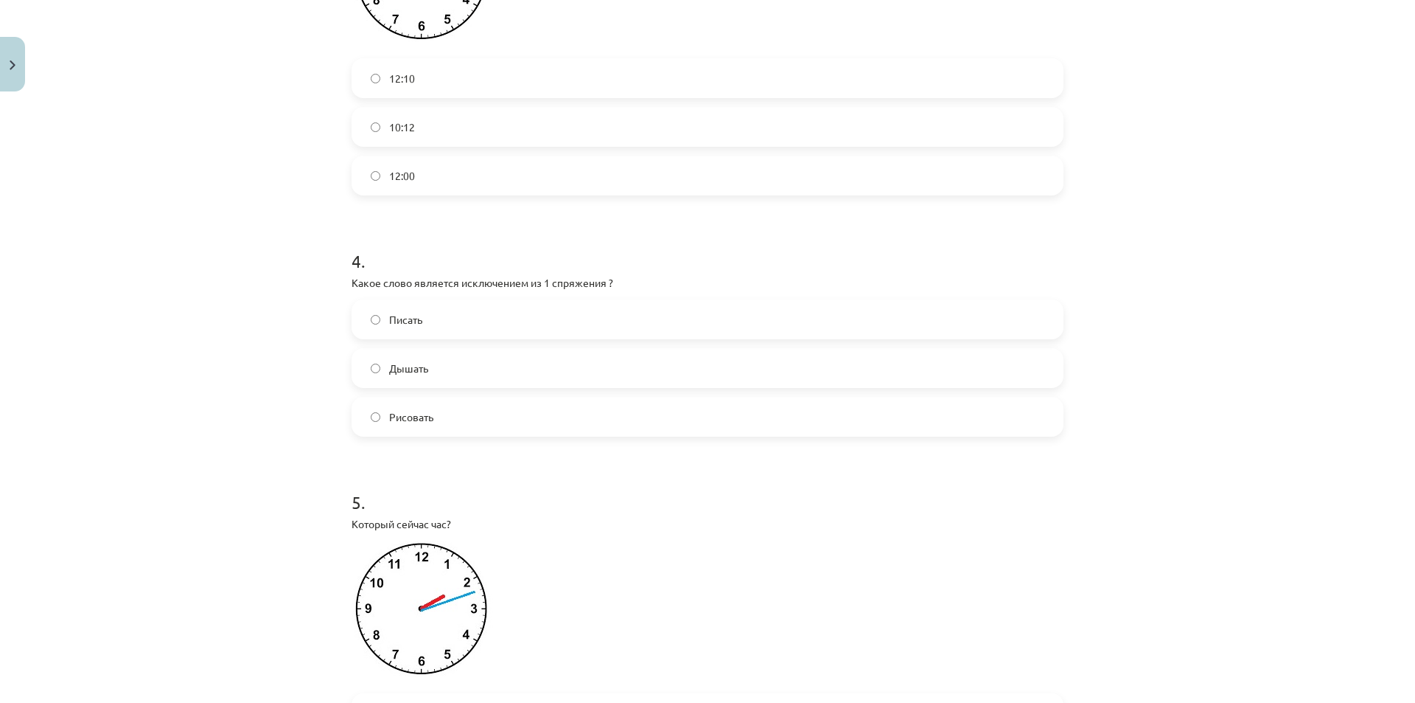
scroll to position [1032, 0]
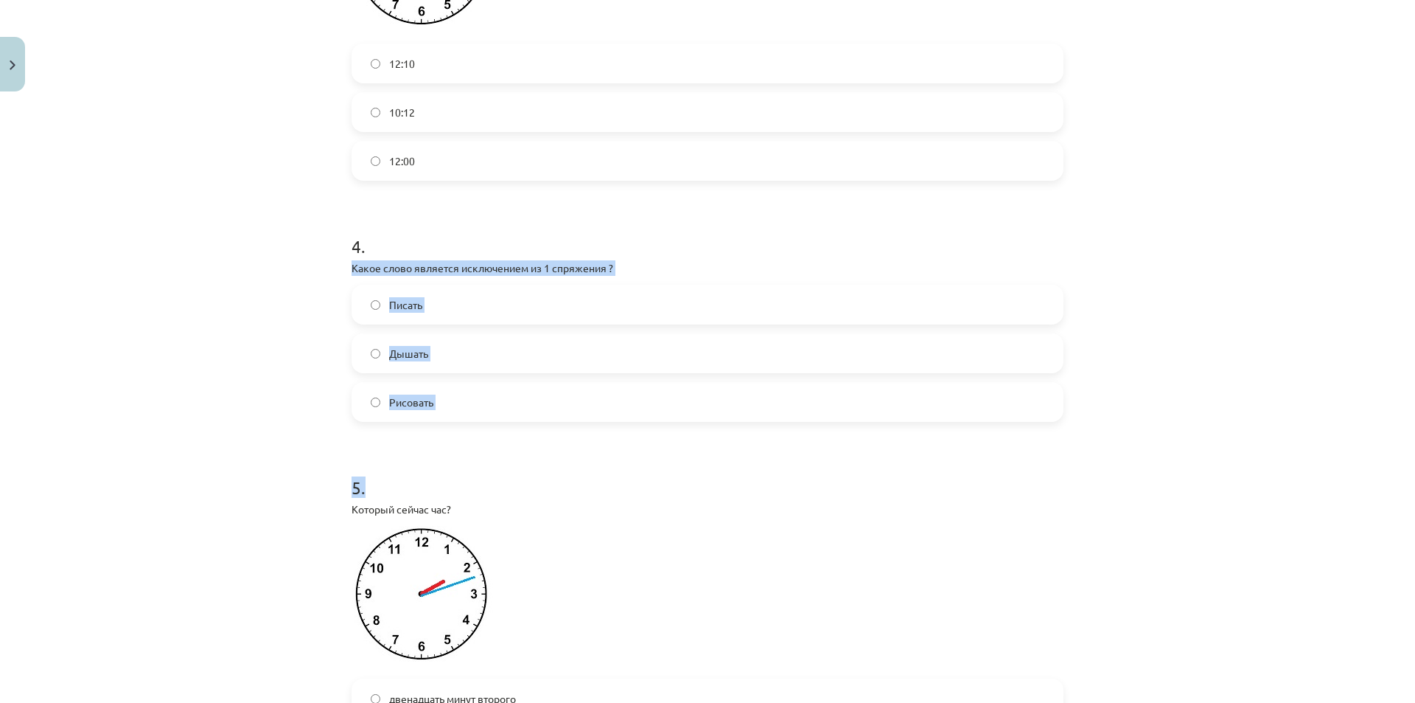
drag, startPoint x: 346, startPoint y: 280, endPoint x: 463, endPoint y: 438, distance: 196.1
click at [282, 450] on div "Mācību tēma: Krievu valodas b1 - 11. klases 1.ieskaites mācību materiāls #13 ✅ …" at bounding box center [707, 351] width 1415 height 703
drag, startPoint x: 347, startPoint y: 279, endPoint x: 447, endPoint y: 407, distance: 161.8
click at [447, 407] on div "4 . Какое слово является исключением из 1 спряжения ? Писать Дышать Рисовать" at bounding box center [708, 316] width 712 height 212
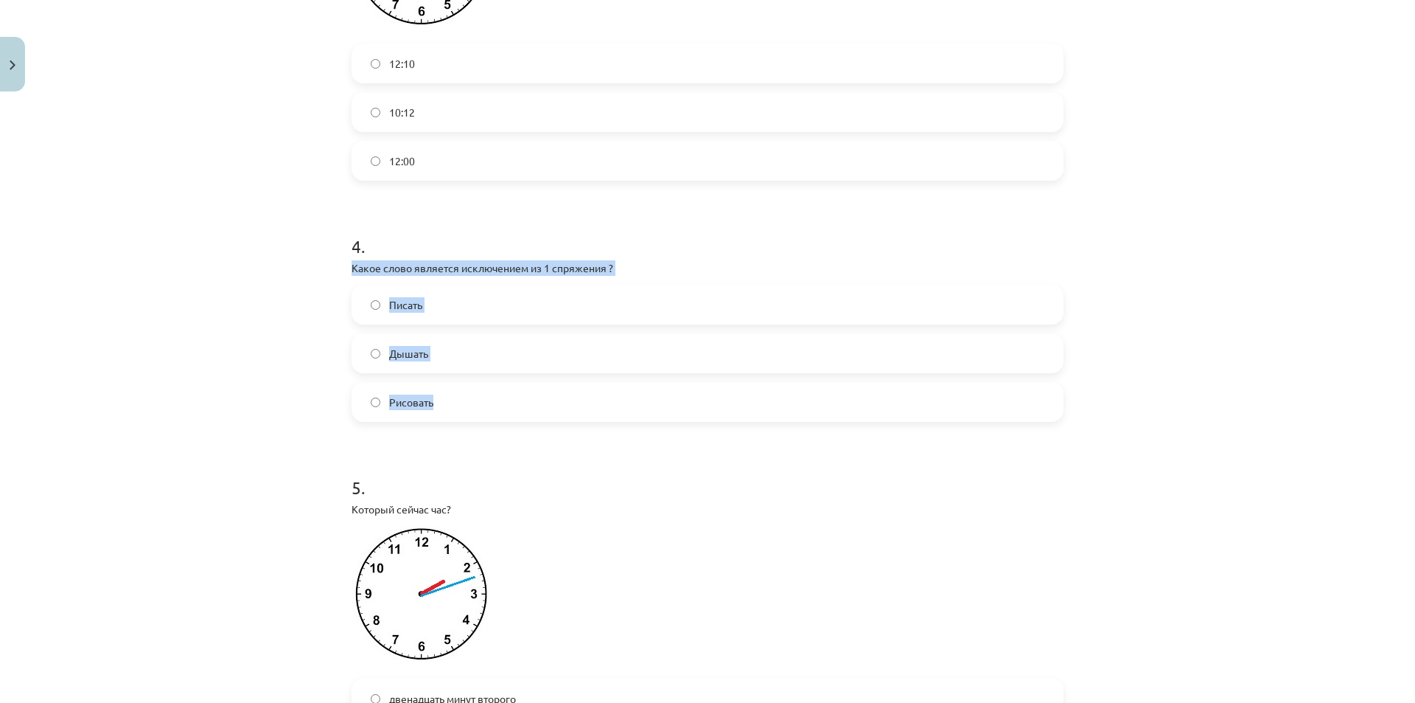
drag, startPoint x: 434, startPoint y: 274, endPoint x: 386, endPoint y: 282, distance: 48.5
copy div "Какое слово является исключением из 1 спряжения ? Писать Дышать Рисовать"
click at [389, 361] on span "Дышать" at bounding box center [408, 353] width 39 height 15
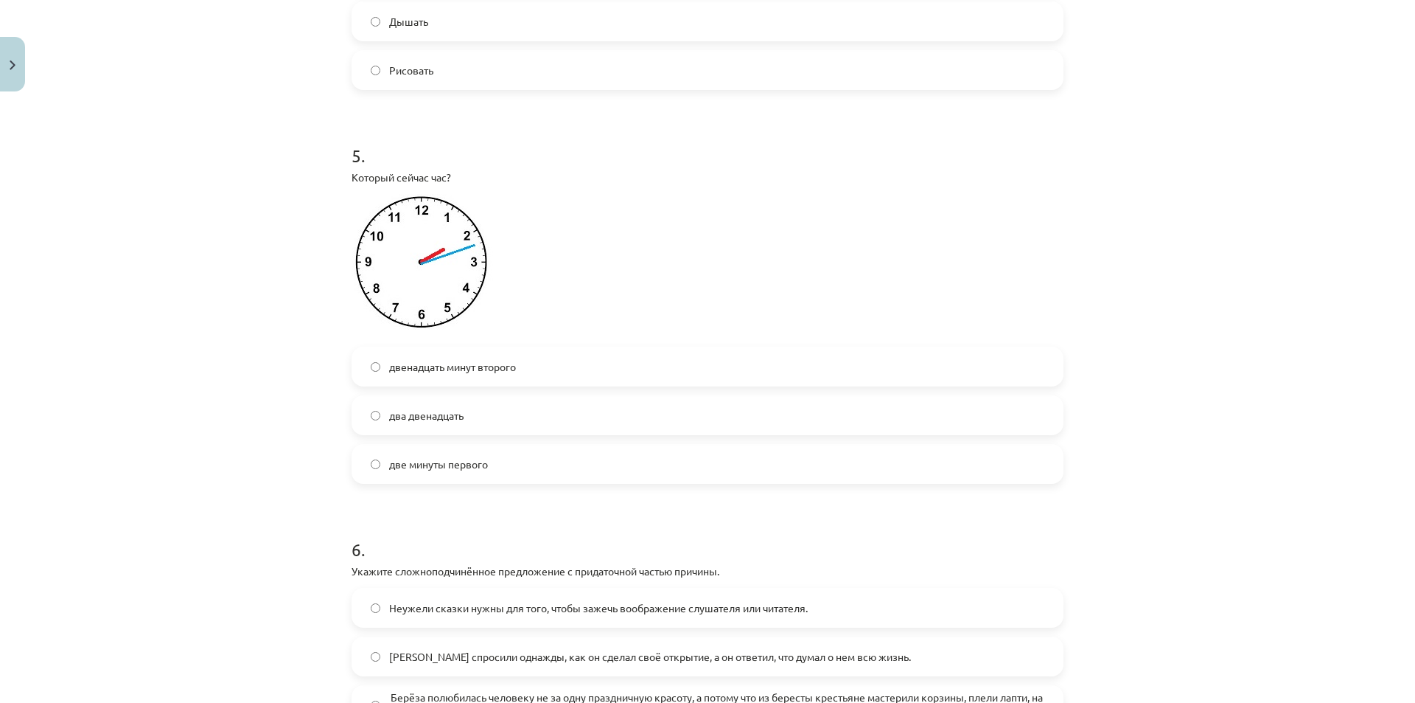
scroll to position [1401, 0]
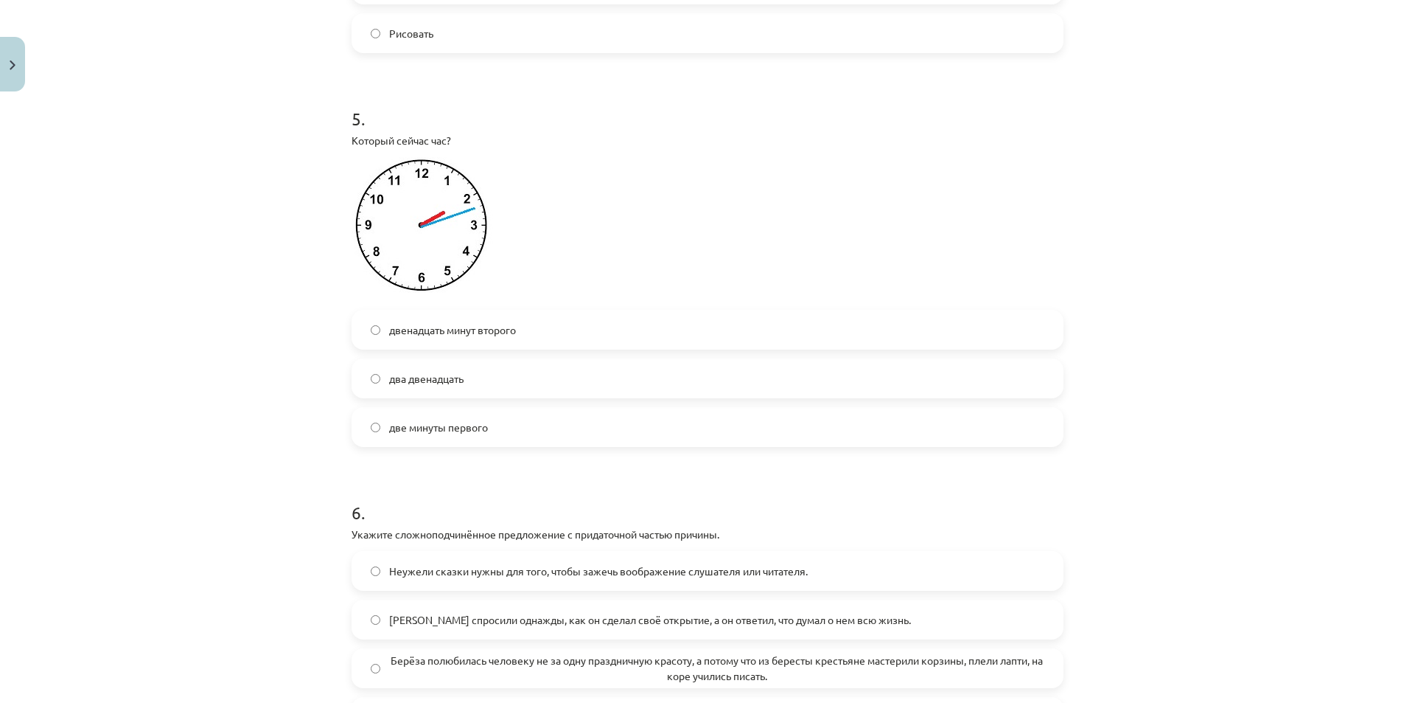
click at [487, 382] on label "два двенадцать" at bounding box center [707, 378] width 709 height 37
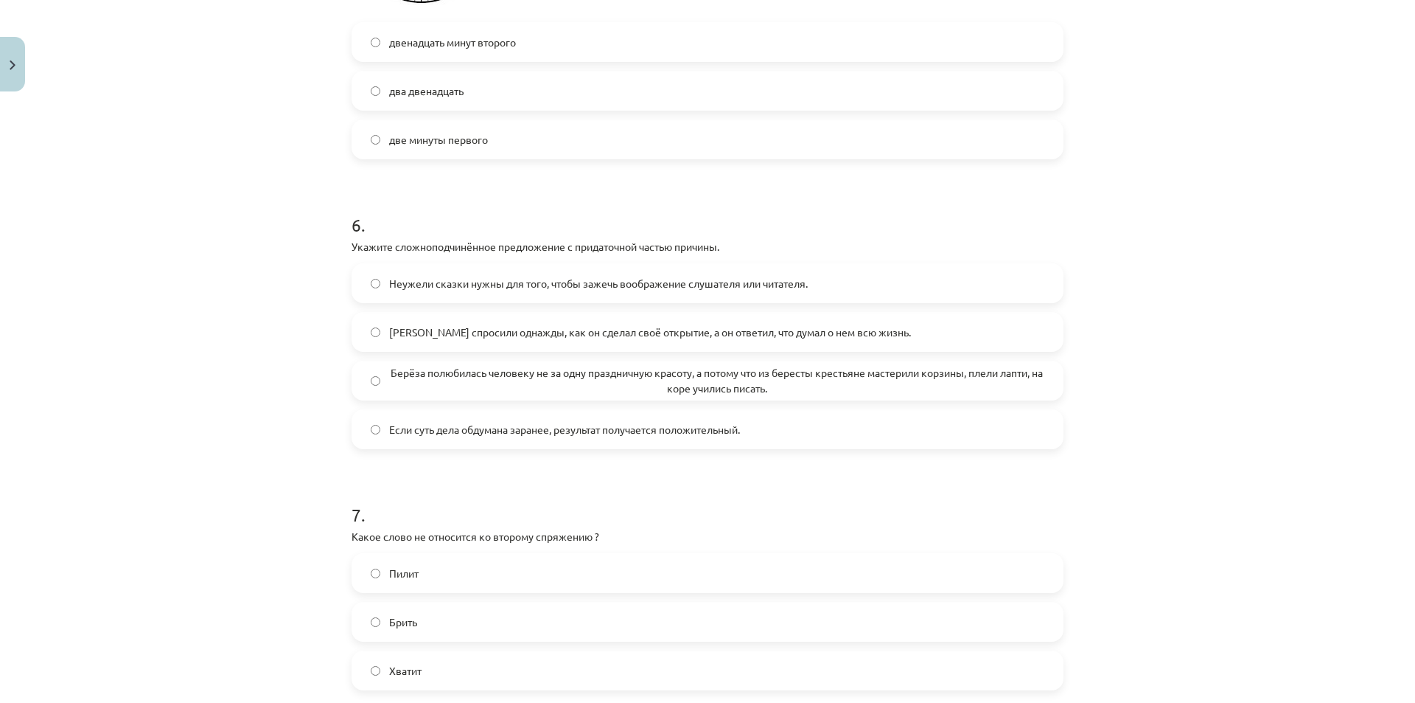
scroll to position [1696, 0]
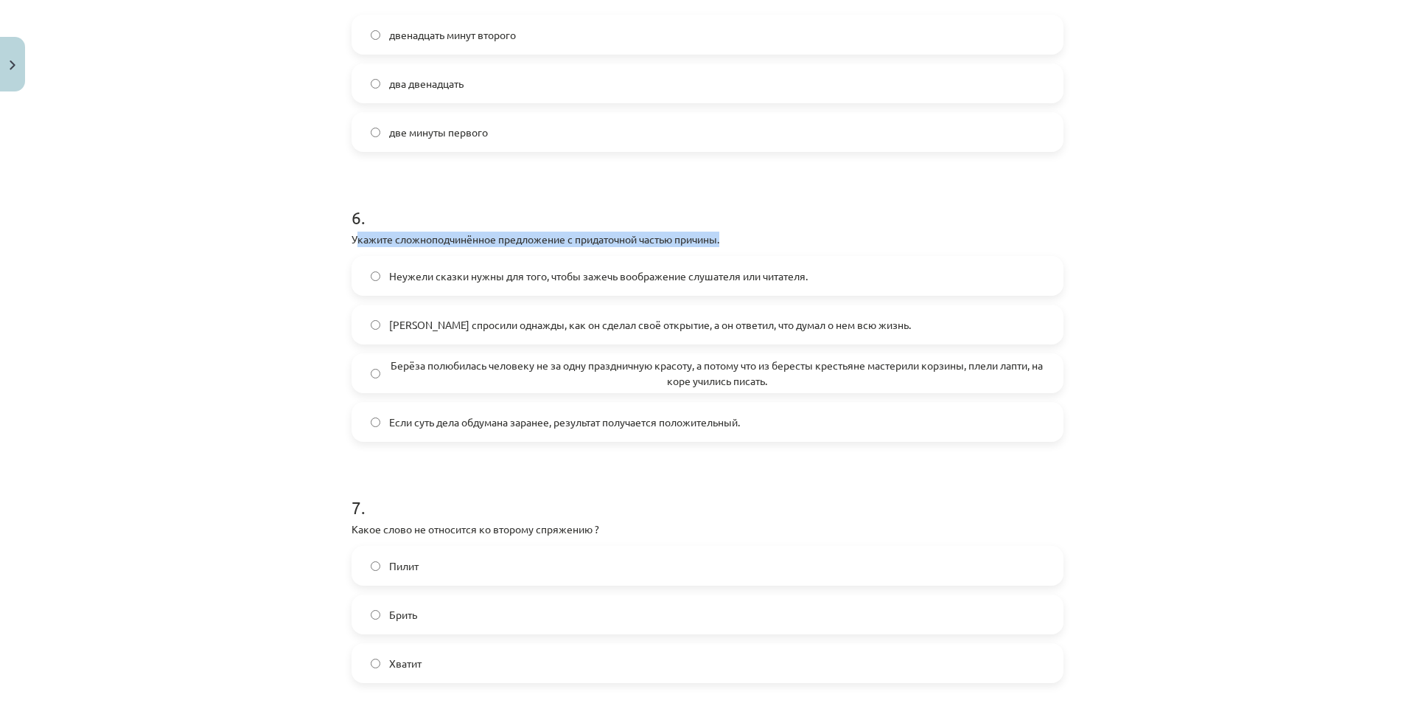
drag, startPoint x: 352, startPoint y: 254, endPoint x: 727, endPoint y: 254, distance: 375.2
click at [727, 247] on p "Укажите сложноподчинённое предложение с придаточной частью причины." at bounding box center [708, 238] width 712 height 15
copy p "кажите сложноподчинённое предложение с придаточной частью причины."
click at [177, 288] on div "Mācību tēma: Krievu valodas b1 - 11. klases 1.ieskaites mācību materiāls #13 ✅ …" at bounding box center [707, 351] width 1415 height 703
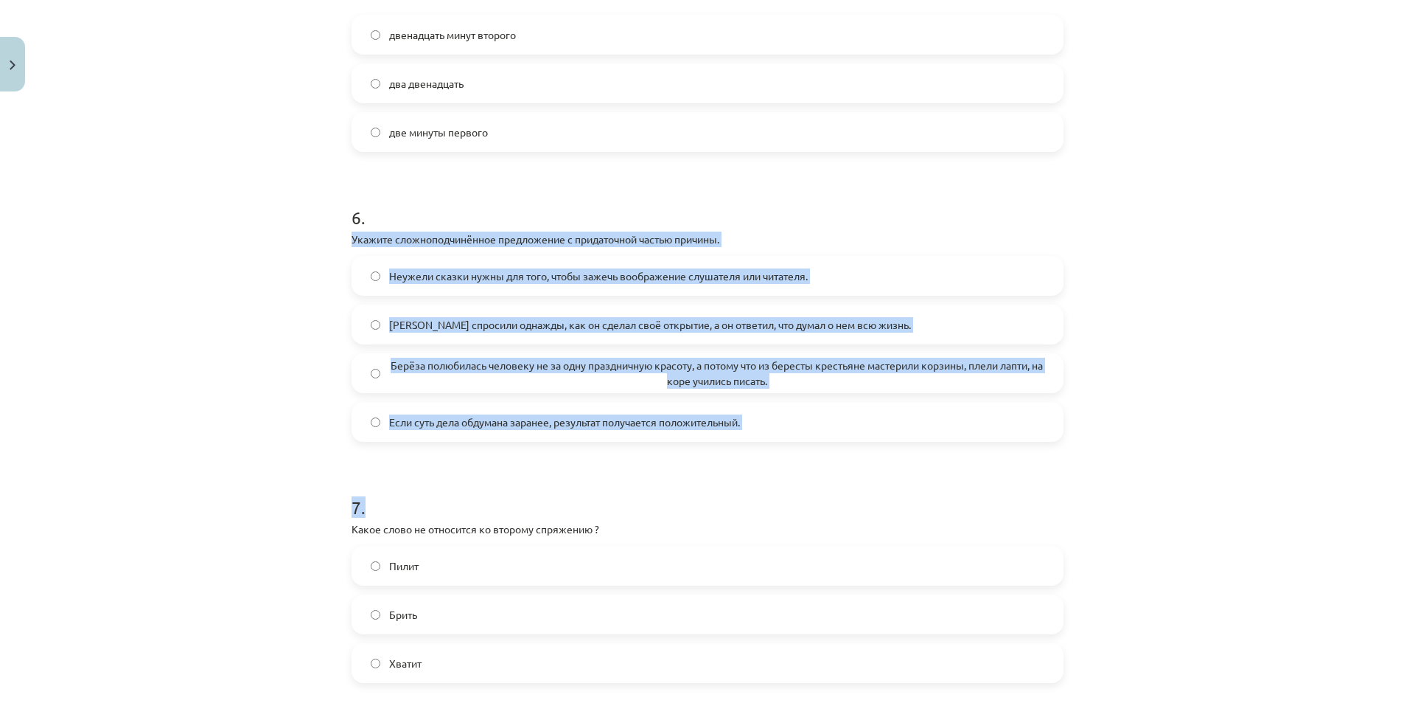
drag, startPoint x: 348, startPoint y: 252, endPoint x: 781, endPoint y: 458, distance: 479.1
click at [781, 458] on form "1 . Преобразуй сложную превосходную степень сравнения прилагательных. Пример: с…" at bounding box center [708, 87] width 712 height 2978
drag, startPoint x: 683, startPoint y: 437, endPoint x: 230, endPoint y: 472, distance: 453.9
click at [229, 473] on div "Mācību tēma: Krievu valodas b1 - 11. klases 1.ieskaites mācību materiāls #13 ✅ …" at bounding box center [707, 351] width 1415 height 703
drag, startPoint x: 348, startPoint y: 254, endPoint x: 753, endPoint y: 443, distance: 446.9
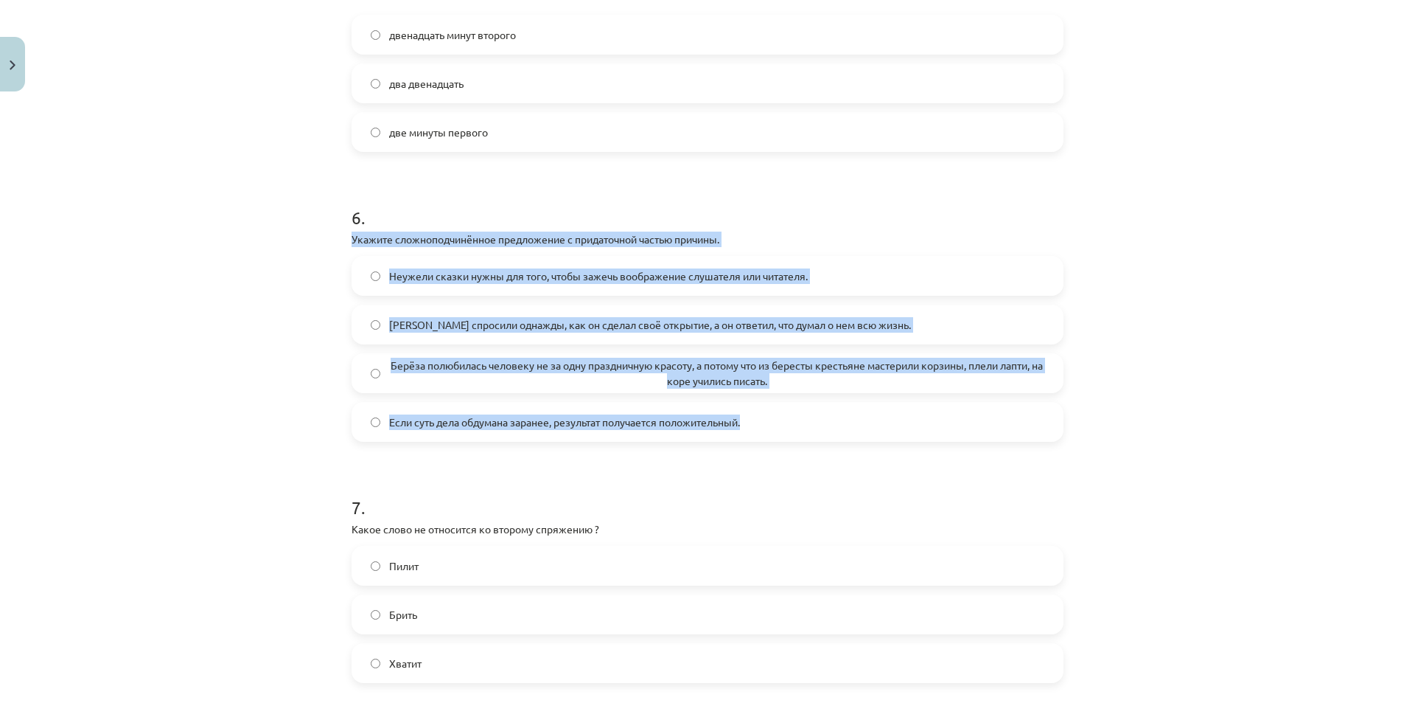
click at [753, 442] on div "6 . Укажите сложноподчинённое предложение с придаточной частью причины. Неужели…" at bounding box center [708, 311] width 712 height 260
copy div "Укажите сложноподчинённое предложение с придаточной частью причины. Неужели ска…"
click at [136, 330] on div "Mācību tēma: Krievu valodas b1 - 11. klases 1.ieskaites mācību materiāls #13 ✅ …" at bounding box center [707, 351] width 1415 height 703
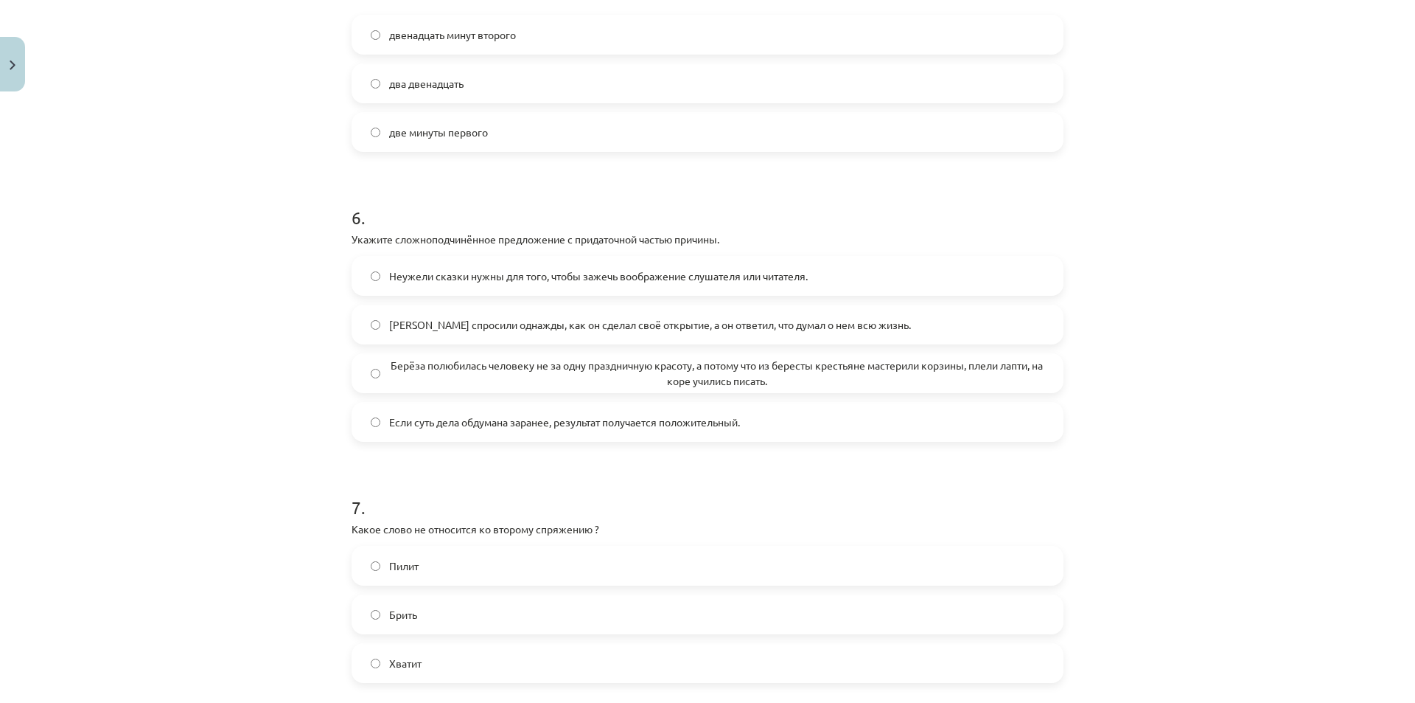
click at [758, 377] on span "Берёза полюбилась человеку не за одну праздничную красоту, а потому что из бере…" at bounding box center [716, 373] width 655 height 31
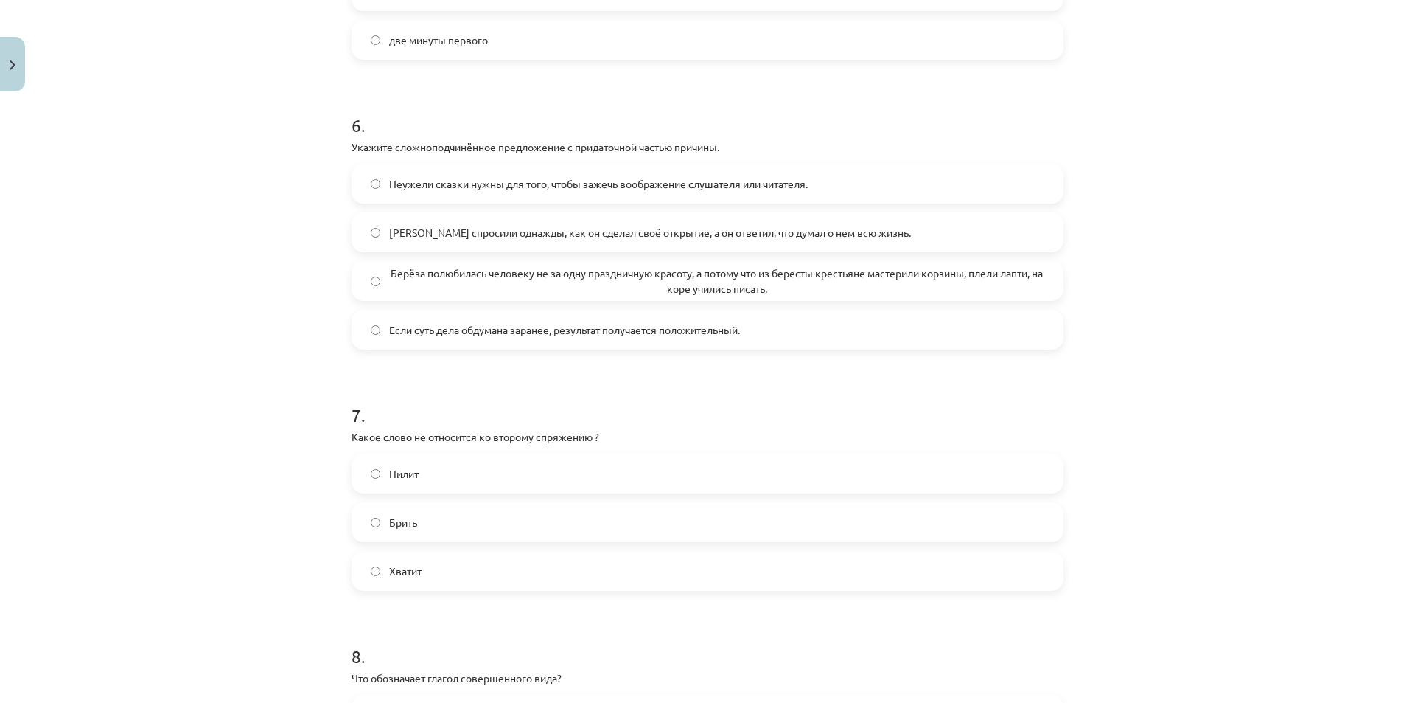
scroll to position [1917, 0]
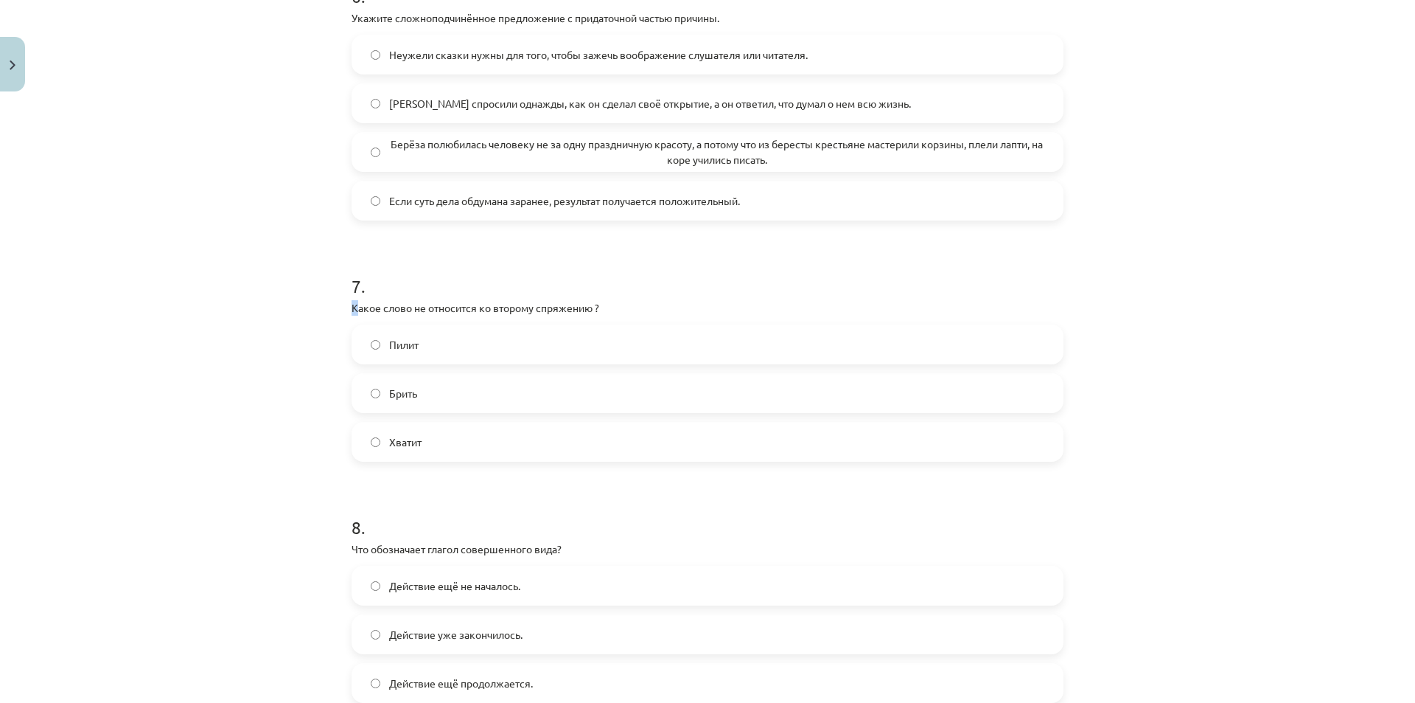
drag, startPoint x: 346, startPoint y: 319, endPoint x: 354, endPoint y: 319, distance: 8.1
click at [354, 316] on p "Какое слово не относится ко второму спряжению ?" at bounding box center [708, 307] width 712 height 15
click at [312, 337] on div "Mācību tēma: Krievu valodas b1 - 11. klases 1.ieskaites mācību materiāls #13 ✅ …" at bounding box center [707, 351] width 1415 height 703
drag, startPoint x: 346, startPoint y: 318, endPoint x: 470, endPoint y: 453, distance: 182.6
click at [470, 453] on div "7 . Какое слово не относится ко второму спряжению ? Пилит Брить Хватит" at bounding box center [708, 356] width 712 height 212
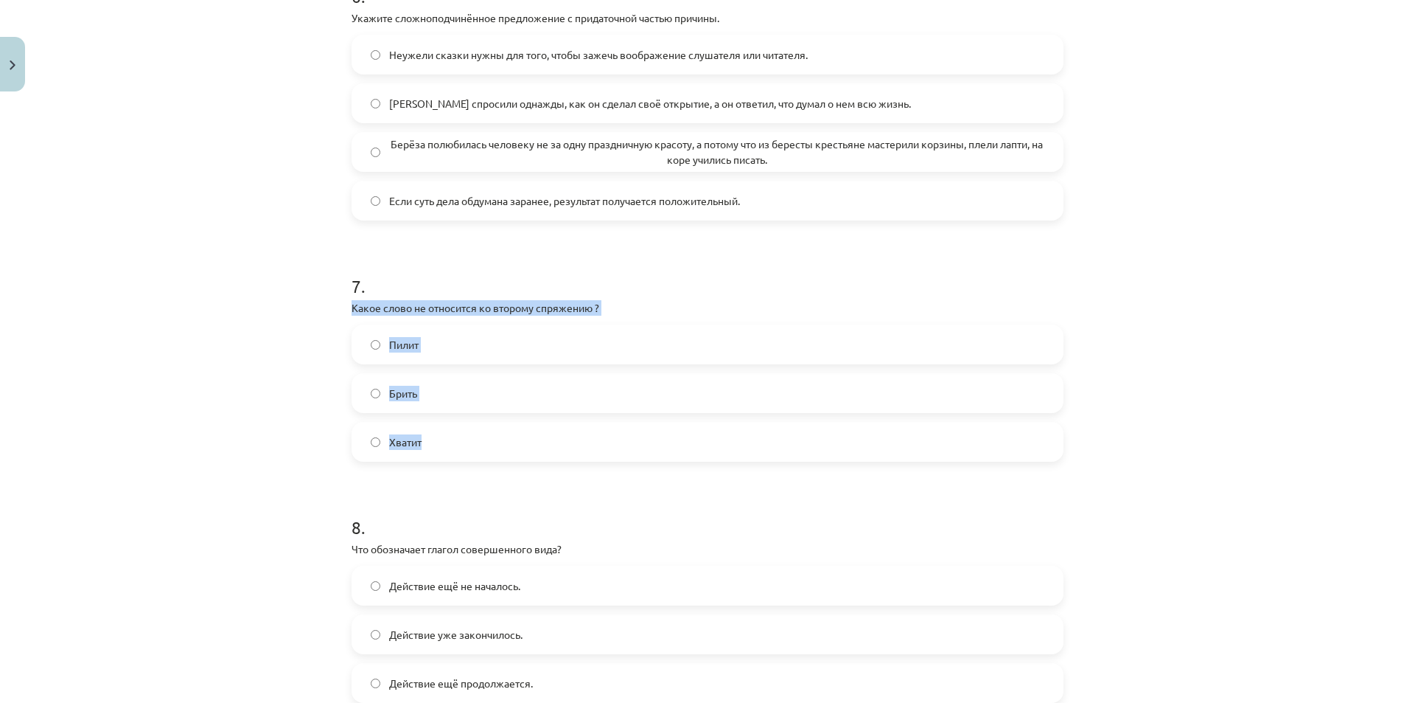
copy div "Какое слово не относится ко второму спряжению ? Пилит Брить Хватит"
click at [287, 431] on div "Mācību tēma: Krievu valodas b1 - 11. klases 1.ieskaites mācību materiāls #13 ✅ …" at bounding box center [707, 351] width 1415 height 703
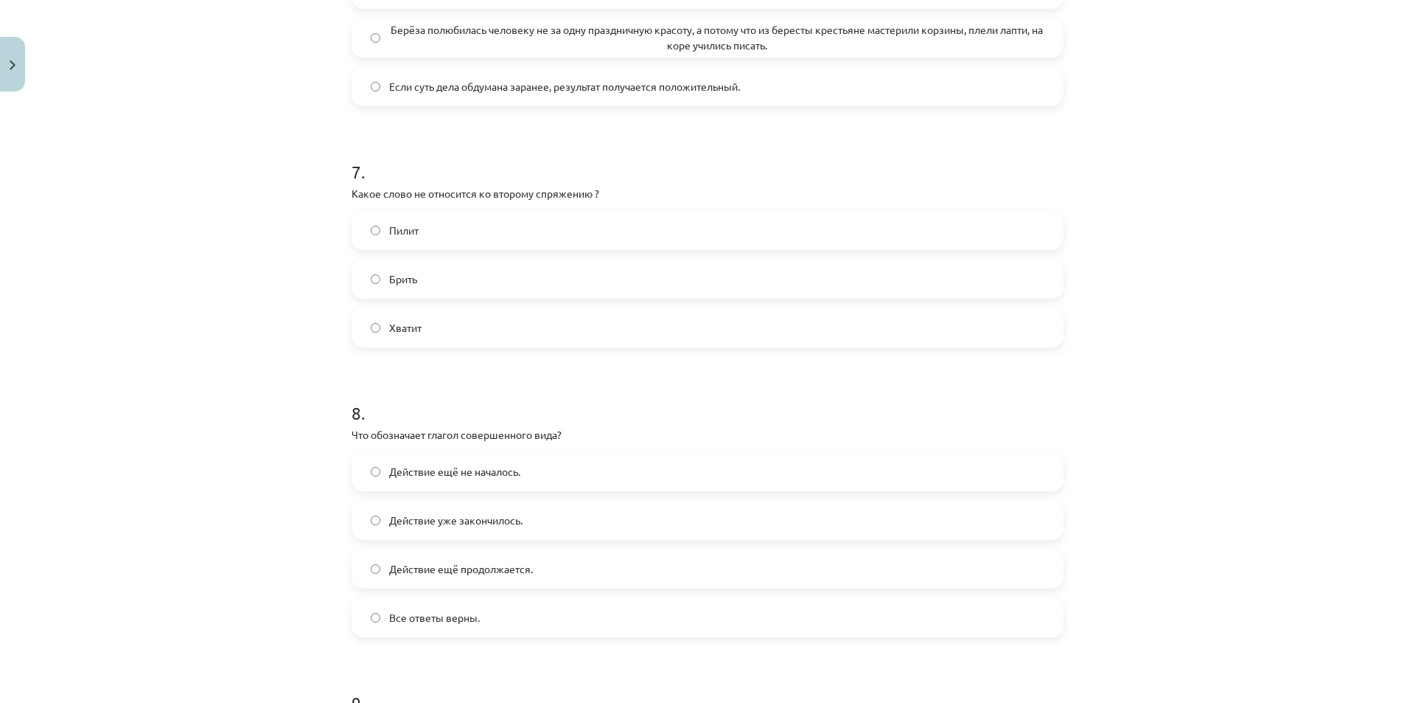
scroll to position [2212, 0]
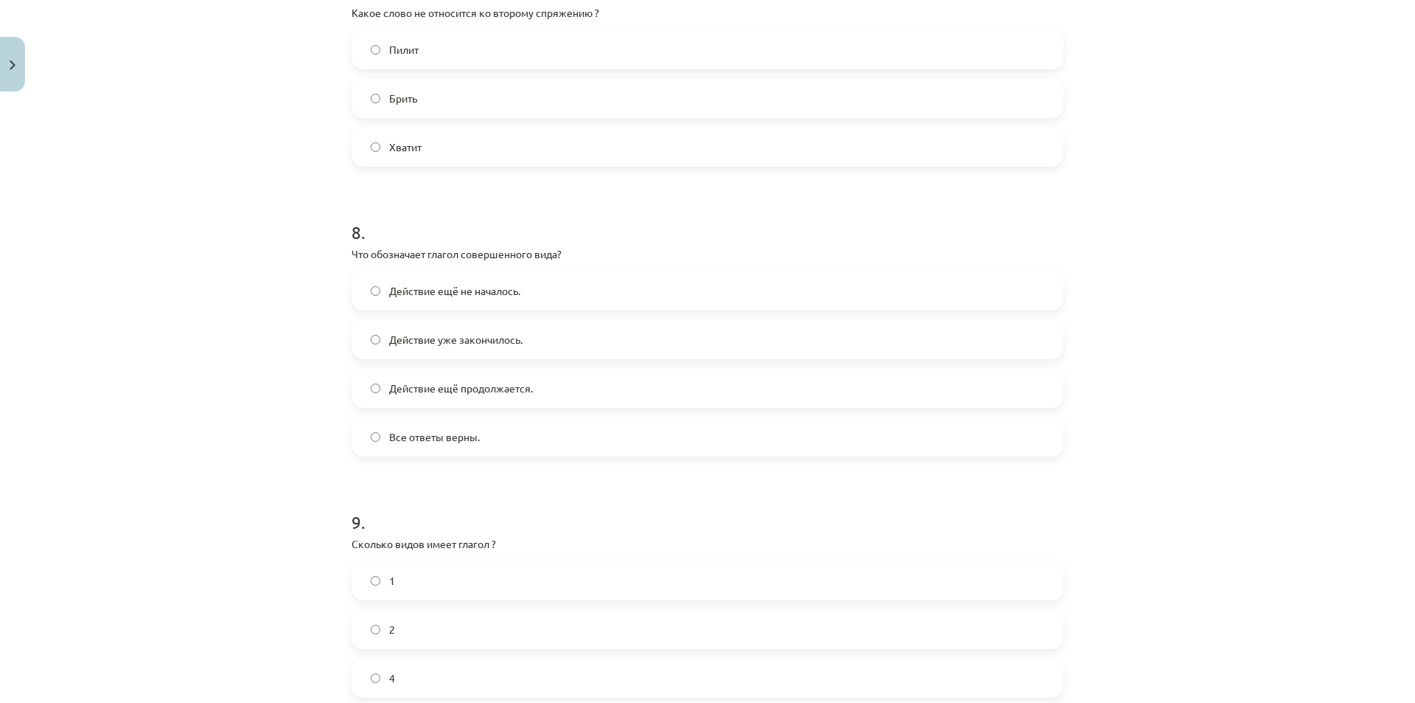
click at [498, 396] on span "Действие ещё продолжается." at bounding box center [461, 387] width 144 height 15
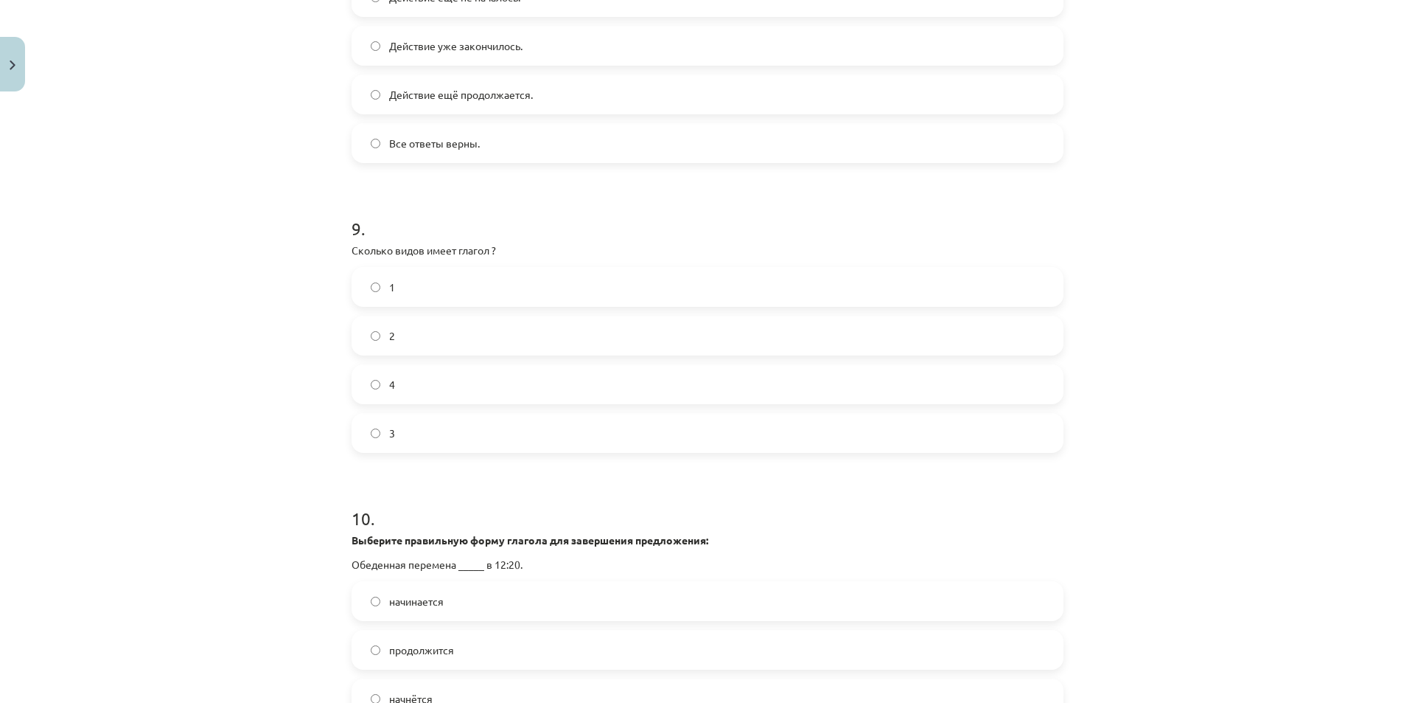
scroll to position [2506, 0]
drag, startPoint x: 351, startPoint y: 263, endPoint x: 496, endPoint y: 258, distance: 145.3
click at [496, 257] on p "Сколько видов имеет глагол ?" at bounding box center [708, 248] width 712 height 15
click at [355, 273] on div "9 . Сколько видов имеет глагол ? 1 2 4 3" at bounding box center [708, 321] width 712 height 260
click at [393, 439] on label "3" at bounding box center [707, 431] width 709 height 37
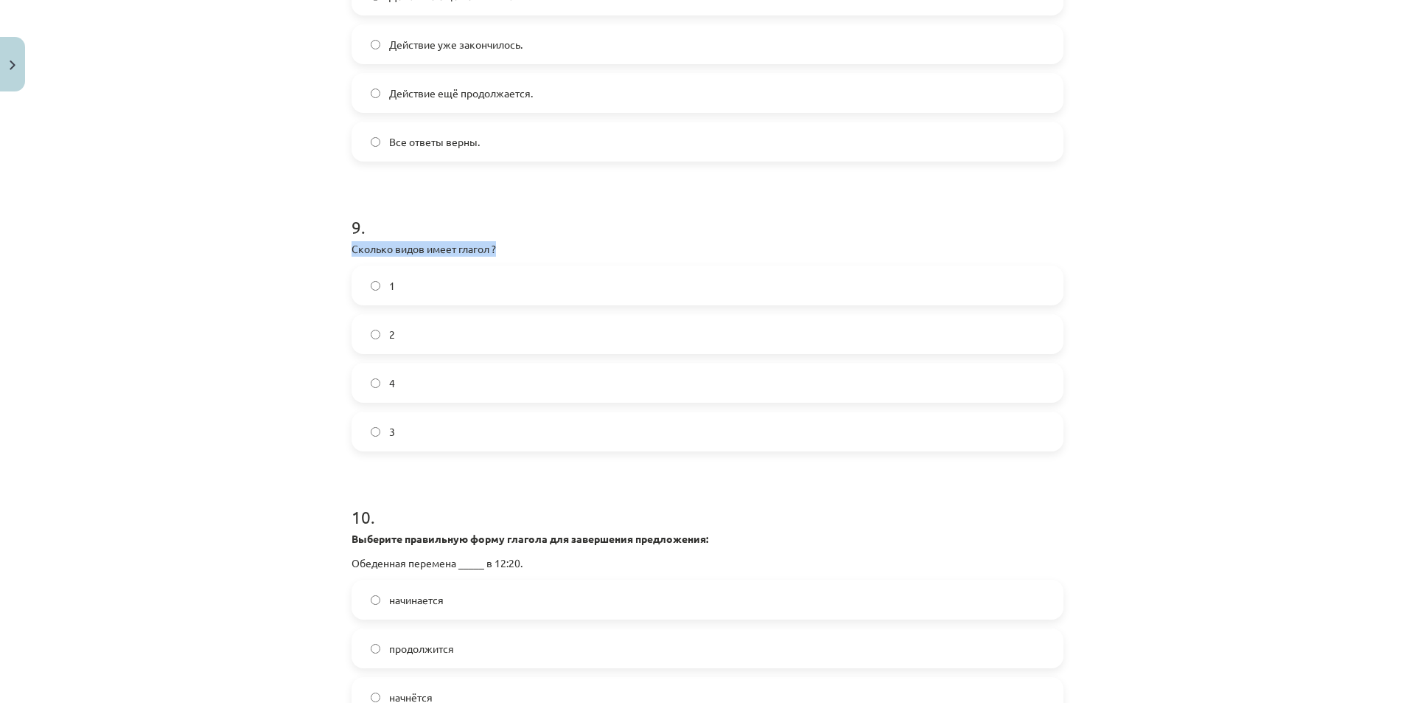
drag, startPoint x: 349, startPoint y: 263, endPoint x: 520, endPoint y: 268, distance: 171.1
click at [522, 257] on p "Сколько видов имеет глагол ?" at bounding box center [708, 248] width 712 height 15
copy p "Сколько видов имеет глагол ?"
click at [449, 352] on label "2" at bounding box center [707, 334] width 709 height 37
click at [238, 380] on div "Mācību tēma: Krievu valodas b1 - 11. klases 1.ieskaites mācību materiāls #13 ✅ …" at bounding box center [707, 351] width 1415 height 703
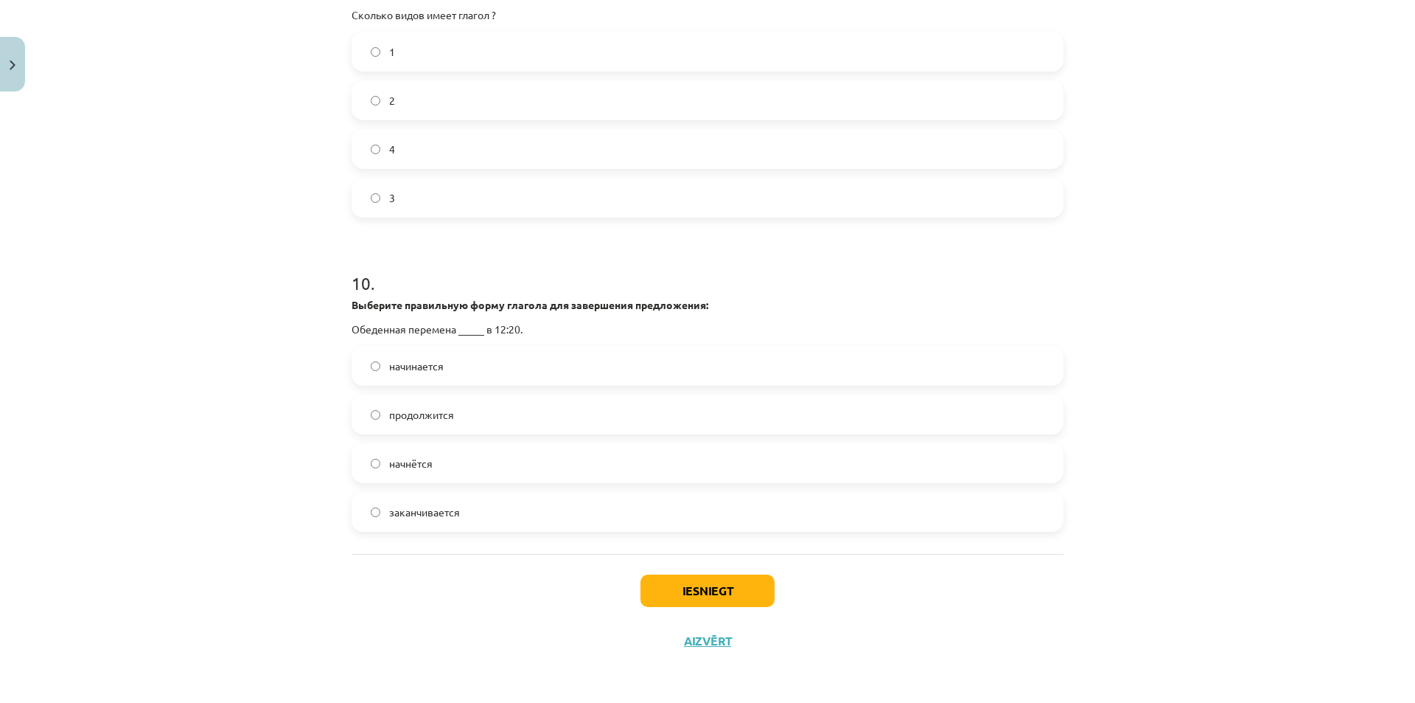
scroll to position [2756, 0]
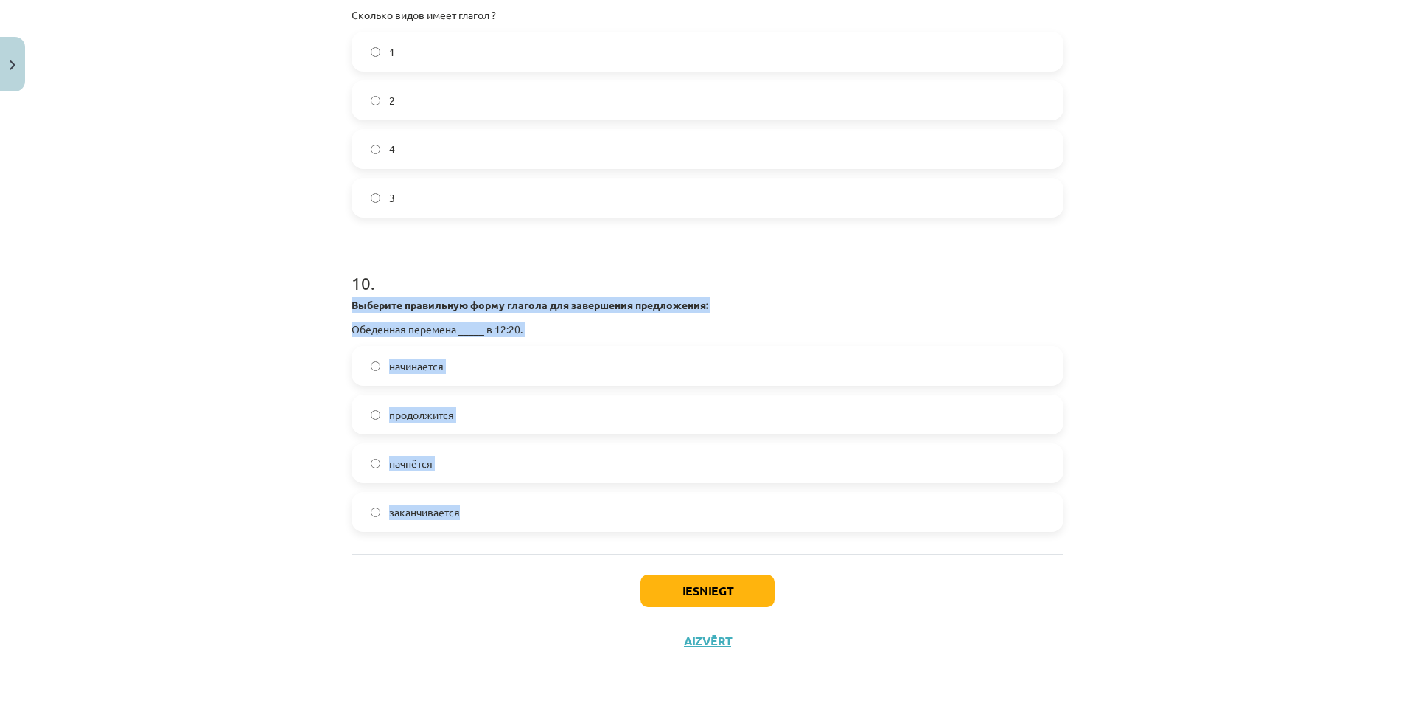
drag, startPoint x: 349, startPoint y: 302, endPoint x: 492, endPoint y: 517, distance: 259.0
click at [492, 517] on div "10 . Выберите правильную форму глагола для завершения предложения: Обеденная пе…" at bounding box center [708, 389] width 712 height 285
click at [270, 372] on div "Mācību tēma: Krievu valodas b1 - 11. klases 1.ieskaites mācību materiāls #13 ✅ …" at bounding box center [707, 351] width 1415 height 703
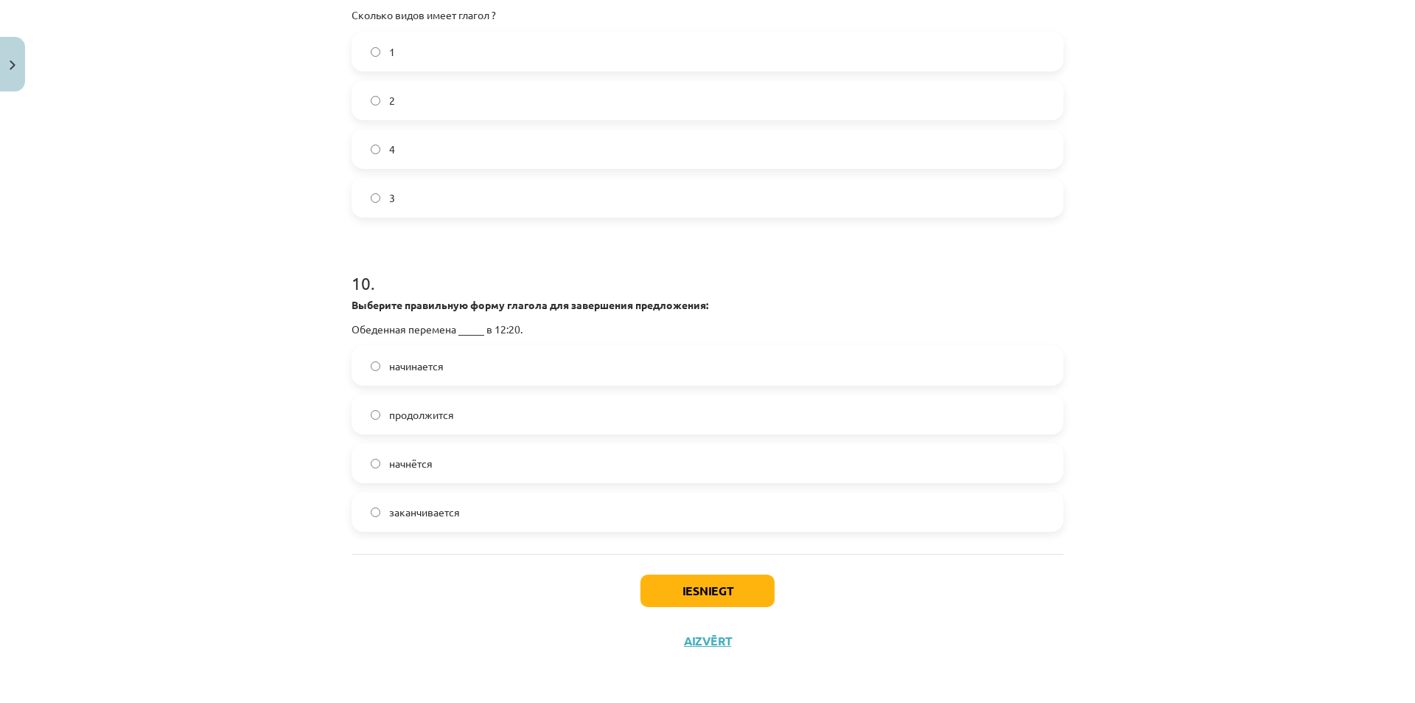
click at [393, 457] on span "начнётся" at bounding box center [410, 463] width 43 height 15
click at [752, 595] on button "Iesniegt" at bounding box center [708, 590] width 134 height 32
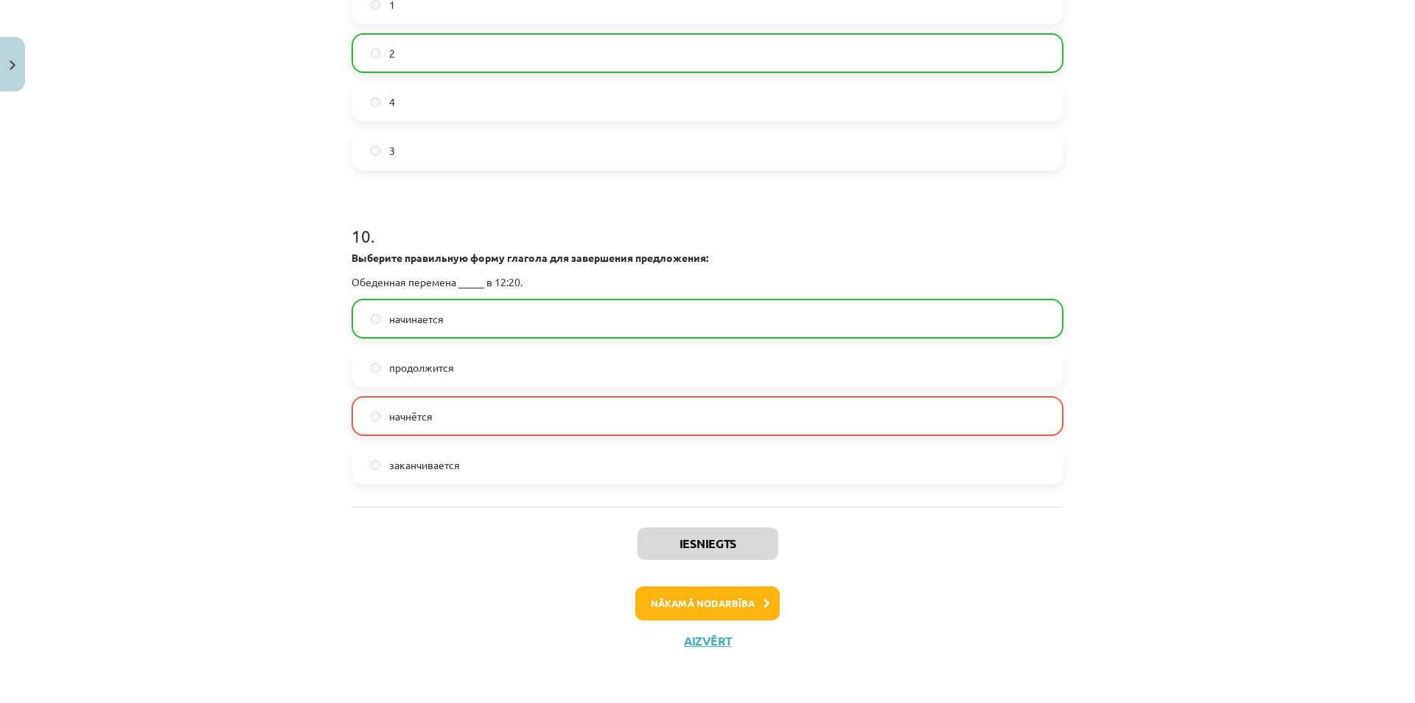
scroll to position [2803, 0]
click at [725, 605] on button "Nākamā nodarbība" at bounding box center [707, 603] width 144 height 34
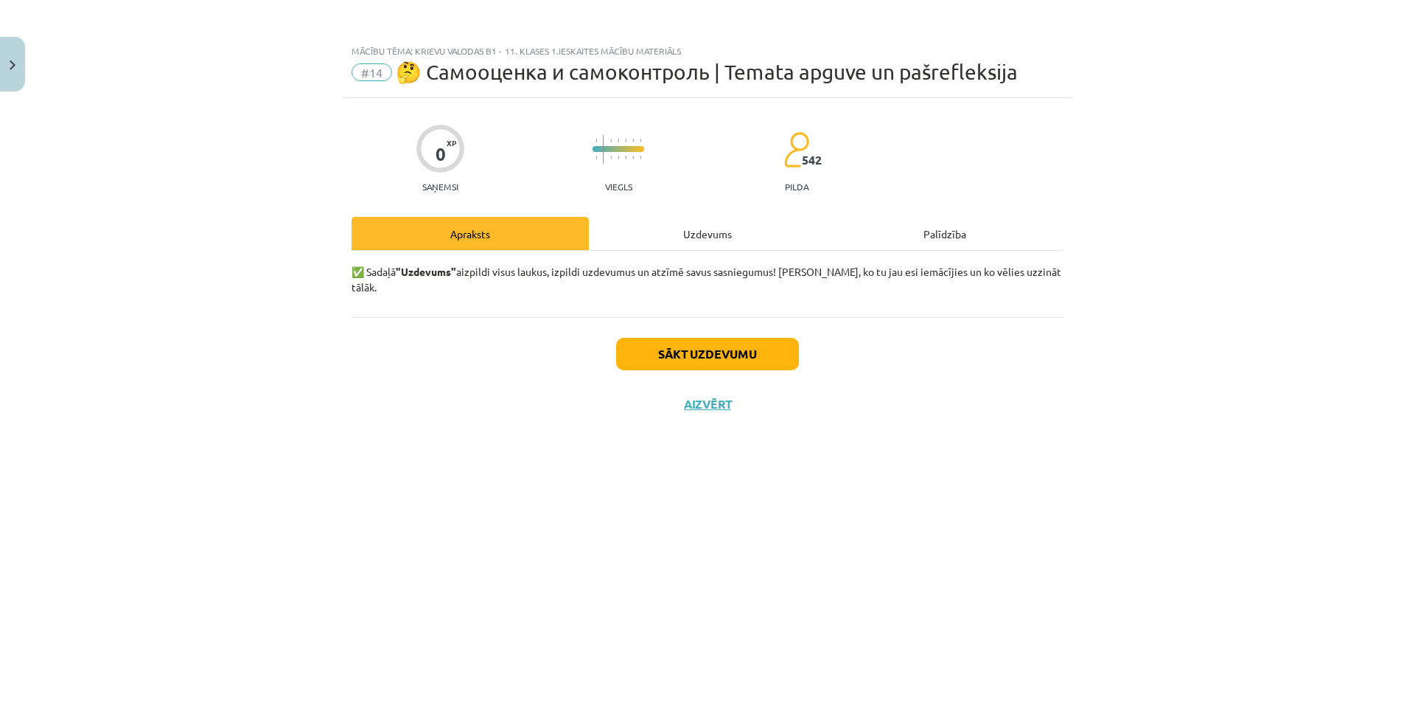
scroll to position [0, 0]
click at [725, 340] on button "Sākt uzdevumu" at bounding box center [707, 354] width 183 height 32
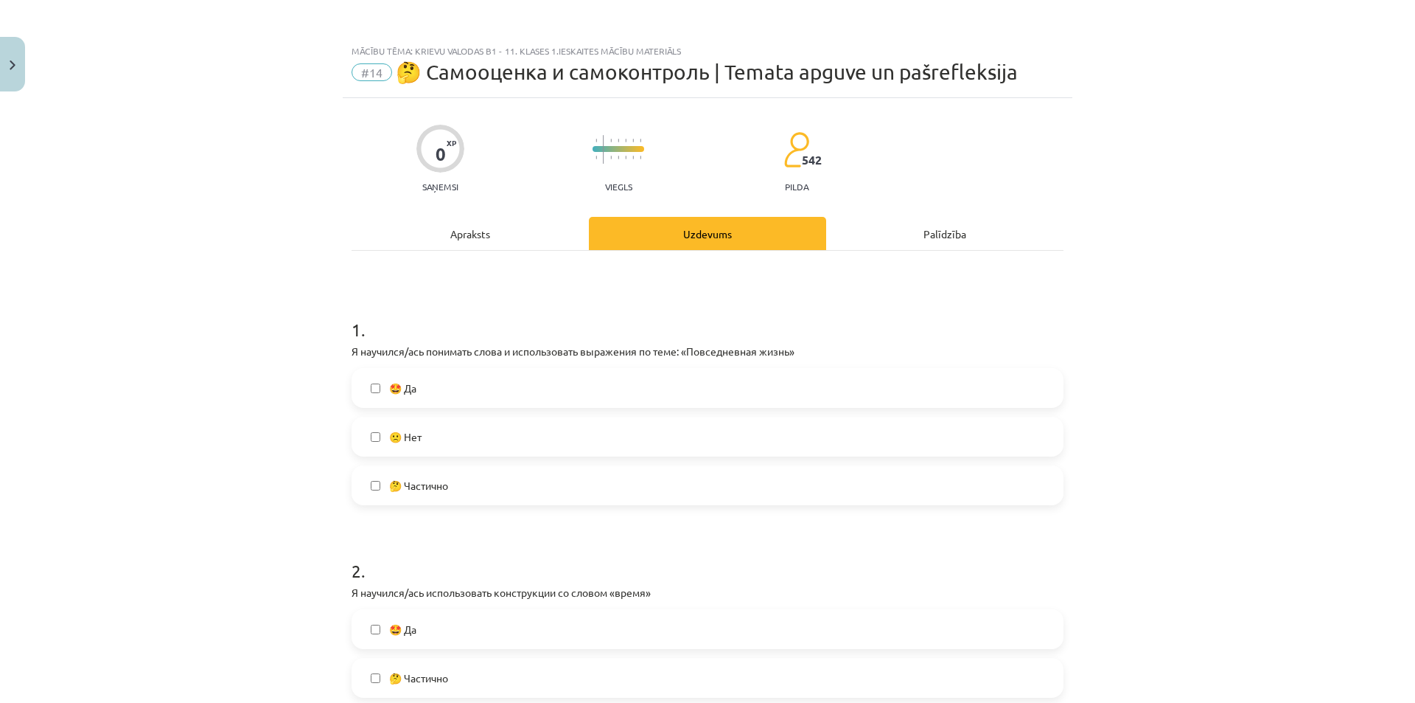
click at [469, 393] on label "🤩 Да" at bounding box center [707, 387] width 709 height 37
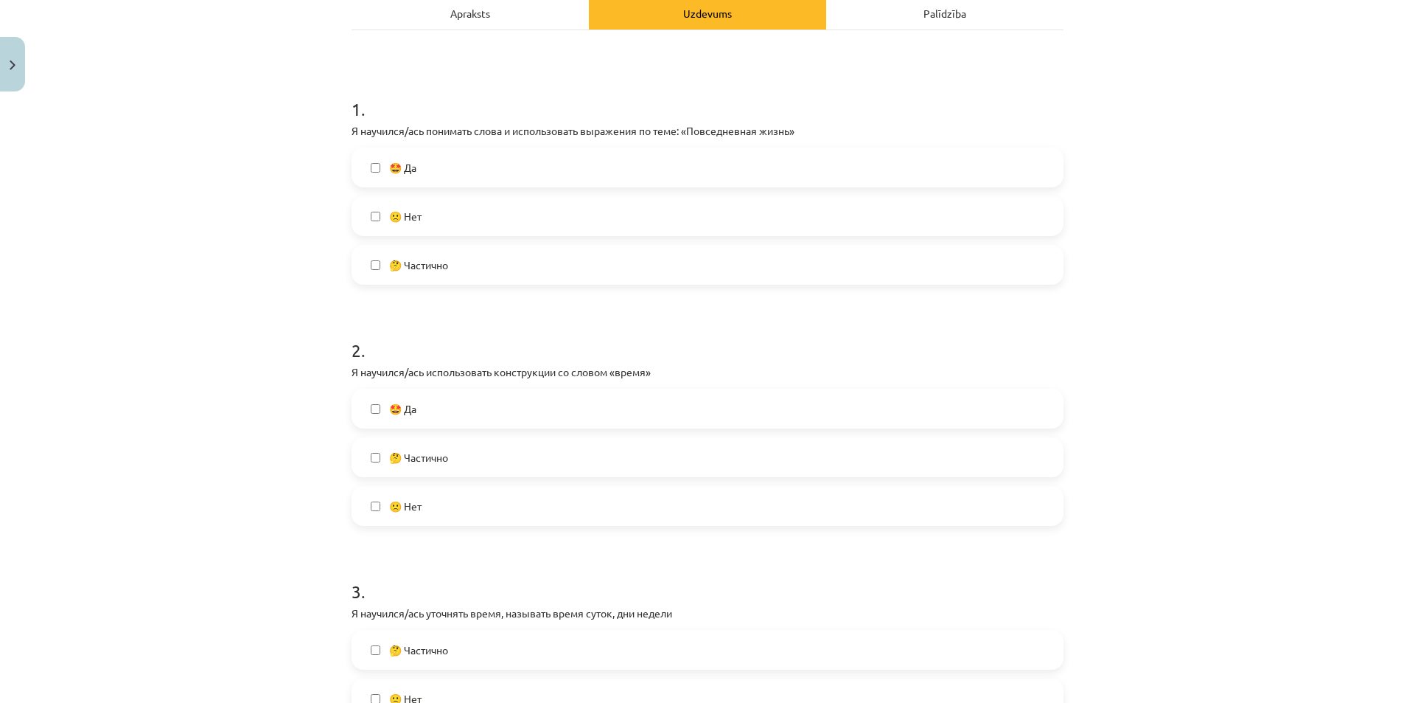
scroll to position [221, 0]
click at [469, 393] on label "🤩 Да" at bounding box center [707, 407] width 709 height 37
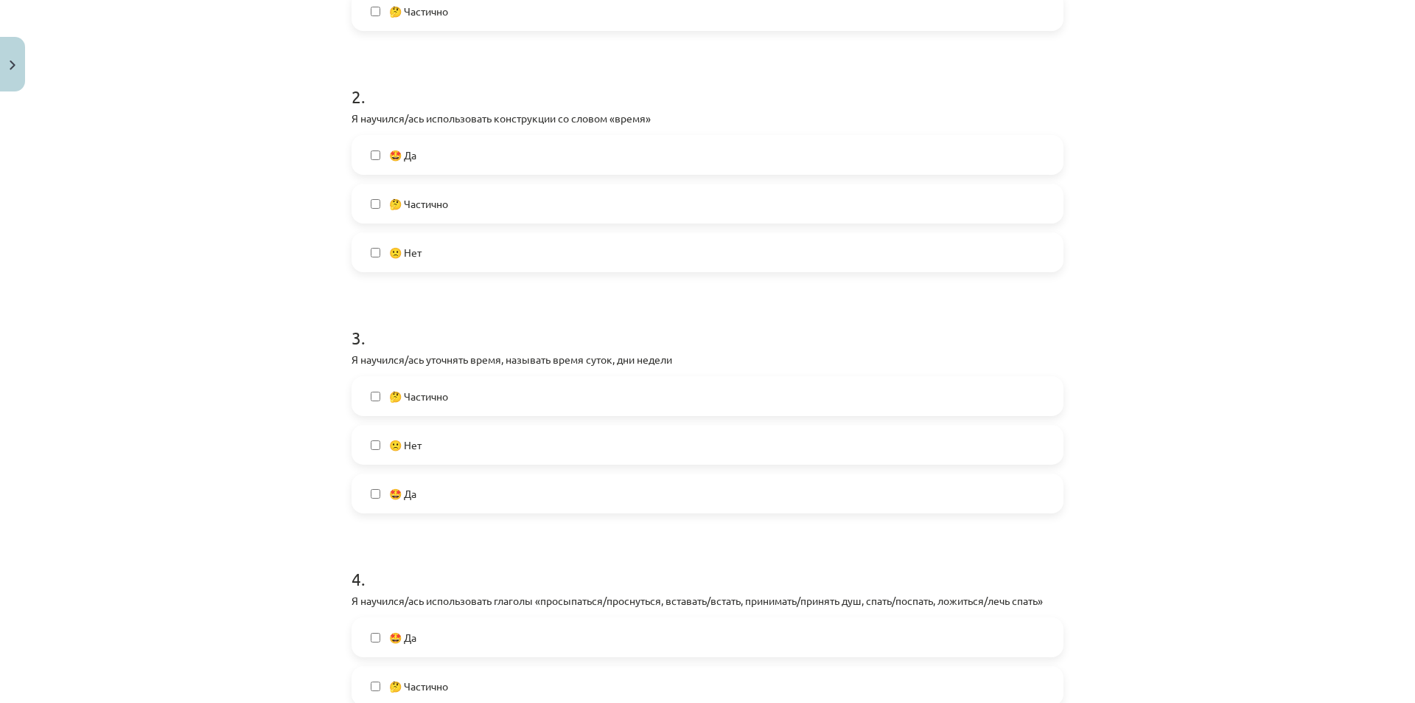
scroll to position [516, 0]
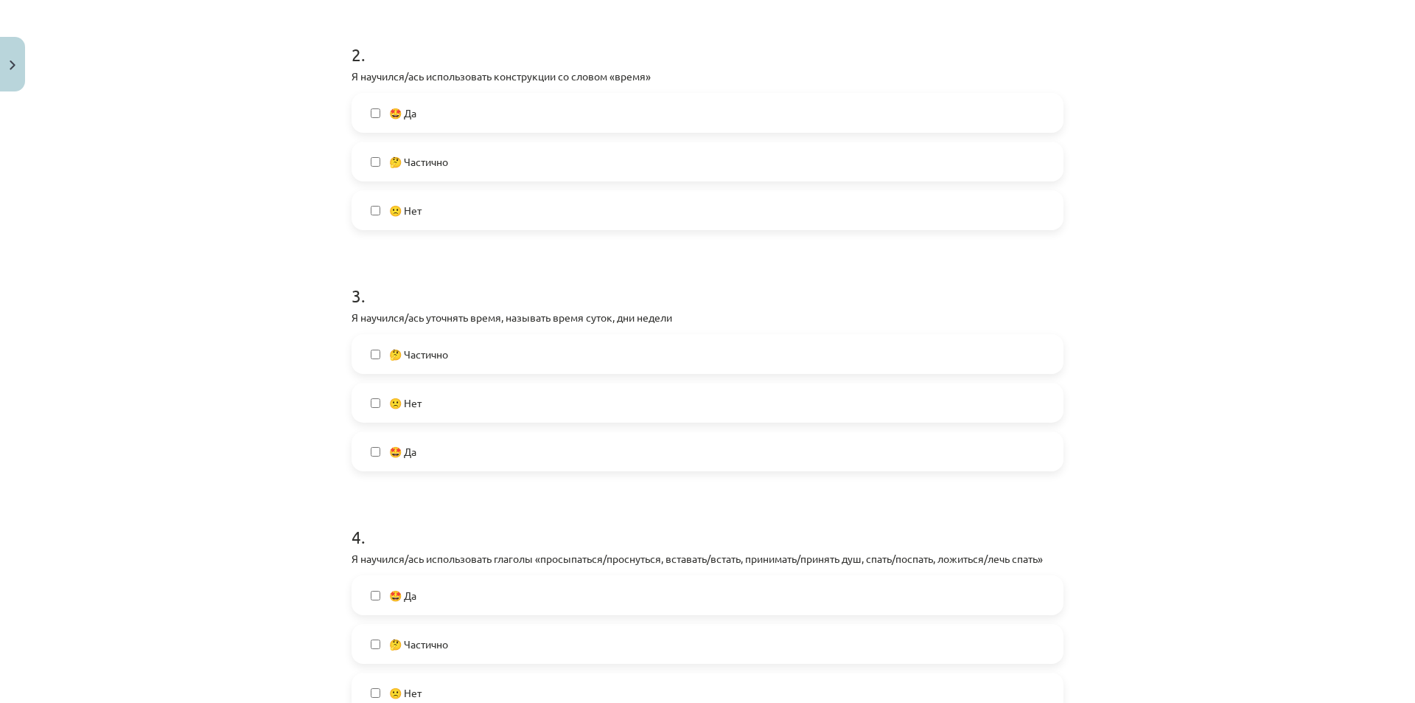
click at [494, 352] on label "🤔 Частично" at bounding box center [707, 353] width 709 height 37
click at [455, 447] on label "🤩 Да" at bounding box center [707, 451] width 709 height 37
click at [475, 358] on label "🤔 Частично" at bounding box center [707, 353] width 709 height 37
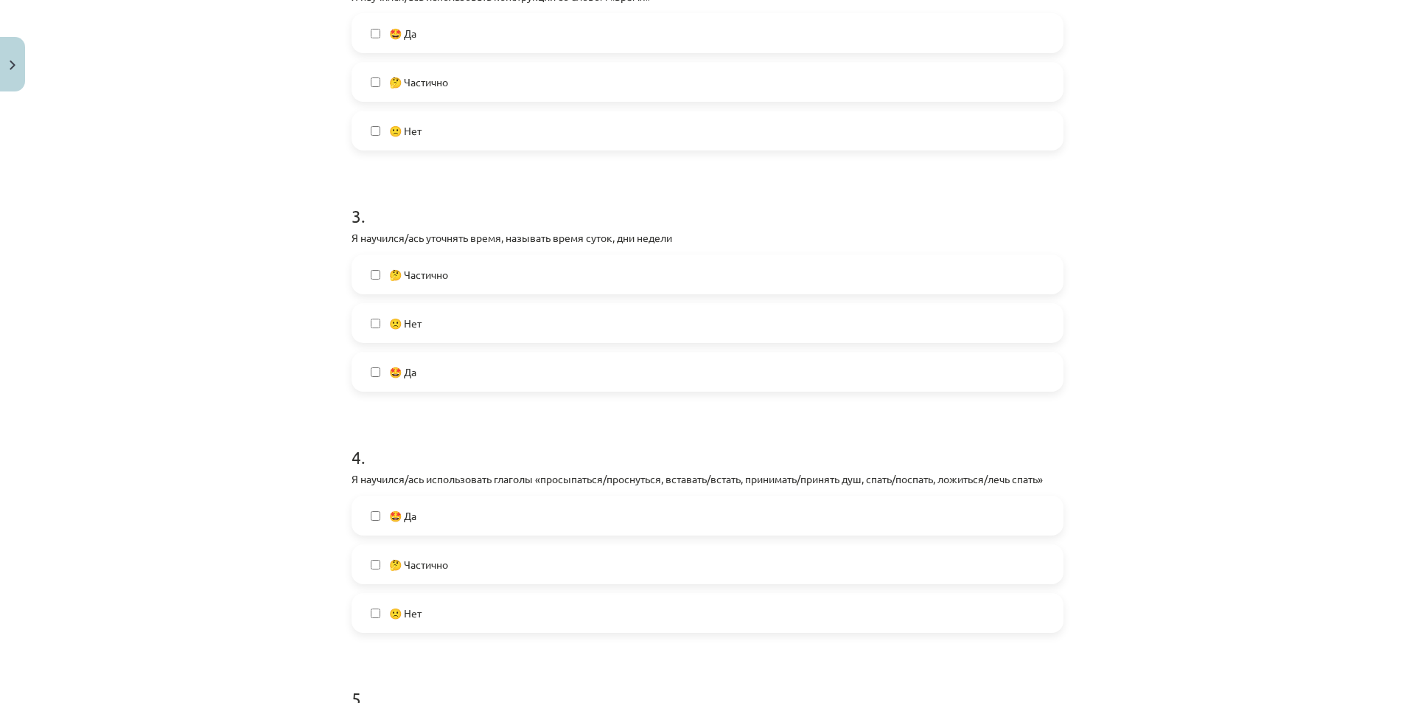
scroll to position [737, 0]
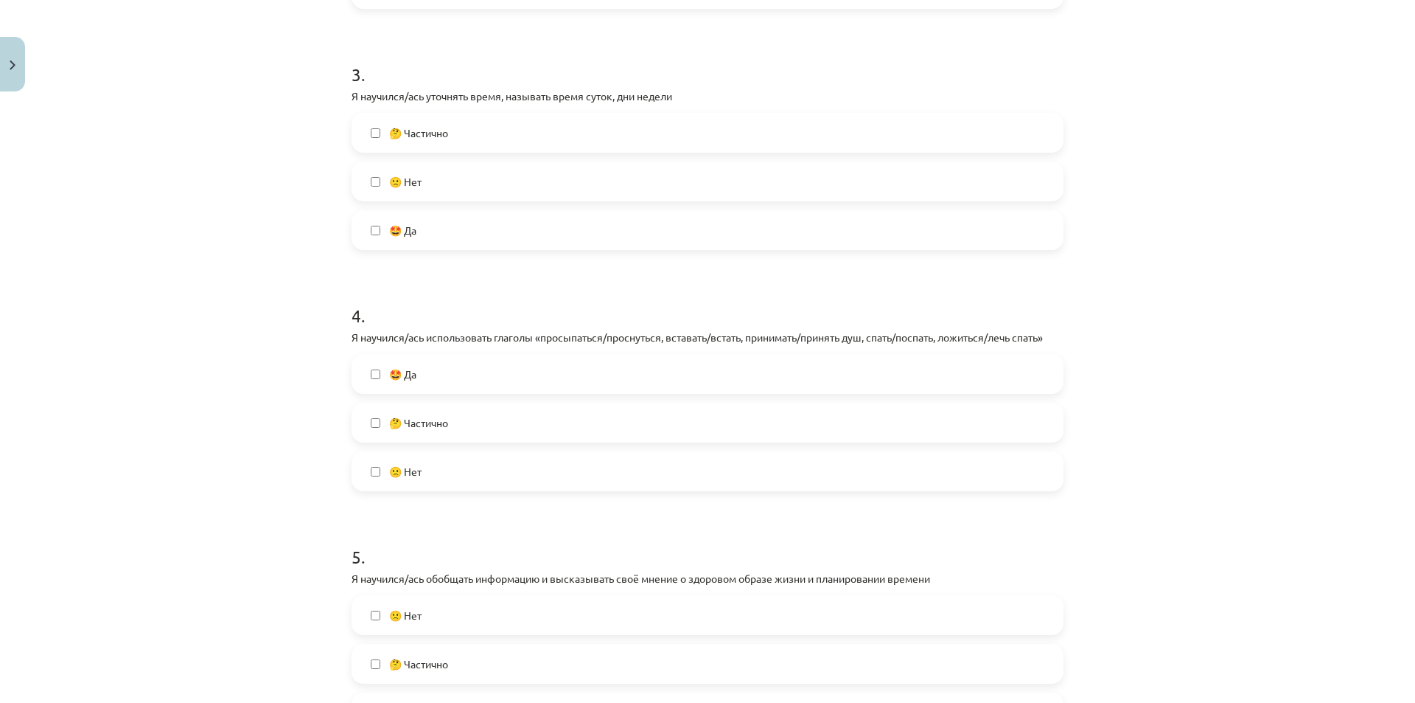
click at [472, 374] on label "🤩 Да" at bounding box center [707, 373] width 709 height 37
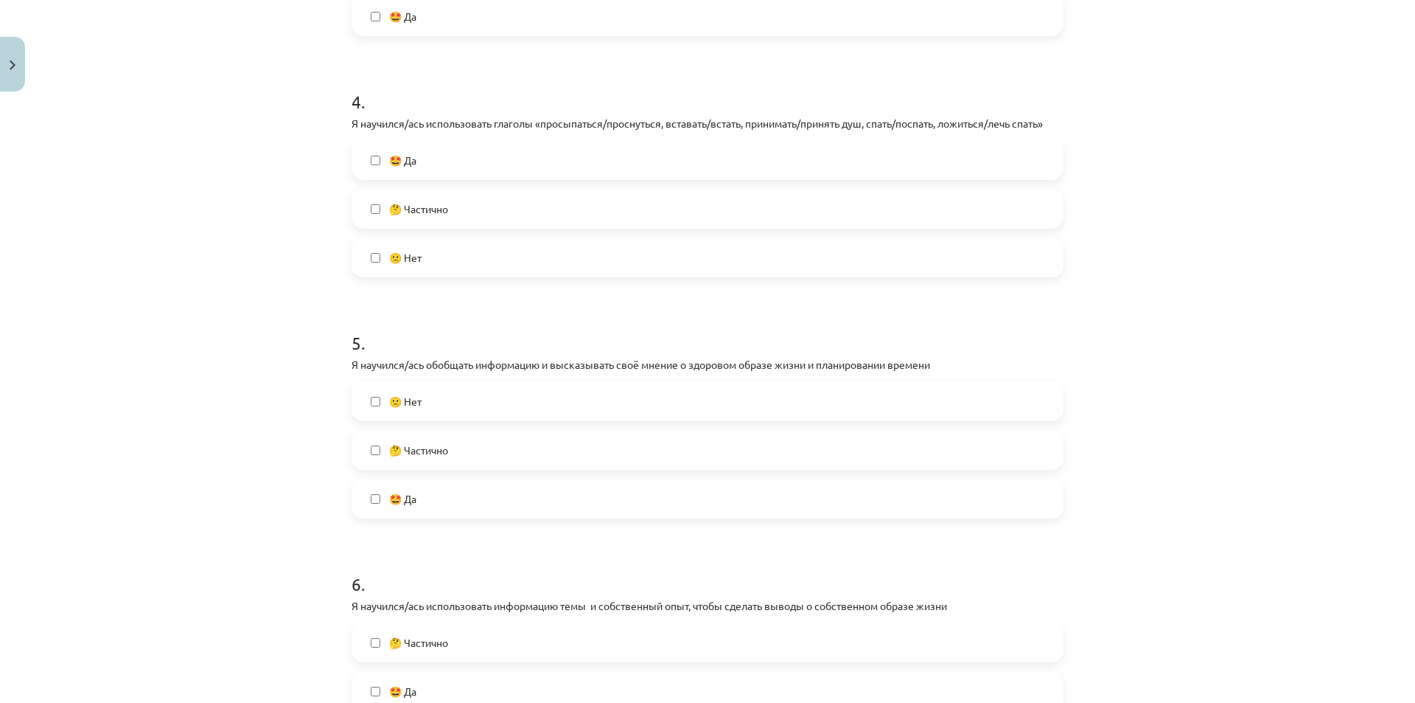
scroll to position [958, 0]
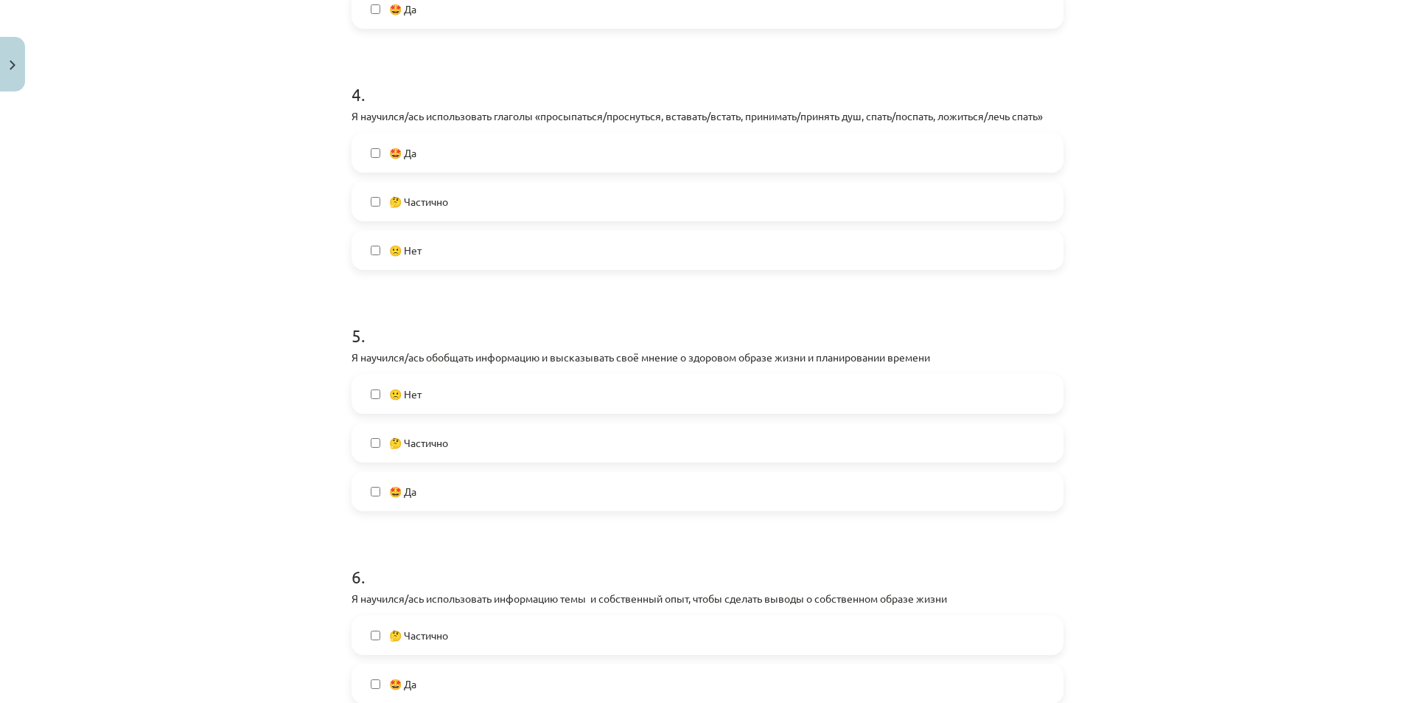
click at [425, 490] on label "🤩 Да" at bounding box center [707, 491] width 709 height 37
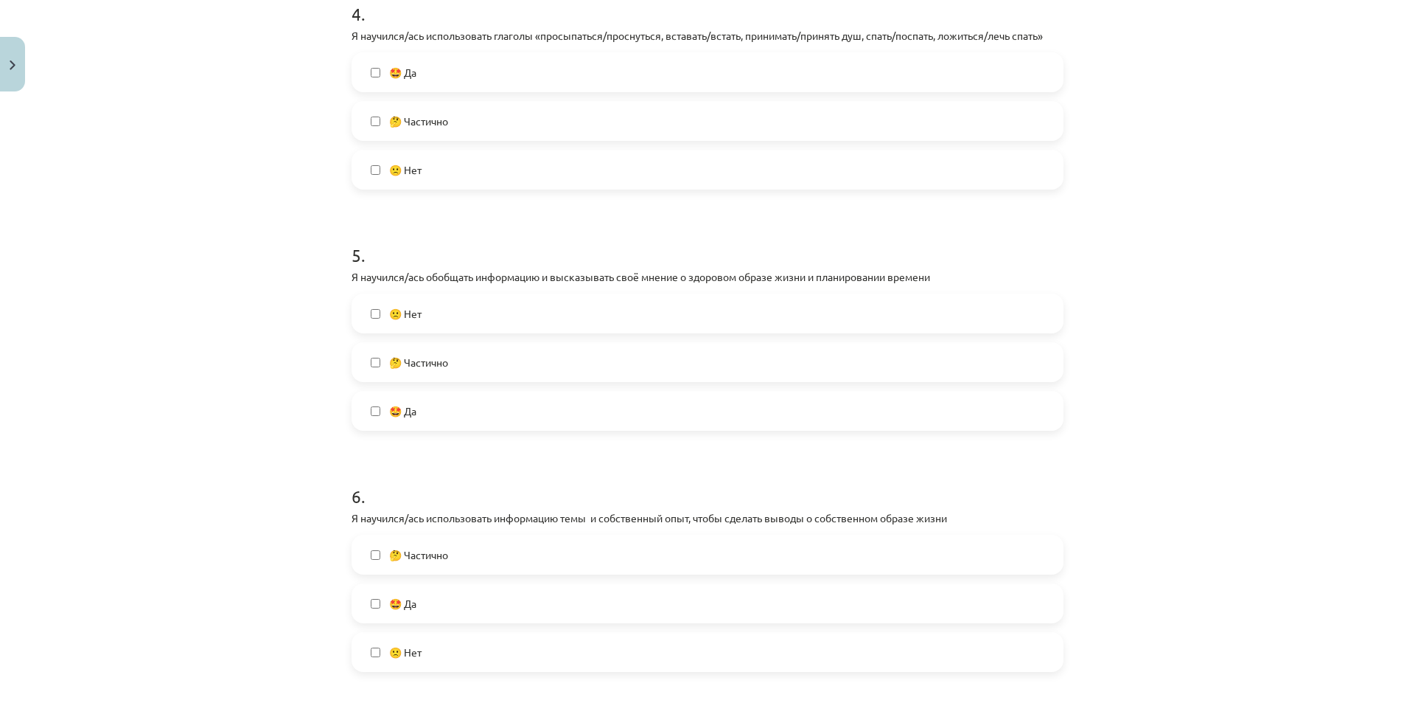
scroll to position [1253, 0]
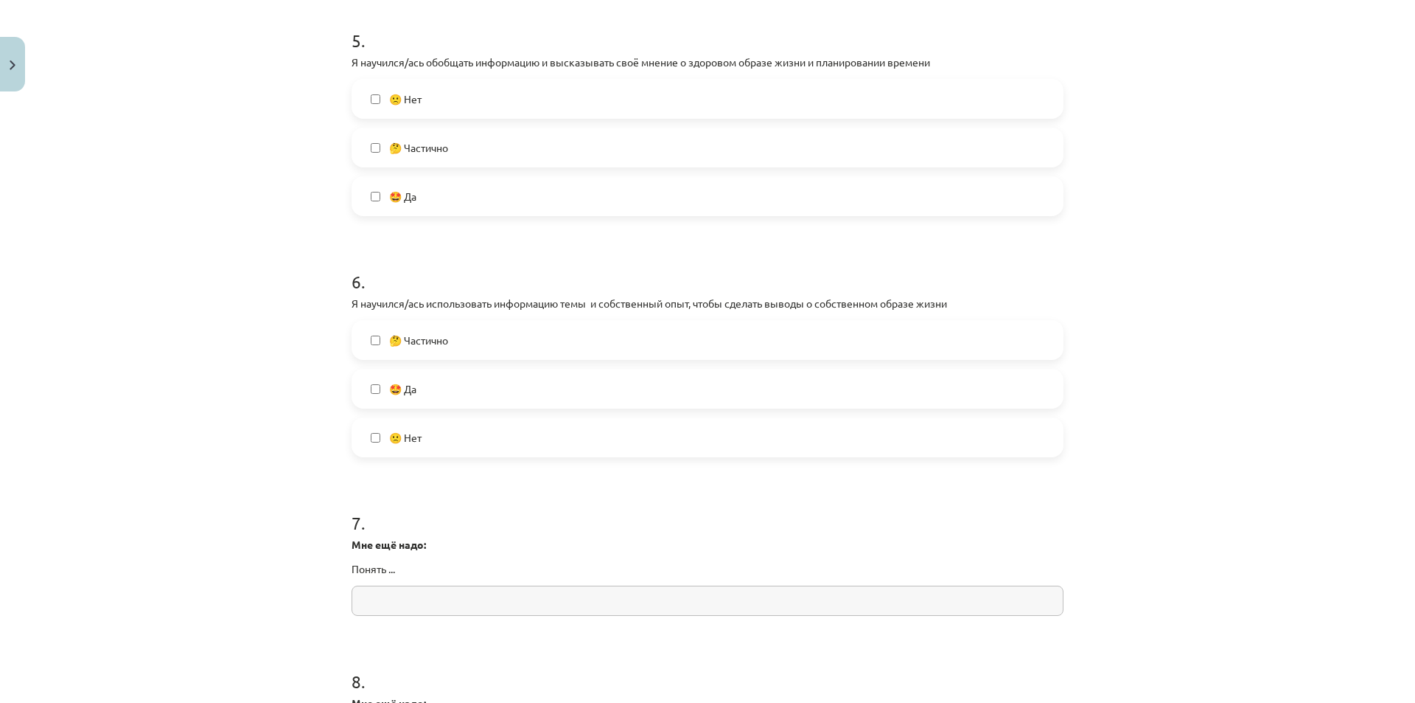
click at [467, 387] on label "🤩 Да" at bounding box center [707, 388] width 709 height 37
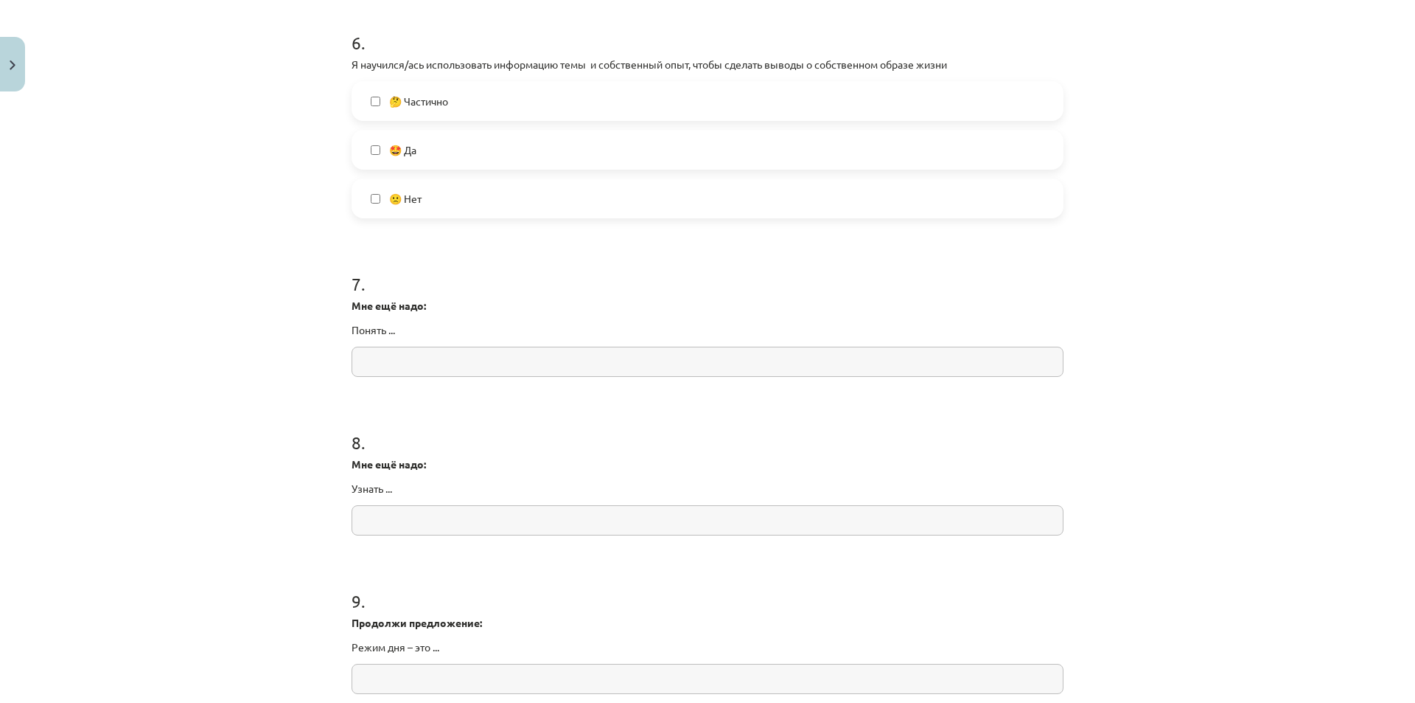
scroll to position [1548, 0]
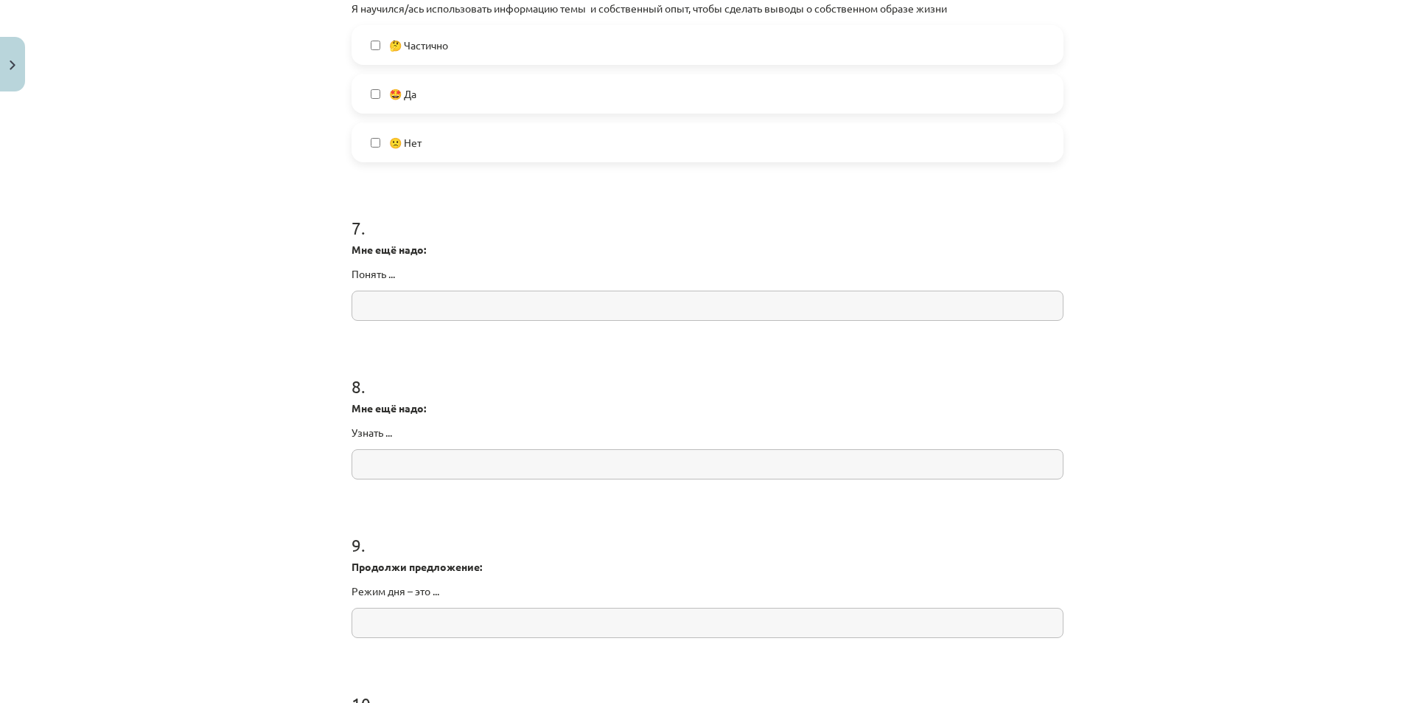
click at [461, 307] on input "text" at bounding box center [708, 305] width 712 height 30
type input "*"
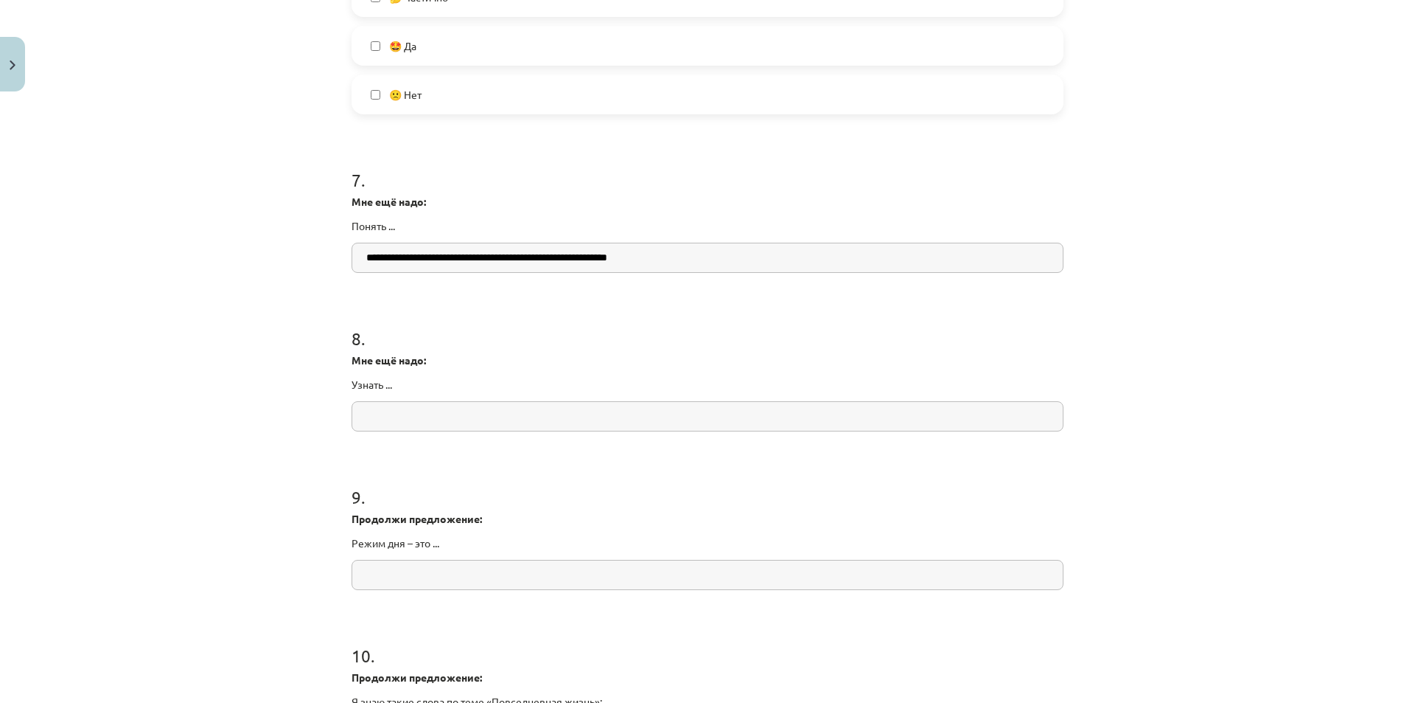
scroll to position [1622, 0]
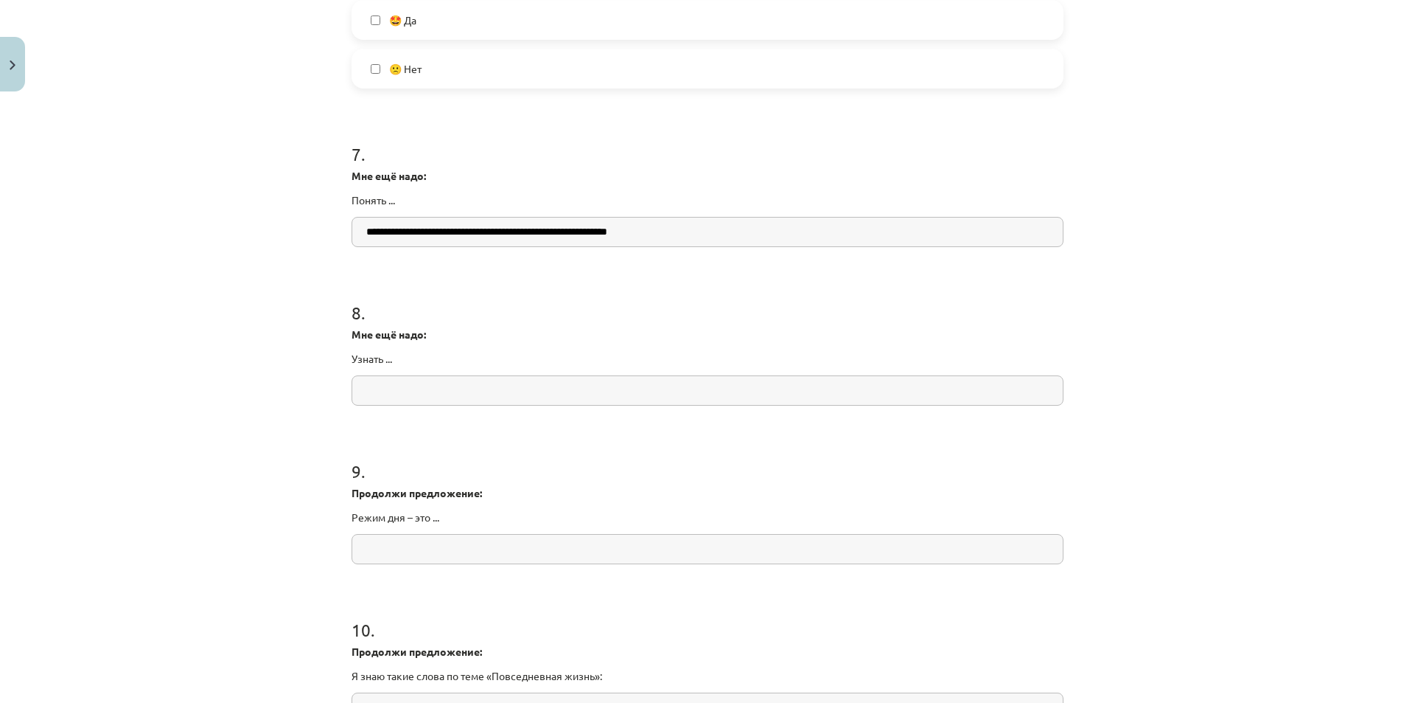
type input "**********"
click at [475, 399] on input "text" at bounding box center [708, 390] width 712 height 30
click at [369, 392] on input "**********" at bounding box center [708, 390] width 712 height 30
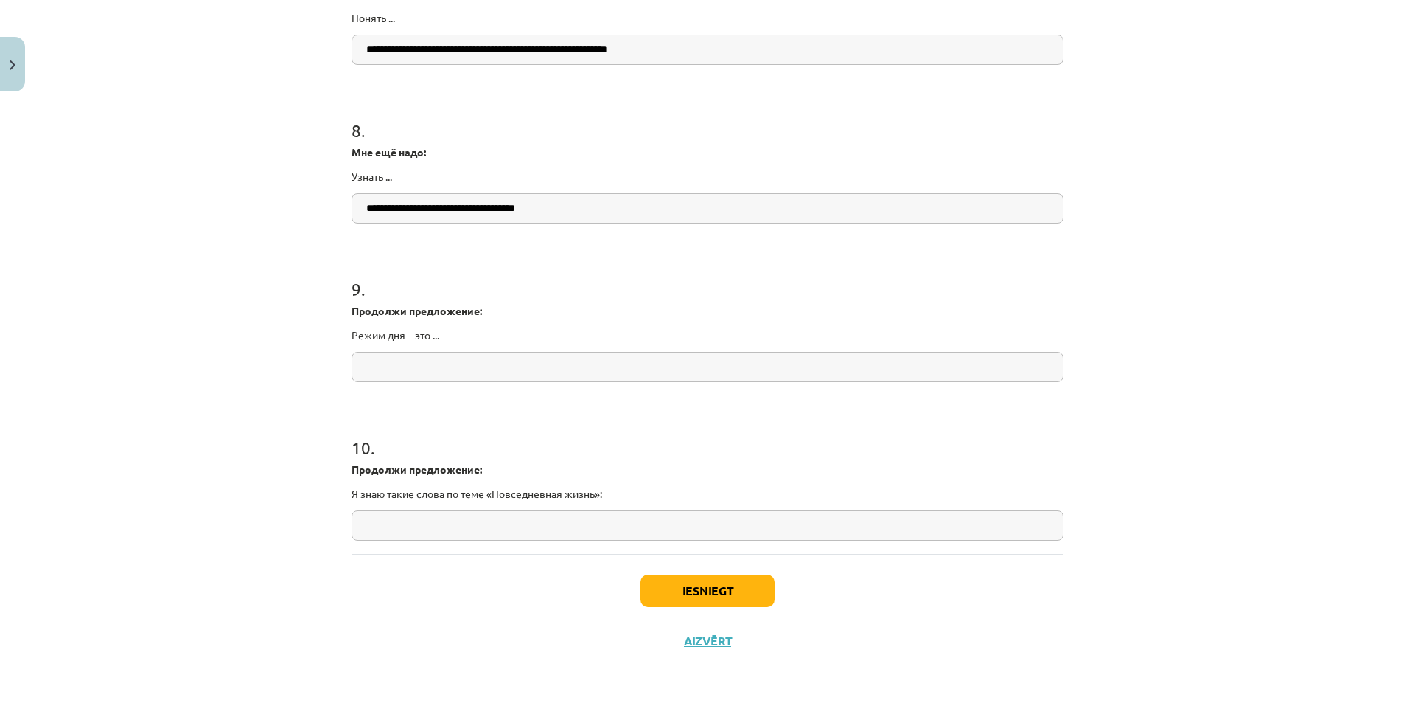
type input "**********"
click at [436, 363] on input "text" at bounding box center [708, 367] width 712 height 30
drag, startPoint x: 526, startPoint y: 360, endPoint x: 349, endPoint y: 366, distance: 177.0
click at [352, 366] on input "**********" at bounding box center [708, 367] width 712 height 30
type input "**********"
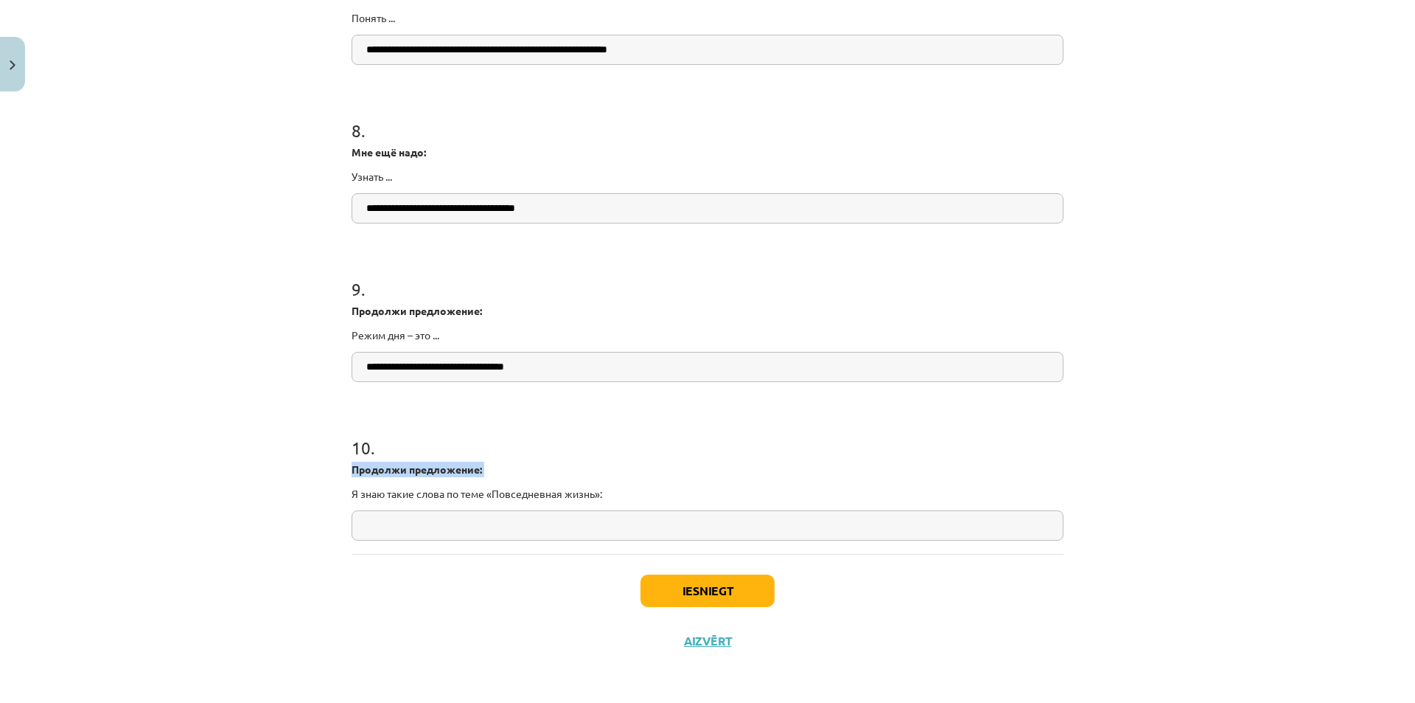
drag, startPoint x: 347, startPoint y: 492, endPoint x: 782, endPoint y: 510, distance: 435.3
click at [782, 510] on div "10 . Продолжи предложение: Я знаю такие слова по теме «Повседневная жизнь»:" at bounding box center [708, 475] width 712 height 129
copy div "Продолжи предложение:"
click at [467, 517] on input "text" at bounding box center [708, 525] width 712 height 30
type input "*"
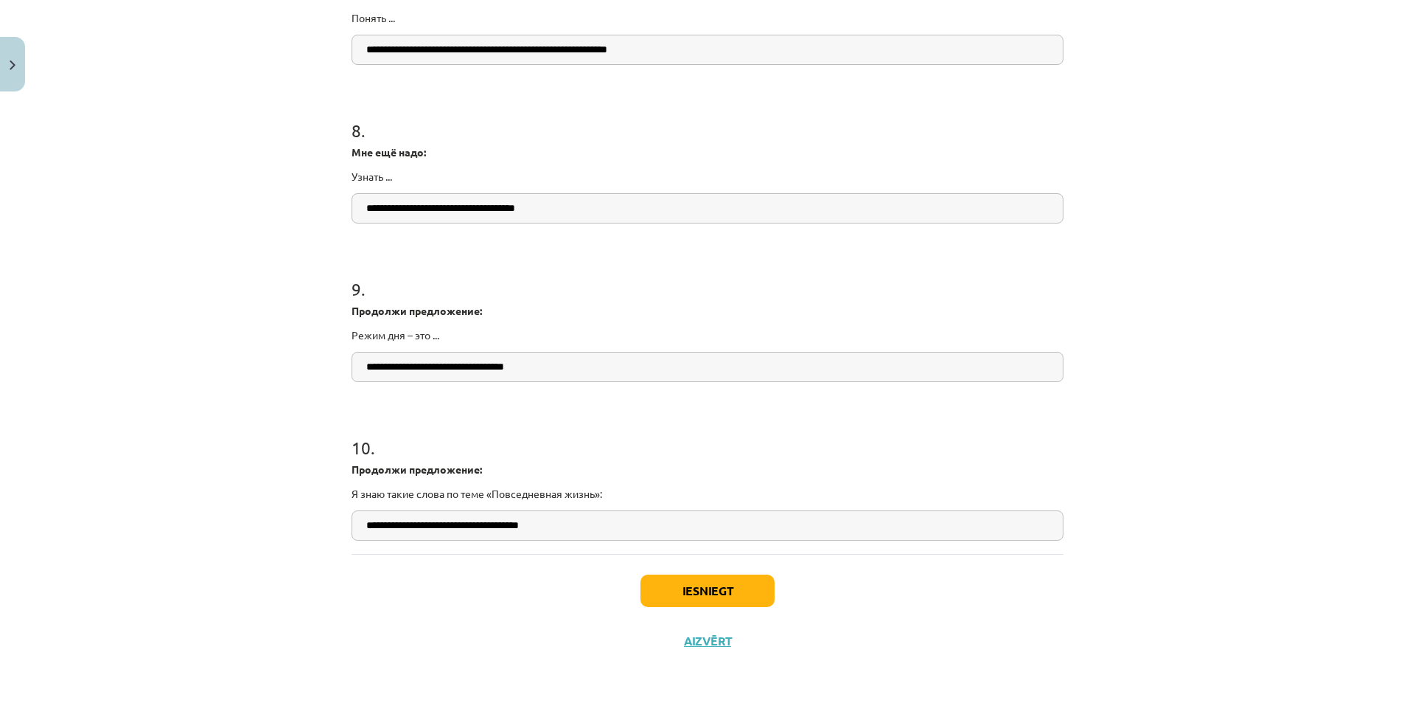
click at [529, 529] on input "**********" at bounding box center [708, 525] width 712 height 30
click at [604, 527] on input "**********" at bounding box center [708, 525] width 712 height 30
type input "**********"
click at [716, 591] on button "Iesniegt" at bounding box center [708, 590] width 134 height 32
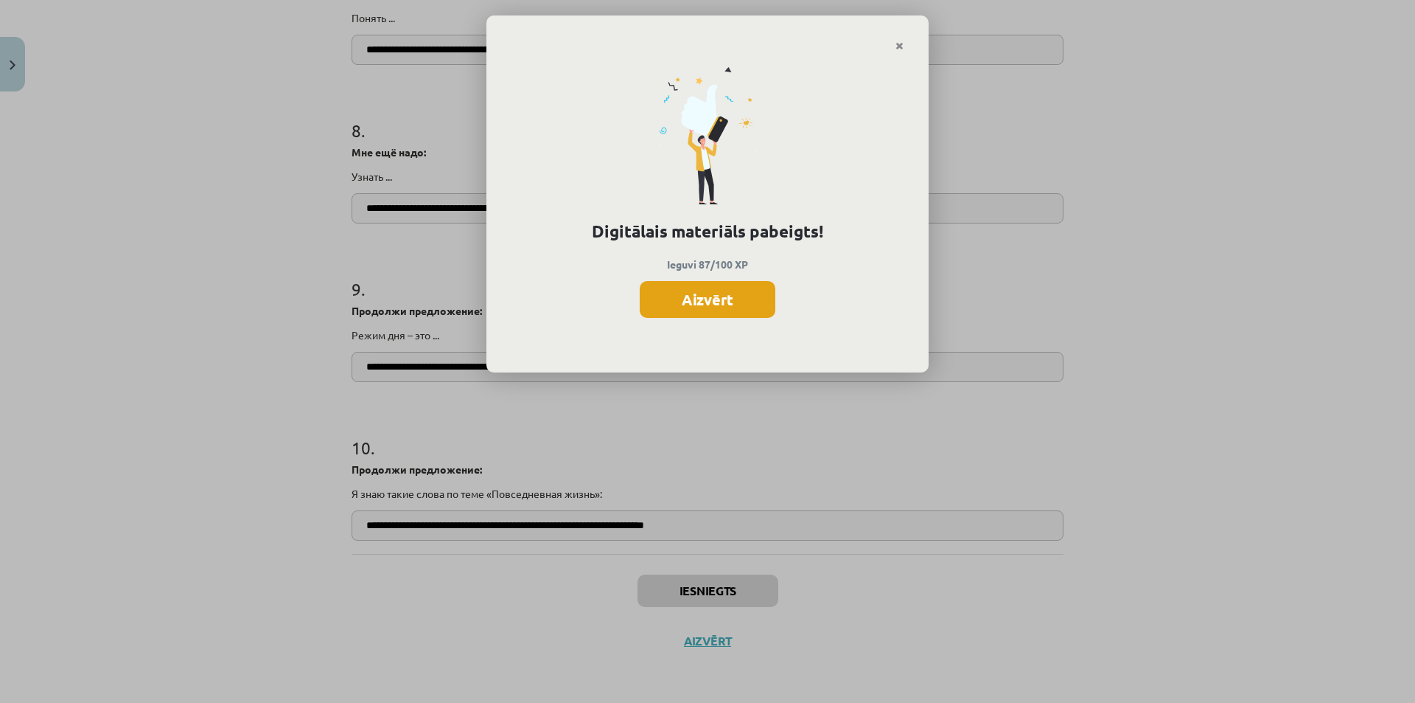
click at [718, 300] on button "Aizvērt" at bounding box center [708, 299] width 136 height 37
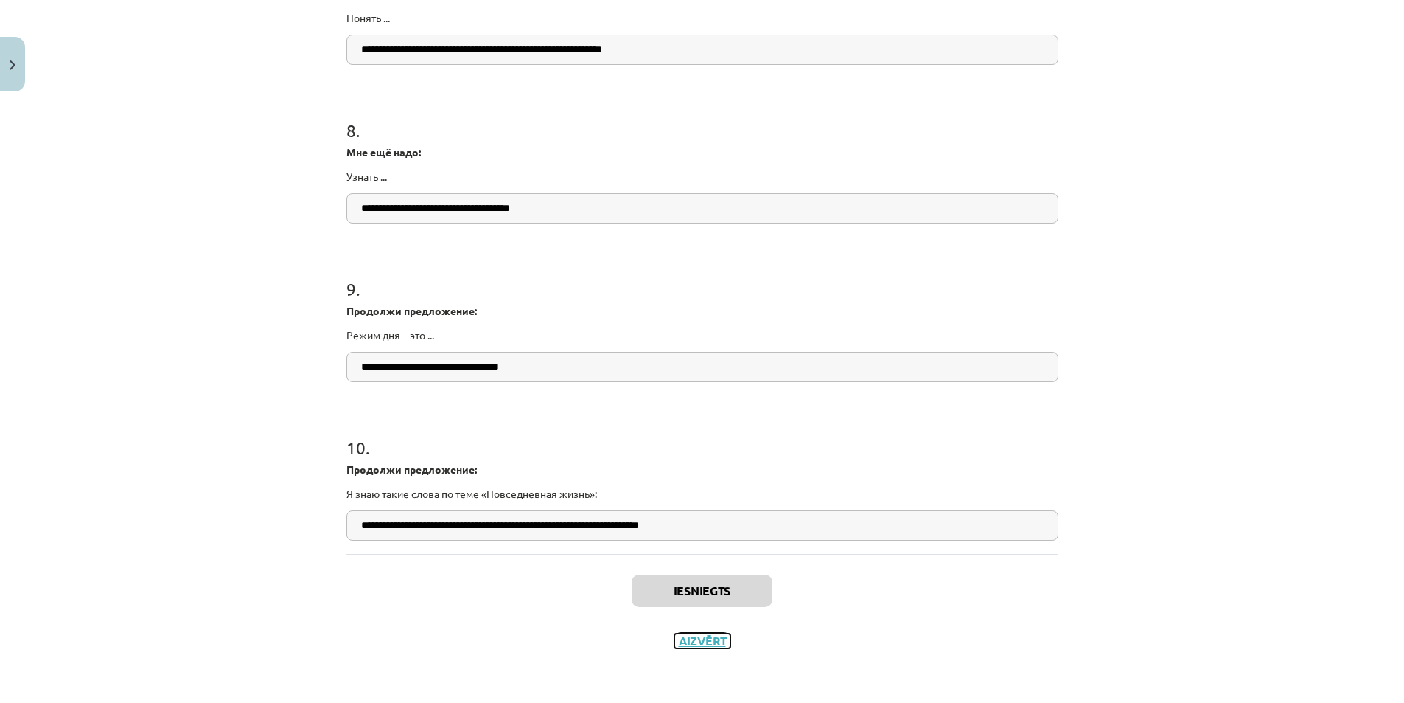
click at [699, 637] on button "Aizvērt" at bounding box center [703, 640] width 56 height 15
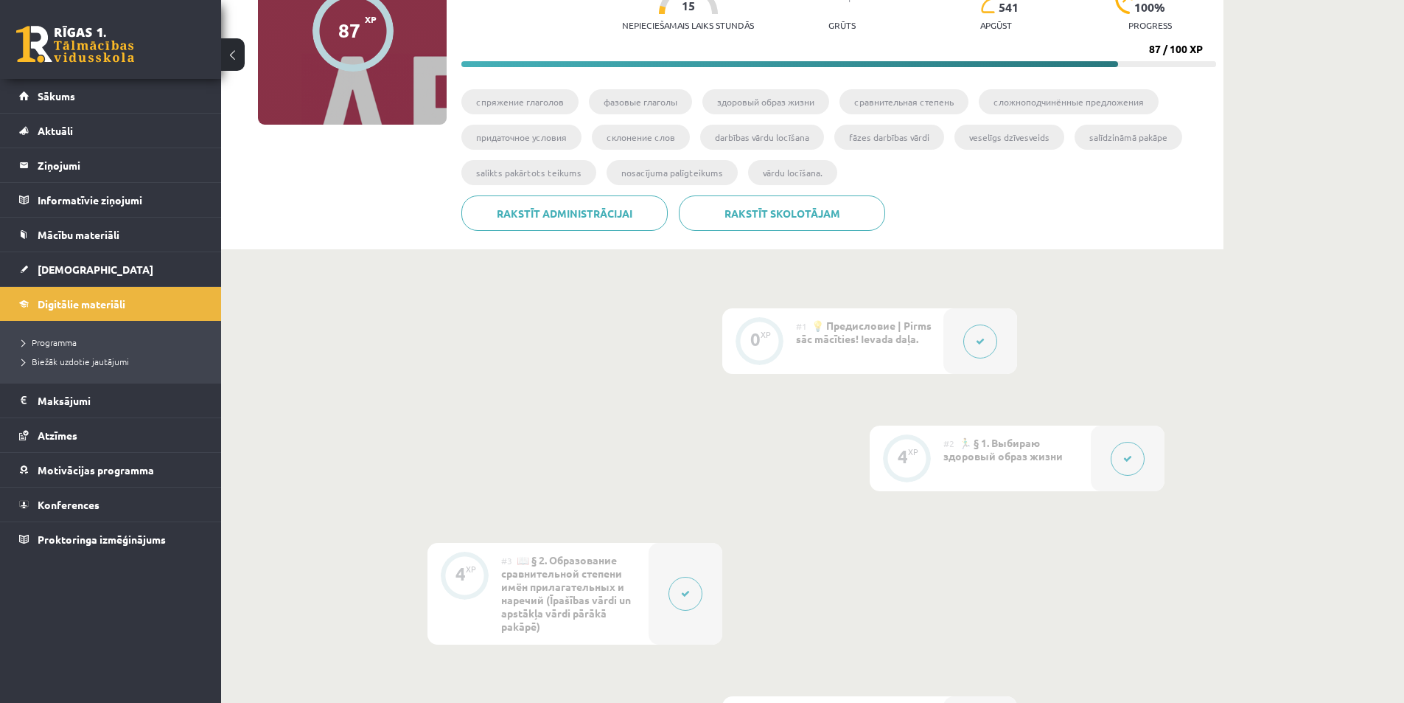
scroll to position [0, 0]
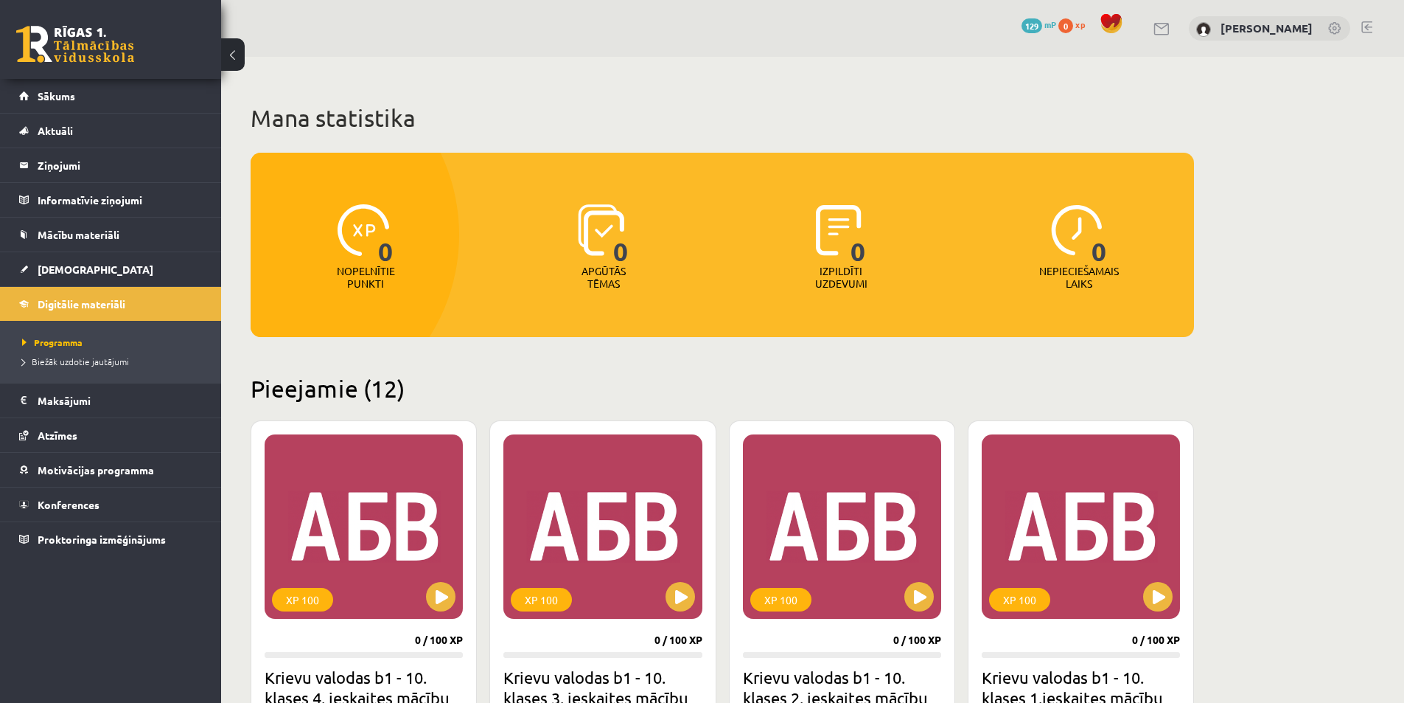
click at [1073, 29] on span "0" at bounding box center [1066, 25] width 15 height 15
click at [1073, 21] on span "87" at bounding box center [1065, 25] width 16 height 15
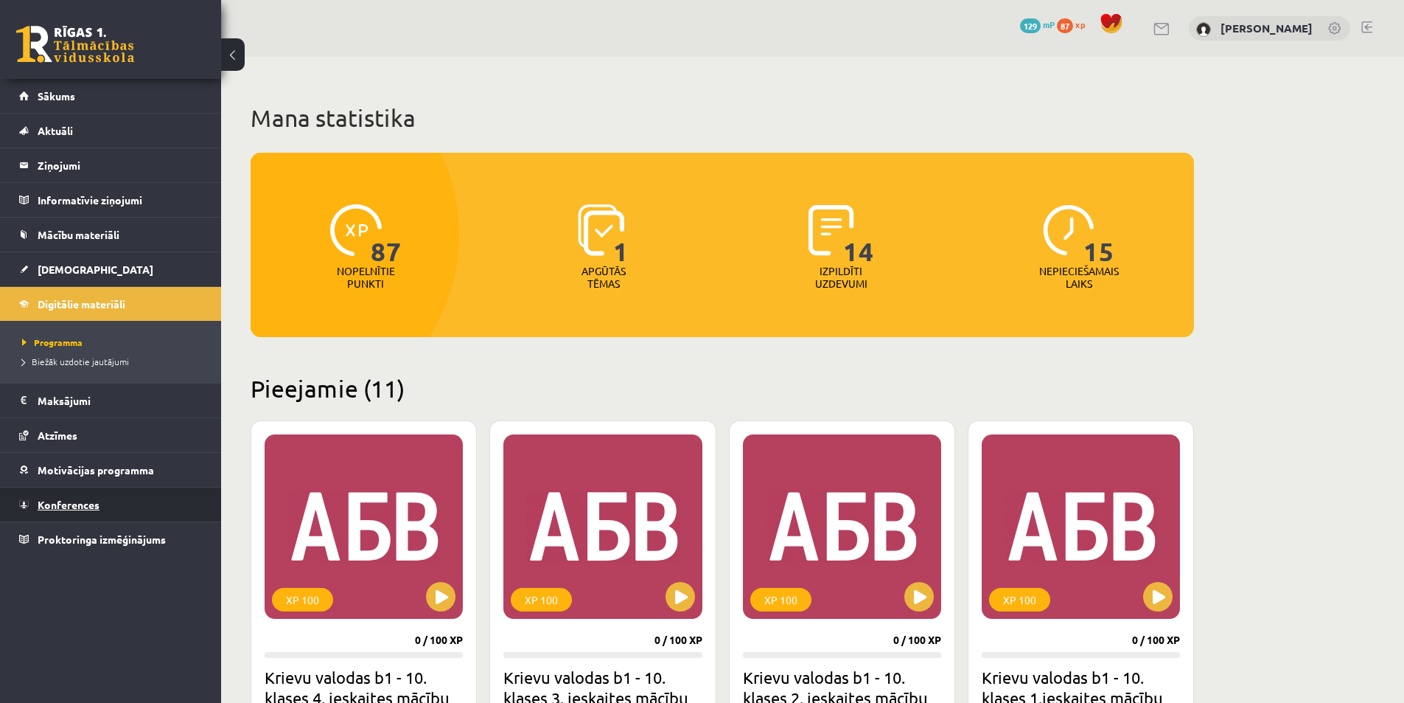
click at [73, 503] on span "Konferences" at bounding box center [69, 504] width 62 height 13
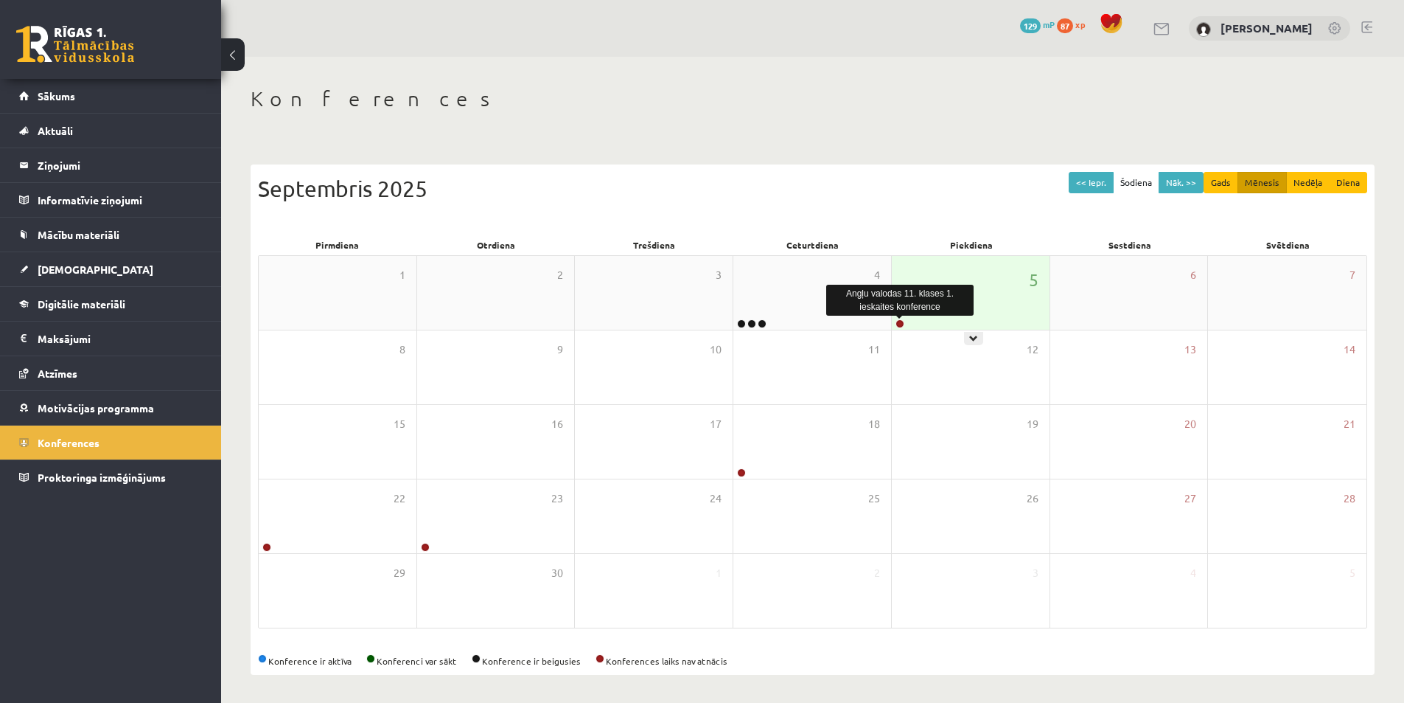
click at [902, 325] on link at bounding box center [900, 323] width 9 height 9
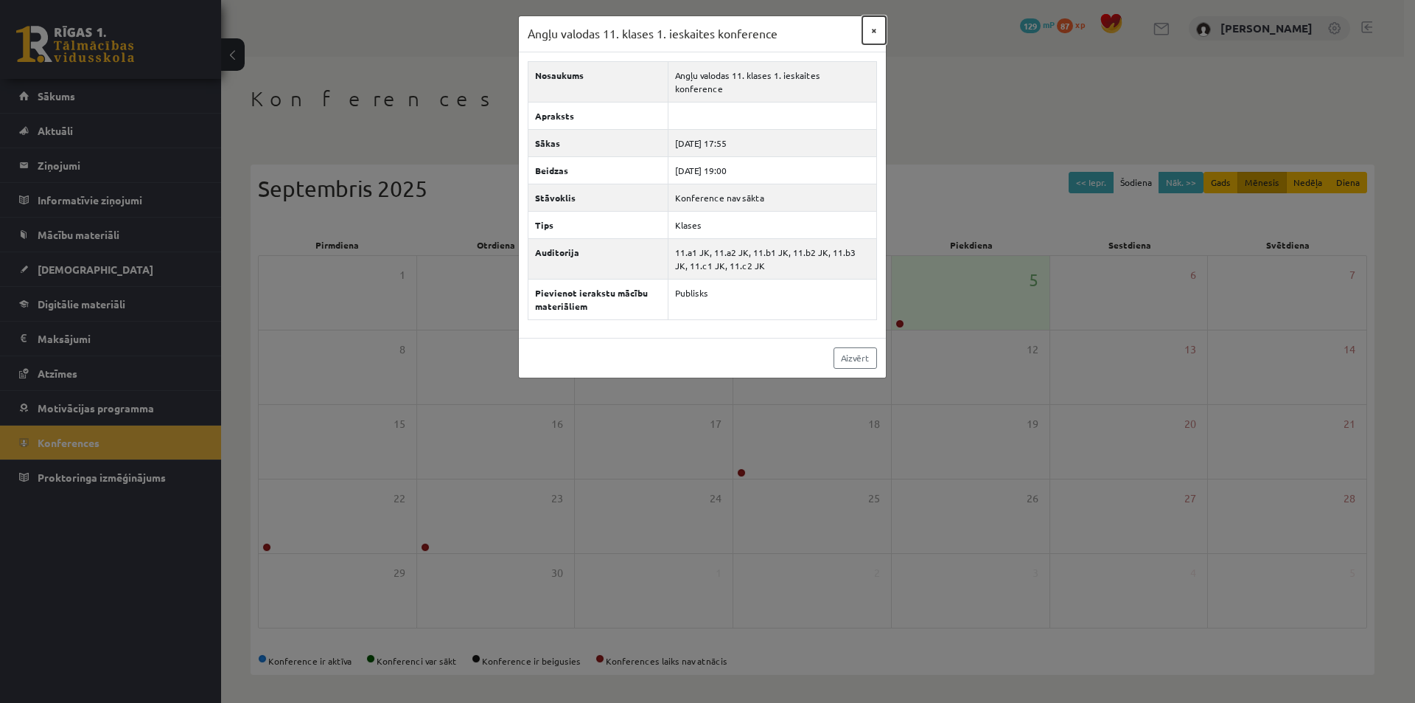
click at [873, 37] on button "×" at bounding box center [874, 30] width 24 height 28
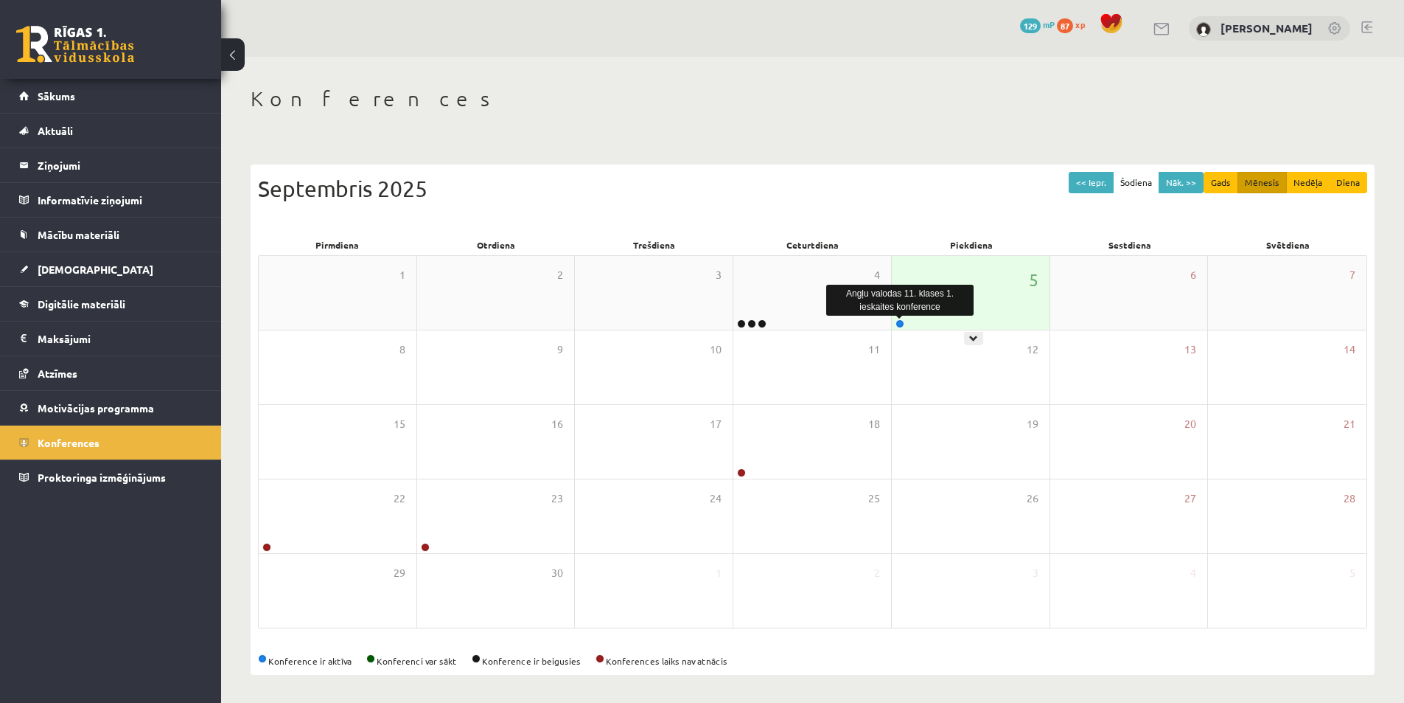
click at [897, 324] on link at bounding box center [900, 323] width 9 height 9
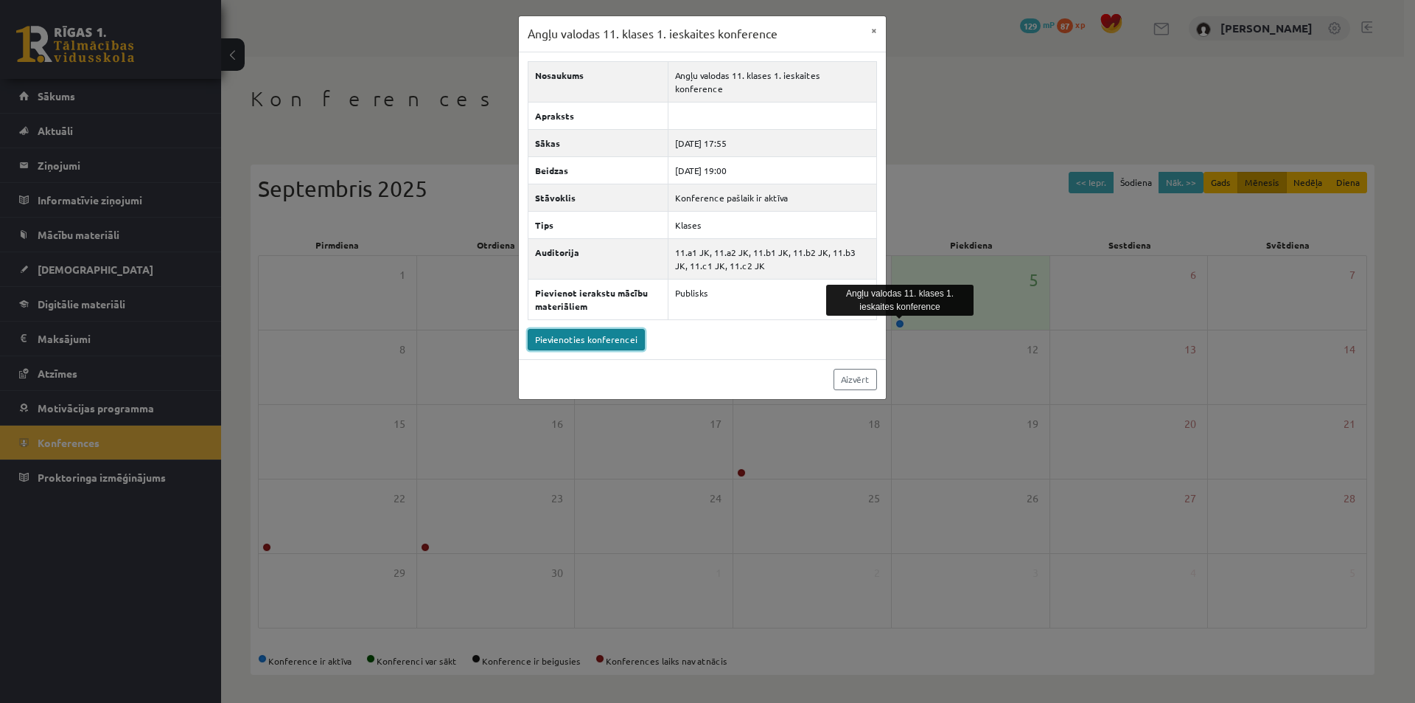
click at [567, 329] on link "Pievienoties konferencei" at bounding box center [586, 339] width 117 height 21
